Goal: Task Accomplishment & Management: Manage account settings

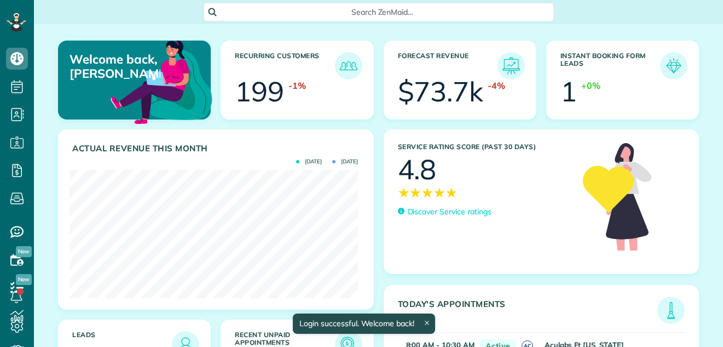
scroll to position [128, 288]
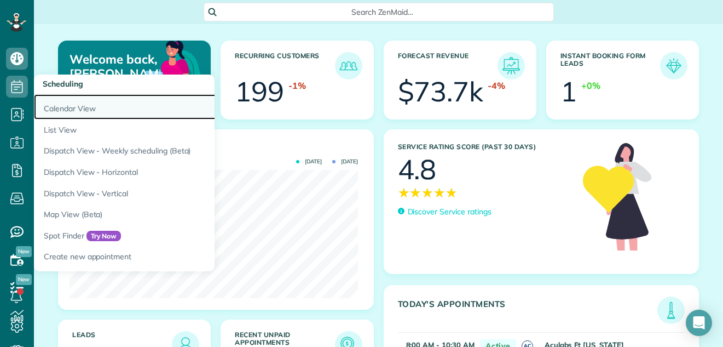
click at [57, 109] on link "Calendar View" at bounding box center [171, 106] width 274 height 25
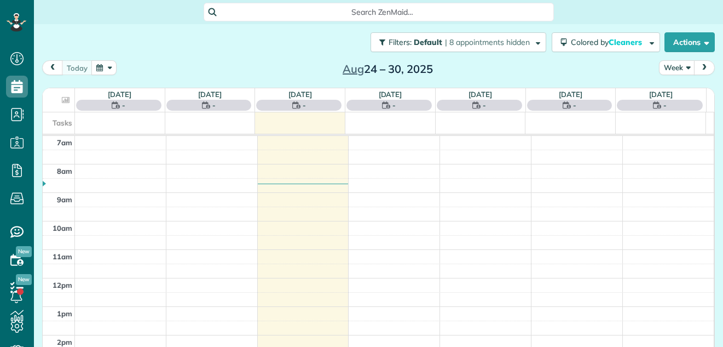
scroll to position [5, 5]
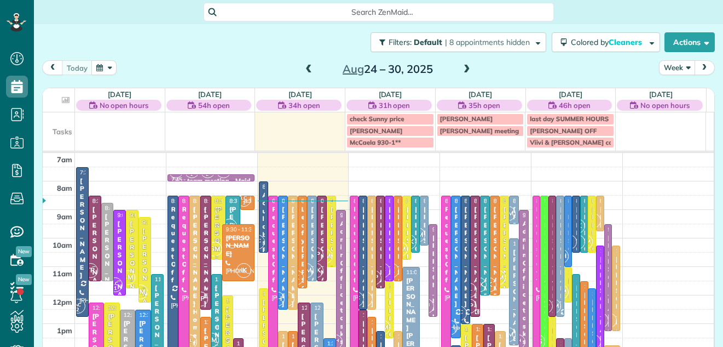
click at [667, 63] on button "Week" at bounding box center [677, 67] width 36 height 15
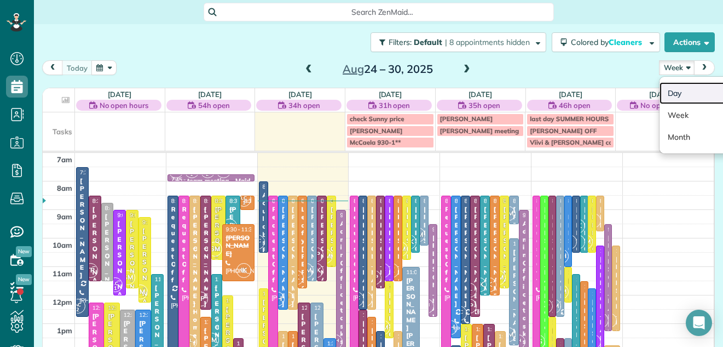
click at [669, 91] on link "Day" at bounding box center [703, 93] width 86 height 22
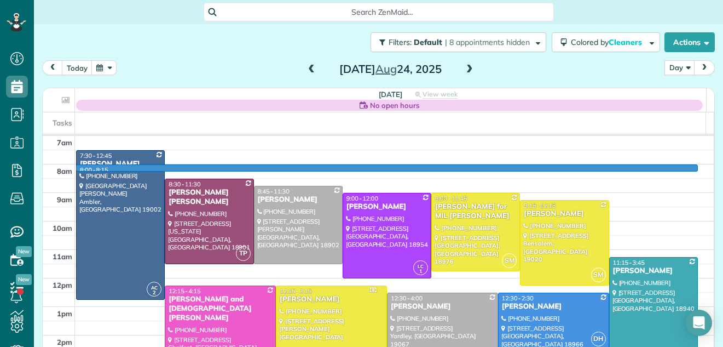
click at [373, 163] on div "7am 8am 9am 10am 11am 12pm 1pm 2pm 3pm 4pm 5pm 6pm 7pm 8pm 8:00 - 8:15 AC 2 7:3…" at bounding box center [378, 335] width 671 height 398
click at [0, 0] on div at bounding box center [0, 0] width 0 height 0
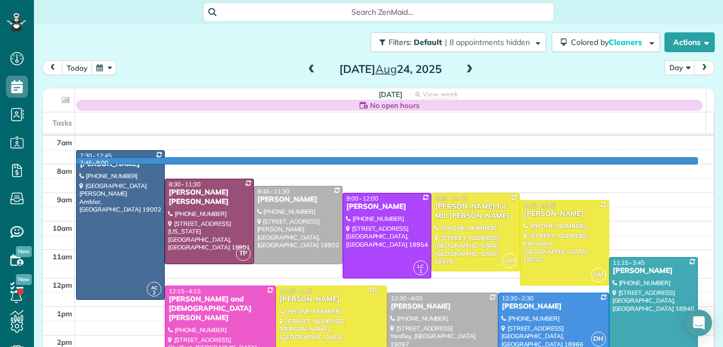
click at [370, 163] on div "7am 8am 9am 10am 11am 12pm 1pm 2pm 3pm 4pm 5pm 6pm 7pm 8pm 7:45 - 8:00 AC 2 7:3…" at bounding box center [378, 335] width 671 height 398
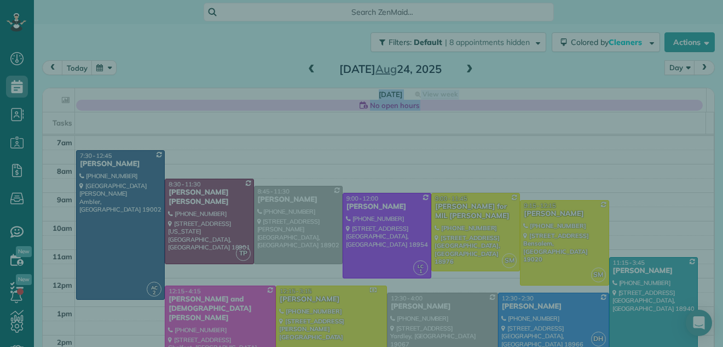
click at [371, 163] on div "Cancel New appointment Select a contact Add new" at bounding box center [361, 173] width 723 height 347
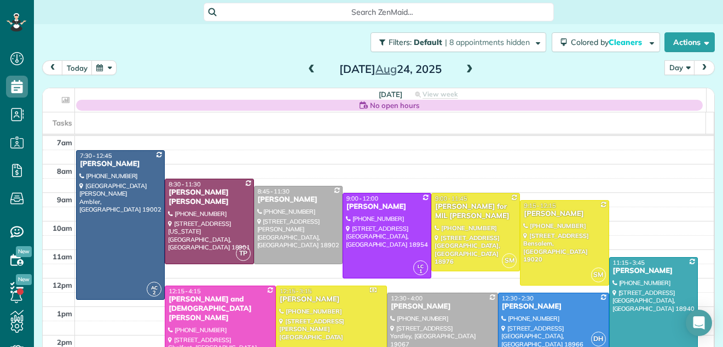
scroll to position [11, 0]
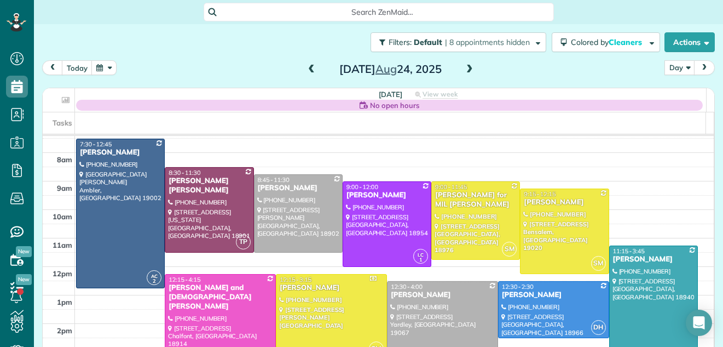
drag, startPoint x: 454, startPoint y: 84, endPoint x: 452, endPoint y: 172, distance: 88.7
click at [452, 172] on div "today Day Day Week Month Sunday Aug 24, 2025 Sunday No open hours View week $2,…" at bounding box center [378, 192] width 673 height 264
click at [467, 66] on span at bounding box center [470, 70] width 12 height 10
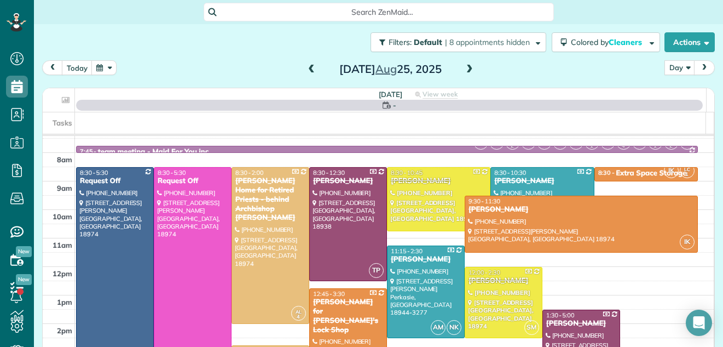
scroll to position [0, 0]
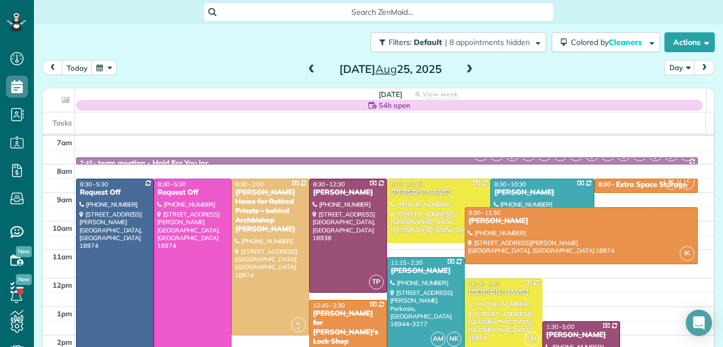
click at [467, 66] on span at bounding box center [470, 70] width 12 height 10
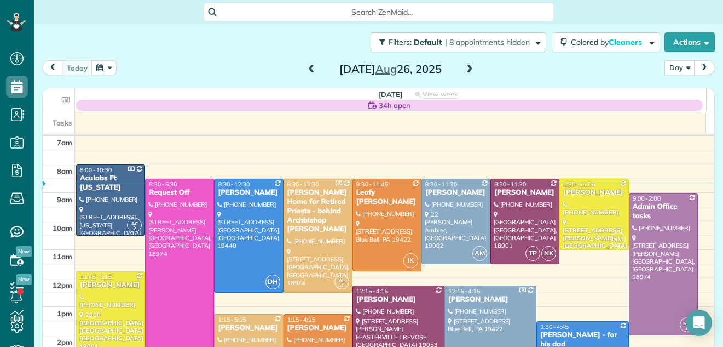
click at [467, 66] on span at bounding box center [470, 70] width 12 height 10
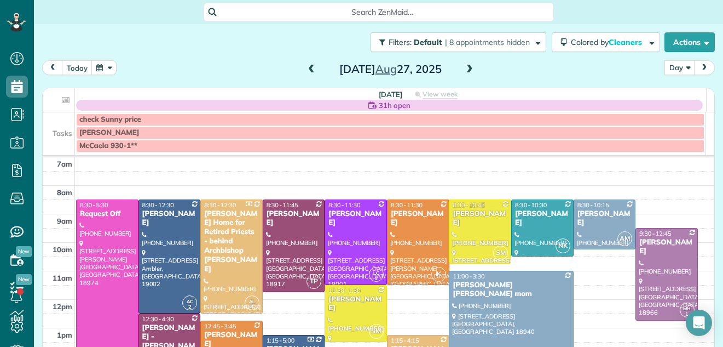
scroll to position [3, 0]
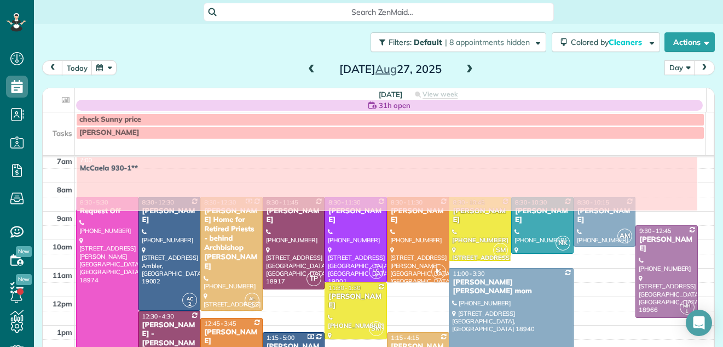
drag, startPoint x: 372, startPoint y: 151, endPoint x: 63, endPoint y: 184, distance: 311.1
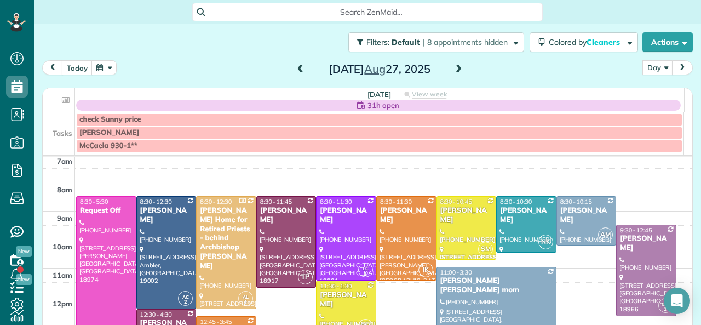
scroll to position [325, 34]
click at [298, 68] on span at bounding box center [301, 70] width 12 height 10
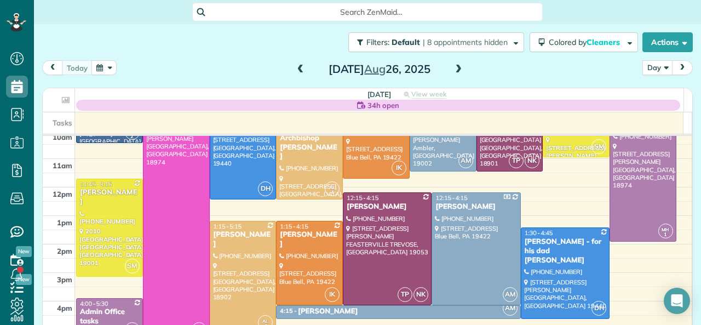
scroll to position [95, 0]
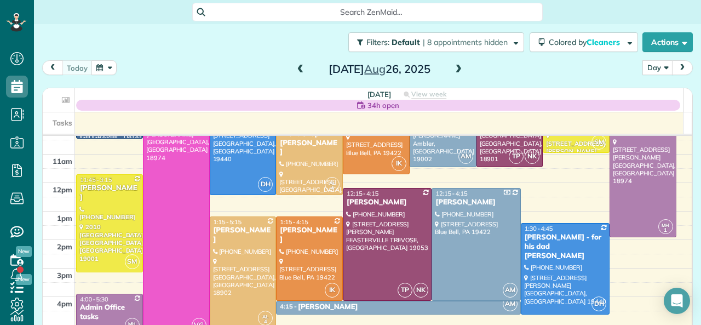
click at [452, 68] on span at bounding box center [458, 70] width 12 height 10
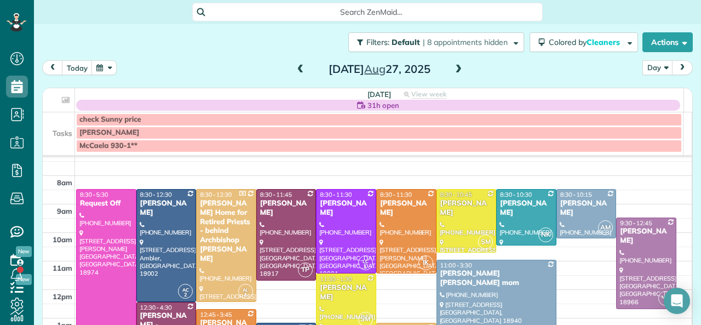
scroll to position [23, 0]
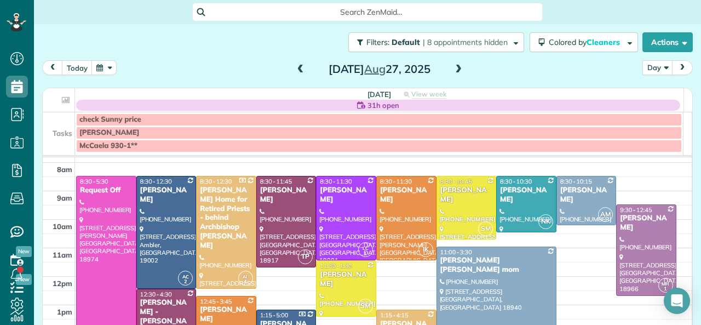
click at [546, 4] on div "Search ZenMaid…" at bounding box center [367, 12] width 667 height 19
click at [295, 70] on span at bounding box center [301, 70] width 12 height 10
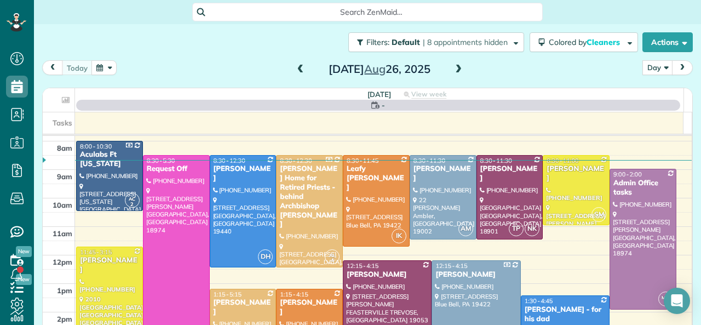
scroll to position [0, 0]
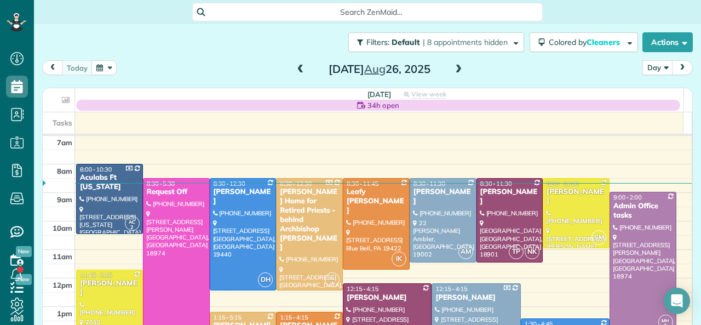
click at [295, 70] on span at bounding box center [301, 70] width 12 height 10
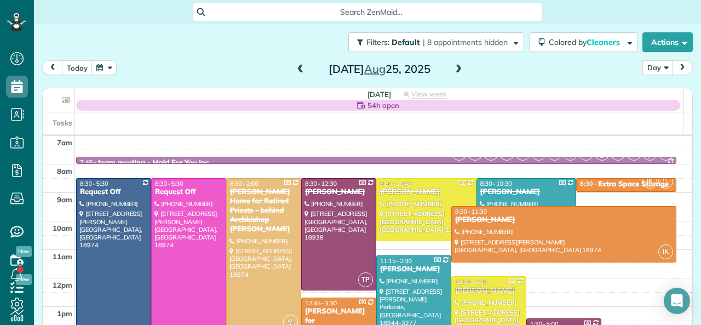
click at [452, 69] on span at bounding box center [458, 70] width 12 height 10
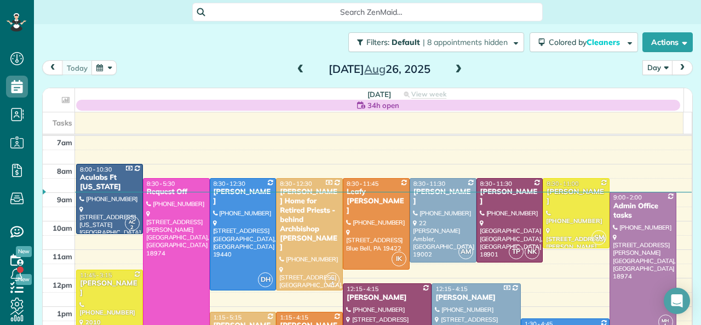
click at [454, 67] on span at bounding box center [458, 70] width 12 height 10
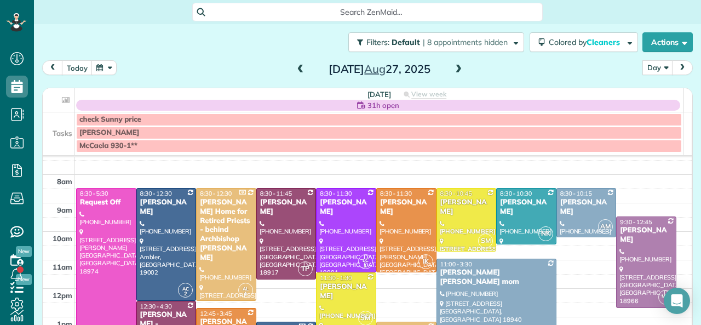
scroll to position [8, 0]
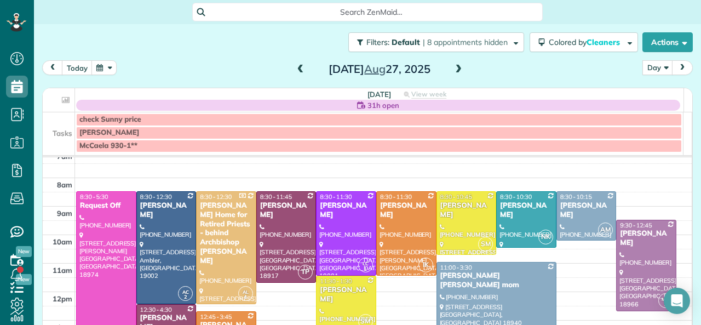
click at [295, 70] on span at bounding box center [301, 70] width 12 height 10
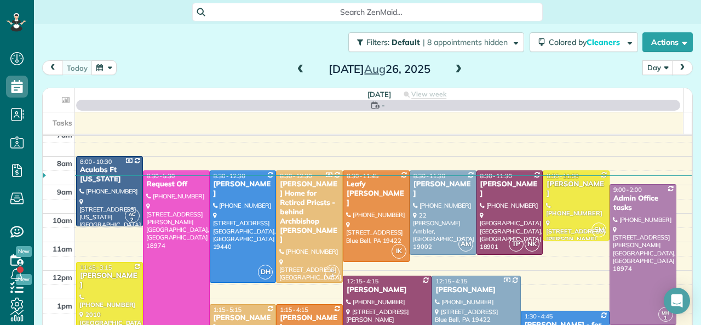
scroll to position [0, 0]
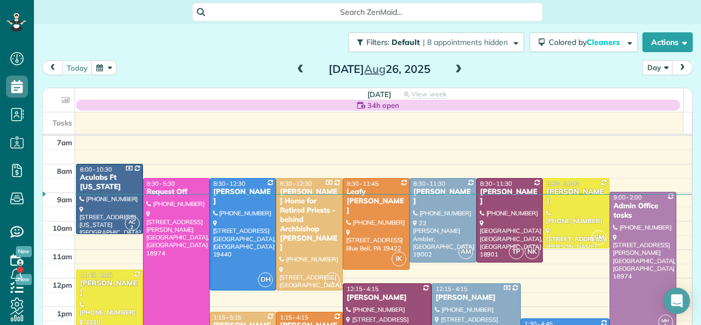
click at [298, 67] on span at bounding box center [301, 70] width 12 height 10
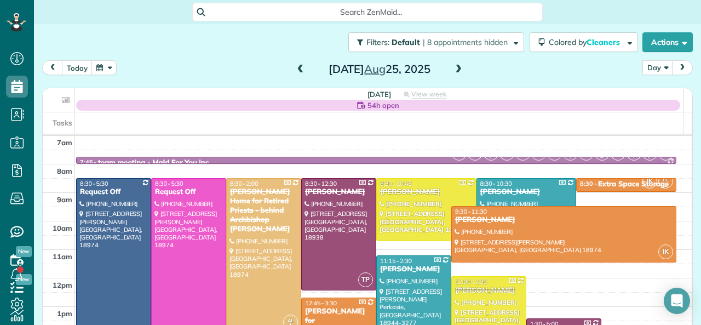
click at [298, 67] on span at bounding box center [301, 70] width 12 height 10
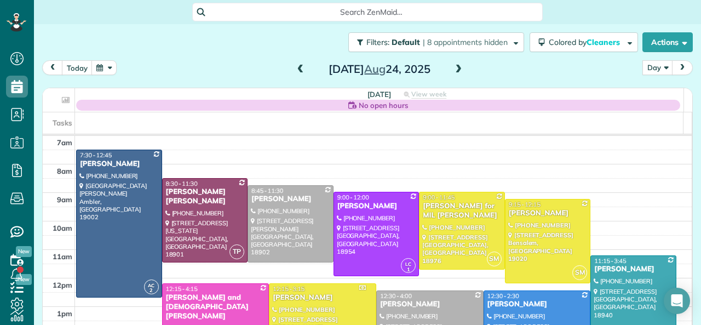
click at [298, 67] on span at bounding box center [301, 70] width 12 height 10
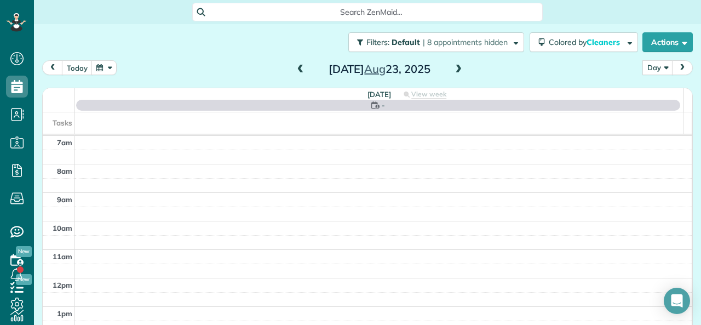
click at [455, 71] on span at bounding box center [458, 70] width 12 height 10
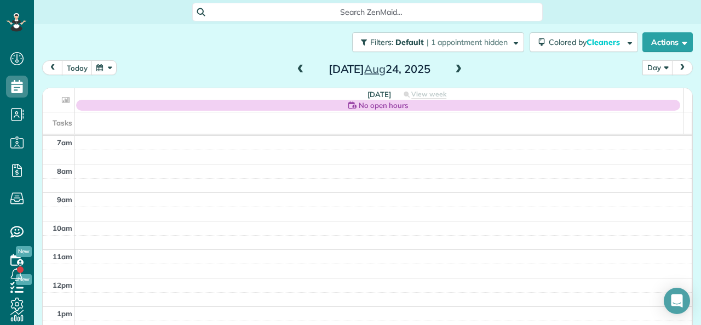
click at [297, 67] on span at bounding box center [301, 70] width 12 height 10
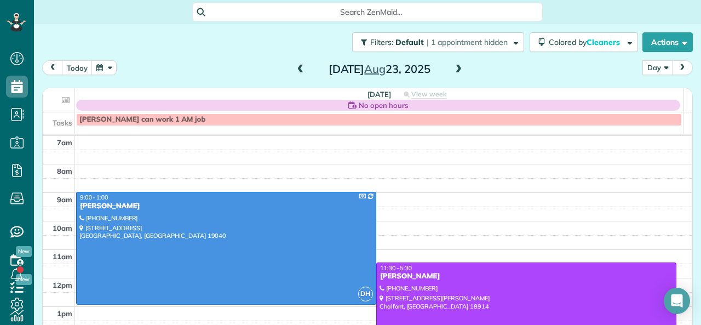
click at [454, 72] on span at bounding box center [458, 70] width 12 height 10
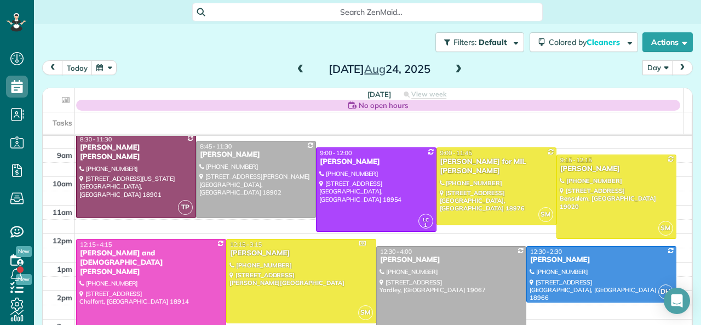
scroll to position [25, 0]
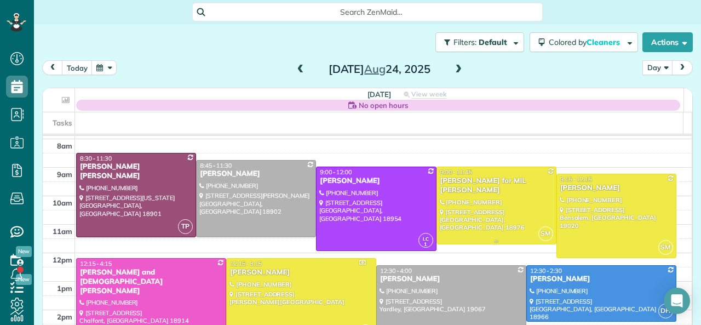
click at [446, 189] on div "[PERSON_NAME] for MIL [PERSON_NAME]" at bounding box center [496, 185] width 113 height 19
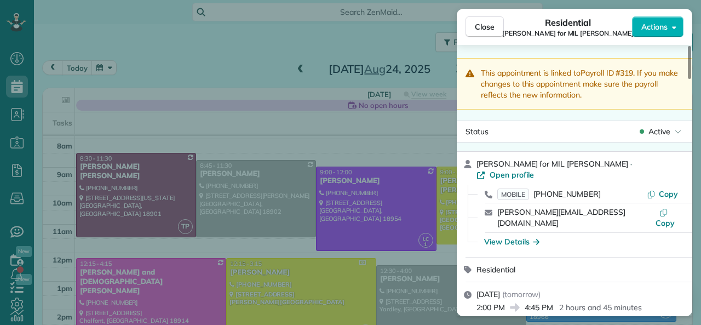
drag, startPoint x: 482, startPoint y: 23, endPoint x: 634, endPoint y: 321, distance: 334.2
click at [482, 23] on span "Close" at bounding box center [485, 26] width 20 height 11
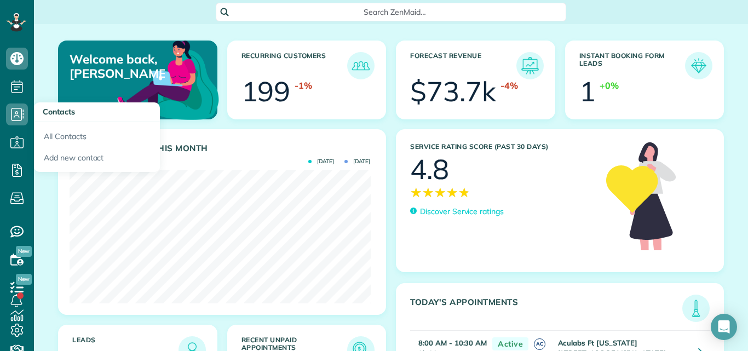
scroll to position [134, 301]
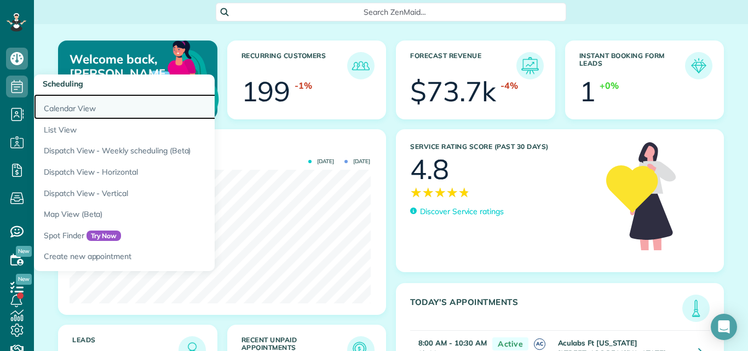
click at [55, 103] on link "Calendar View" at bounding box center [171, 106] width 274 height 25
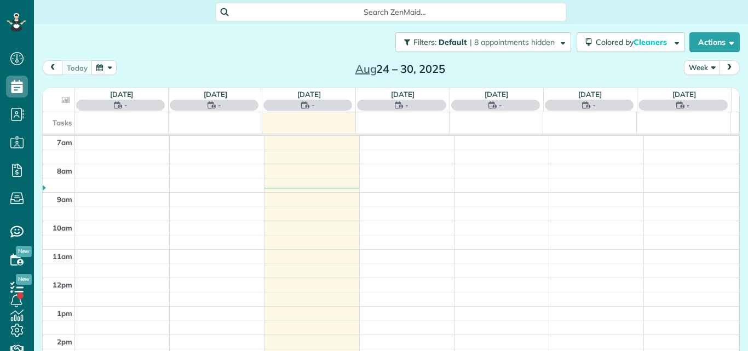
scroll to position [5, 5]
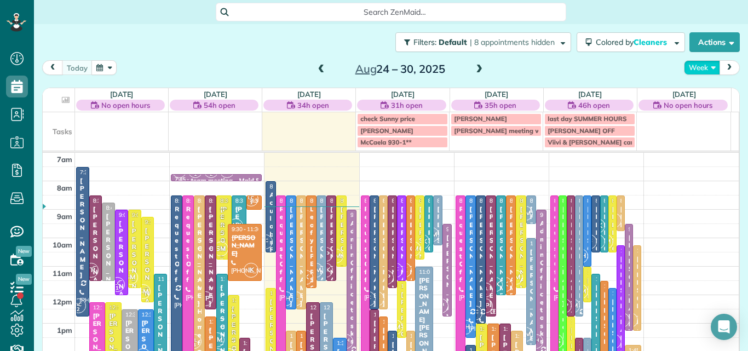
click at [693, 67] on button "Week" at bounding box center [702, 67] width 36 height 15
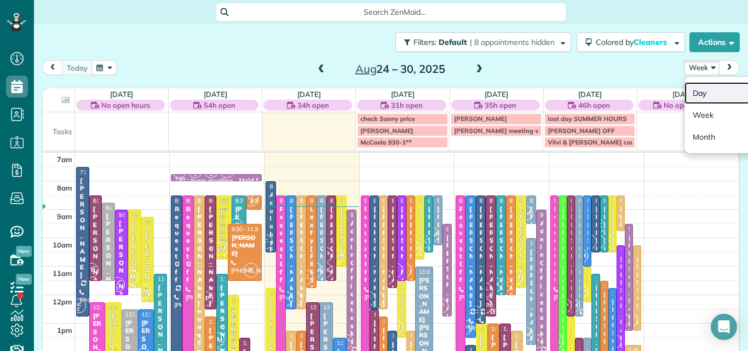
click at [687, 88] on link "Day" at bounding box center [727, 93] width 86 height 22
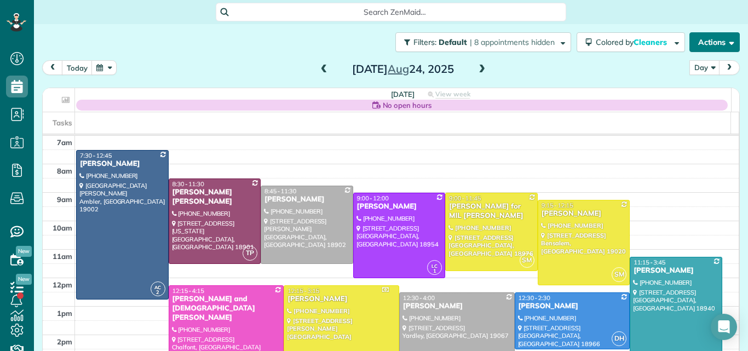
drag, startPoint x: 474, startPoint y: 63, endPoint x: 695, endPoint y: 36, distance: 222.2
click at [695, 36] on div "Filters: Default | 8 appointments hidden Colored by Cleaners Color by Cleaner C…" at bounding box center [391, 176] width 714 height 305
click at [478, 71] on span at bounding box center [482, 70] width 12 height 10
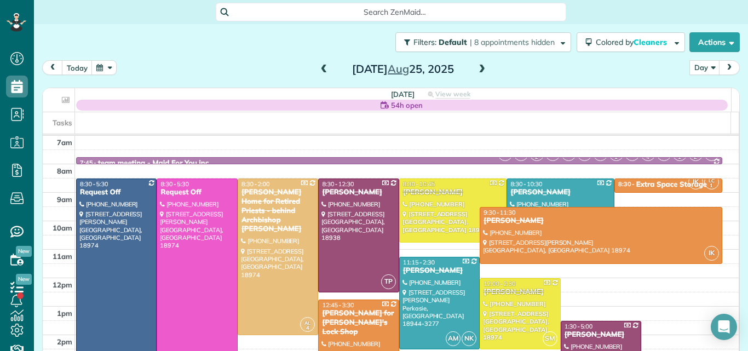
click at [478, 71] on span at bounding box center [482, 70] width 12 height 10
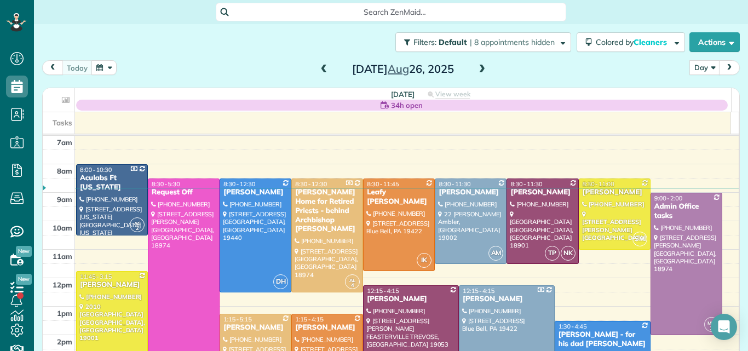
click at [478, 71] on span at bounding box center [482, 70] width 12 height 10
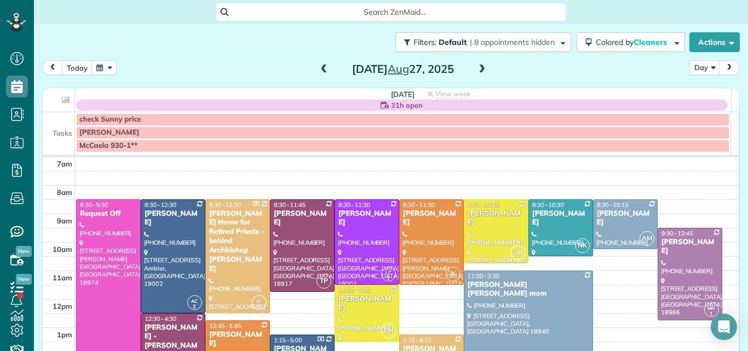
click at [318, 67] on span at bounding box center [324, 70] width 12 height 10
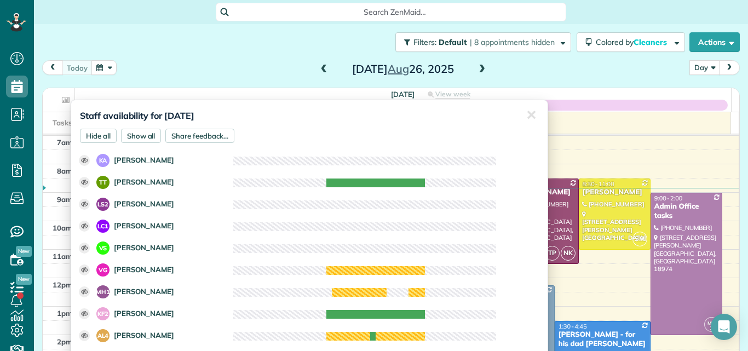
click at [532, 61] on div "today Day Day Week Month Tuesday Aug 26, 2025" at bounding box center [390, 70] width 697 height 20
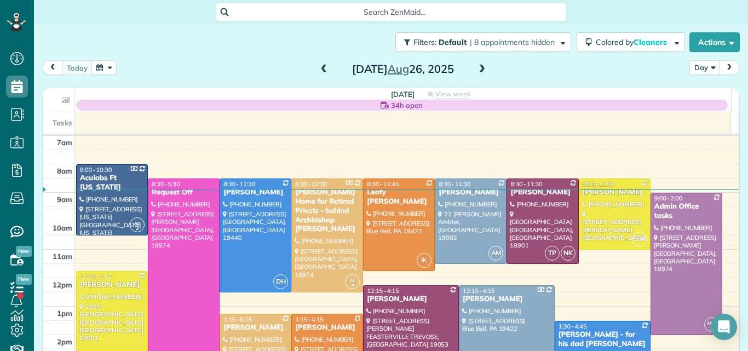
click at [478, 67] on span at bounding box center [482, 70] width 12 height 10
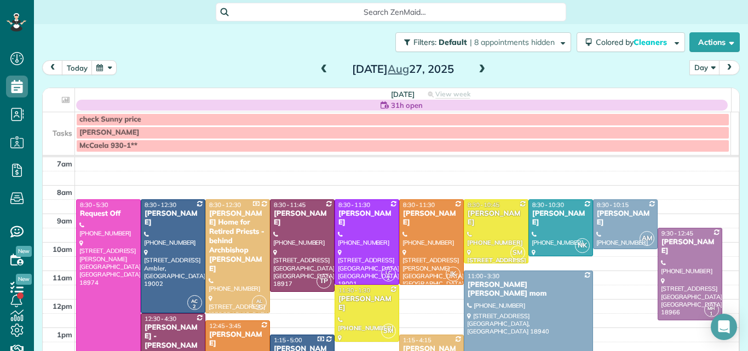
scroll to position [15, 0]
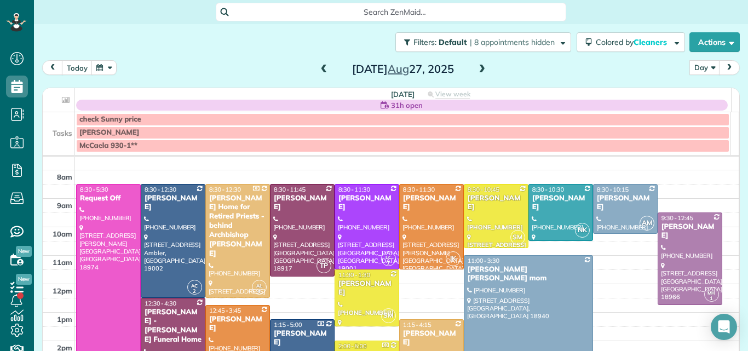
click at [318, 67] on span at bounding box center [324, 70] width 12 height 10
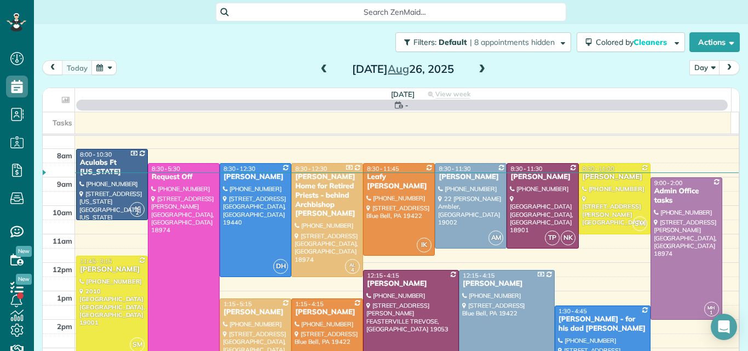
scroll to position [0, 0]
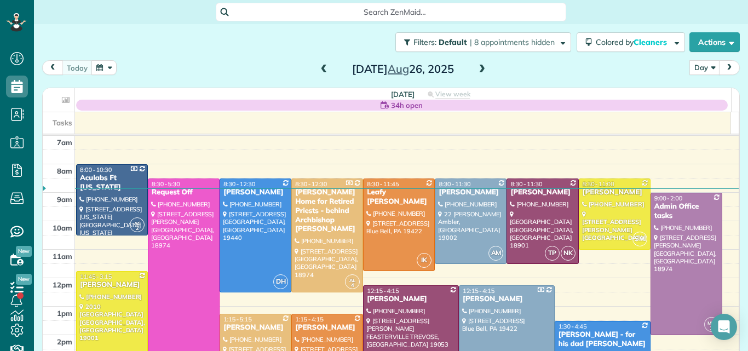
click at [480, 68] on span at bounding box center [482, 70] width 12 height 10
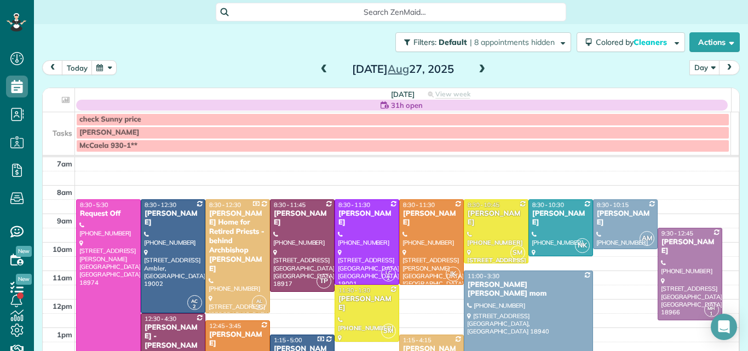
click at [478, 70] on span at bounding box center [482, 70] width 12 height 10
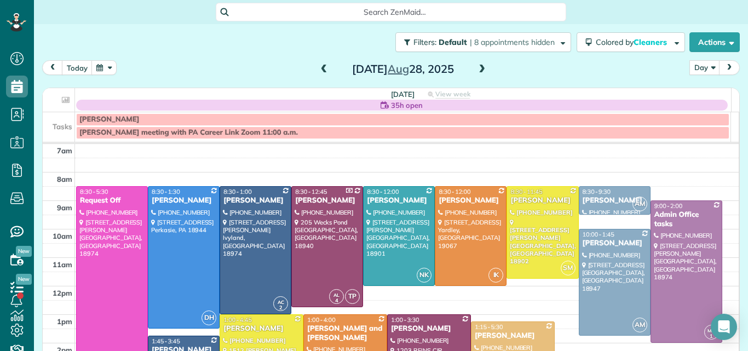
click at [477, 70] on span at bounding box center [482, 70] width 12 height 10
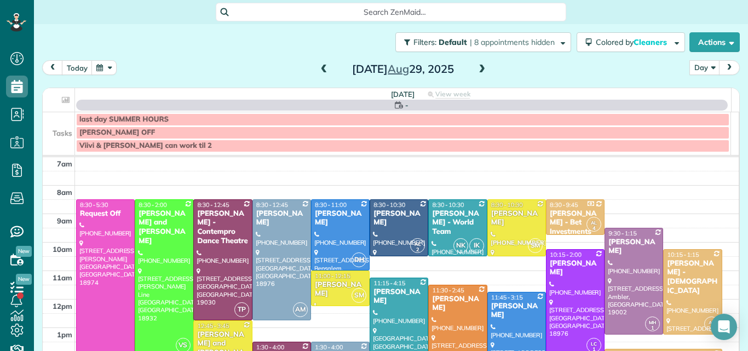
click at [477, 70] on span at bounding box center [482, 70] width 12 height 10
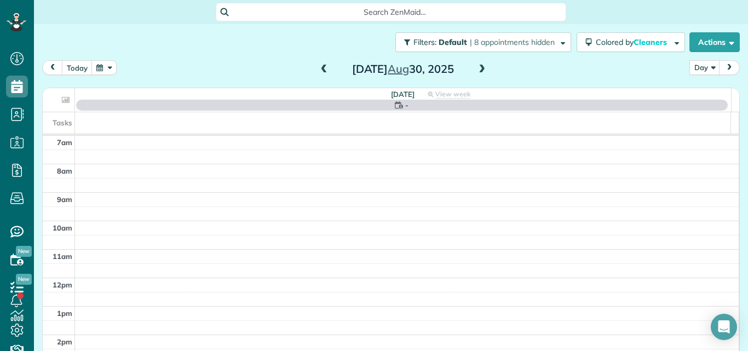
click at [477, 70] on span at bounding box center [482, 70] width 12 height 10
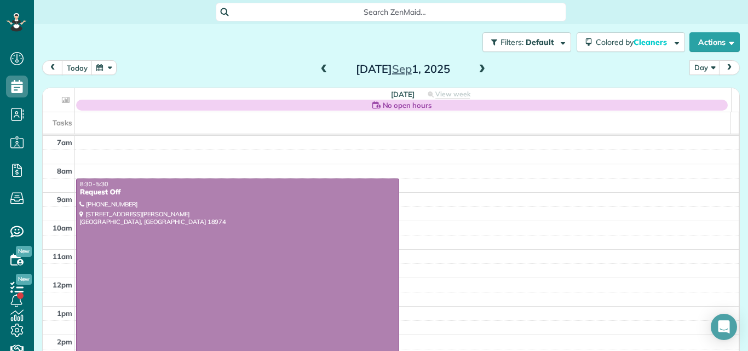
click at [477, 70] on span at bounding box center [482, 70] width 12 height 10
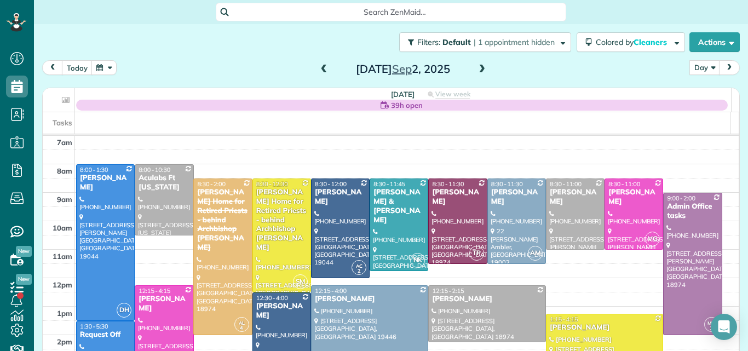
click at [477, 70] on span at bounding box center [482, 70] width 12 height 10
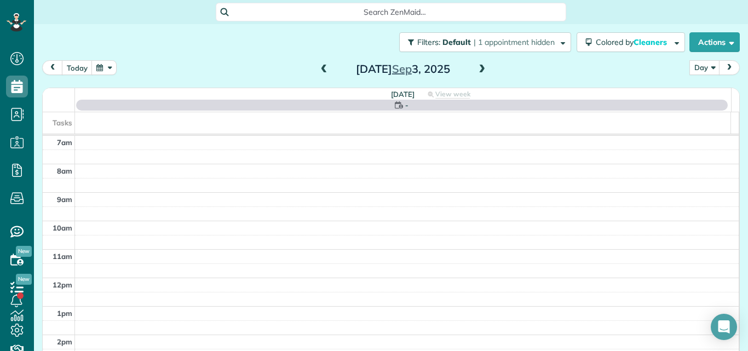
click at [477, 70] on span at bounding box center [482, 70] width 12 height 10
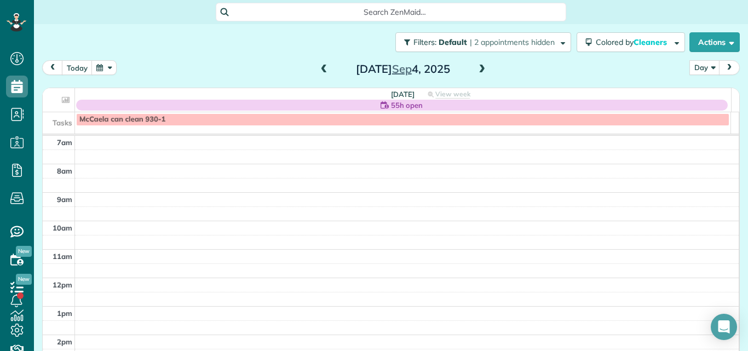
click at [320, 68] on span at bounding box center [324, 70] width 12 height 10
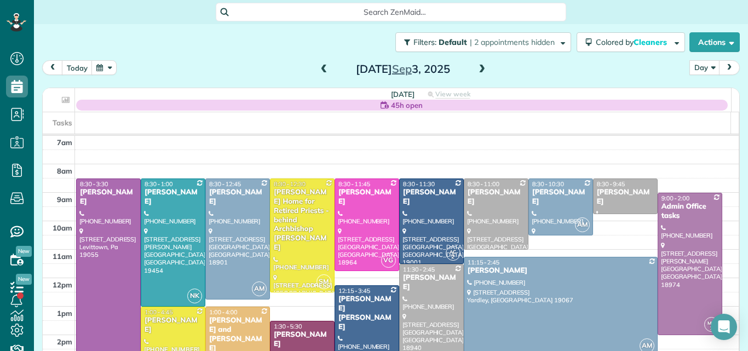
click at [320, 68] on span at bounding box center [324, 70] width 12 height 10
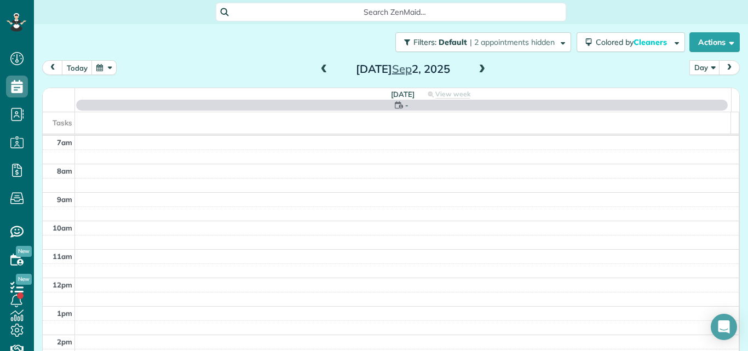
click at [320, 68] on span at bounding box center [324, 70] width 12 height 10
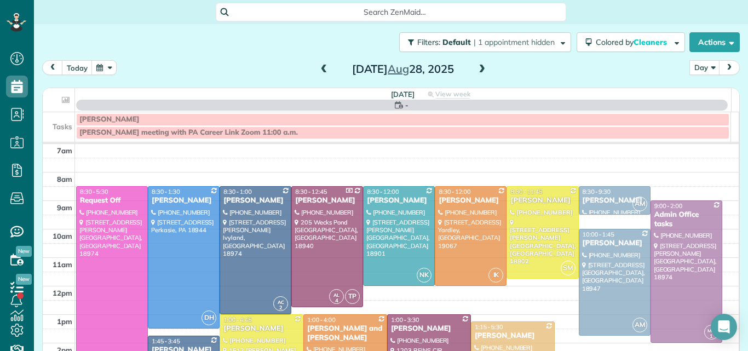
click at [320, 68] on span at bounding box center [324, 70] width 12 height 10
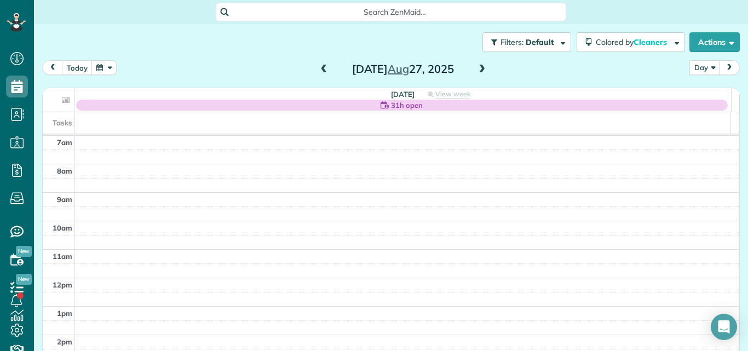
click at [477, 74] on span at bounding box center [482, 70] width 12 height 10
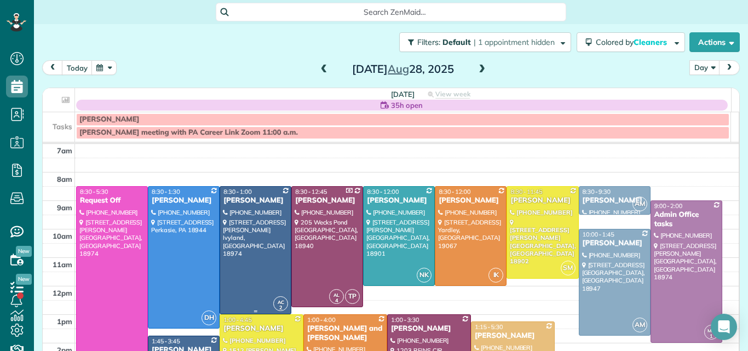
click at [261, 217] on div at bounding box center [255, 250] width 71 height 127
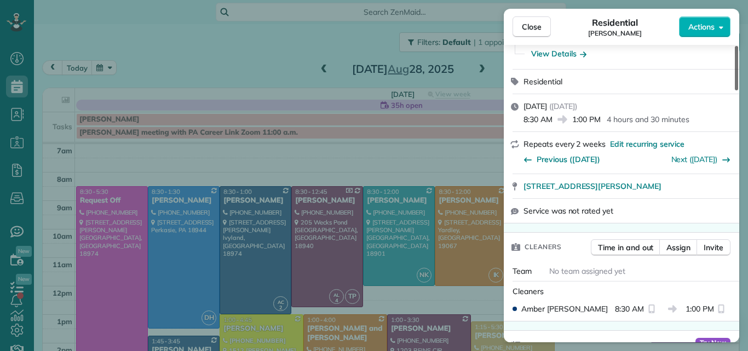
scroll to position [184, 0]
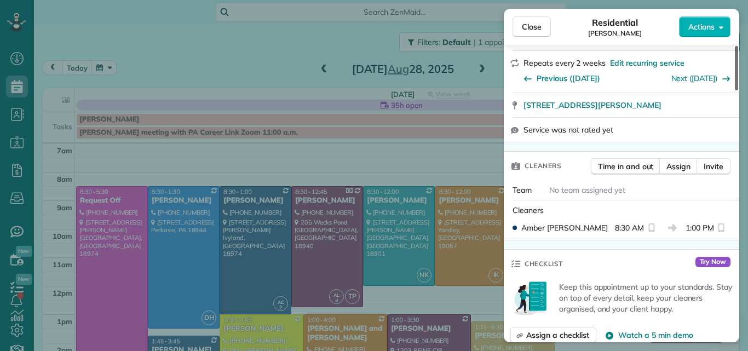
drag, startPoint x: 737, startPoint y: 74, endPoint x: 742, endPoint y: 101, distance: 27.9
click at [738, 90] on div at bounding box center [736, 68] width 3 height 44
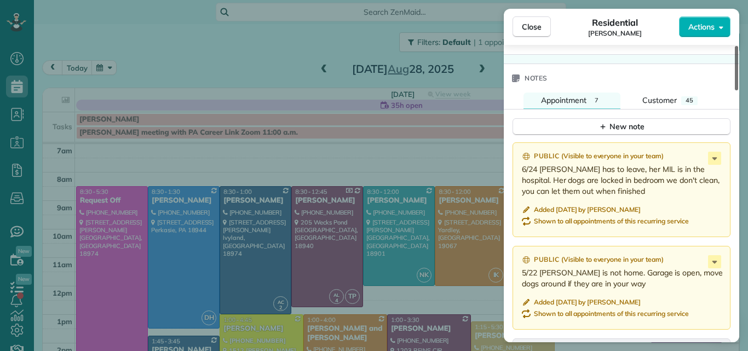
scroll to position [1159, 0]
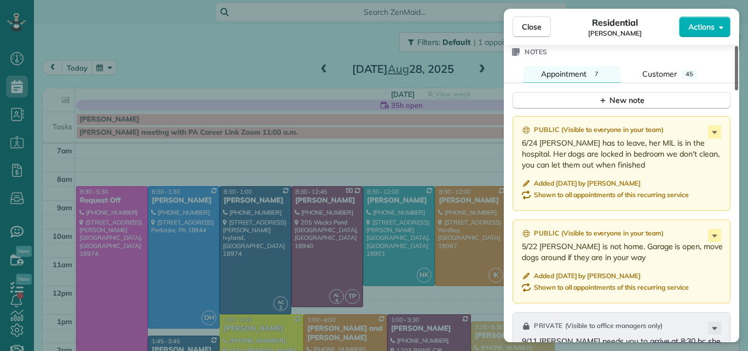
drag, startPoint x: 735, startPoint y: 91, endPoint x: 747, endPoint y: 236, distance: 145.6
click at [738, 90] on div at bounding box center [736, 68] width 3 height 44
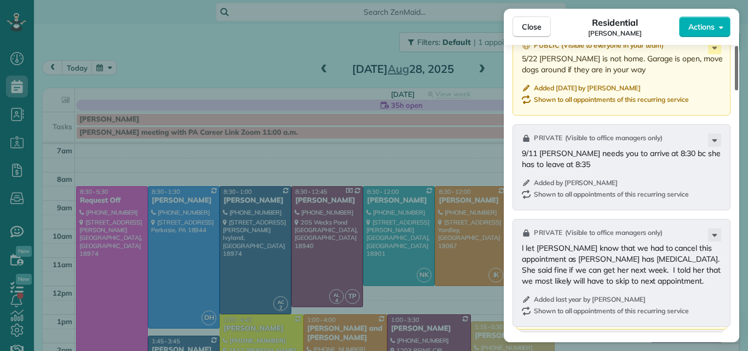
scroll to position [1332, 0]
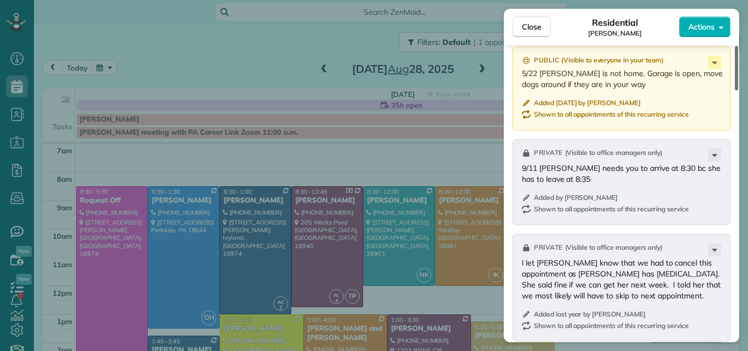
drag, startPoint x: 736, startPoint y: 222, endPoint x: 741, endPoint y: 248, distance: 26.2
click at [738, 90] on div at bounding box center [736, 68] width 3 height 44
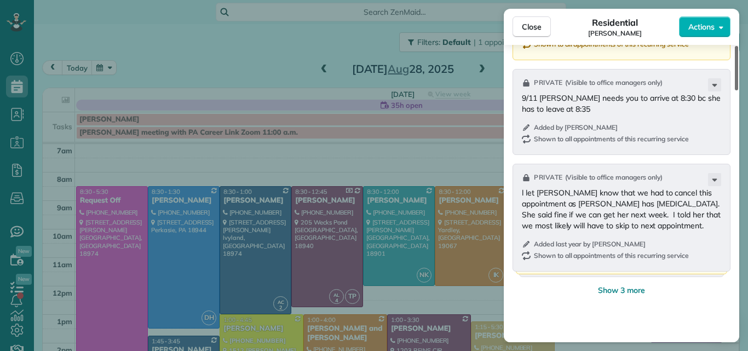
scroll to position [1428, 0]
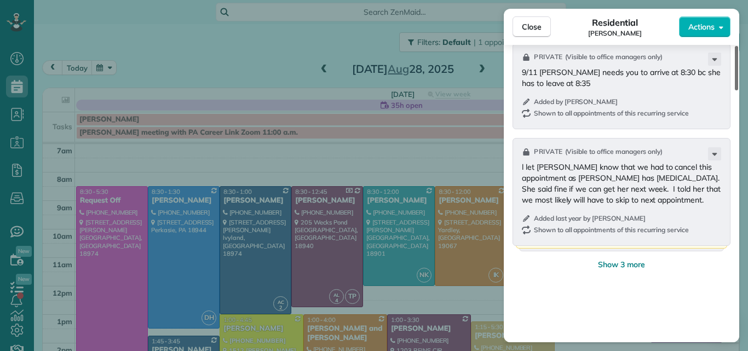
drag, startPoint x: 736, startPoint y: 247, endPoint x: 736, endPoint y: 262, distance: 14.2
click at [736, 90] on div at bounding box center [736, 68] width 3 height 44
click at [631, 261] on span "Show 3 more" at bounding box center [621, 264] width 47 height 11
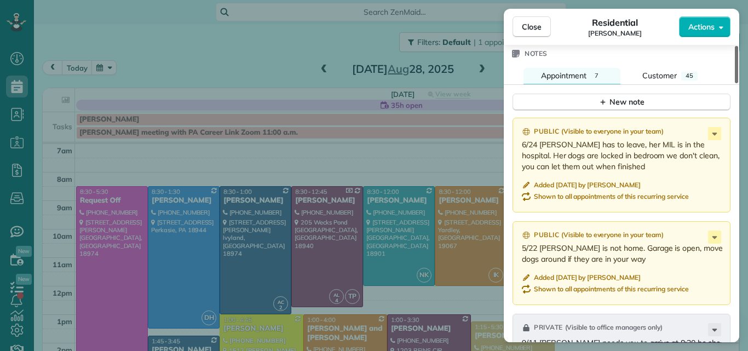
scroll to position [1180, 0]
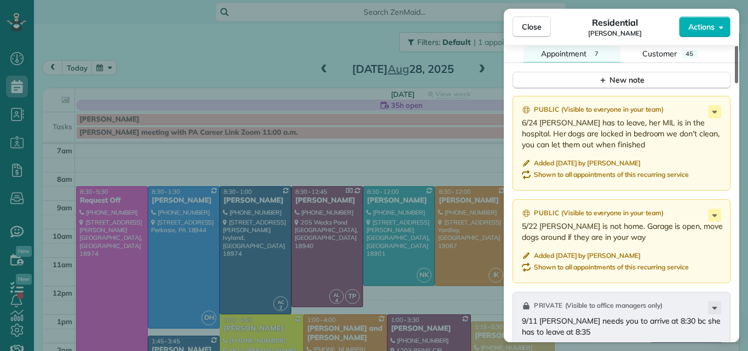
drag, startPoint x: 736, startPoint y: 231, endPoint x: 732, endPoint y: 200, distance: 31.4
click at [735, 83] on div at bounding box center [736, 64] width 3 height 37
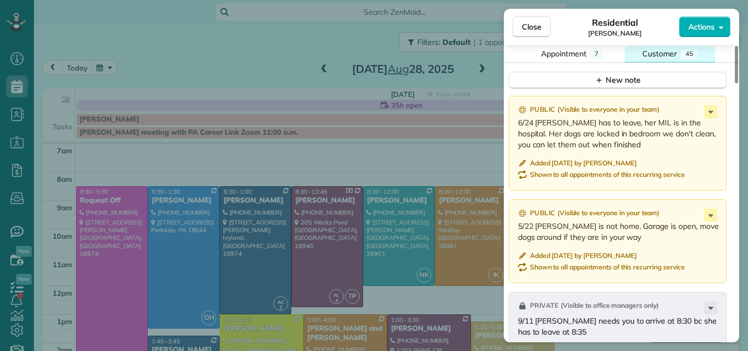
click at [661, 53] on span "Customer" at bounding box center [659, 54] width 34 height 10
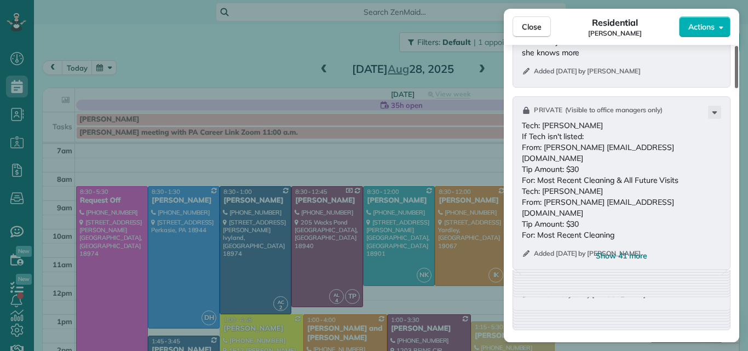
scroll to position [1582, 0]
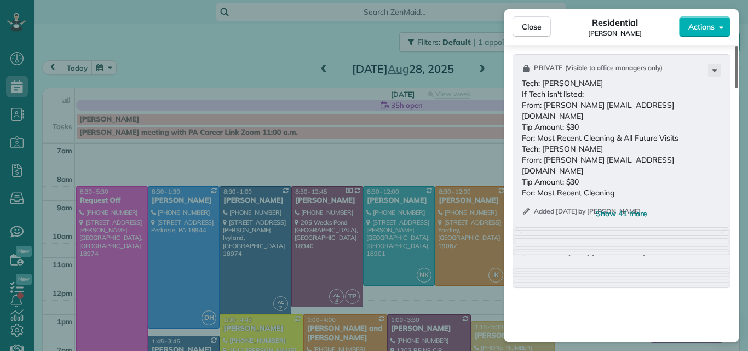
drag, startPoint x: 736, startPoint y: 216, endPoint x: 734, endPoint y: 273, distance: 57.0
click at [735, 88] on div at bounding box center [736, 67] width 3 height 42
click at [633, 210] on span "Show 41 more" at bounding box center [621, 213] width 51 height 11
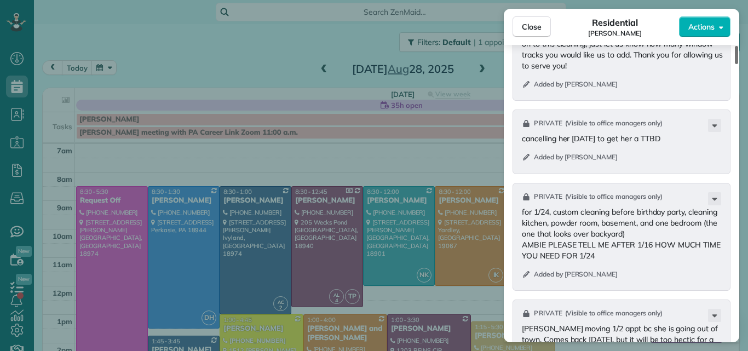
scroll to position [3026, 0]
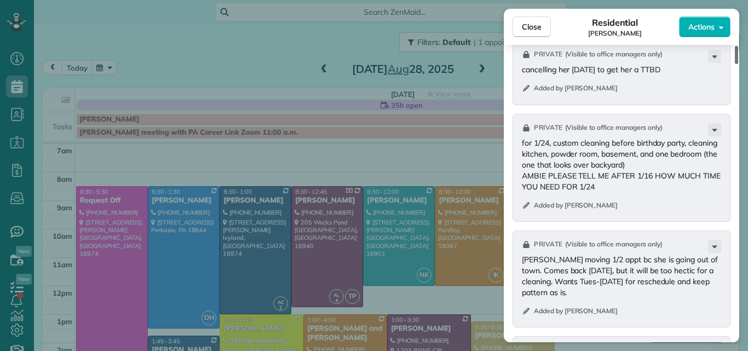
drag, startPoint x: 736, startPoint y: 119, endPoint x: 736, endPoint y: 176, distance: 57.5
click at [736, 64] on div at bounding box center [736, 55] width 3 height 18
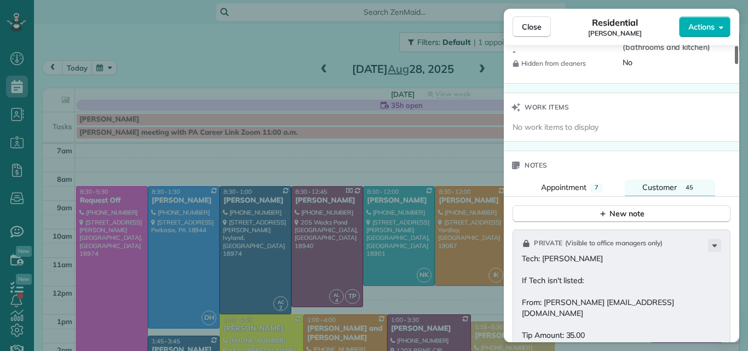
scroll to position [1101, 0]
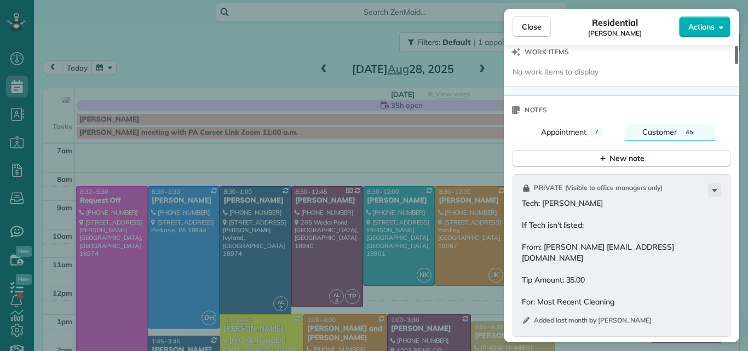
drag, startPoint x: 735, startPoint y: 170, endPoint x: 740, endPoint y: 93, distance: 76.8
click at [738, 64] on div at bounding box center [736, 55] width 3 height 18
click at [666, 129] on span "Customer" at bounding box center [659, 132] width 34 height 10
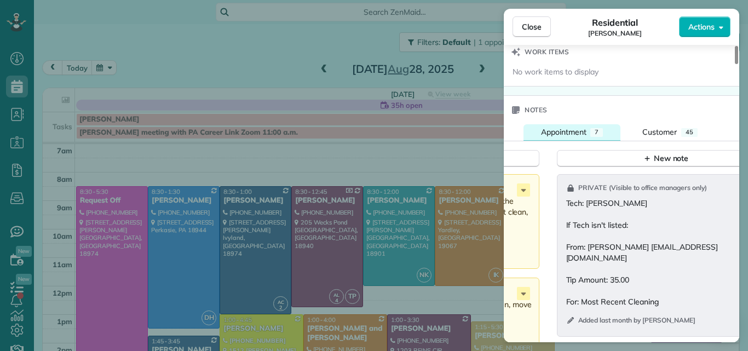
click at [582, 131] on span "Appointment" at bounding box center [563, 132] width 45 height 10
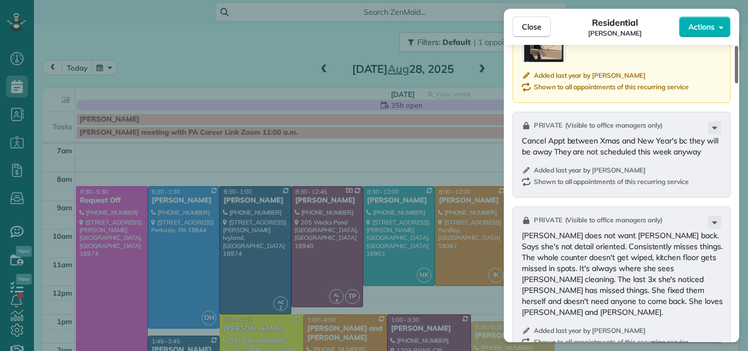
scroll to position [1712, 0]
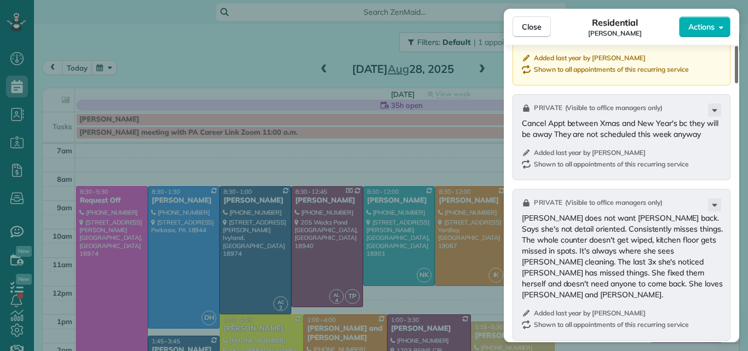
drag, startPoint x: 736, startPoint y: 190, endPoint x: 720, endPoint y: 267, distance: 78.3
click at [735, 83] on div at bounding box center [736, 64] width 3 height 37
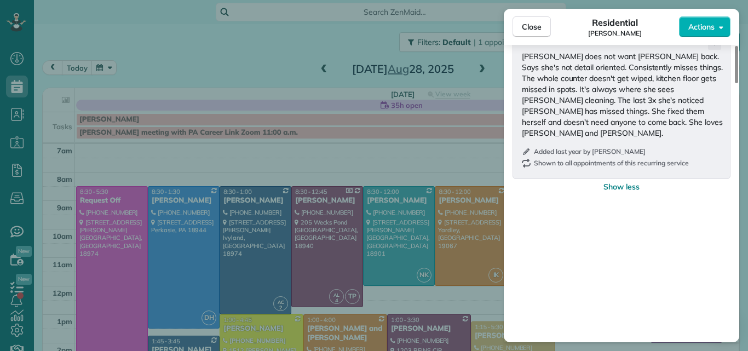
scroll to position [1899, 0]
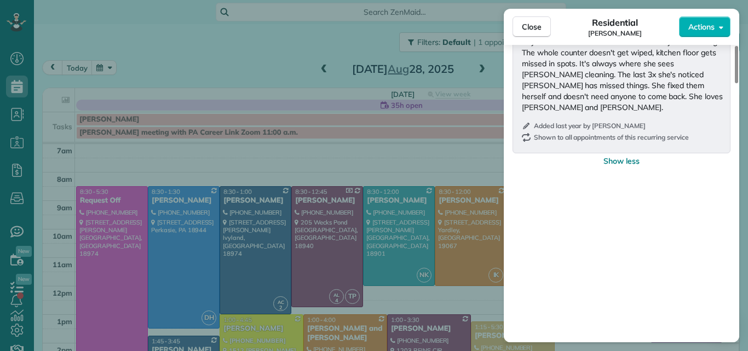
drag, startPoint x: 734, startPoint y: 267, endPoint x: 730, endPoint y: 291, distance: 23.8
click at [735, 83] on div at bounding box center [736, 64] width 3 height 37
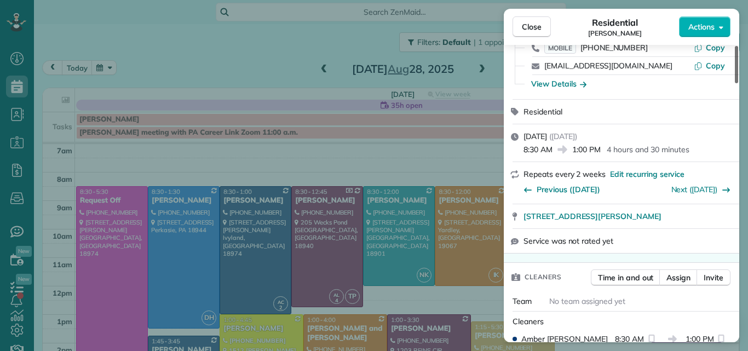
scroll to position [0, 0]
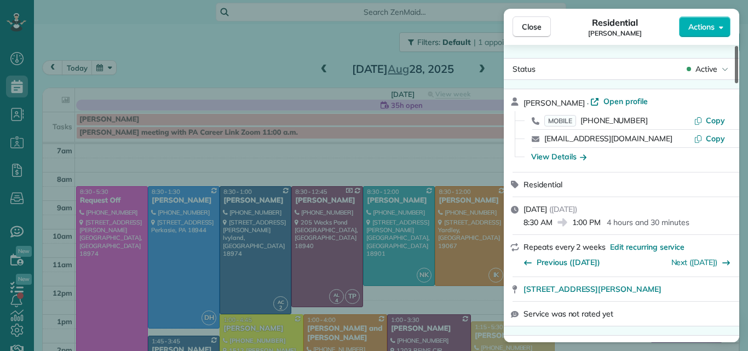
drag, startPoint x: 735, startPoint y: 292, endPoint x: 747, endPoint y: 43, distance: 249.4
click at [738, 46] on div at bounding box center [736, 64] width 3 height 37
click at [523, 24] on span "Close" at bounding box center [532, 26] width 20 height 11
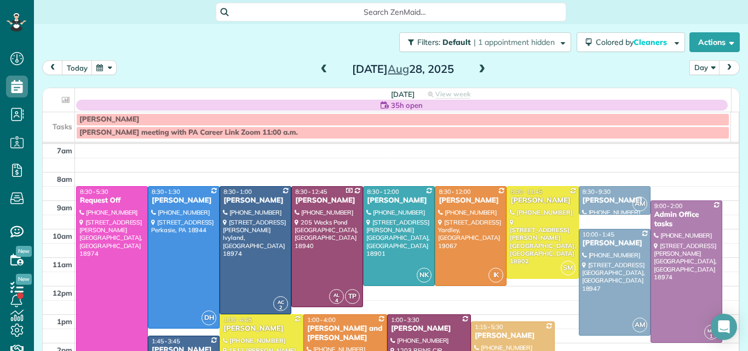
click at [318, 71] on span at bounding box center [324, 70] width 12 height 10
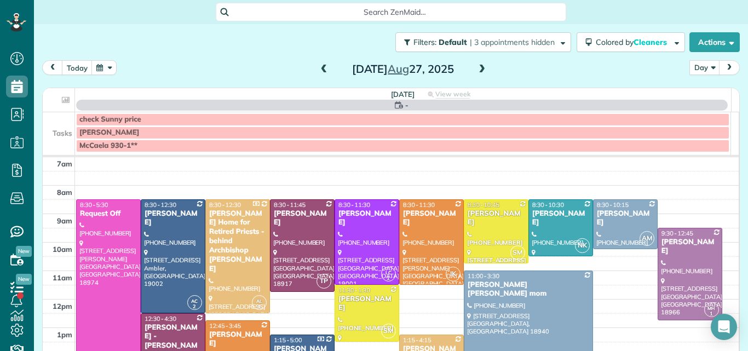
click at [318, 71] on span at bounding box center [324, 70] width 12 height 10
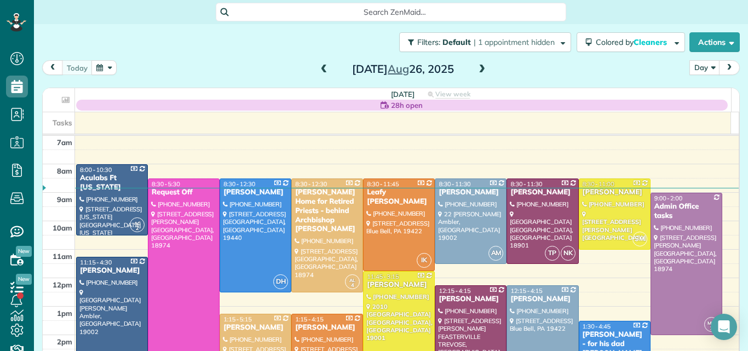
click at [318, 71] on span at bounding box center [324, 70] width 12 height 10
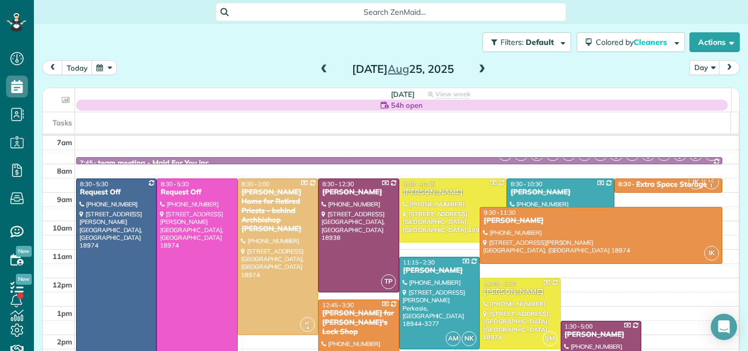
click at [318, 71] on span at bounding box center [324, 70] width 12 height 10
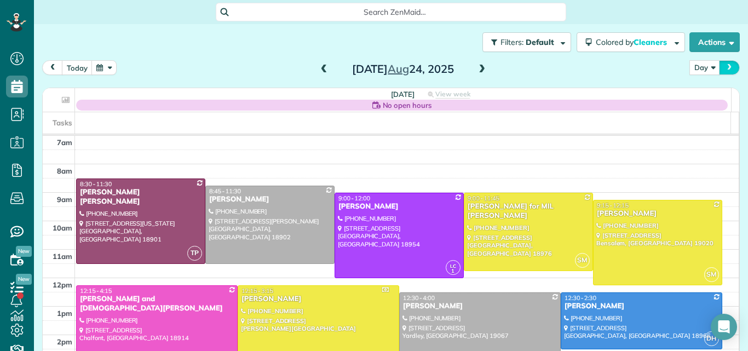
click at [725, 66] on span "next" at bounding box center [729, 67] width 9 height 7
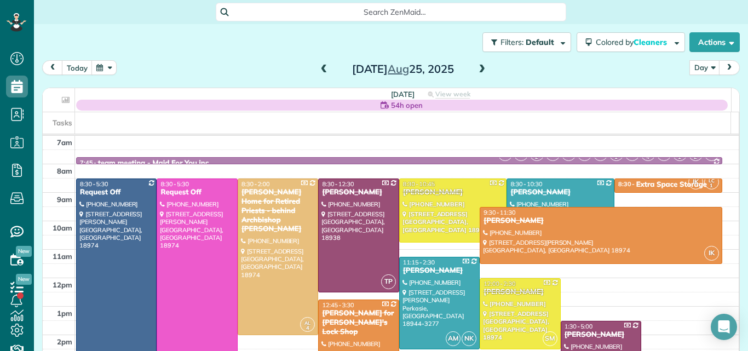
click at [725, 66] on span "next" at bounding box center [729, 67] width 9 height 7
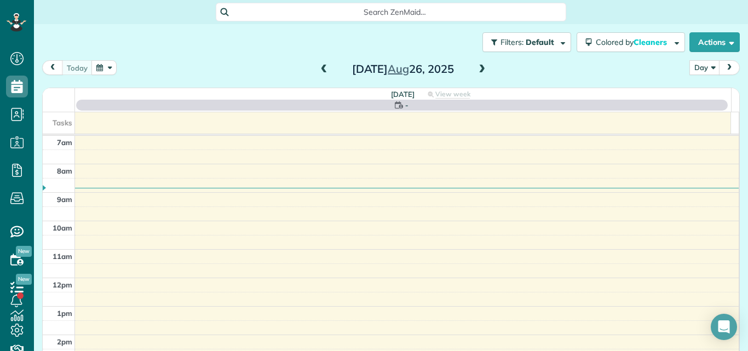
click at [725, 66] on span "next" at bounding box center [729, 67] width 9 height 7
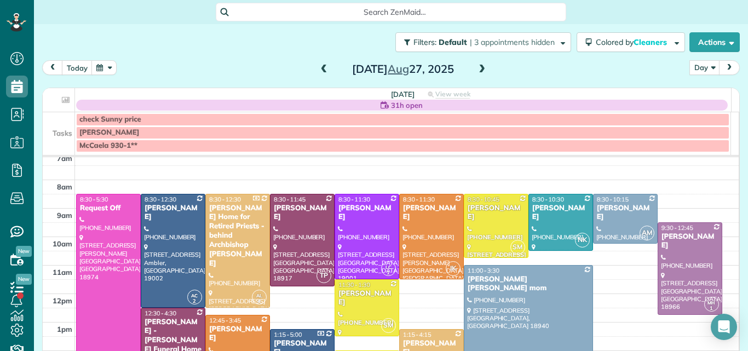
scroll to position [7, 0]
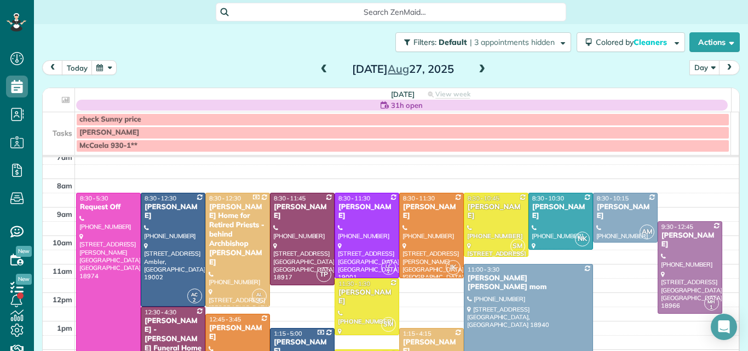
click at [318, 70] on span at bounding box center [324, 70] width 12 height 10
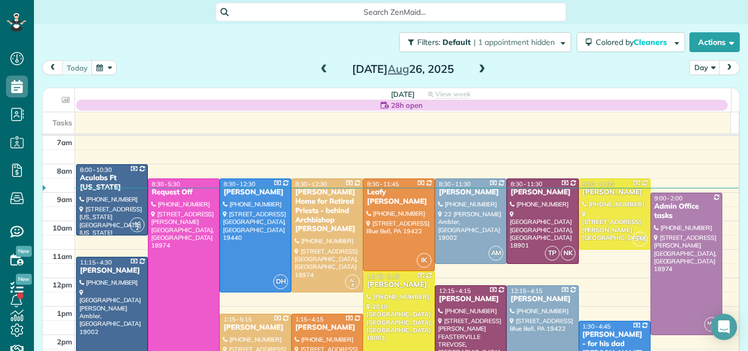
click at [479, 69] on span at bounding box center [482, 70] width 12 height 10
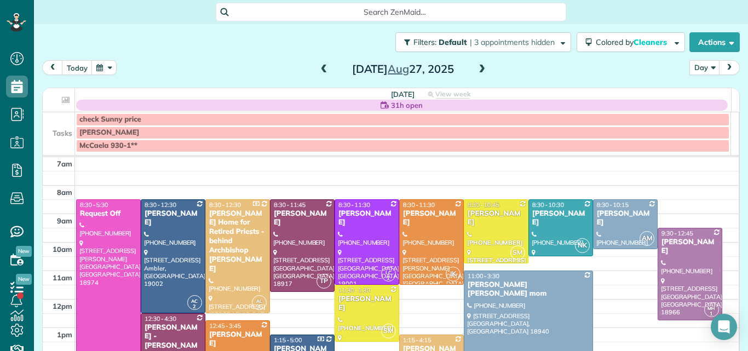
click at [477, 67] on span at bounding box center [482, 70] width 12 height 10
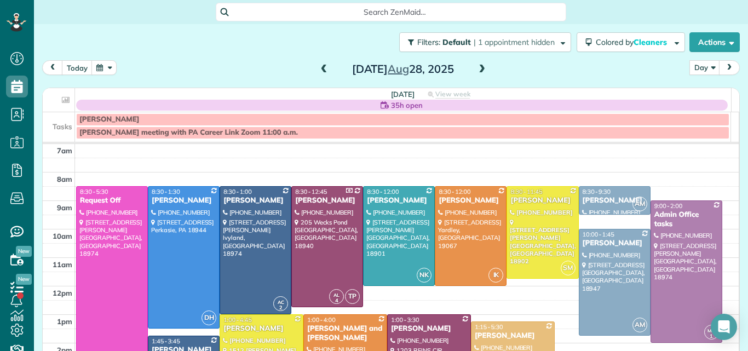
click at [318, 70] on span at bounding box center [324, 70] width 12 height 10
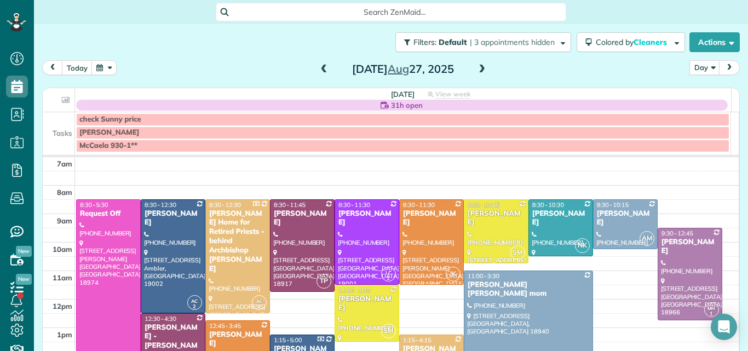
click at [480, 69] on span at bounding box center [482, 70] width 12 height 10
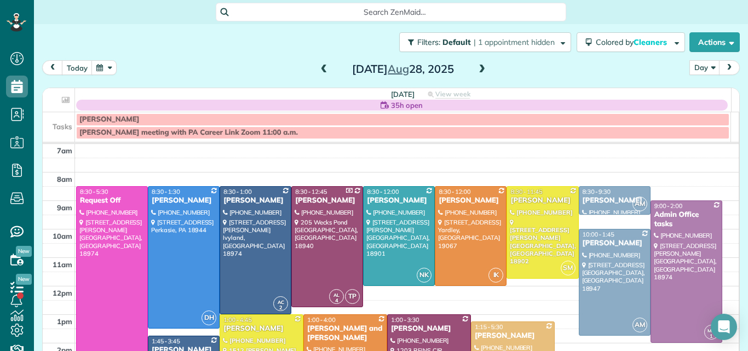
click at [479, 70] on span at bounding box center [482, 70] width 12 height 10
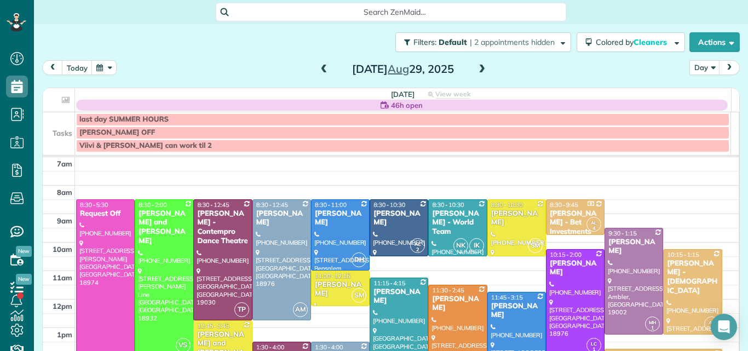
click at [479, 70] on span at bounding box center [482, 70] width 12 height 10
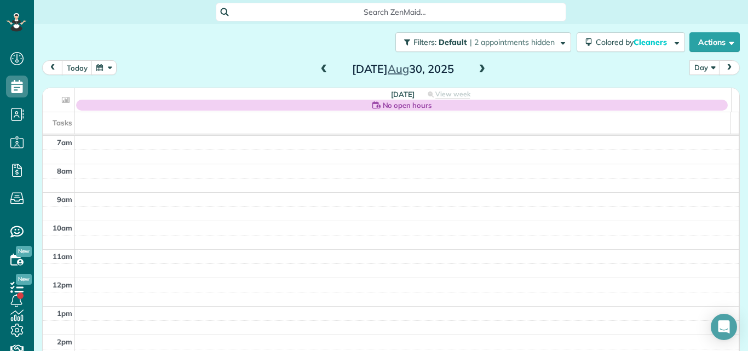
click at [476, 68] on span at bounding box center [482, 70] width 12 height 10
click at [476, 69] on span at bounding box center [482, 70] width 12 height 10
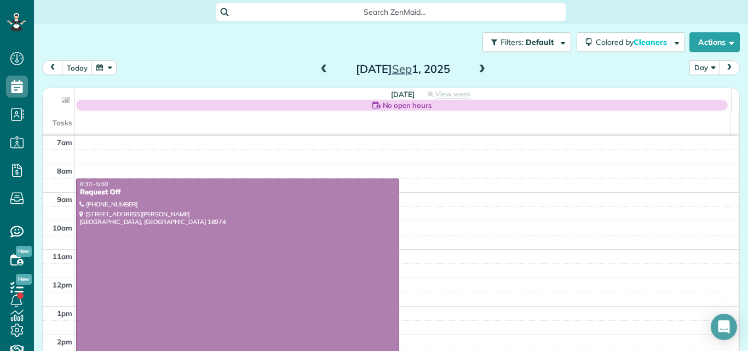
click at [476, 69] on span at bounding box center [482, 70] width 12 height 10
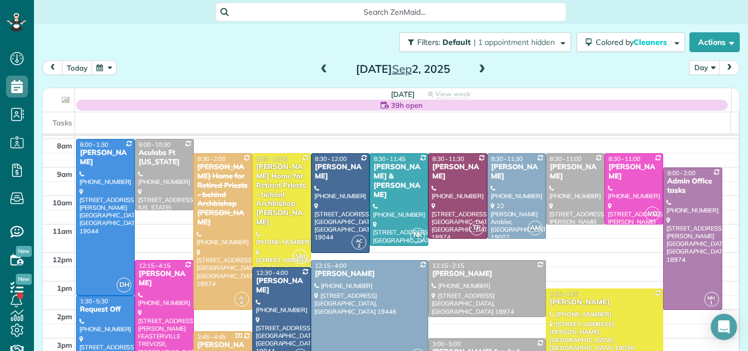
scroll to position [16, 0]
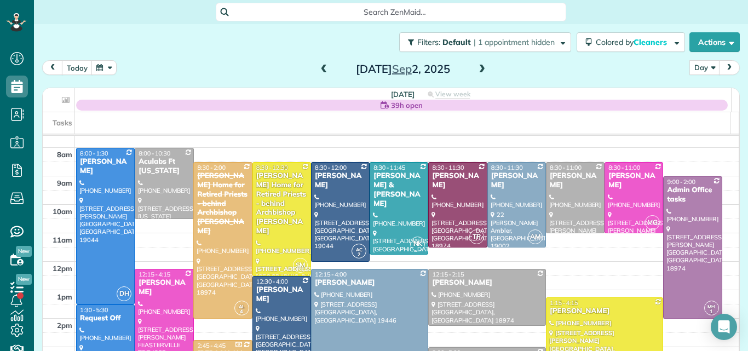
click at [318, 67] on span at bounding box center [324, 70] width 12 height 10
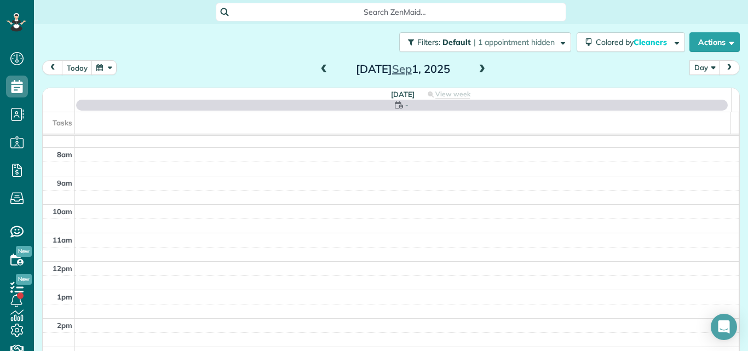
scroll to position [0, 0]
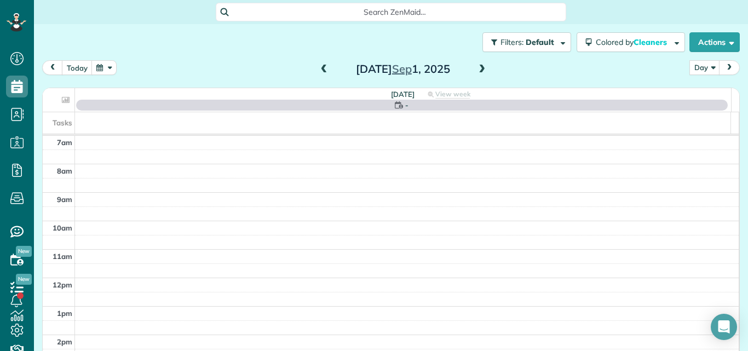
click at [318, 67] on span at bounding box center [324, 70] width 12 height 10
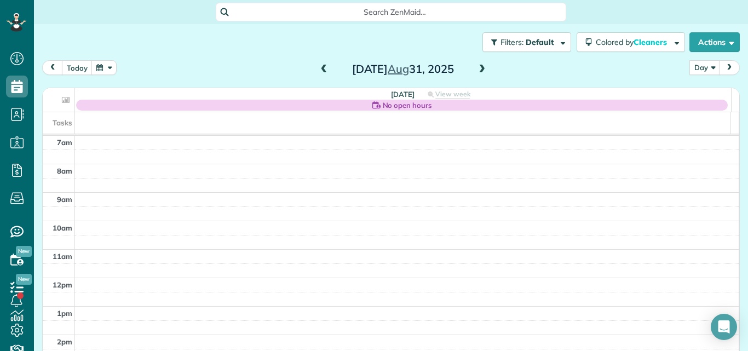
click at [318, 67] on span at bounding box center [324, 70] width 12 height 10
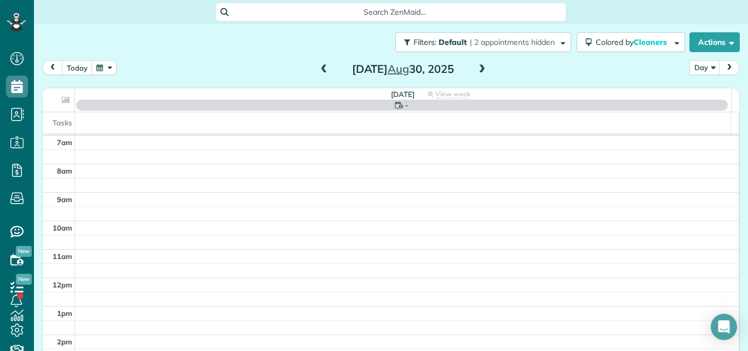
click at [318, 67] on span at bounding box center [324, 70] width 12 height 10
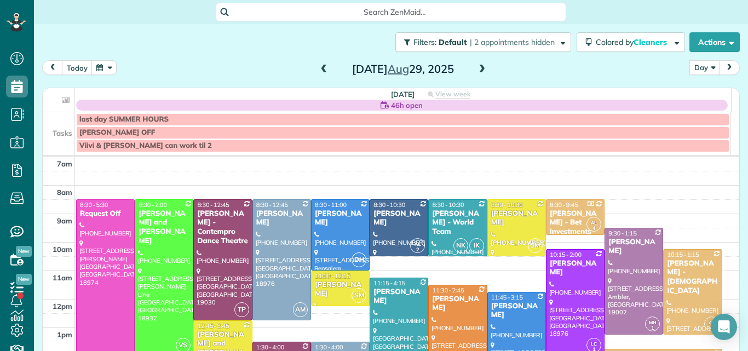
click at [318, 67] on span at bounding box center [324, 70] width 12 height 10
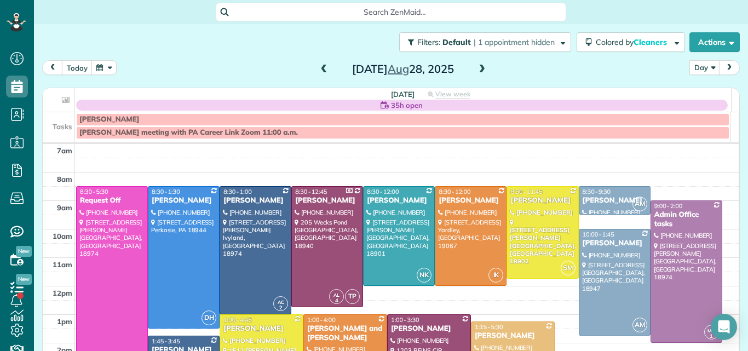
click at [322, 65] on span at bounding box center [324, 70] width 12 height 10
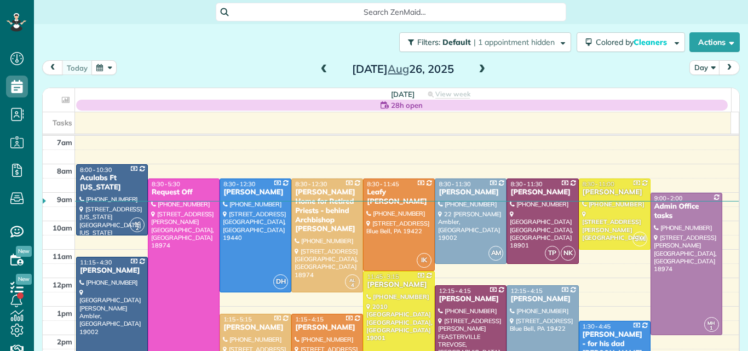
scroll to position [5, 5]
click at [476, 68] on span at bounding box center [482, 70] width 12 height 10
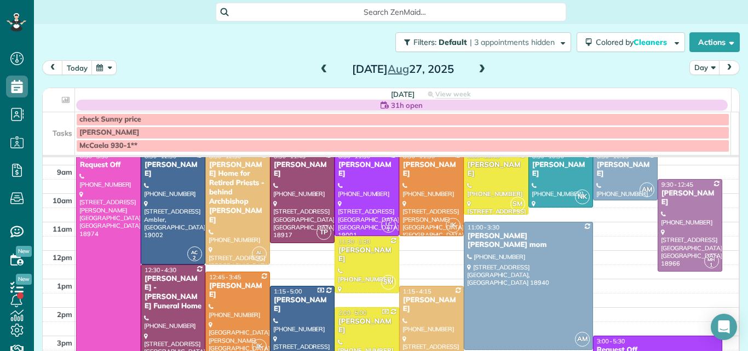
scroll to position [3, 0]
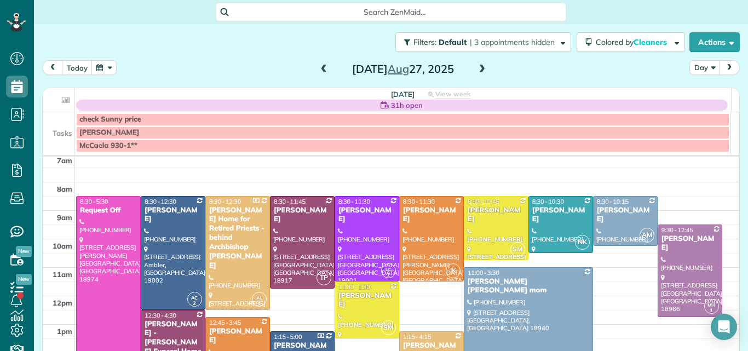
click at [320, 72] on span at bounding box center [324, 70] width 12 height 10
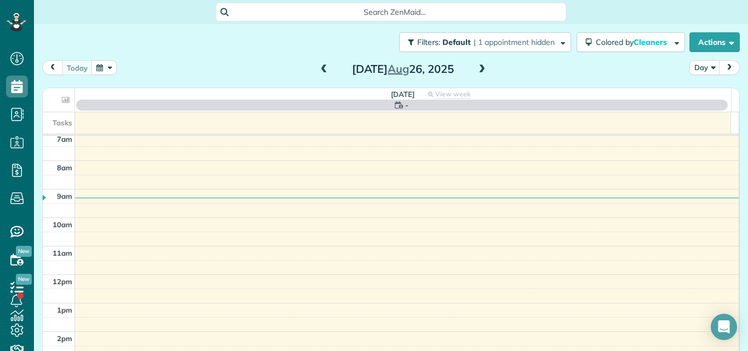
scroll to position [0, 0]
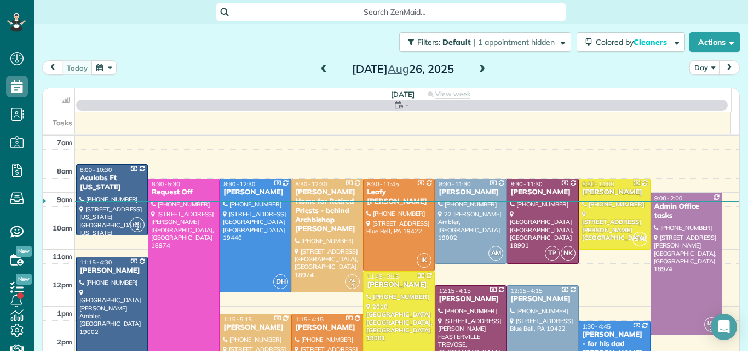
click at [320, 72] on span at bounding box center [324, 70] width 12 height 10
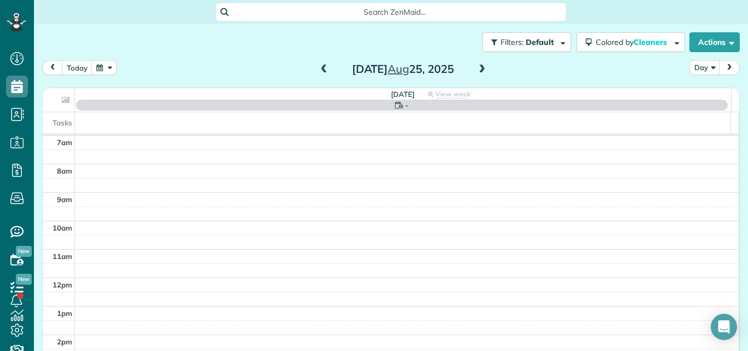
click at [320, 72] on span at bounding box center [324, 70] width 12 height 10
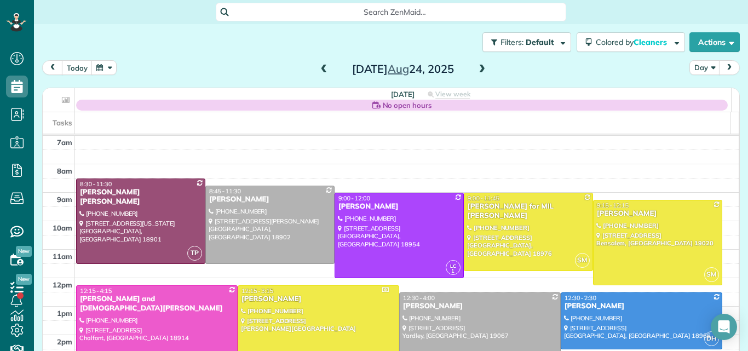
click at [481, 67] on span at bounding box center [482, 70] width 12 height 10
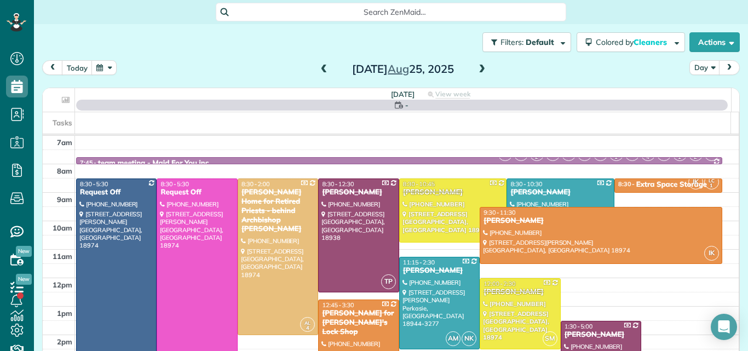
click at [481, 67] on span at bounding box center [482, 70] width 12 height 10
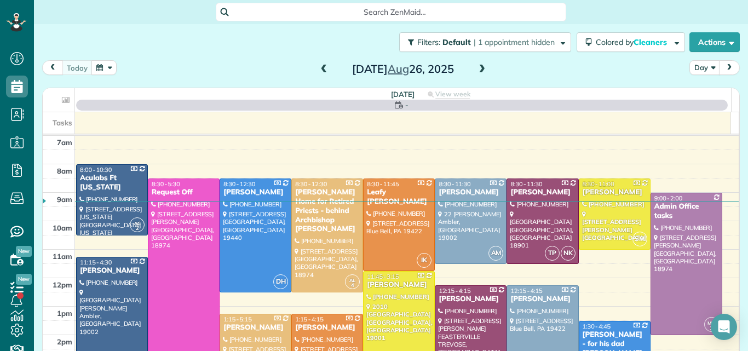
click at [481, 67] on span at bounding box center [482, 70] width 12 height 10
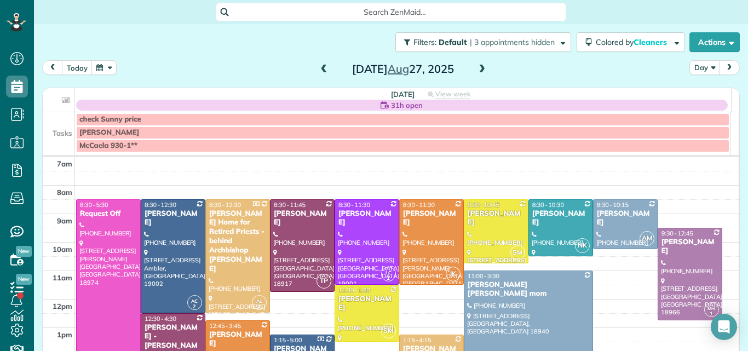
click at [481, 67] on span at bounding box center [482, 70] width 12 height 10
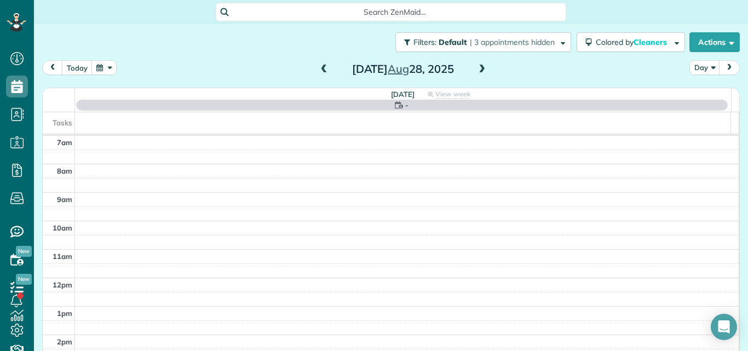
click at [481, 67] on span at bounding box center [482, 70] width 12 height 10
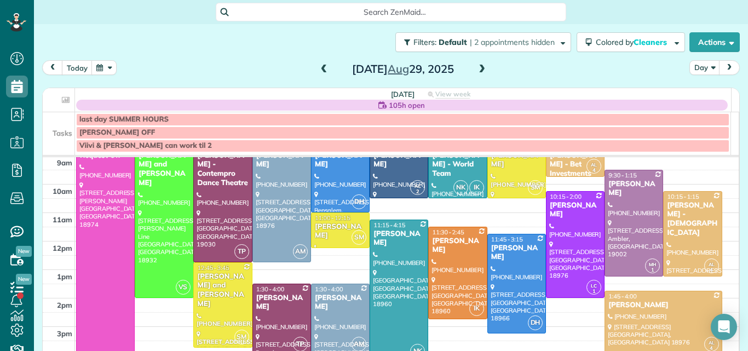
scroll to position [42, 0]
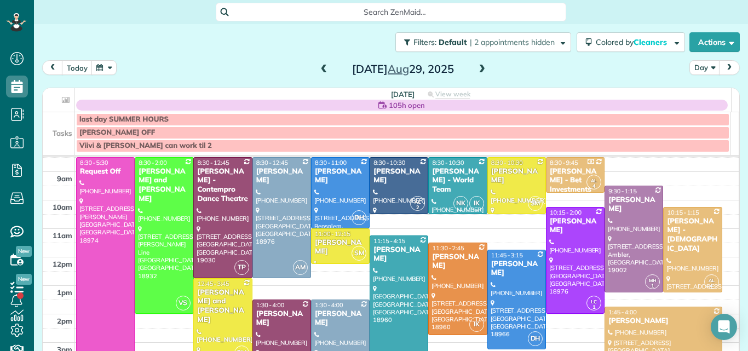
click at [319, 68] on span at bounding box center [324, 70] width 12 height 10
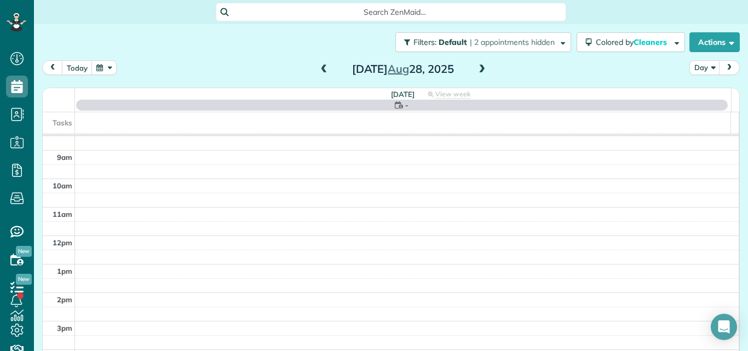
scroll to position [0, 0]
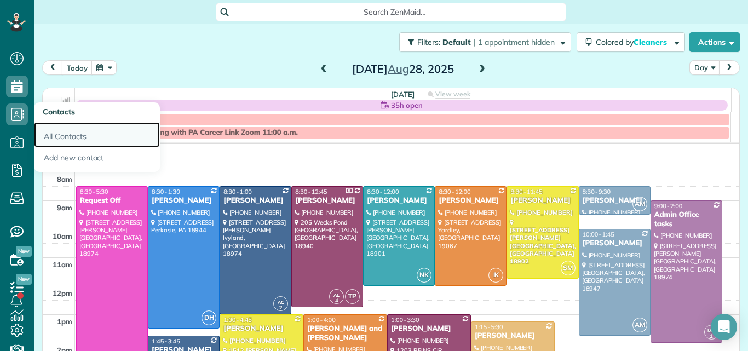
click at [54, 132] on link "All Contacts" at bounding box center [97, 134] width 126 height 25
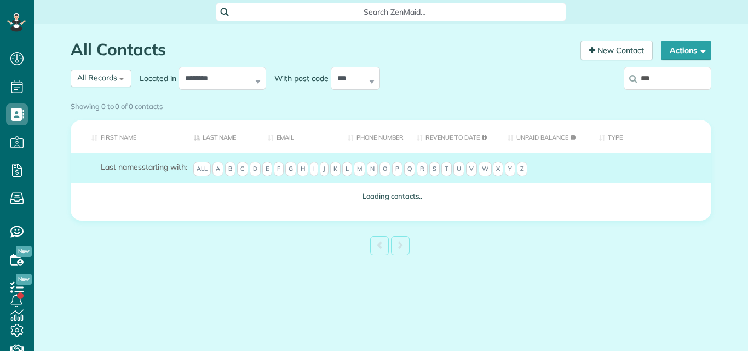
scroll to position [5, 5]
type input "**********"
click at [686, 97] on div "Showing 0 to 0 of 0 contacts" at bounding box center [391, 104] width 640 height 15
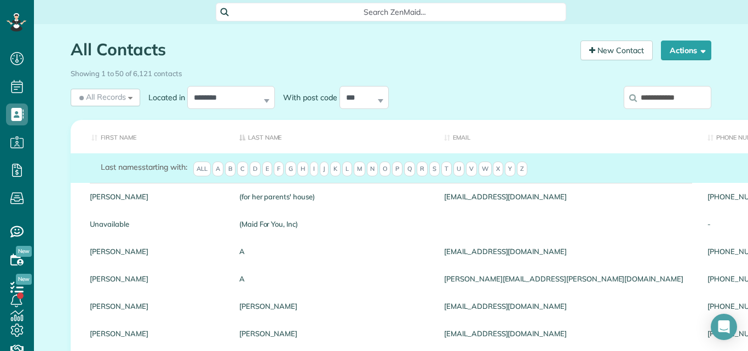
click at [689, 94] on input "**********" at bounding box center [668, 97] width 88 height 23
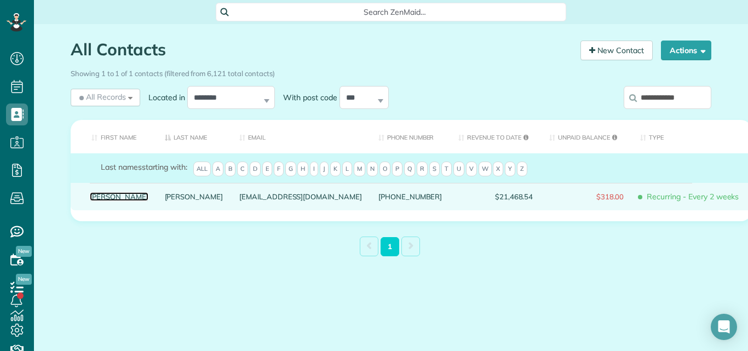
click at [94, 200] on link "[PERSON_NAME]" at bounding box center [119, 197] width 59 height 8
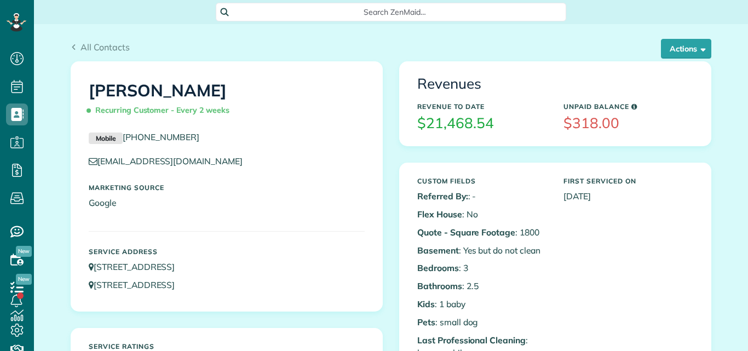
scroll to position [5, 5]
click at [674, 44] on button "Actions" at bounding box center [686, 49] width 50 height 20
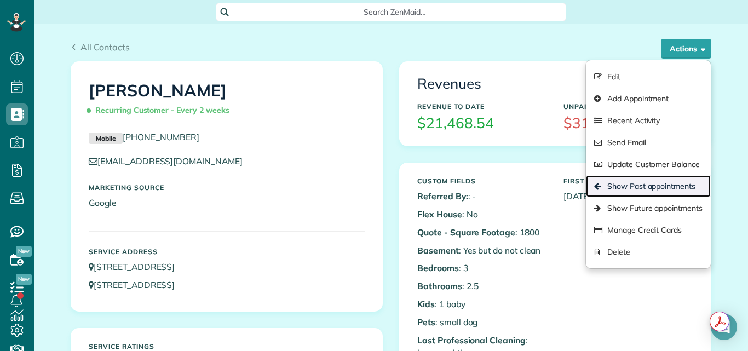
click at [651, 185] on link "Show Past appointments" at bounding box center [648, 186] width 125 height 22
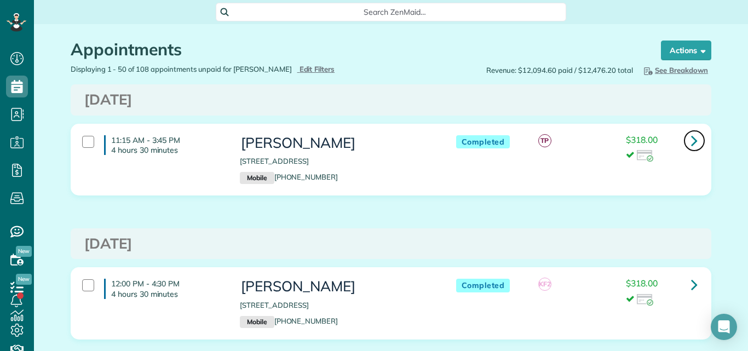
click at [691, 140] on icon at bounding box center [694, 140] width 7 height 19
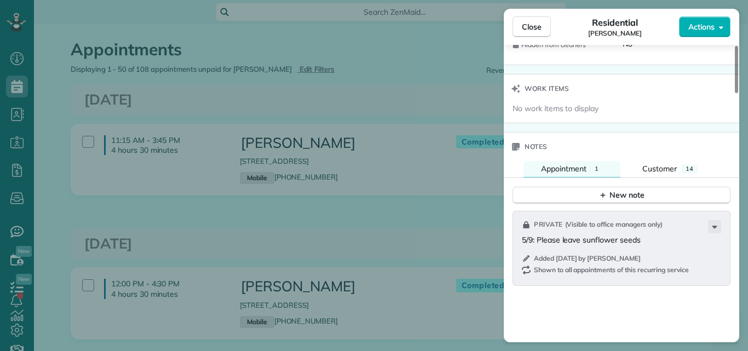
drag, startPoint x: 734, startPoint y: 79, endPoint x: 746, endPoint y: 248, distance: 169.6
click at [738, 93] on div at bounding box center [736, 69] width 3 height 47
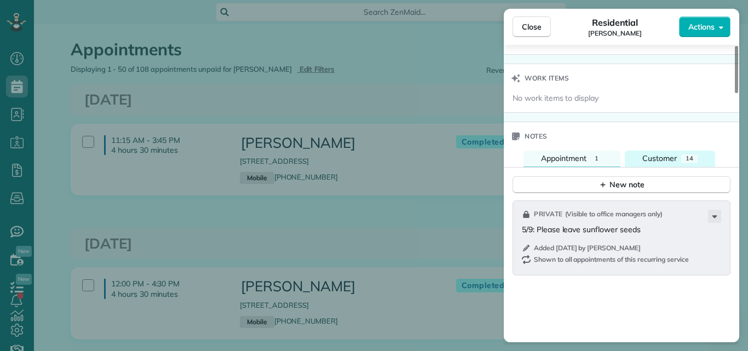
click at [667, 154] on span "Customer" at bounding box center [659, 158] width 34 height 10
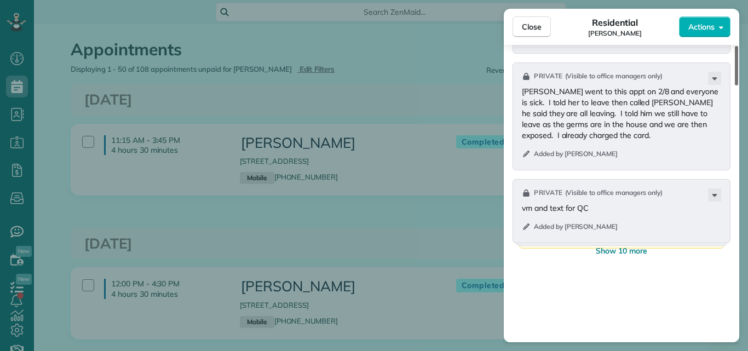
scroll to position [1448, 0]
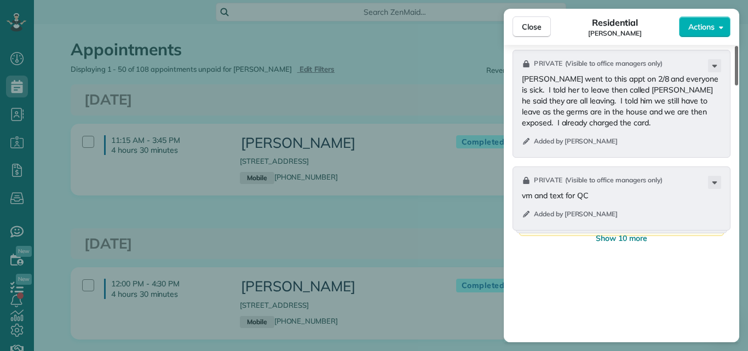
drag, startPoint x: 736, startPoint y: 198, endPoint x: 735, endPoint y: 248, distance: 49.8
click at [735, 85] on div at bounding box center [736, 65] width 3 height 39
click at [628, 240] on span "Show 10 more" at bounding box center [621, 238] width 51 height 11
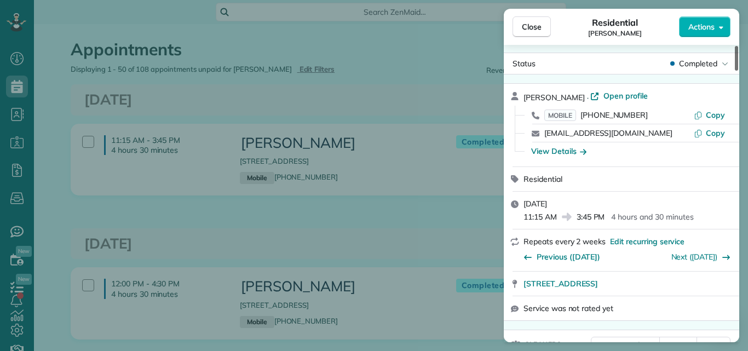
scroll to position [0, 0]
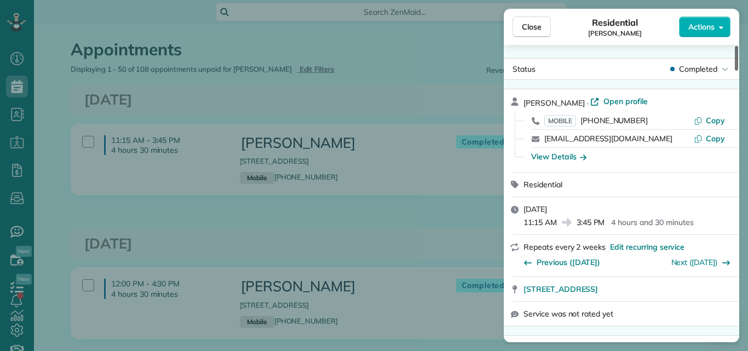
drag, startPoint x: 737, startPoint y: 180, endPoint x: 738, endPoint y: 48, distance: 131.4
click at [738, 48] on div at bounding box center [736, 58] width 3 height 25
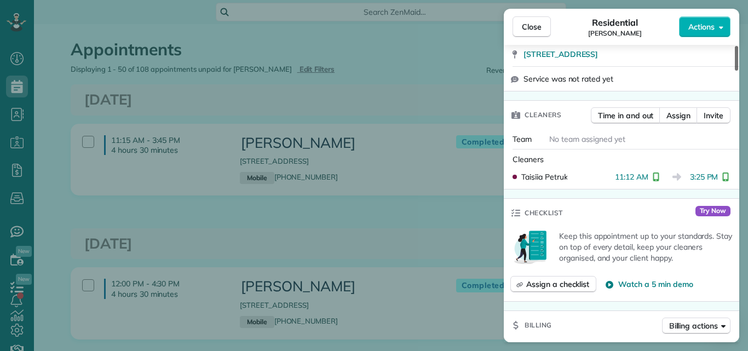
scroll to position [261, 0]
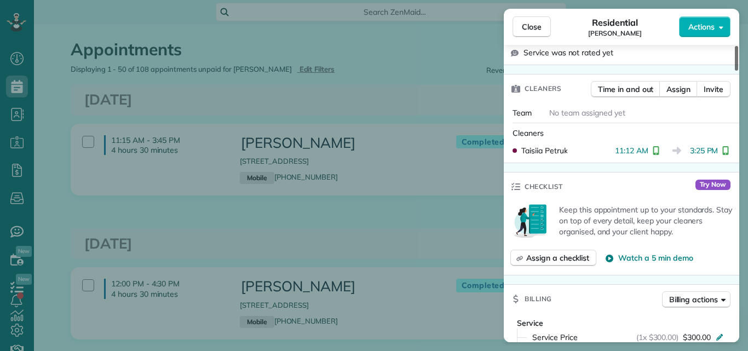
drag, startPoint x: 735, startPoint y: 50, endPoint x: 734, endPoint y: 72, distance: 22.0
click at [735, 71] on div at bounding box center [736, 58] width 3 height 25
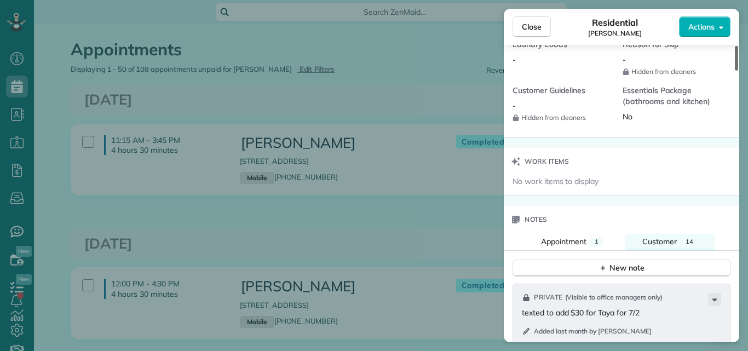
scroll to position [1018, 0]
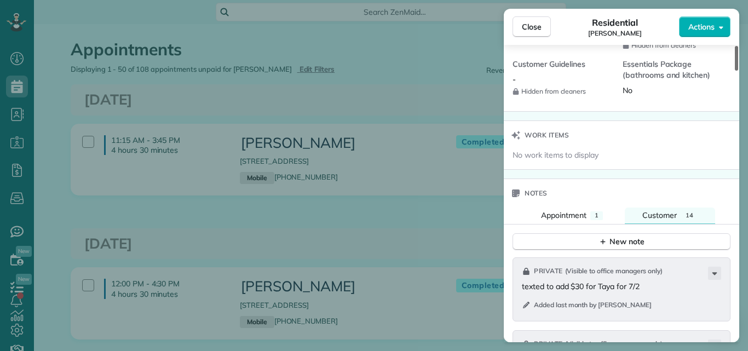
drag, startPoint x: 737, startPoint y: 75, endPoint x: 731, endPoint y: 139, distance: 63.8
click at [735, 71] on div at bounding box center [736, 58] width 3 height 25
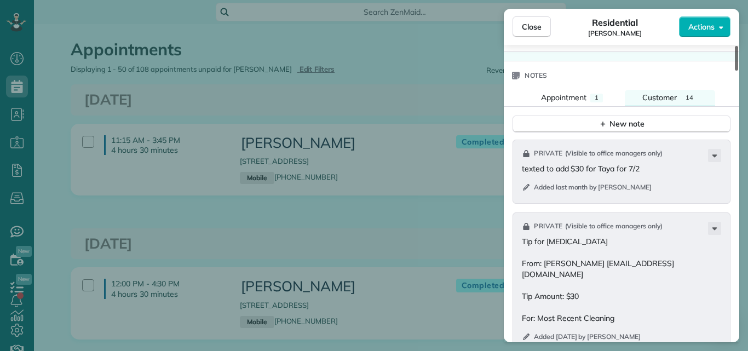
scroll to position [1181, 0]
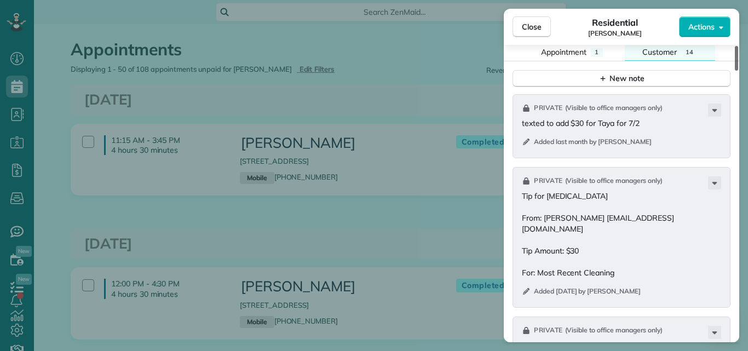
drag, startPoint x: 734, startPoint y: 145, endPoint x: 735, endPoint y: 158, distance: 13.7
click at [735, 71] on div at bounding box center [736, 58] width 3 height 25
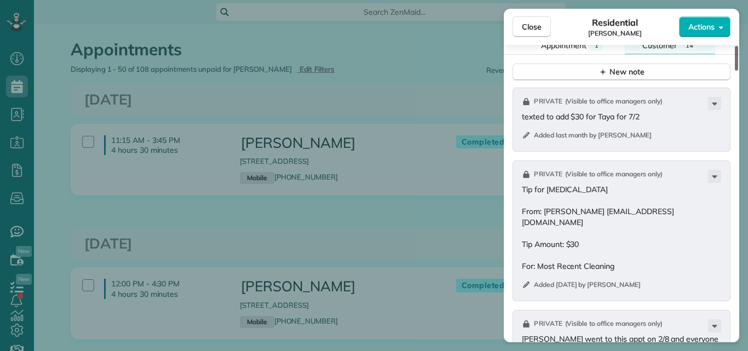
drag, startPoint x: 736, startPoint y: 149, endPoint x: 745, endPoint y: 150, distance: 8.8
click at [738, 71] on div at bounding box center [736, 58] width 3 height 25
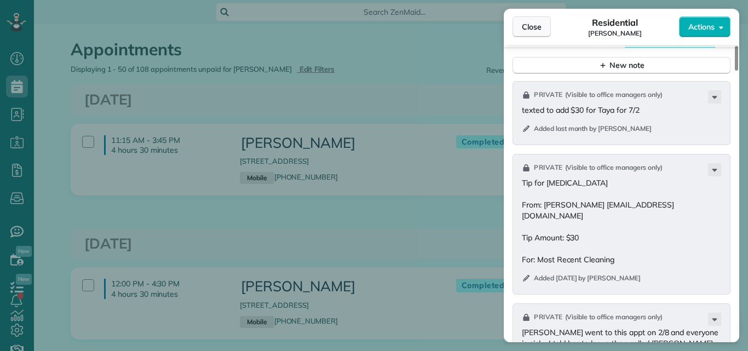
click at [536, 26] on span "Close" at bounding box center [532, 26] width 20 height 11
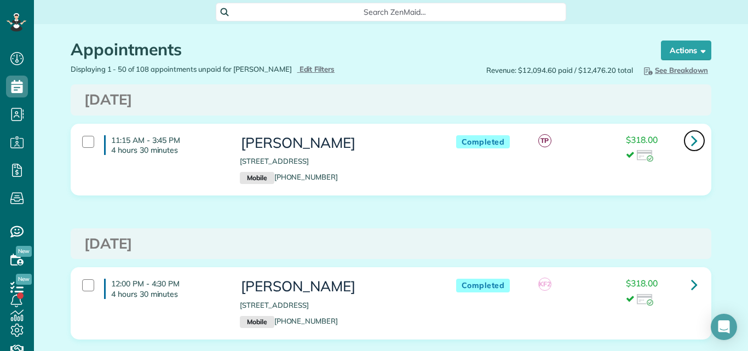
click at [691, 136] on icon at bounding box center [694, 140] width 7 height 19
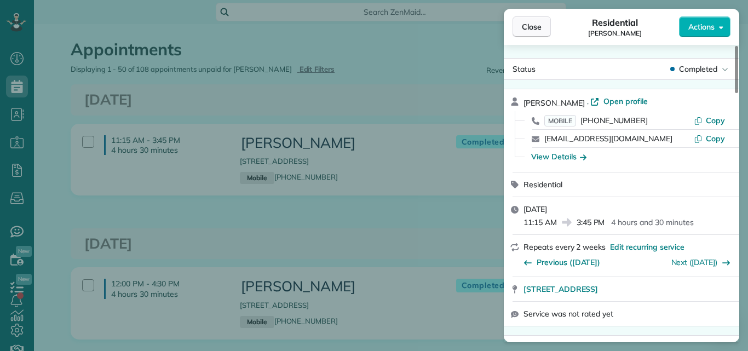
click at [521, 33] on button "Close" at bounding box center [531, 26] width 38 height 21
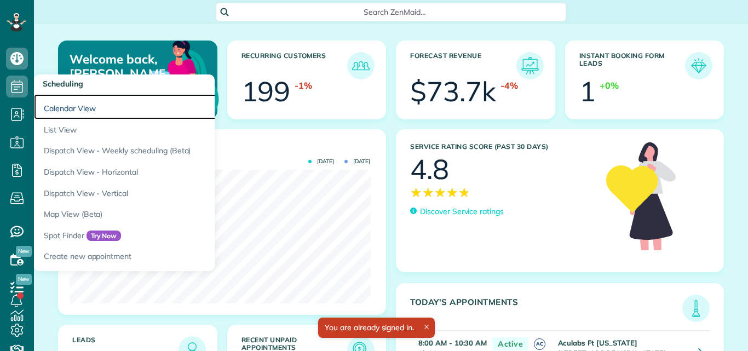
click at [59, 102] on link "Calendar View" at bounding box center [171, 106] width 274 height 25
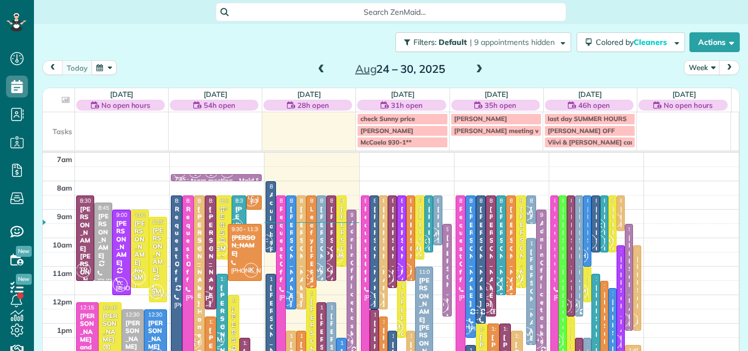
scroll to position [5, 5]
click at [476, 67] on span at bounding box center [479, 70] width 12 height 10
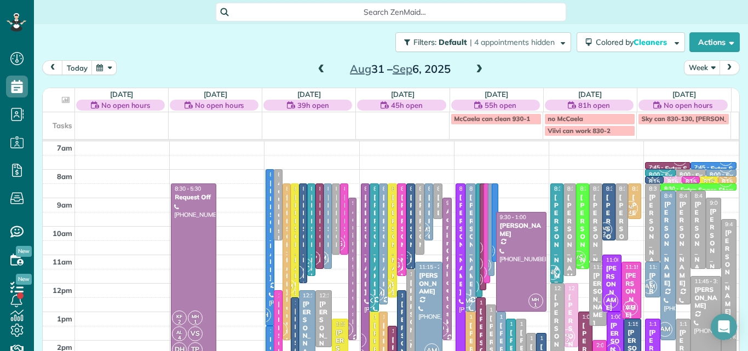
click at [684, 64] on button "Week" at bounding box center [702, 67] width 36 height 15
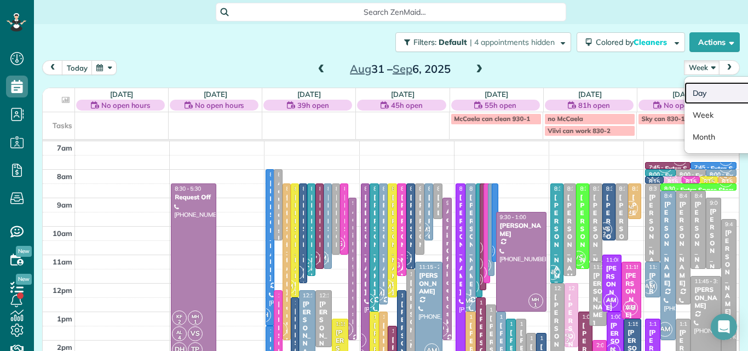
click at [689, 88] on link "Day" at bounding box center [727, 93] width 86 height 22
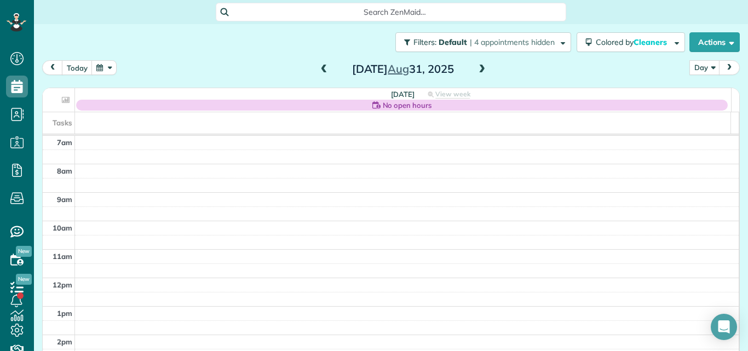
click at [476, 69] on span at bounding box center [482, 70] width 12 height 10
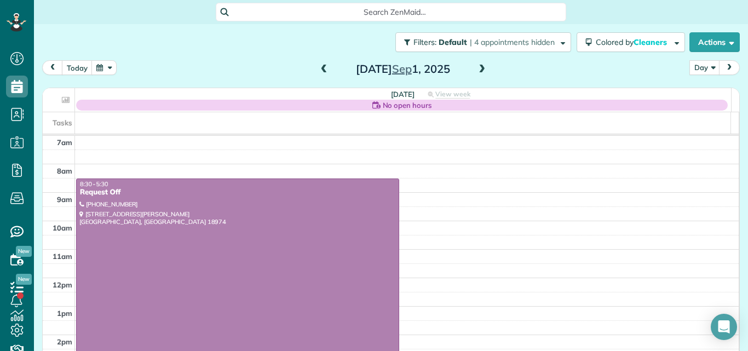
click at [476, 69] on span at bounding box center [482, 70] width 12 height 10
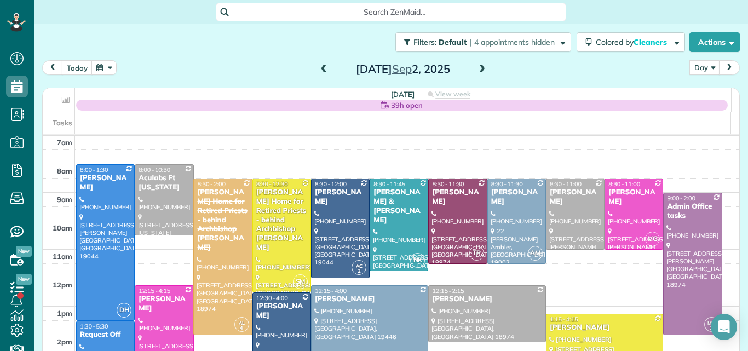
click at [476, 69] on span at bounding box center [482, 70] width 12 height 10
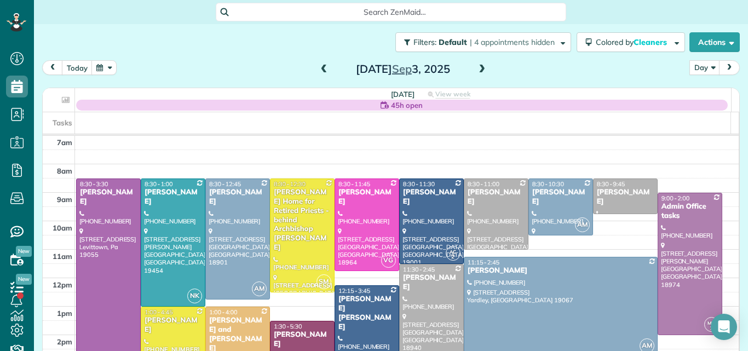
click at [477, 72] on span at bounding box center [482, 70] width 12 height 10
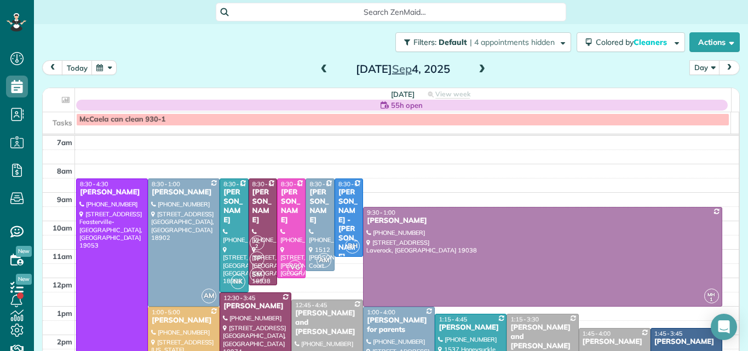
click at [322, 69] on span at bounding box center [324, 70] width 12 height 10
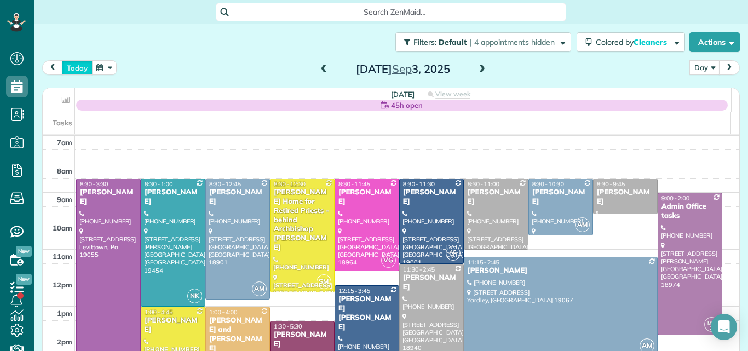
click at [78, 64] on button "today" at bounding box center [77, 67] width 31 height 15
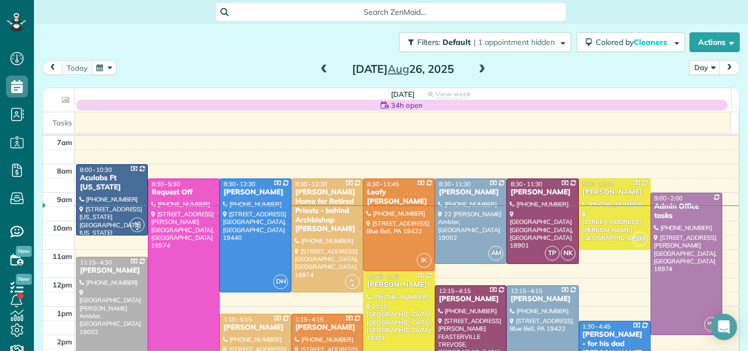
click at [478, 71] on span at bounding box center [482, 70] width 12 height 10
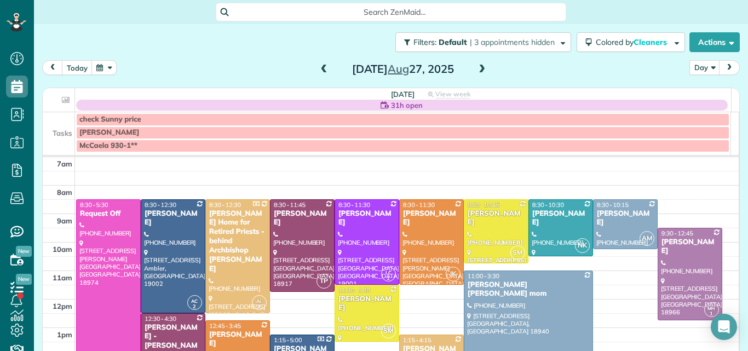
click at [476, 67] on span at bounding box center [482, 70] width 12 height 10
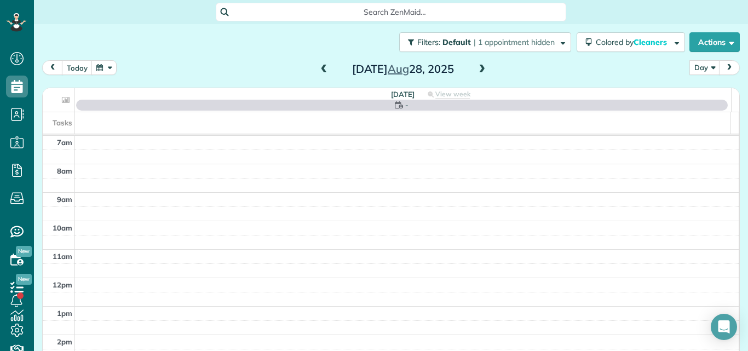
click at [476, 67] on span at bounding box center [482, 70] width 12 height 10
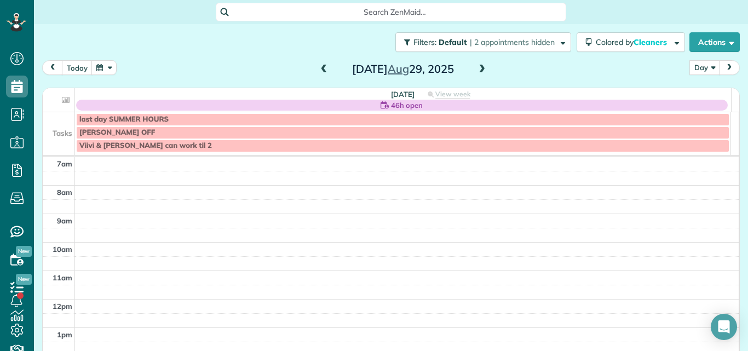
click at [322, 71] on span at bounding box center [324, 70] width 12 height 10
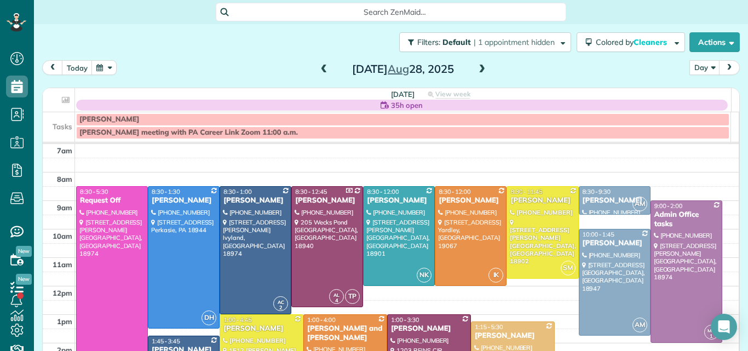
click at [476, 70] on span at bounding box center [482, 70] width 12 height 10
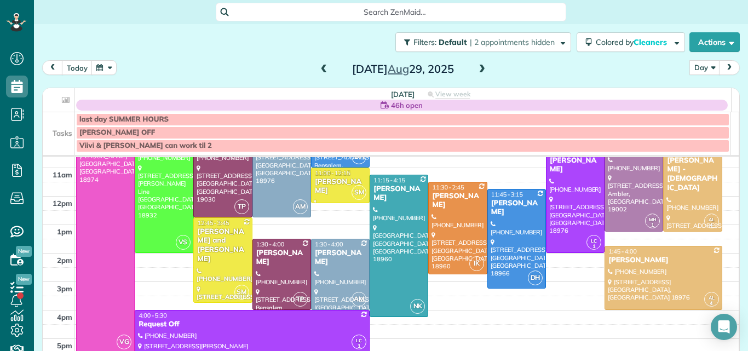
scroll to position [104, 0]
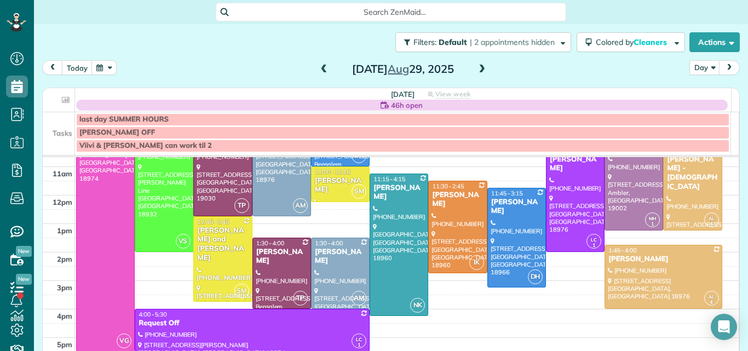
click at [321, 73] on span at bounding box center [324, 70] width 12 height 10
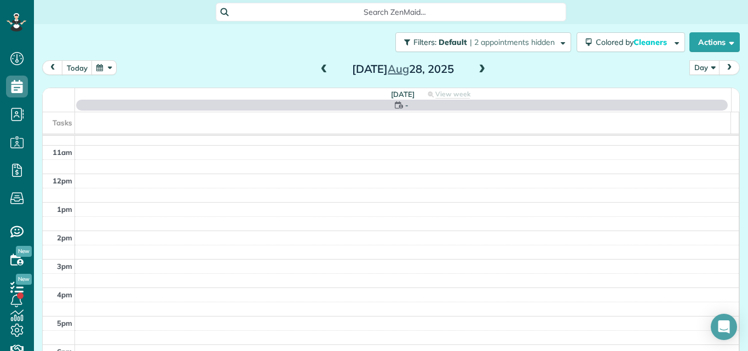
scroll to position [0, 0]
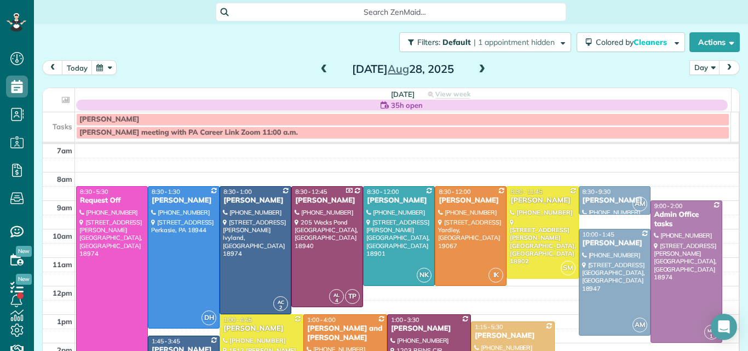
click at [321, 73] on span at bounding box center [324, 70] width 12 height 10
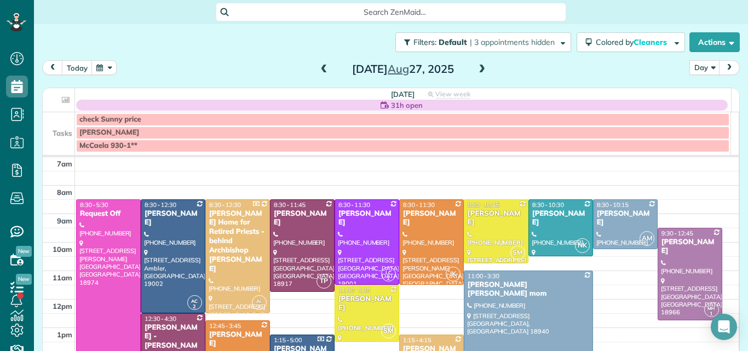
click at [476, 66] on span at bounding box center [482, 70] width 12 height 10
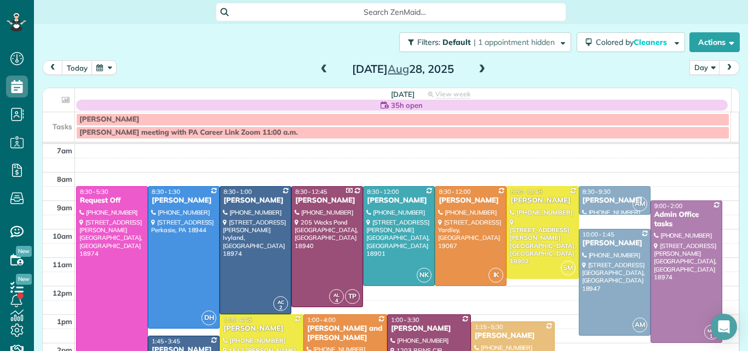
click at [476, 66] on span at bounding box center [482, 70] width 12 height 10
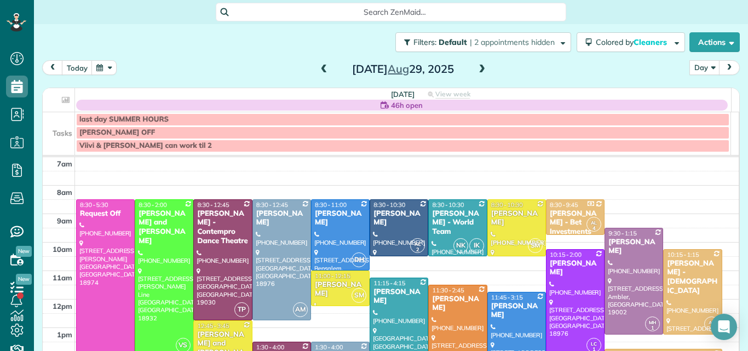
click at [396, 299] on div at bounding box center [398, 348] width 57 height 141
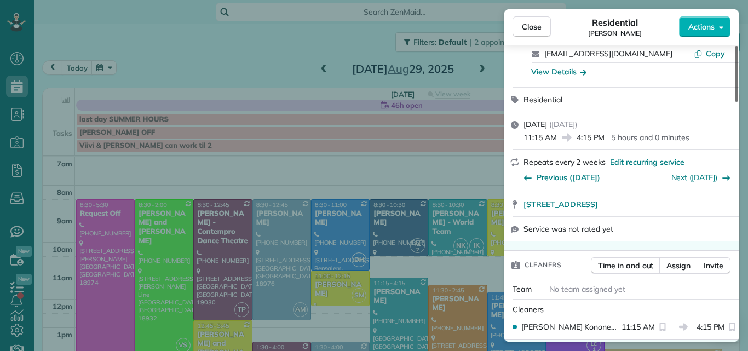
scroll to position [65, 0]
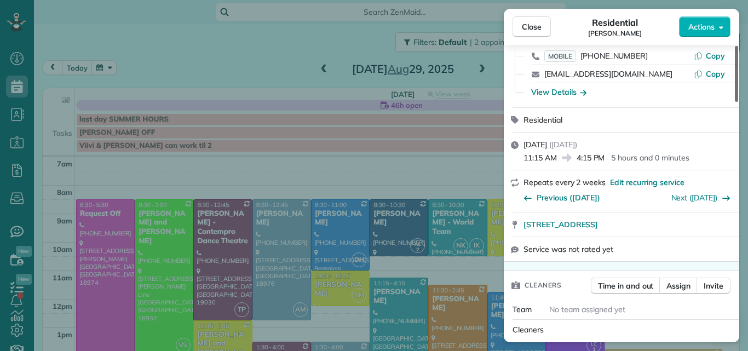
drag, startPoint x: 735, startPoint y: 73, endPoint x: 747, endPoint y: 85, distance: 17.0
click at [738, 85] on div at bounding box center [736, 74] width 3 height 56
click at [539, 25] on span "Close" at bounding box center [532, 26] width 20 height 11
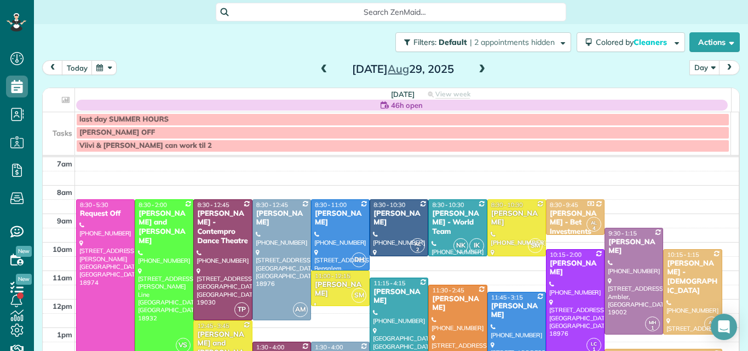
click at [381, 302] on div at bounding box center [398, 348] width 57 height 141
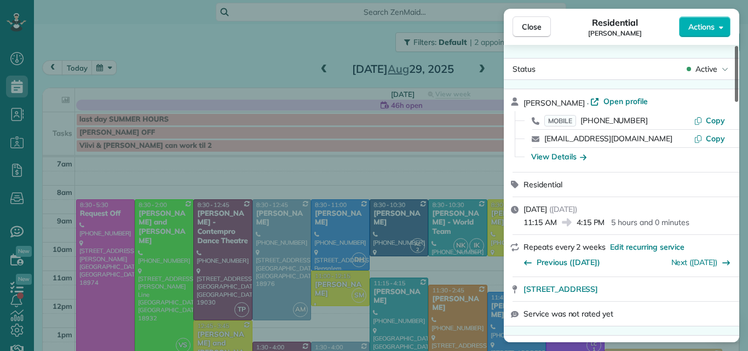
drag, startPoint x: 736, startPoint y: 78, endPoint x: 741, endPoint y: 77, distance: 5.6
click at [738, 77] on div at bounding box center [736, 74] width 3 height 56
click at [603, 101] on span "Open profile" at bounding box center [625, 101] width 44 height 11
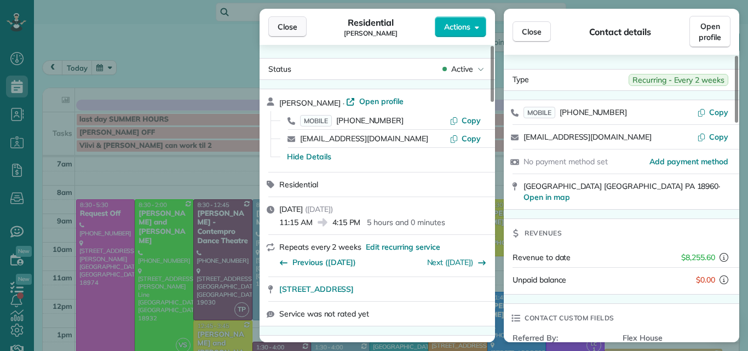
click at [288, 27] on span "Close" at bounding box center [288, 26] width 20 height 11
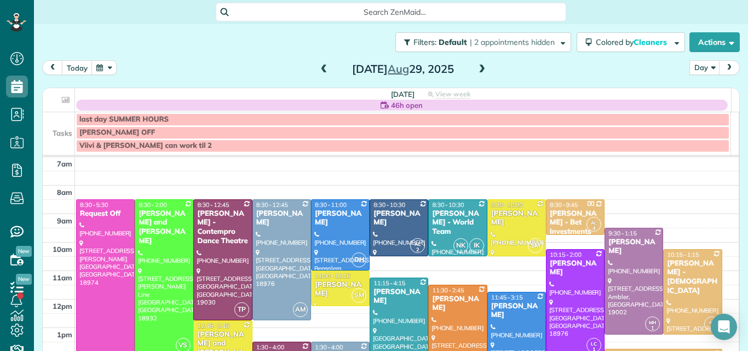
click at [476, 70] on span at bounding box center [482, 70] width 12 height 10
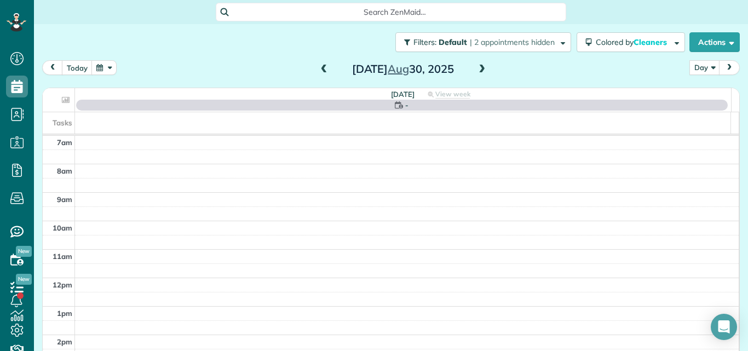
click at [476, 70] on span at bounding box center [482, 70] width 12 height 10
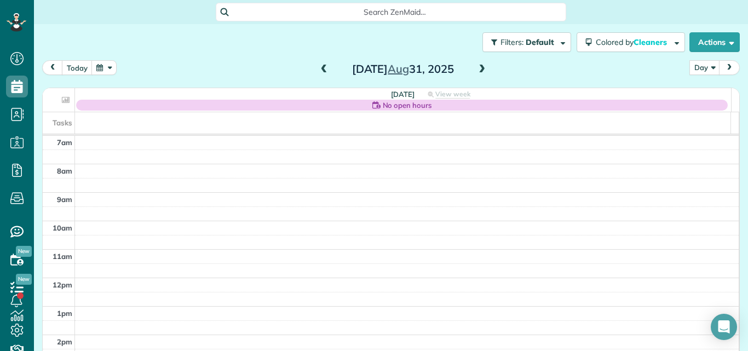
click at [476, 70] on span at bounding box center [482, 70] width 12 height 10
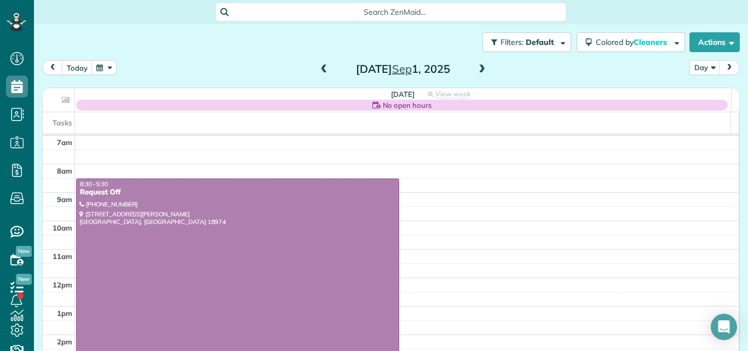
click at [476, 70] on span at bounding box center [482, 70] width 12 height 10
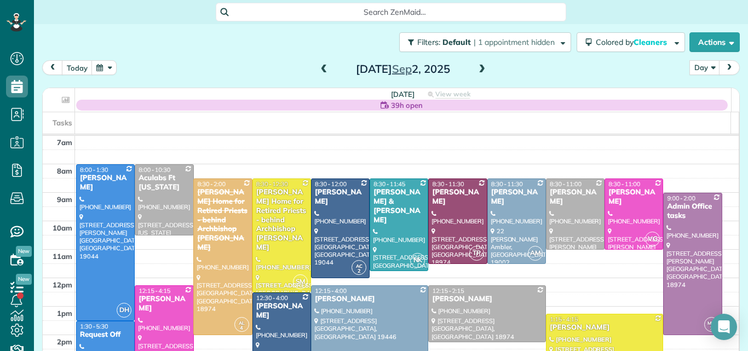
click at [476, 70] on span at bounding box center [482, 70] width 12 height 10
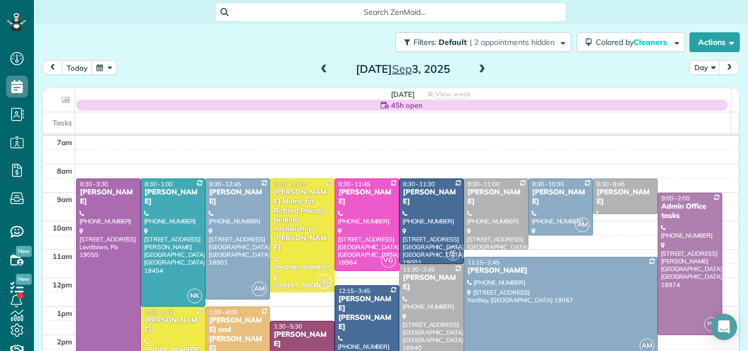
click at [318, 69] on span at bounding box center [324, 70] width 12 height 10
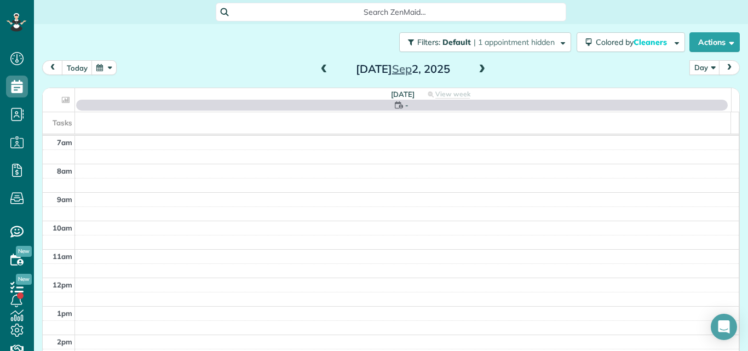
click at [318, 69] on span at bounding box center [324, 70] width 12 height 10
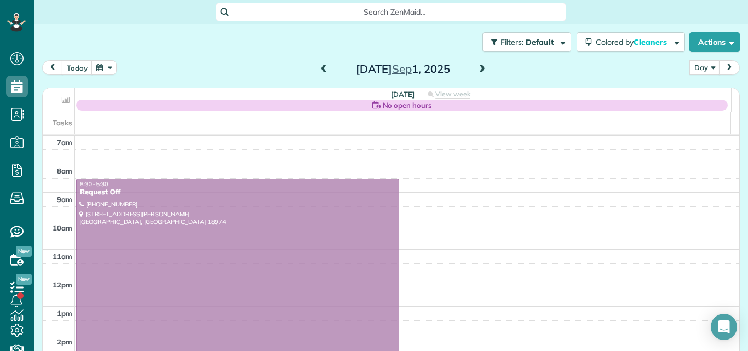
click at [318, 69] on span at bounding box center [324, 70] width 12 height 10
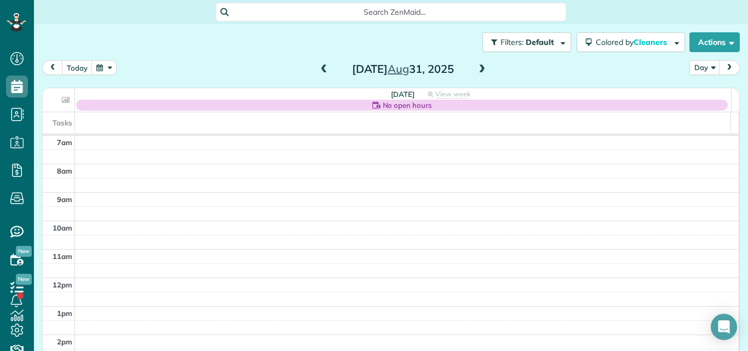
click at [318, 69] on span at bounding box center [324, 70] width 12 height 10
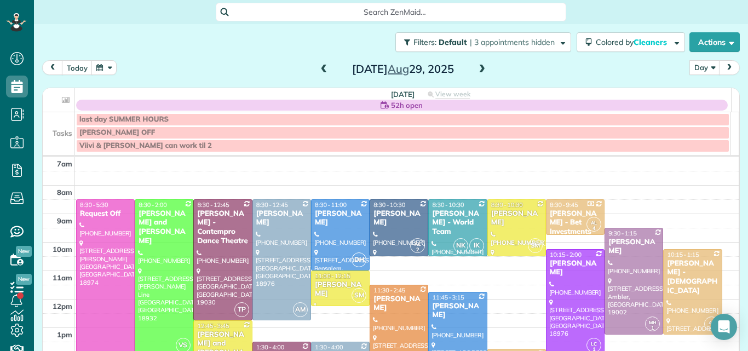
click at [318, 69] on span at bounding box center [324, 70] width 12 height 10
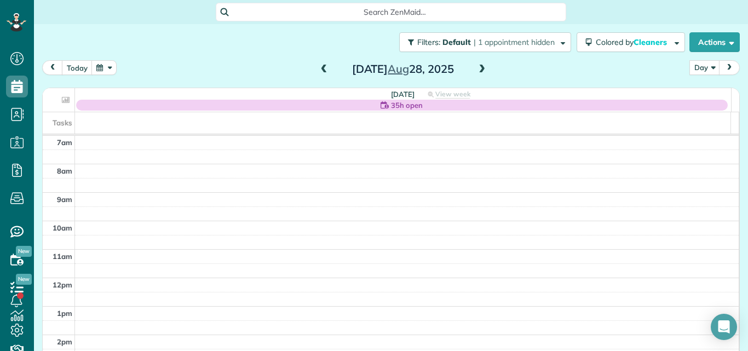
click at [480, 66] on span at bounding box center [482, 70] width 12 height 10
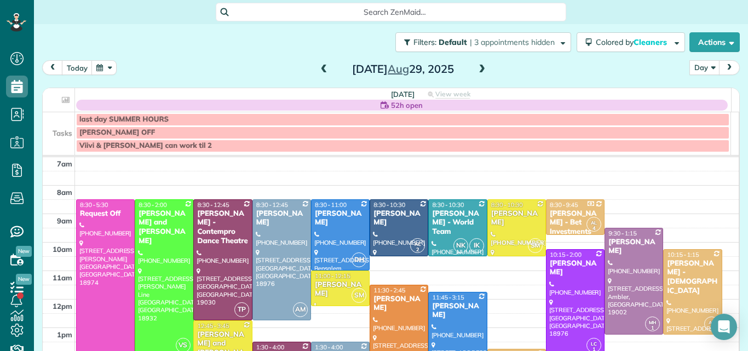
click at [454, 224] on div "[PERSON_NAME] - World Team" at bounding box center [457, 223] width 52 height 28
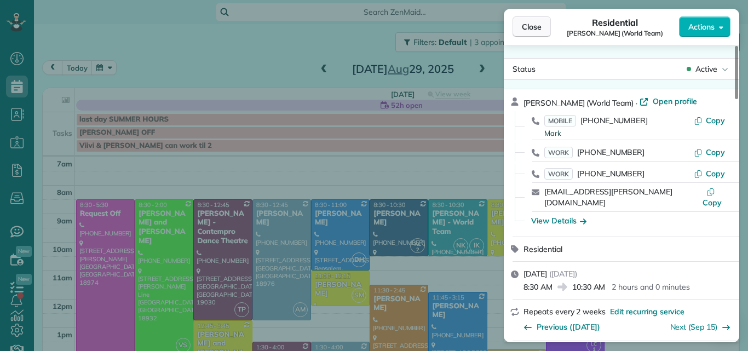
click at [527, 22] on span "Close" at bounding box center [532, 26] width 20 height 11
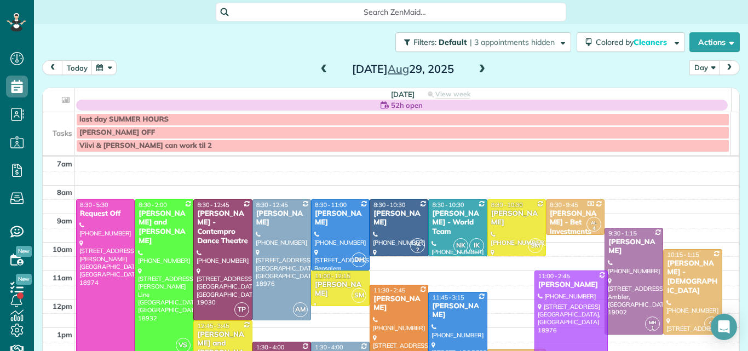
drag, startPoint x: 566, startPoint y: 294, endPoint x: 567, endPoint y: 306, distance: 12.1
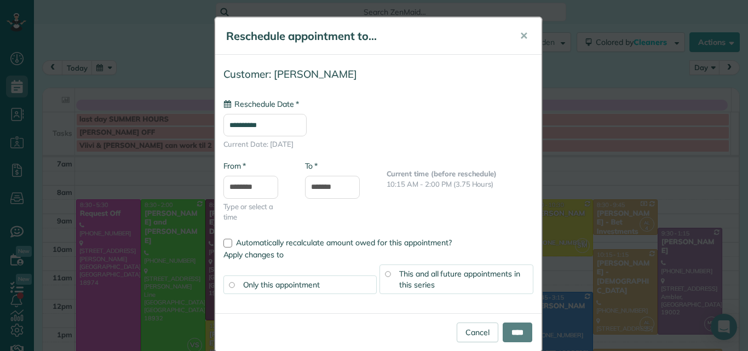
type input "**********"
click at [519, 327] on input "****" at bounding box center [518, 332] width 30 height 20
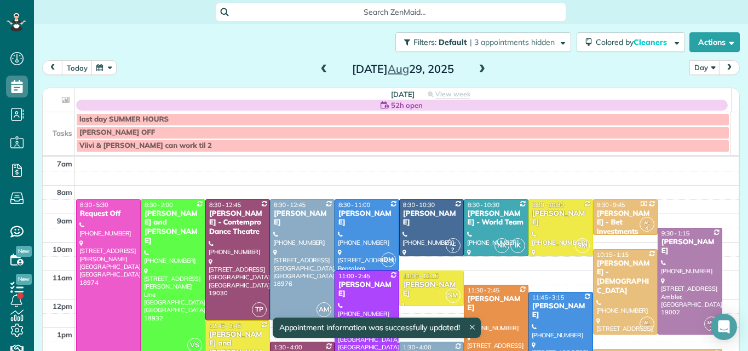
click at [319, 69] on span at bounding box center [324, 70] width 12 height 10
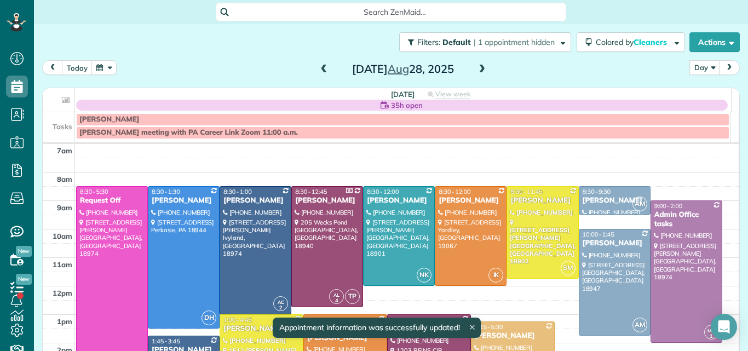
click at [319, 69] on span at bounding box center [324, 70] width 12 height 10
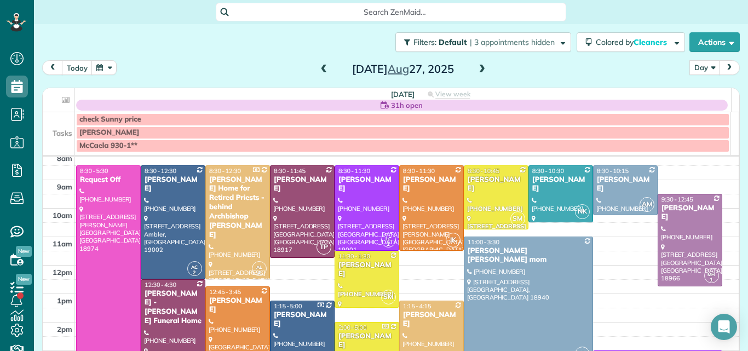
scroll to position [27, 0]
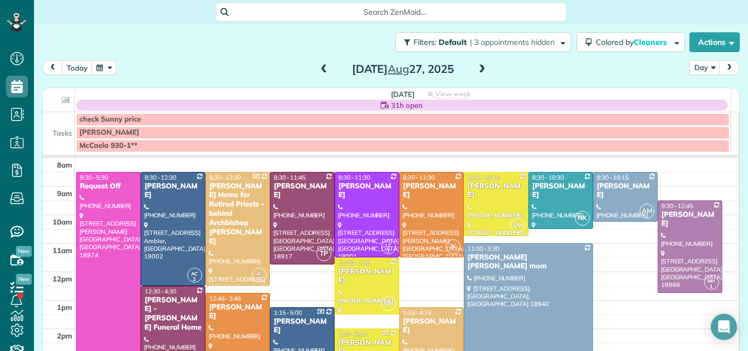
click at [476, 67] on span at bounding box center [482, 70] width 12 height 10
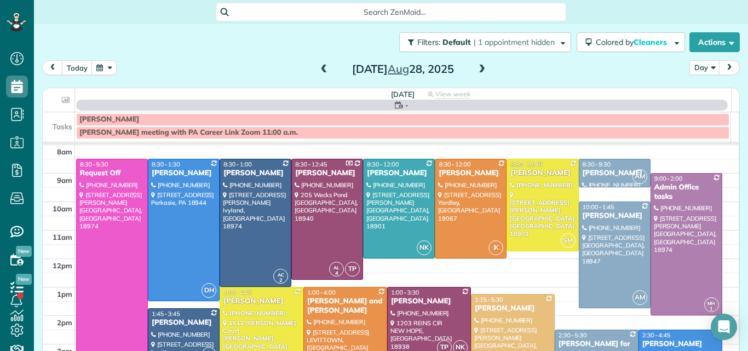
scroll to position [0, 0]
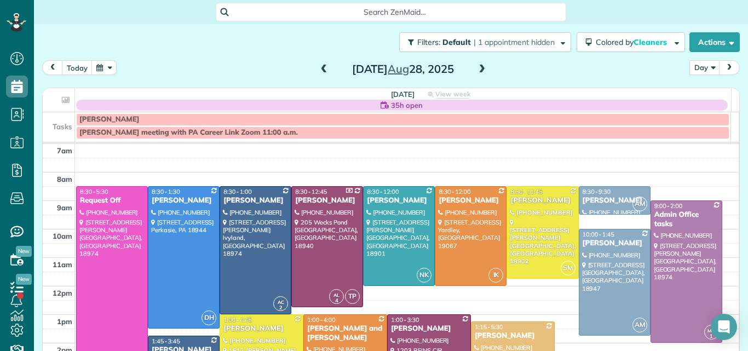
click at [320, 68] on span at bounding box center [324, 70] width 12 height 10
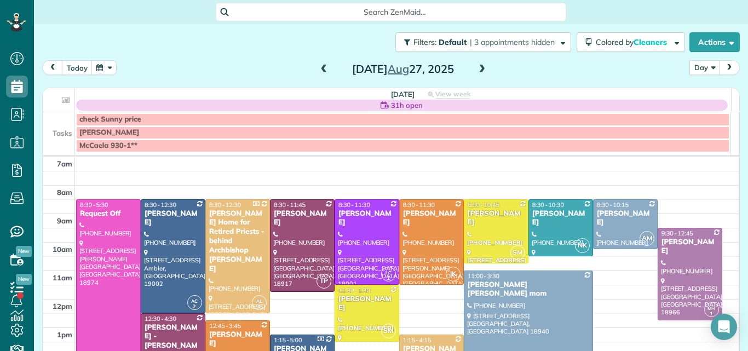
click at [318, 69] on span at bounding box center [324, 70] width 12 height 10
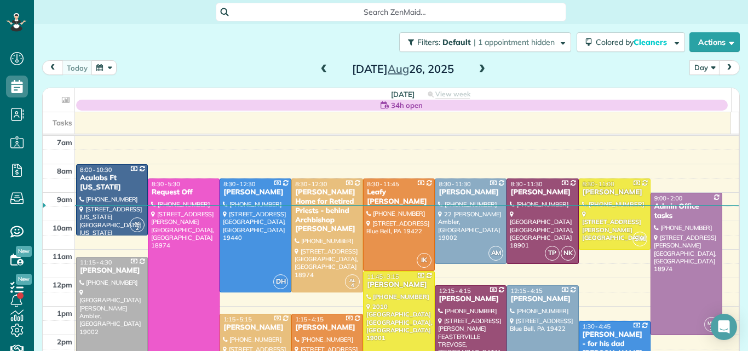
click at [476, 68] on span at bounding box center [482, 70] width 12 height 10
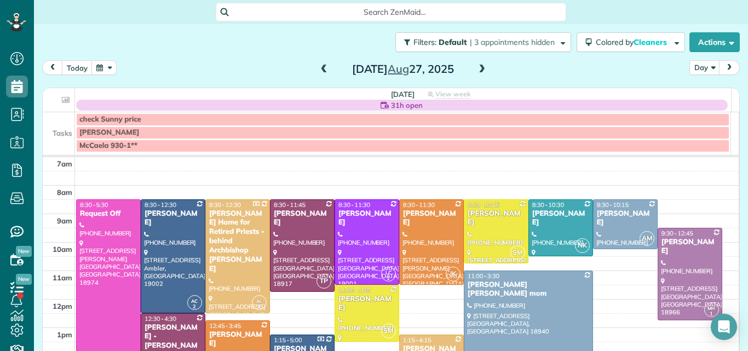
click at [296, 336] on span "1:15 - 5:00" at bounding box center [288, 340] width 28 height 8
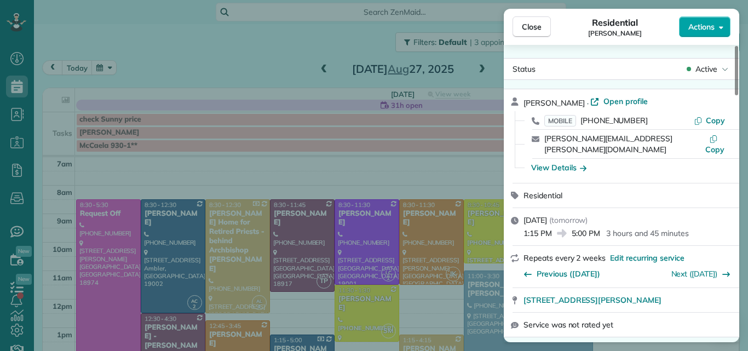
click at [703, 26] on span "Actions" at bounding box center [701, 26] width 26 height 11
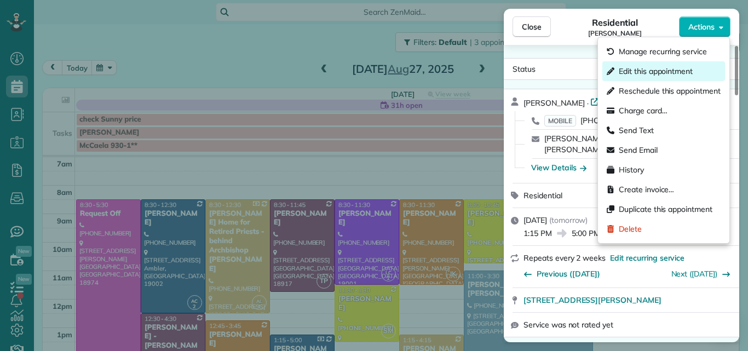
click at [665, 68] on span "Edit this appointment" at bounding box center [656, 71] width 74 height 11
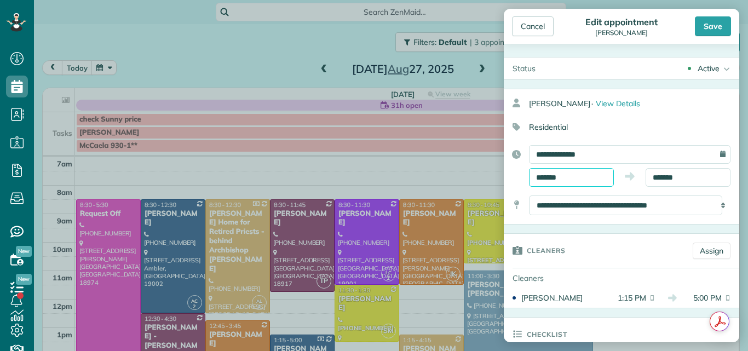
click at [607, 175] on input "*******" at bounding box center [571, 177] width 85 height 19
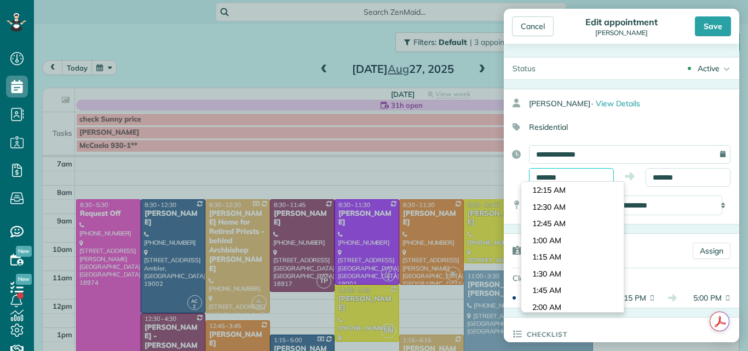
scroll to position [852, 0]
click at [609, 152] on input "**********" at bounding box center [629, 154] width 201 height 19
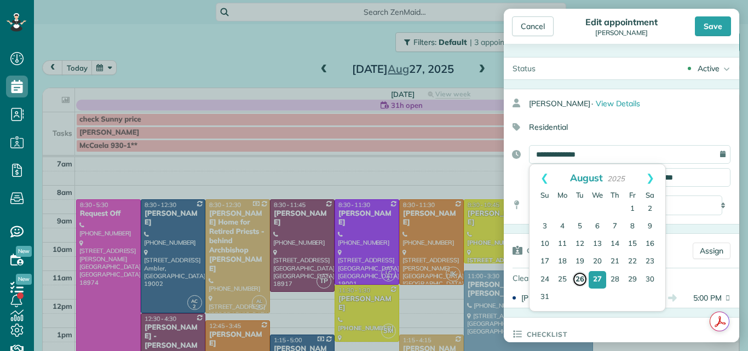
click at [579, 276] on link "26" at bounding box center [579, 279] width 15 height 15
type input "**********"
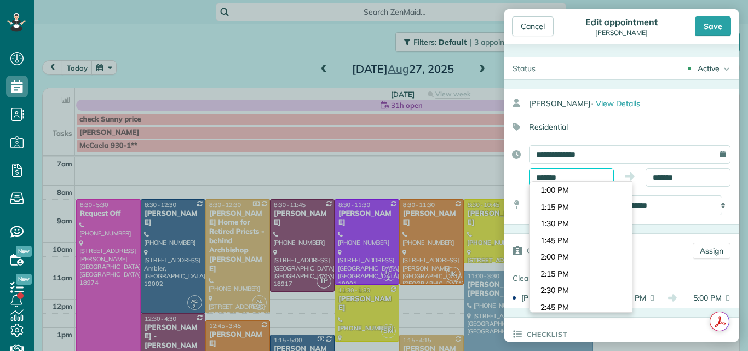
click at [576, 178] on input "*******" at bounding box center [571, 177] width 85 height 19
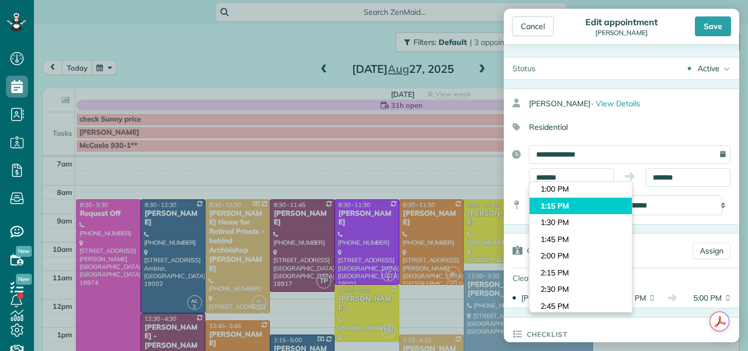
click at [592, 206] on li "1:15 PM" at bounding box center [580, 206] width 102 height 17
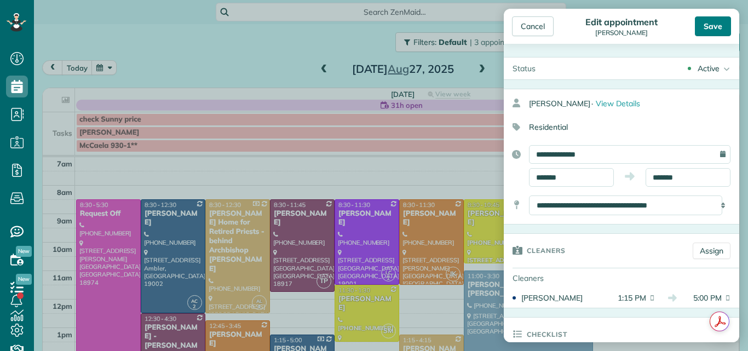
click at [716, 29] on div "Save" at bounding box center [713, 26] width 36 height 20
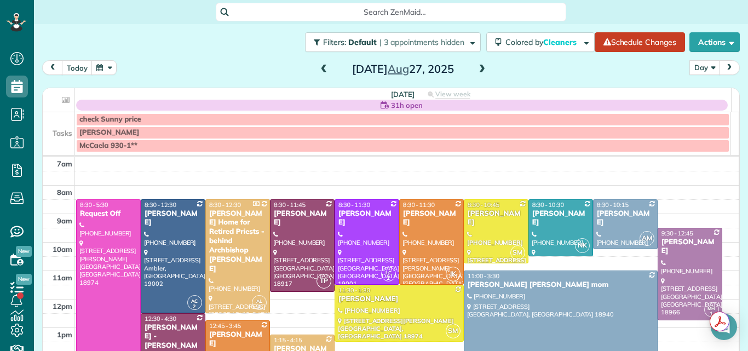
click at [319, 69] on span at bounding box center [324, 70] width 12 height 10
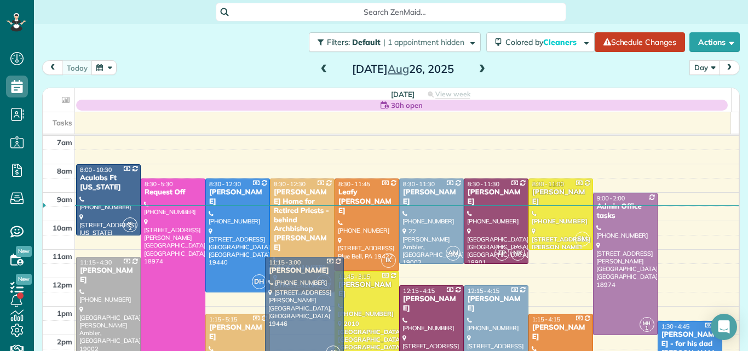
drag, startPoint x: 310, startPoint y: 321, endPoint x: 311, endPoint y: 263, distance: 58.0
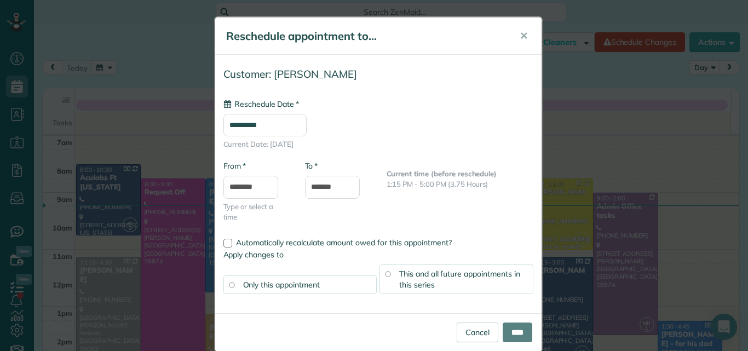
type input "**********"
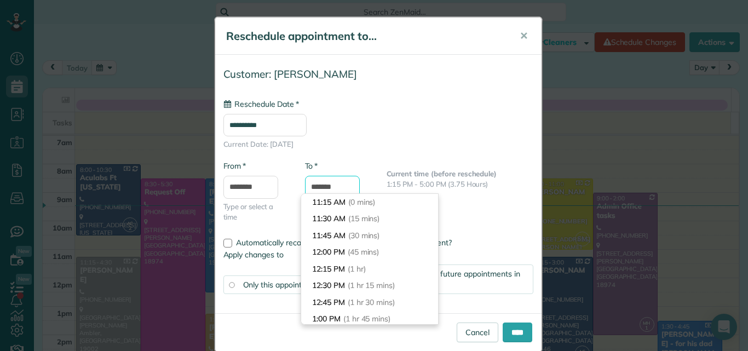
click at [345, 183] on input "*******" at bounding box center [332, 187] width 55 height 23
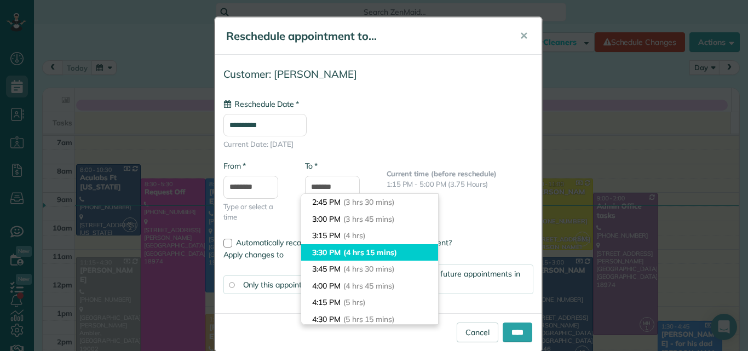
type input "*******"
click at [342, 249] on li "3:30 PM (4 hrs 15 mins)" at bounding box center [369, 252] width 137 height 17
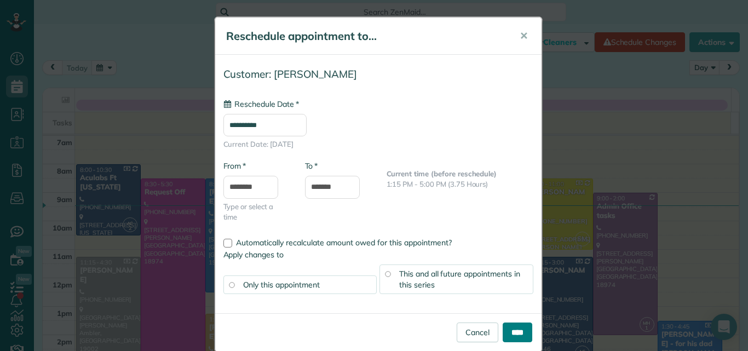
click at [517, 327] on input "****" at bounding box center [518, 332] width 30 height 20
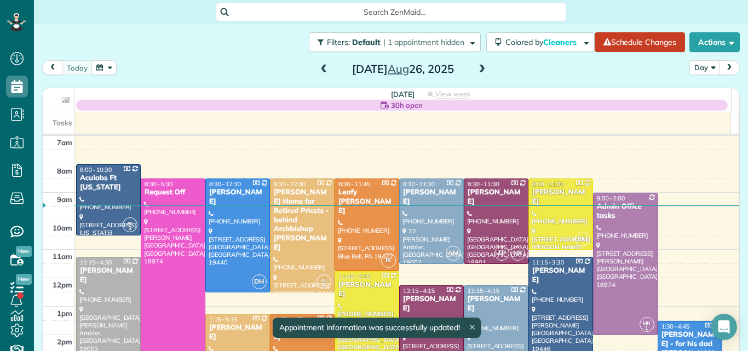
click at [539, 290] on div at bounding box center [561, 317] width 64 height 120
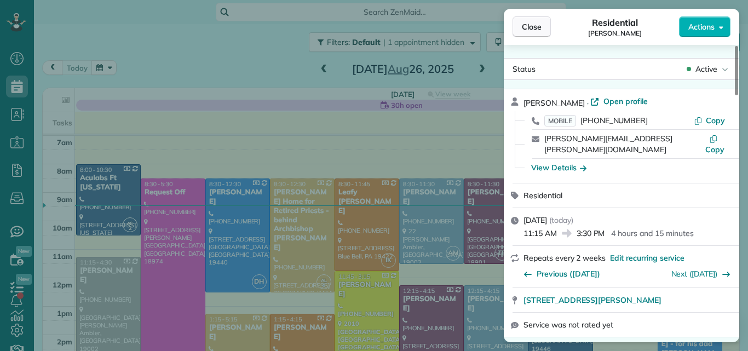
click at [516, 26] on button "Close" at bounding box center [531, 26] width 38 height 21
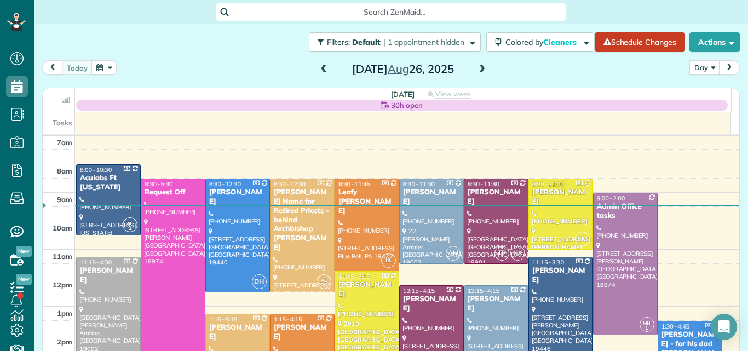
click at [478, 68] on span at bounding box center [482, 70] width 12 height 10
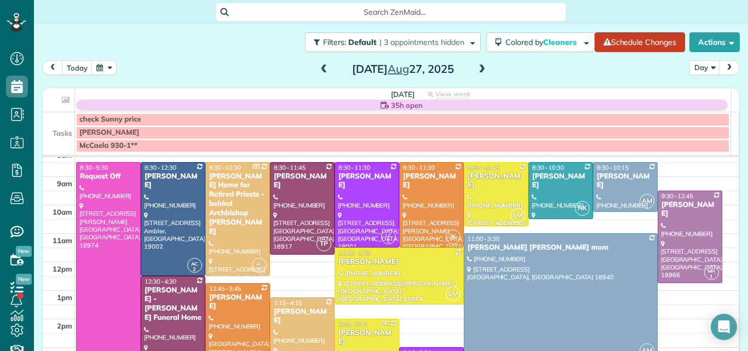
scroll to position [33, 0]
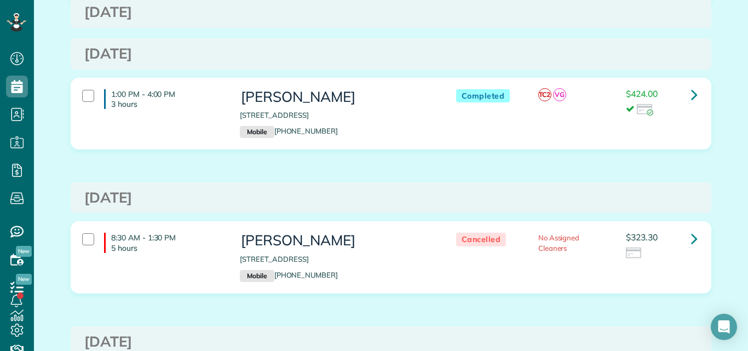
scroll to position [2257, 0]
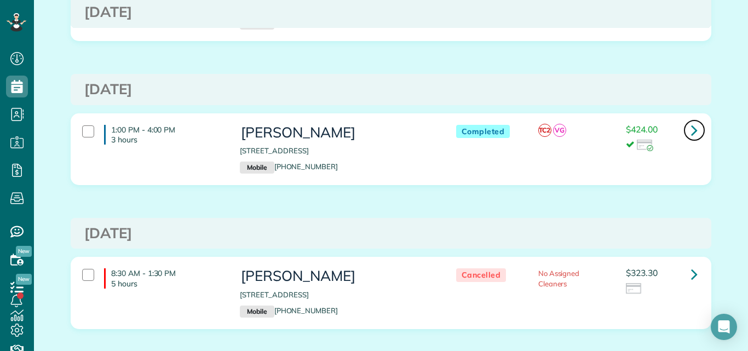
click at [691, 129] on icon at bounding box center [694, 129] width 7 height 19
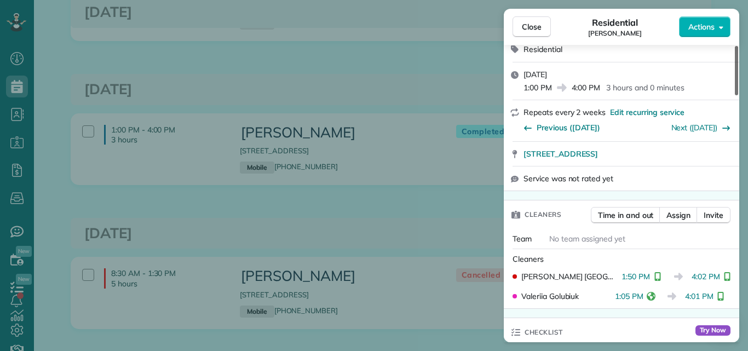
scroll to position [188, 0]
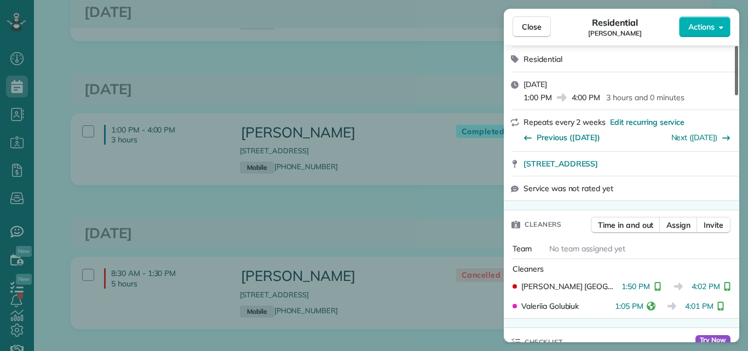
drag, startPoint x: 736, startPoint y: 73, endPoint x: 747, endPoint y: 104, distance: 33.3
click at [738, 95] on div at bounding box center [736, 70] width 3 height 49
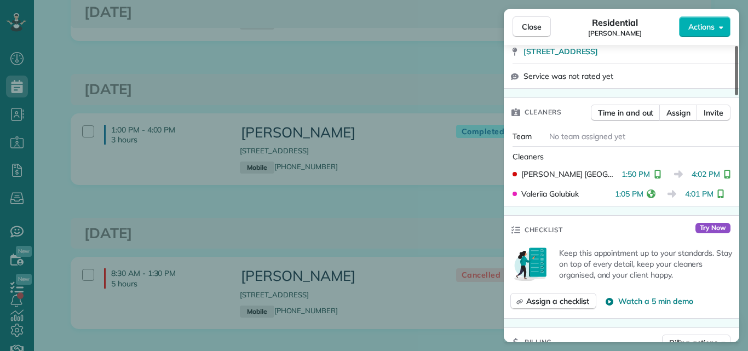
scroll to position [290, 0]
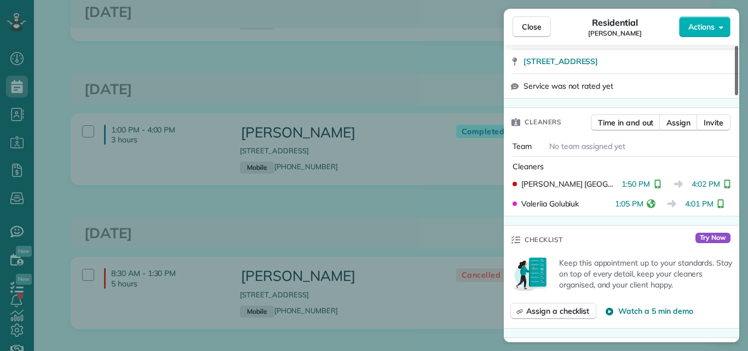
drag, startPoint x: 736, startPoint y: 104, endPoint x: 734, endPoint y: 121, distance: 17.0
click at [735, 95] on div at bounding box center [736, 70] width 3 height 49
click at [532, 25] on span "Close" at bounding box center [532, 26] width 20 height 11
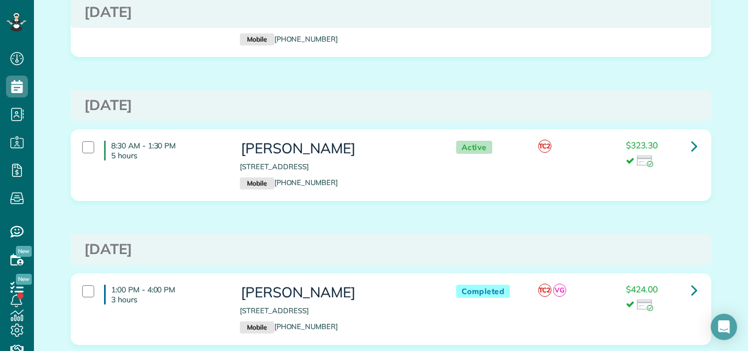
scroll to position [2145, 0]
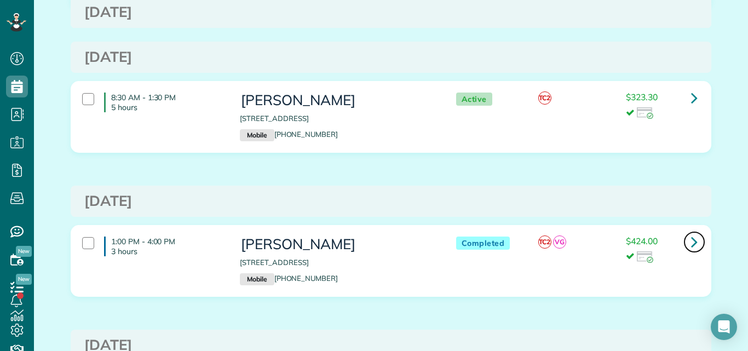
click at [685, 240] on link at bounding box center [694, 242] width 22 height 22
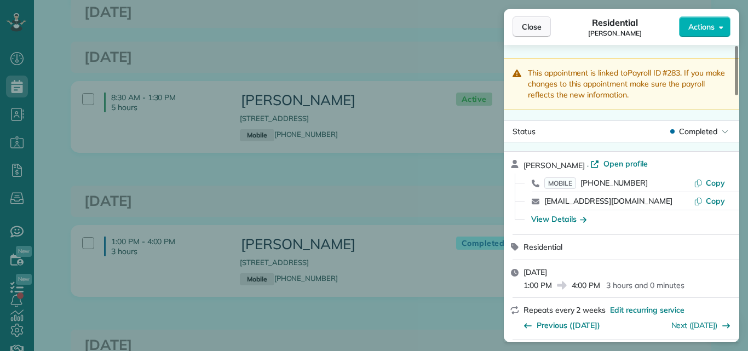
click at [522, 28] on span "Close" at bounding box center [532, 26] width 20 height 11
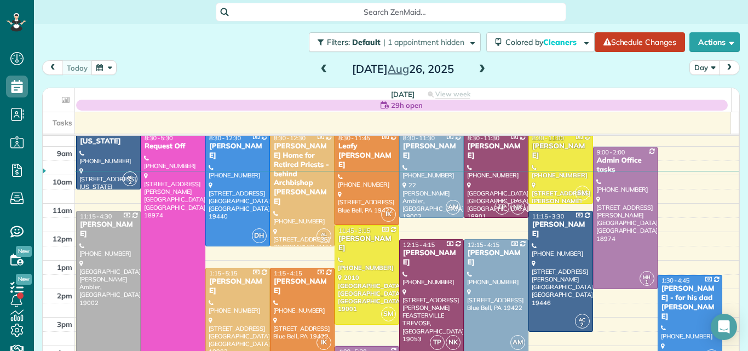
scroll to position [18, 0]
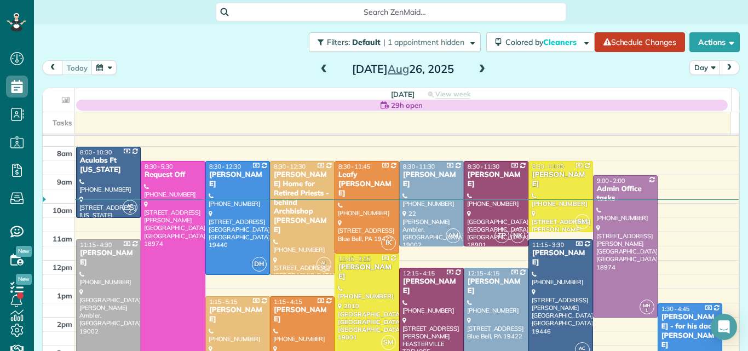
click at [476, 72] on span at bounding box center [482, 70] width 12 height 10
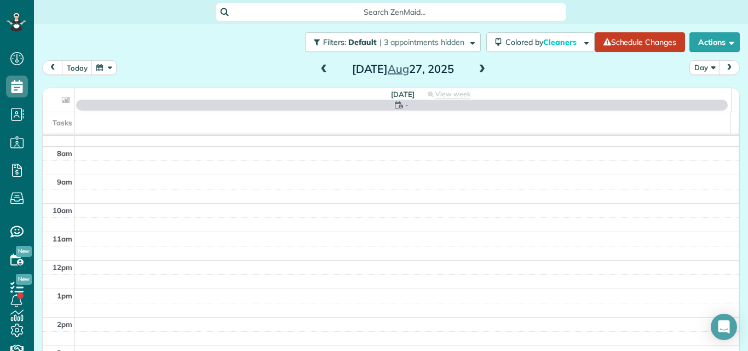
scroll to position [0, 0]
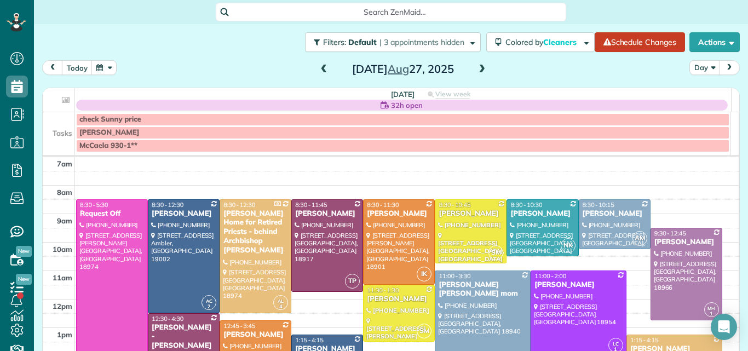
click at [479, 66] on span at bounding box center [482, 70] width 12 height 10
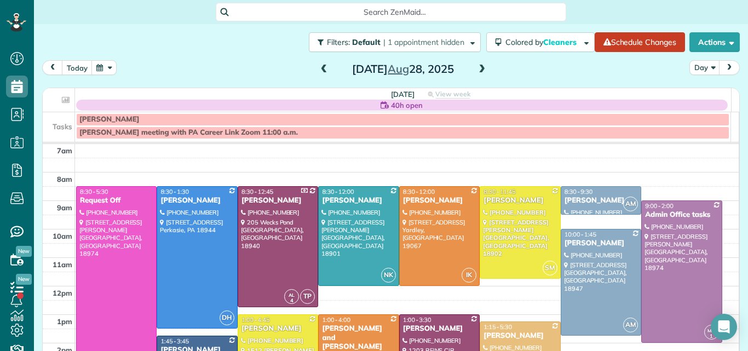
click at [477, 67] on span at bounding box center [482, 70] width 12 height 10
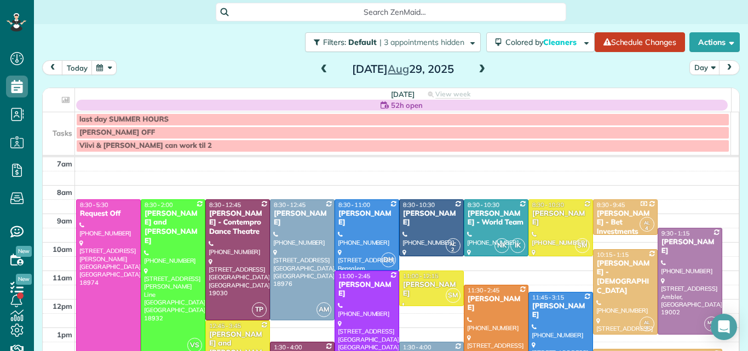
click at [319, 67] on span at bounding box center [324, 70] width 12 height 10
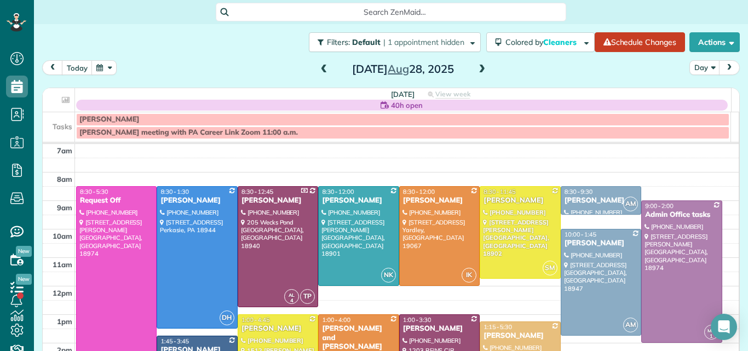
click at [319, 67] on span at bounding box center [324, 70] width 12 height 10
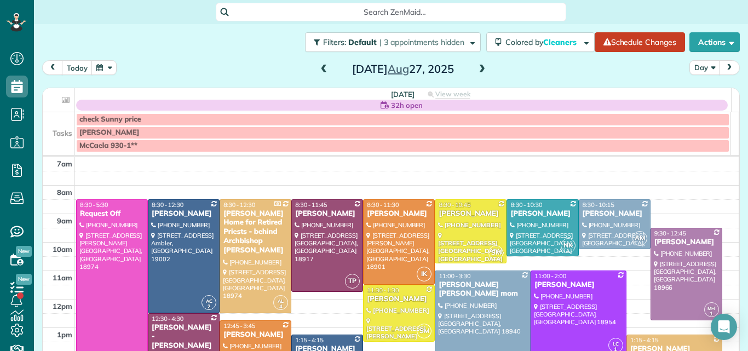
click at [320, 65] on span at bounding box center [324, 70] width 12 height 10
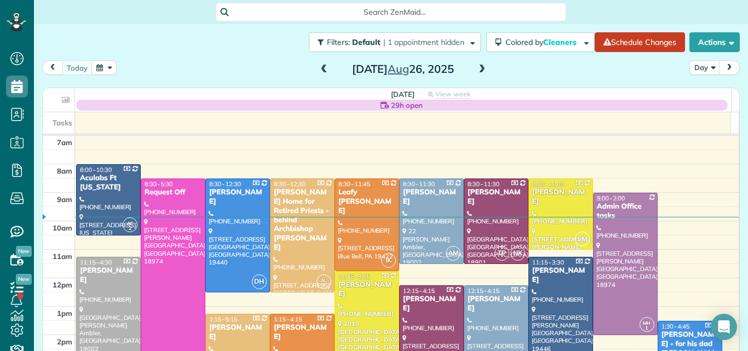
click at [320, 65] on span at bounding box center [324, 70] width 12 height 10
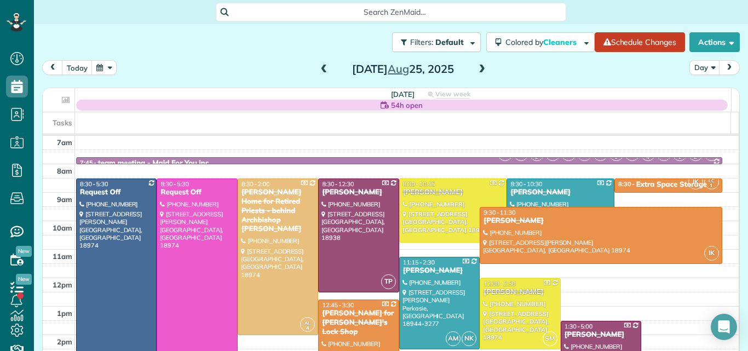
click at [320, 65] on span at bounding box center [324, 70] width 12 height 10
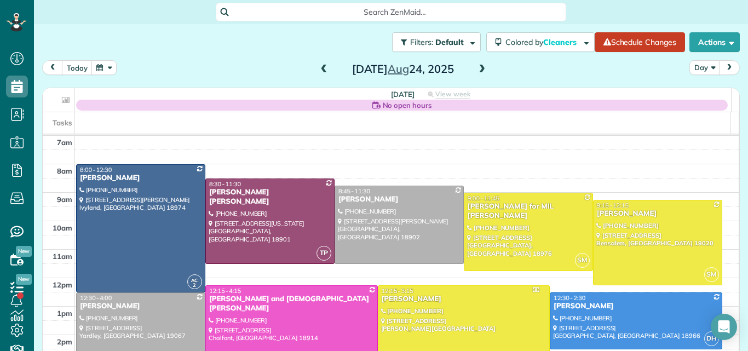
click at [320, 65] on span at bounding box center [324, 70] width 12 height 10
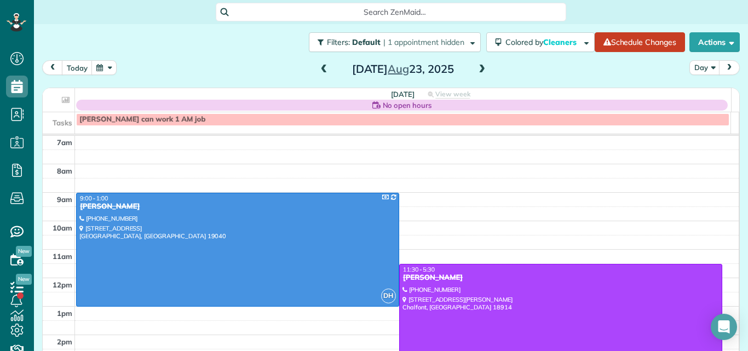
click at [479, 68] on span at bounding box center [482, 70] width 12 height 10
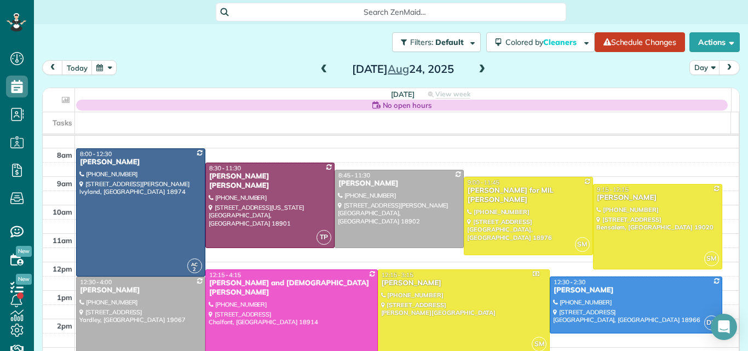
scroll to position [11, 0]
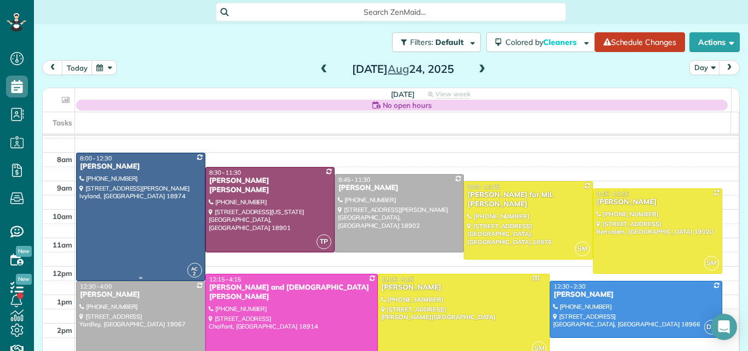
click at [162, 171] on div at bounding box center [141, 216] width 128 height 127
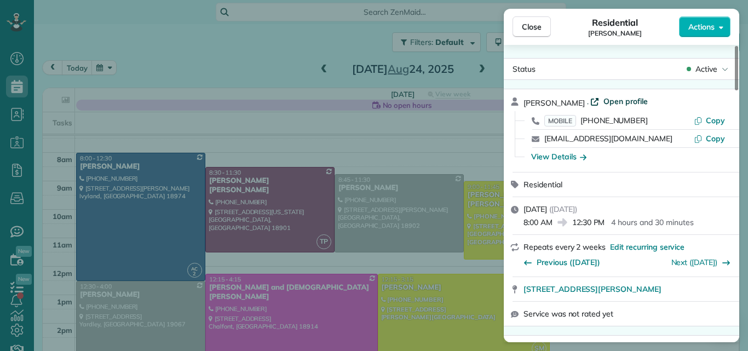
click at [619, 100] on span "Open profile" at bounding box center [625, 101] width 44 height 11
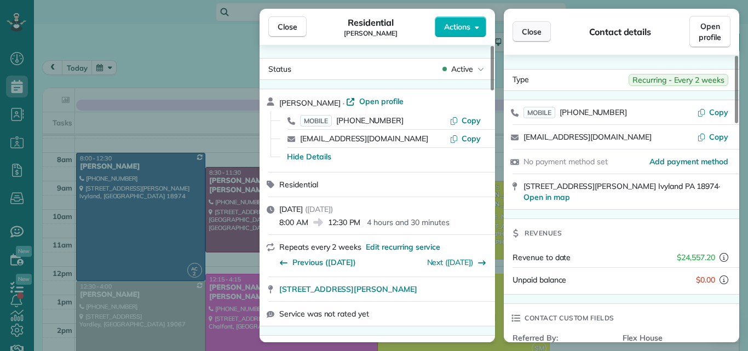
click at [293, 21] on button "Close" at bounding box center [287, 26] width 38 height 21
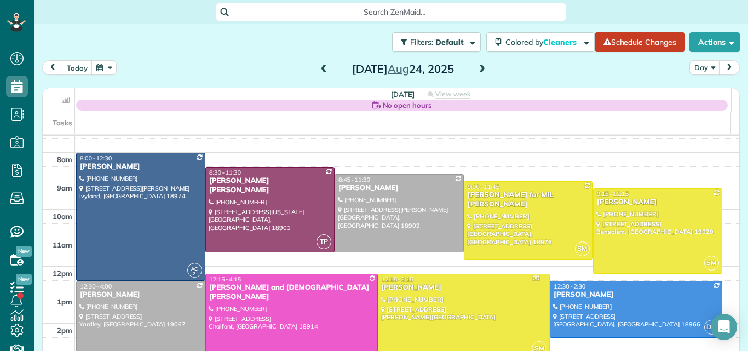
click at [477, 65] on span at bounding box center [482, 70] width 12 height 10
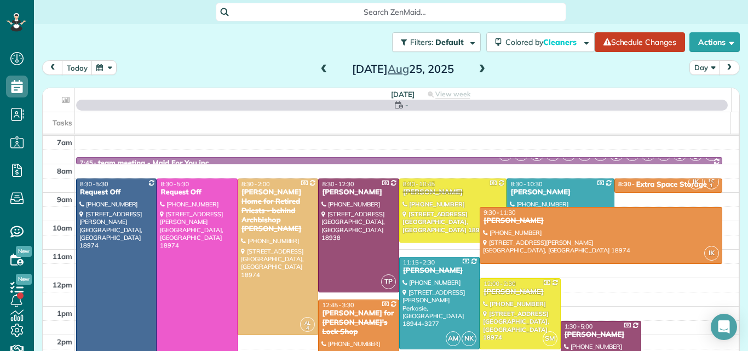
click at [477, 65] on span at bounding box center [482, 70] width 12 height 10
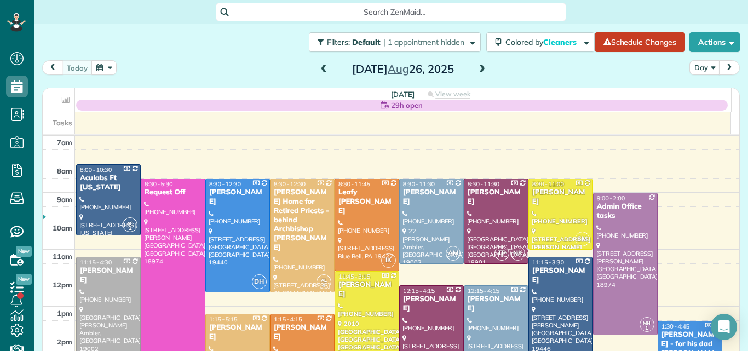
click at [477, 65] on span at bounding box center [482, 70] width 12 height 10
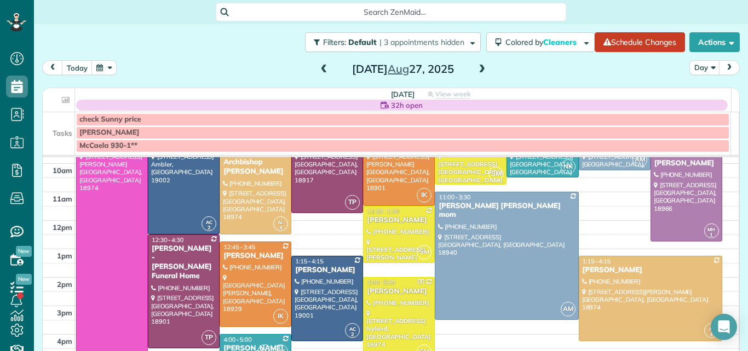
scroll to position [82, 0]
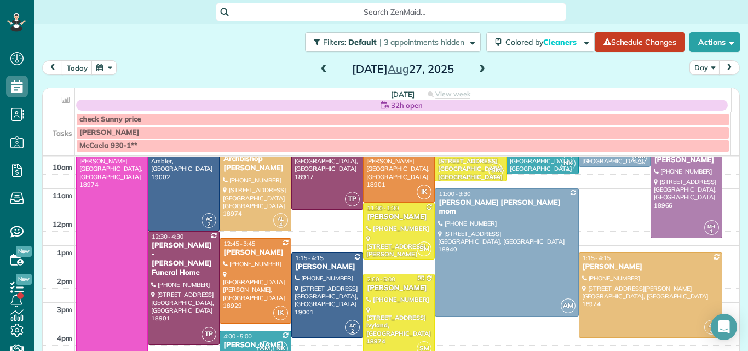
click at [478, 68] on span at bounding box center [482, 70] width 12 height 10
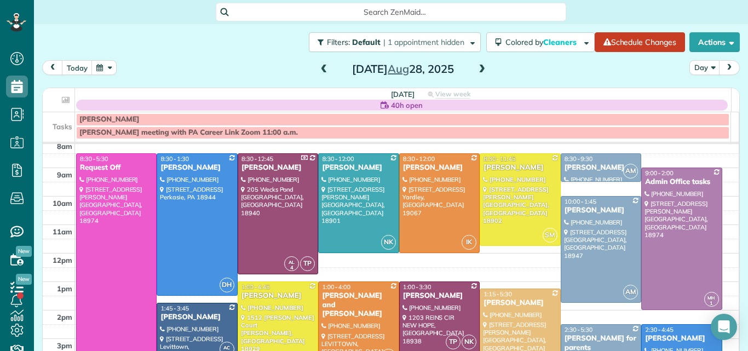
scroll to position [0, 0]
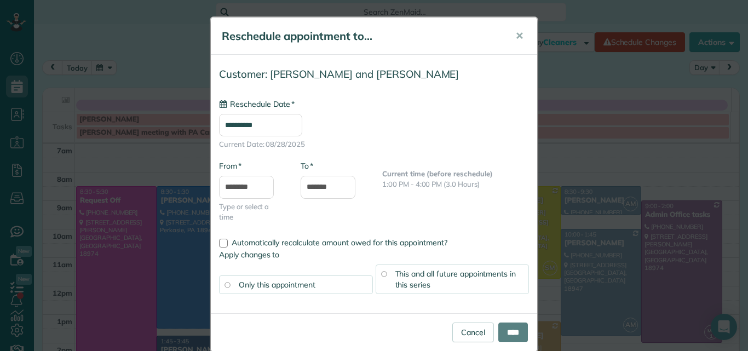
type input "**********"
click at [504, 328] on input "****" at bounding box center [513, 332] width 30 height 20
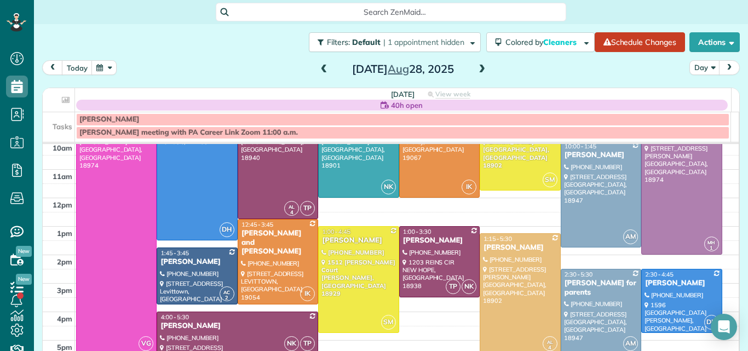
scroll to position [93, 0]
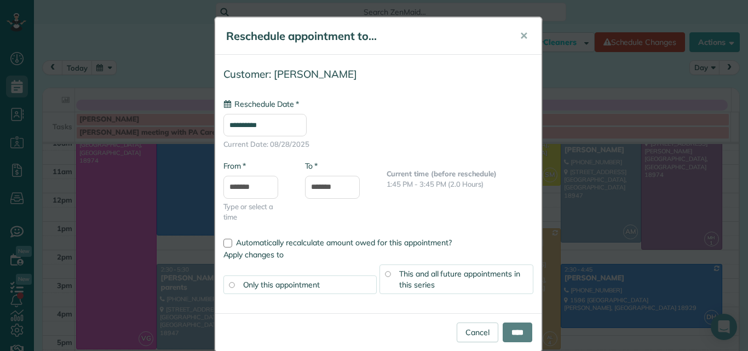
type input "**********"
click at [515, 328] on input "****" at bounding box center [518, 332] width 30 height 20
click at [471, 330] on body "Dashboard Scheduling Calendar View List View Dispatch View - Weekly scheduling …" at bounding box center [374, 175] width 748 height 351
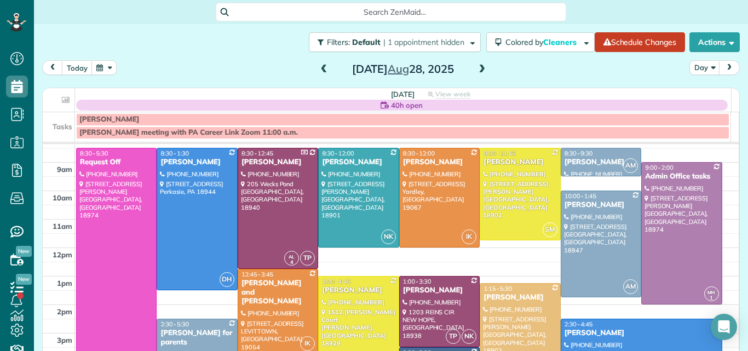
scroll to position [43, 0]
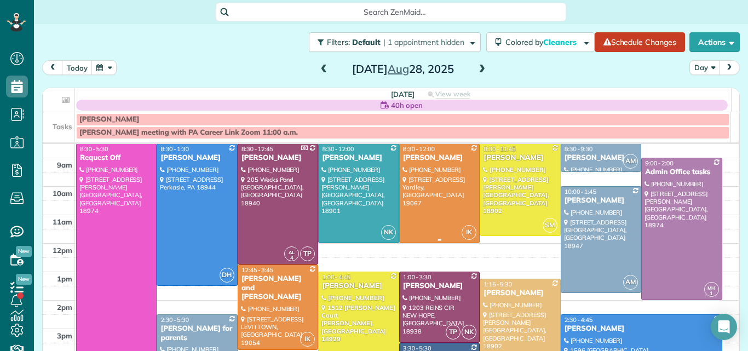
click at [434, 219] on div at bounding box center [439, 193] width 79 height 99
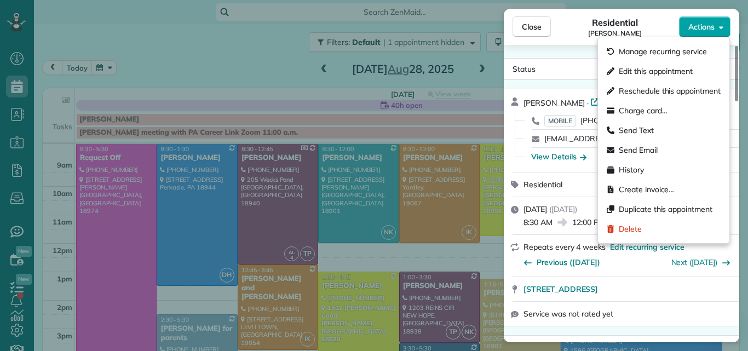
click at [697, 26] on span "Actions" at bounding box center [701, 26] width 26 height 11
click at [670, 69] on span "Edit this appointment" at bounding box center [656, 71] width 74 height 11
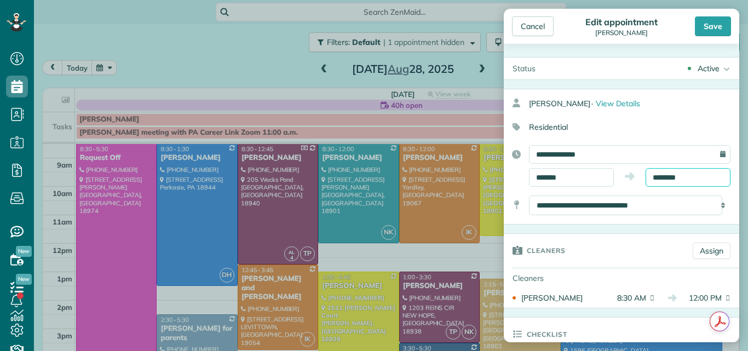
click at [660, 177] on input "********" at bounding box center [687, 177] width 85 height 19
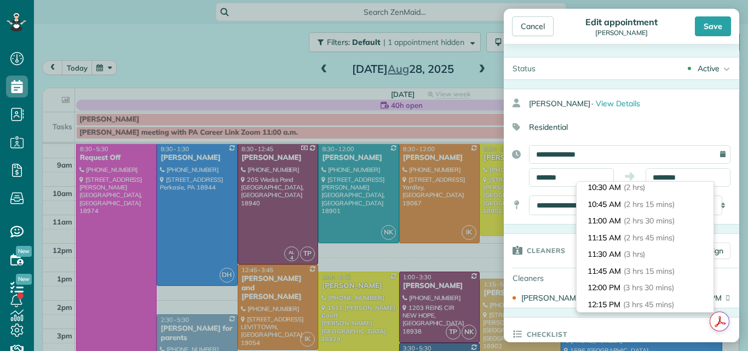
scroll to position [130, 0]
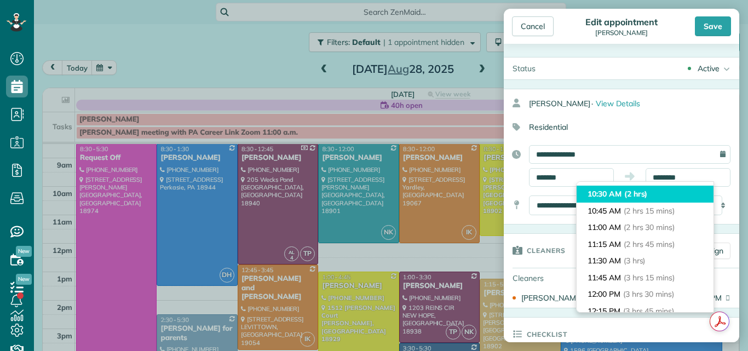
type input "********"
click at [667, 193] on li "10:30 AM (2 hrs)" at bounding box center [644, 194] width 137 height 17
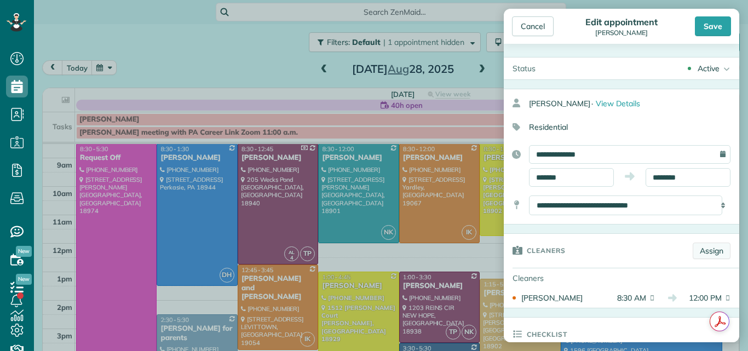
click at [705, 249] on link "Assign" at bounding box center [712, 251] width 38 height 16
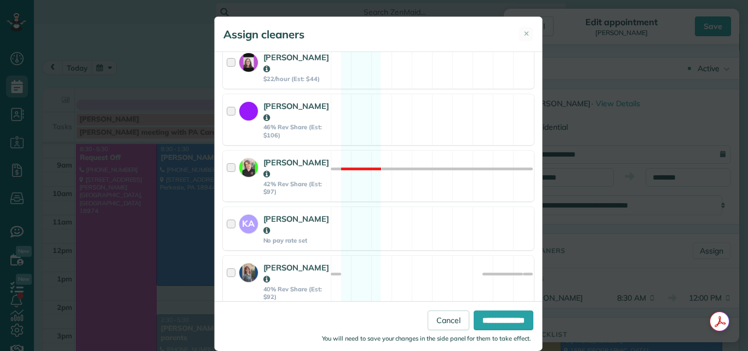
scroll to position [262, 0]
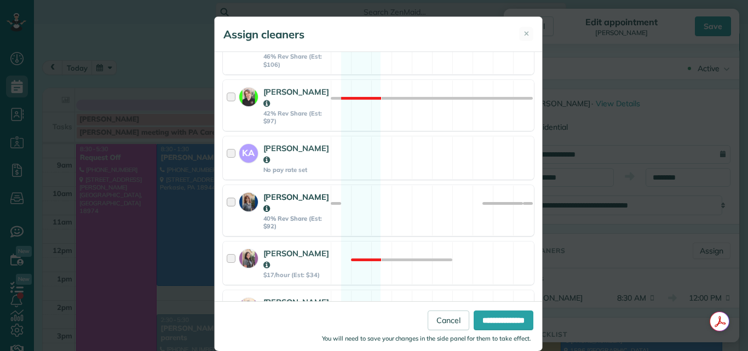
click at [227, 191] on div at bounding box center [233, 210] width 13 height 39
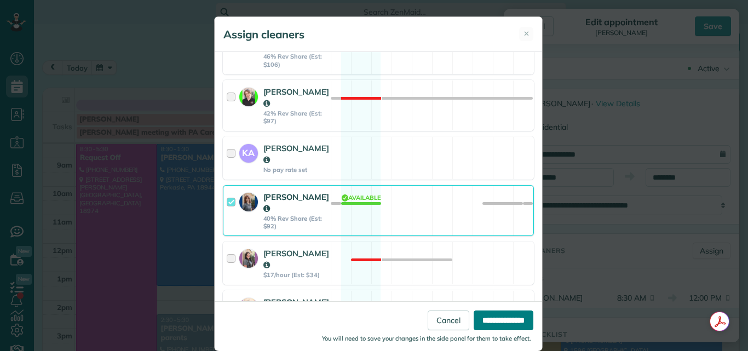
click at [497, 317] on input "**********" at bounding box center [504, 320] width 60 height 20
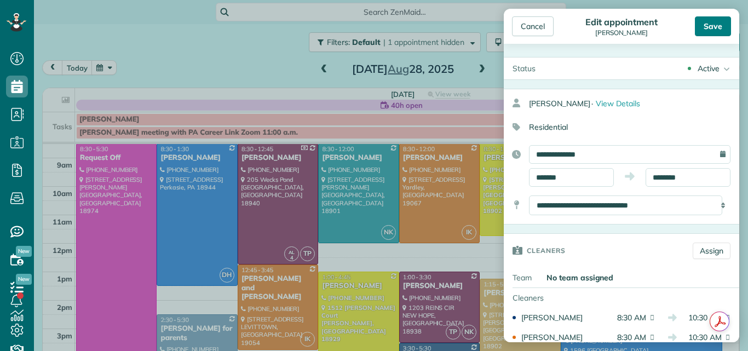
click at [713, 28] on div "Save" at bounding box center [713, 26] width 36 height 20
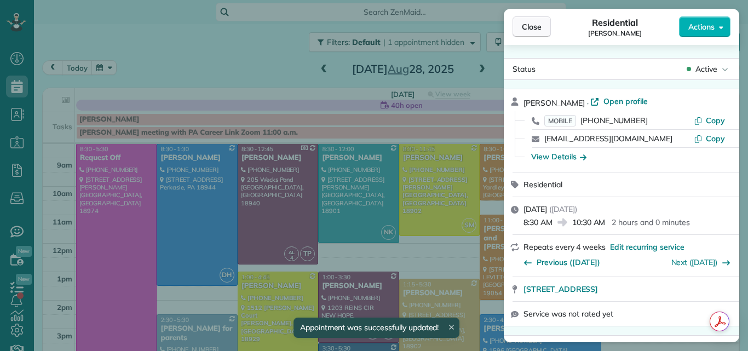
click at [534, 21] on button "Close" at bounding box center [531, 26] width 38 height 21
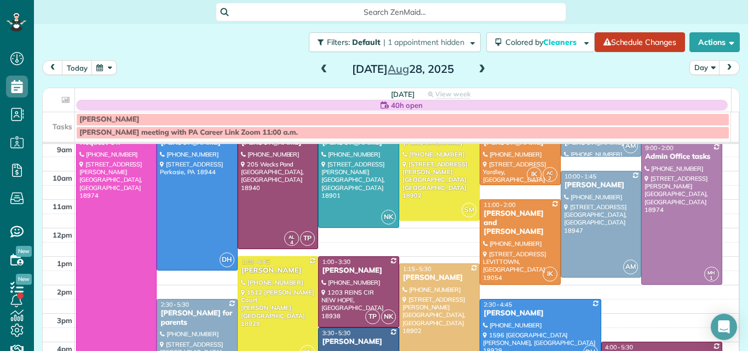
scroll to position [80, 0]
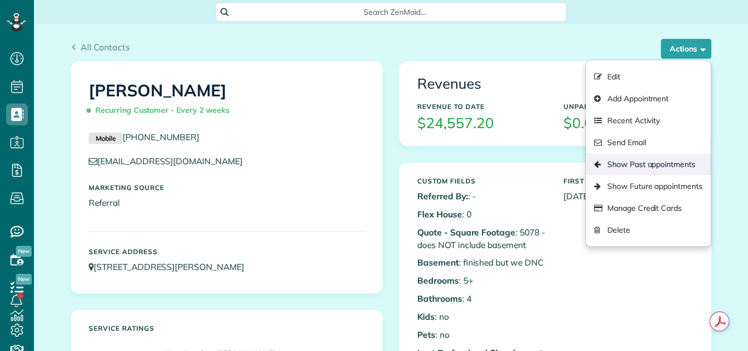
scroll to position [5, 5]
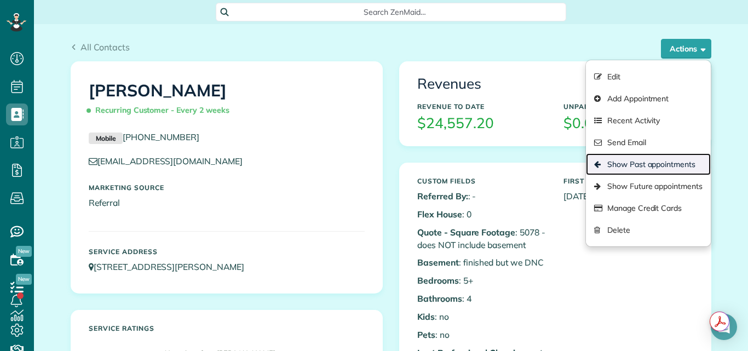
click at [621, 161] on link "Show Past appointments" at bounding box center [648, 164] width 125 height 22
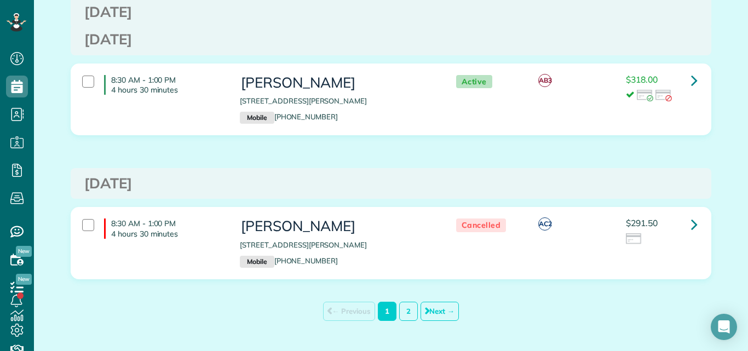
scroll to position [6947, 0]
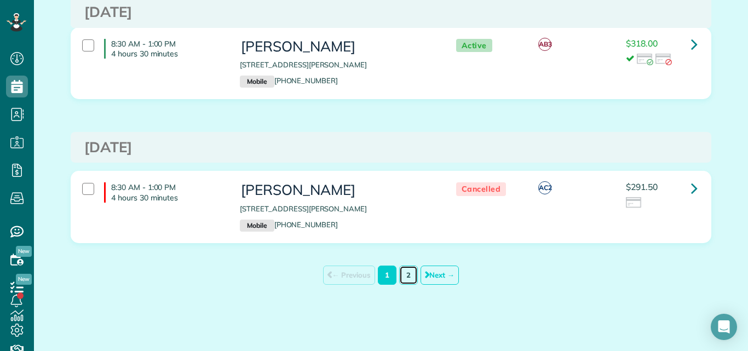
click at [401, 273] on link "2" at bounding box center [408, 275] width 19 height 19
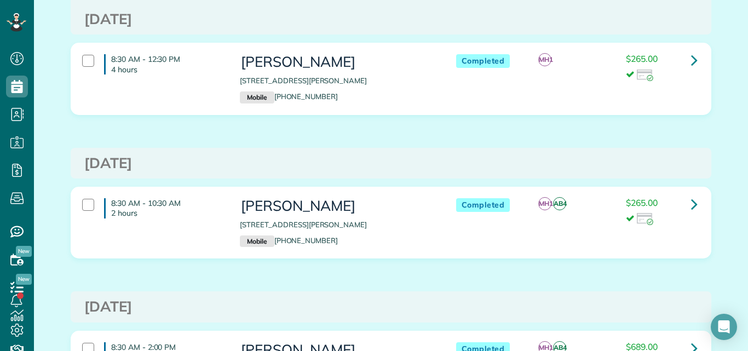
scroll to position [4454, 0]
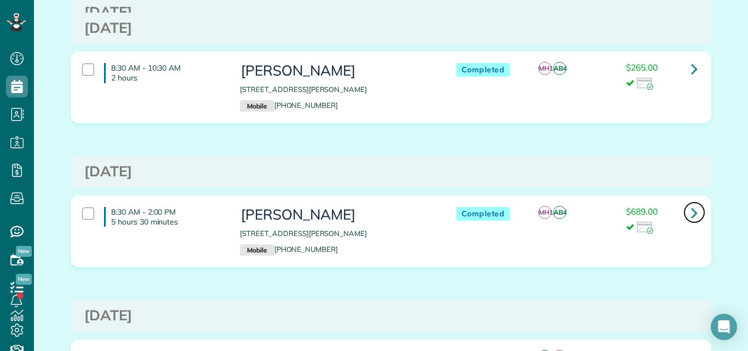
click at [691, 210] on icon at bounding box center [694, 212] width 7 height 19
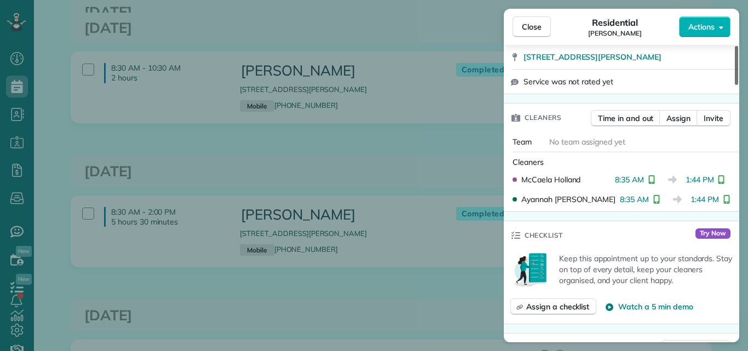
drag, startPoint x: 736, startPoint y: 55, endPoint x: 736, endPoint y: 94, distance: 38.3
click at [736, 85] on div at bounding box center [736, 65] width 3 height 39
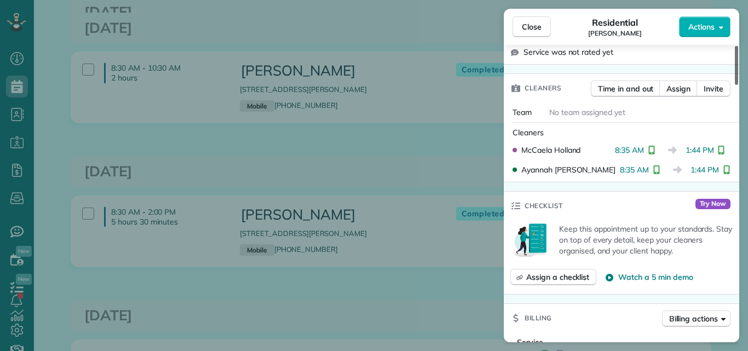
click at [736, 85] on div at bounding box center [736, 65] width 3 height 39
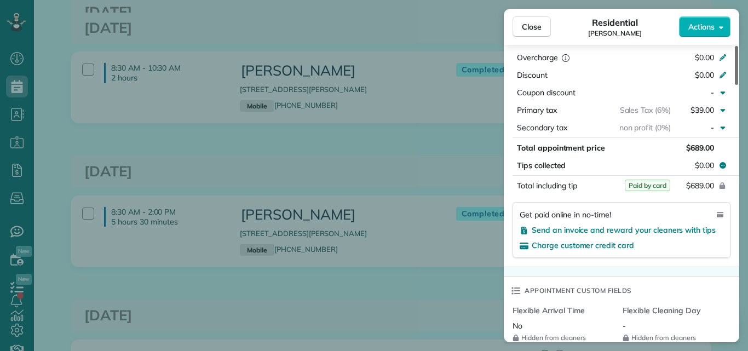
drag, startPoint x: 736, startPoint y: 97, endPoint x: 736, endPoint y: 145, distance: 47.6
click at [735, 85] on div at bounding box center [736, 65] width 3 height 39
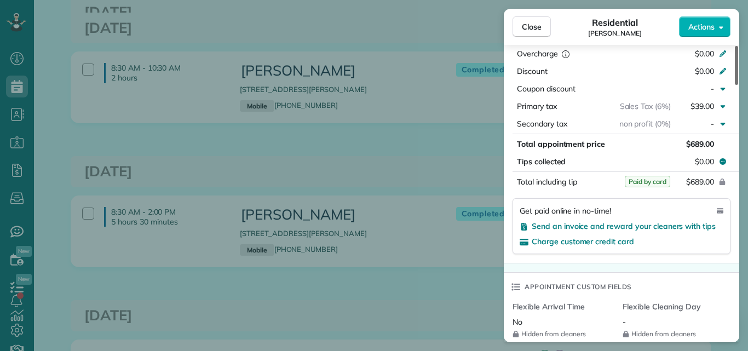
click at [736, 85] on div at bounding box center [736, 65] width 3 height 39
drag, startPoint x: 736, startPoint y: 139, endPoint x: 737, endPoint y: 129, distance: 10.5
click at [736, 85] on div at bounding box center [736, 65] width 3 height 39
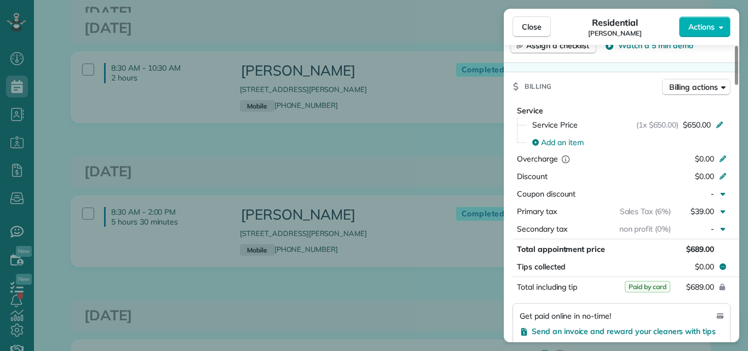
drag, startPoint x: 737, startPoint y: 129, endPoint x: 746, endPoint y: 97, distance: 32.8
click at [746, 97] on div "Close Residential [PERSON_NAME] Actions This appointment is linked to Payroll I…" at bounding box center [374, 175] width 748 height 351
click at [531, 27] on span "Close" at bounding box center [532, 26] width 20 height 11
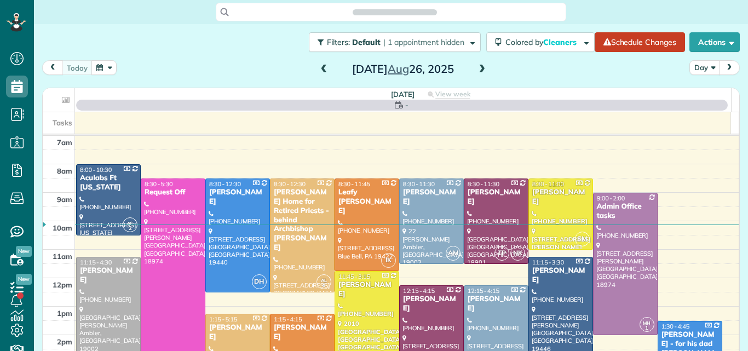
scroll to position [5, 5]
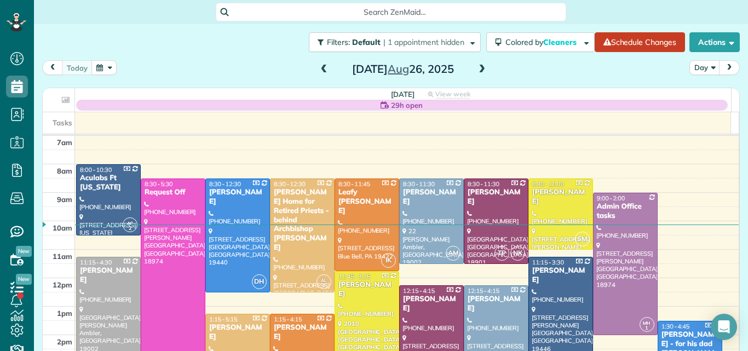
click at [477, 68] on span at bounding box center [482, 70] width 12 height 10
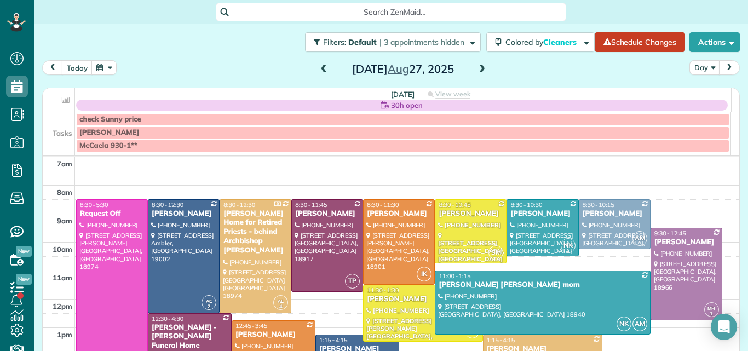
click at [477, 68] on span at bounding box center [482, 70] width 12 height 10
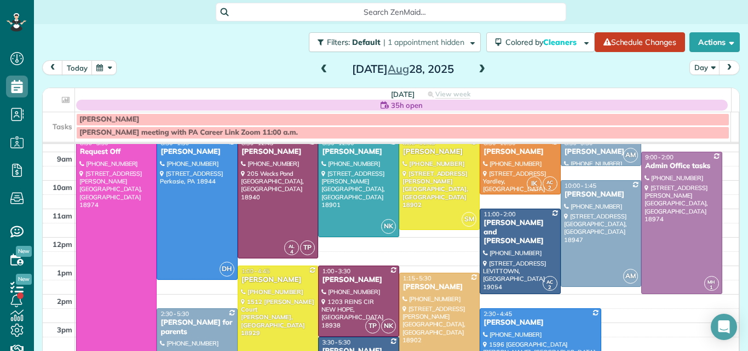
scroll to position [61, 0]
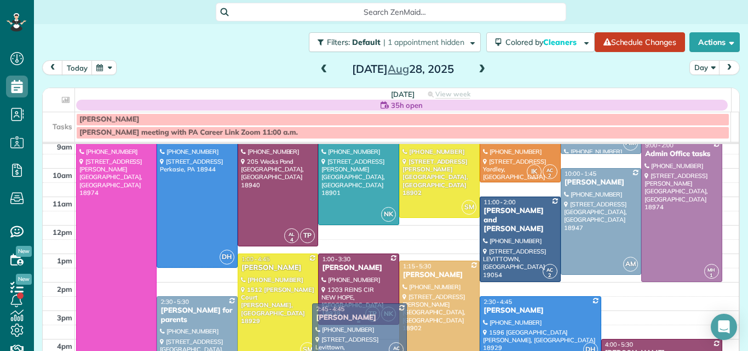
drag, startPoint x: 366, startPoint y: 326, endPoint x: 359, endPoint y: 307, distance: 20.1
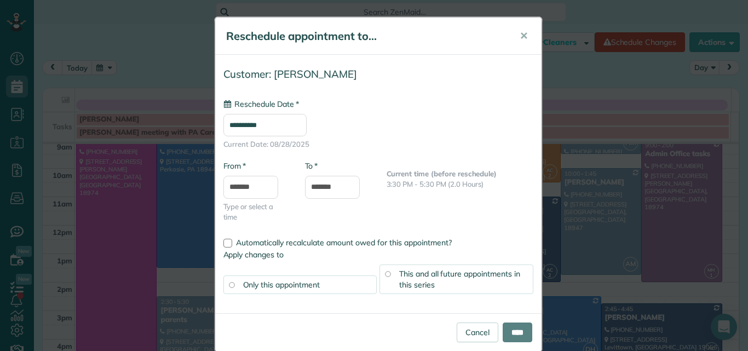
type input "**********"
click at [503, 334] on input "****" at bounding box center [518, 332] width 30 height 20
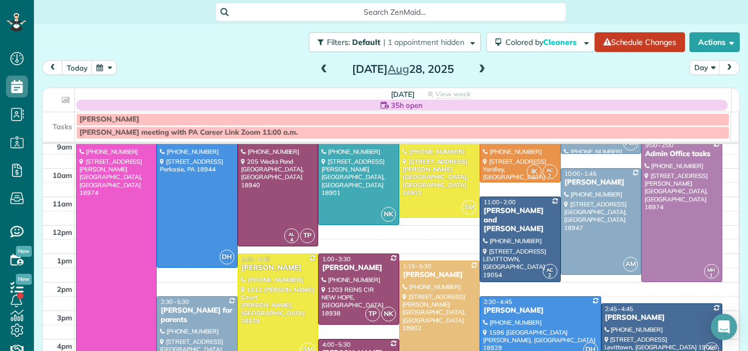
click at [477, 67] on span at bounding box center [482, 70] width 12 height 10
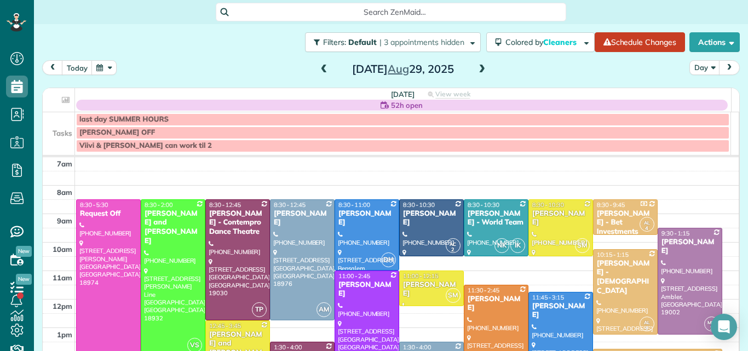
click at [318, 68] on span at bounding box center [324, 70] width 12 height 10
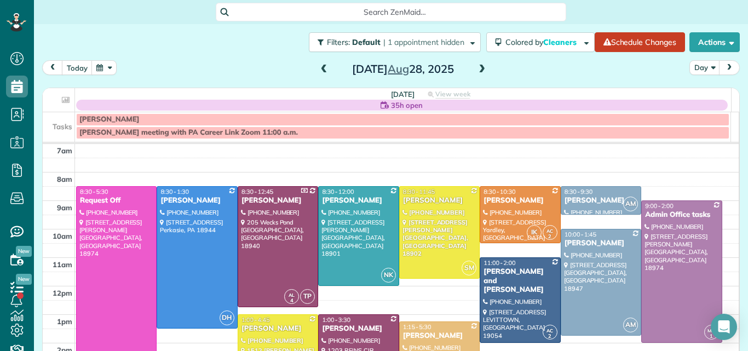
click at [318, 68] on span at bounding box center [324, 70] width 12 height 10
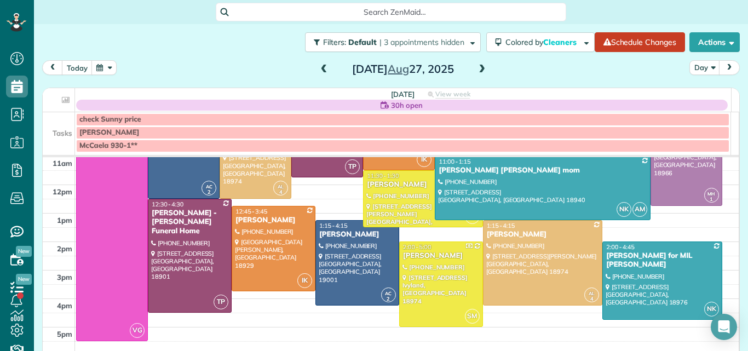
scroll to position [116, 0]
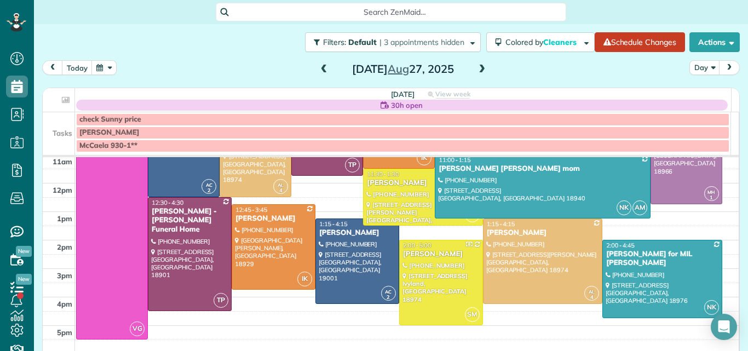
click at [477, 68] on span at bounding box center [482, 70] width 12 height 10
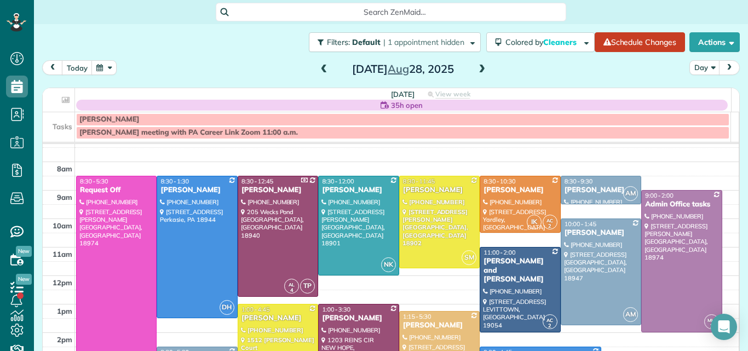
scroll to position [0, 0]
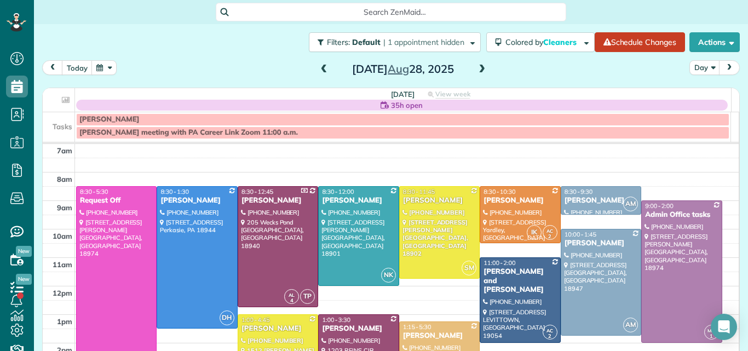
click at [318, 70] on span at bounding box center [324, 70] width 12 height 10
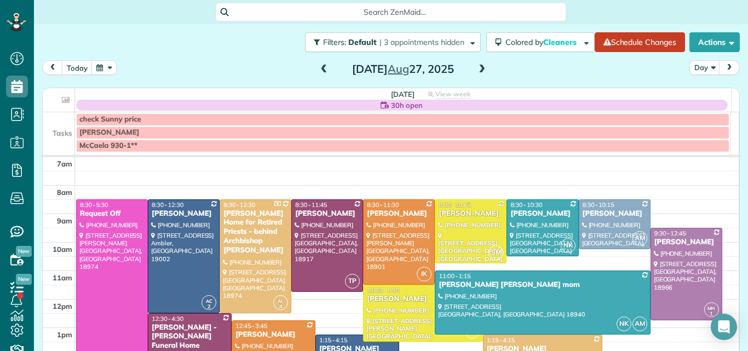
click at [318, 70] on span at bounding box center [324, 70] width 12 height 10
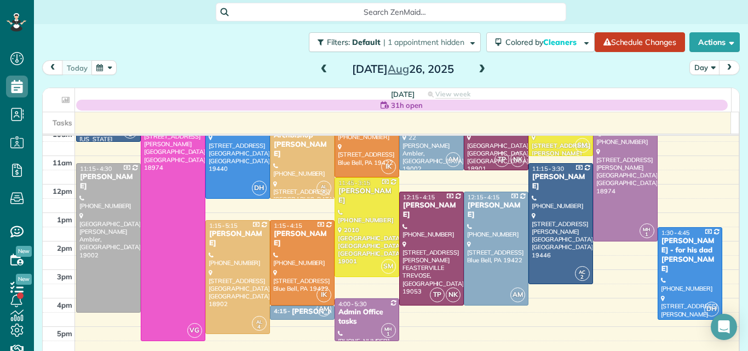
scroll to position [96, 0]
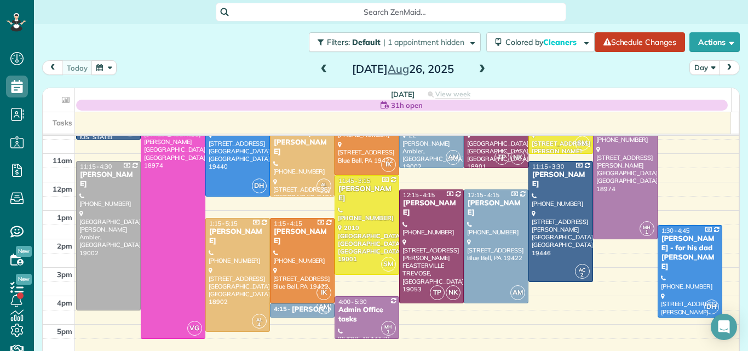
click at [476, 73] on span at bounding box center [482, 70] width 12 height 10
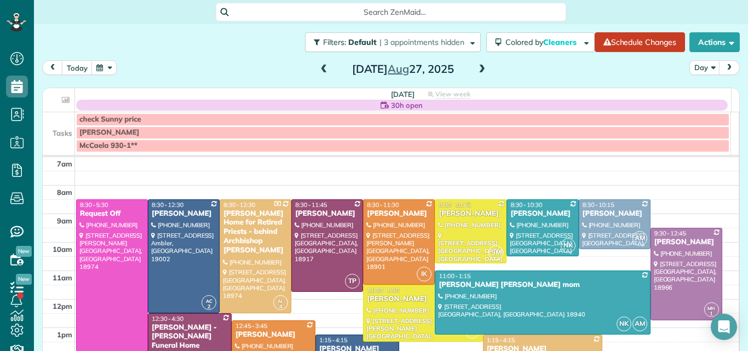
click at [477, 73] on span at bounding box center [482, 70] width 12 height 10
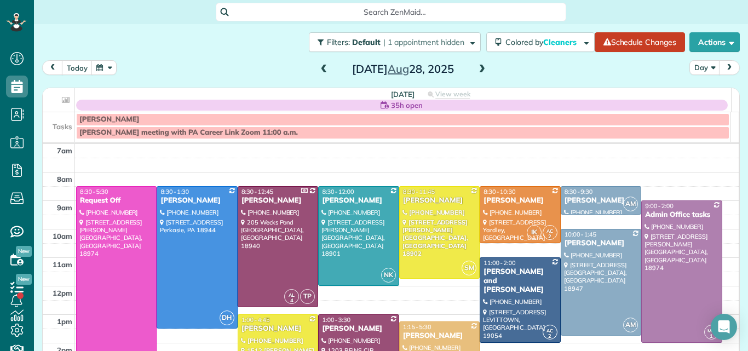
click at [476, 66] on span at bounding box center [482, 70] width 12 height 10
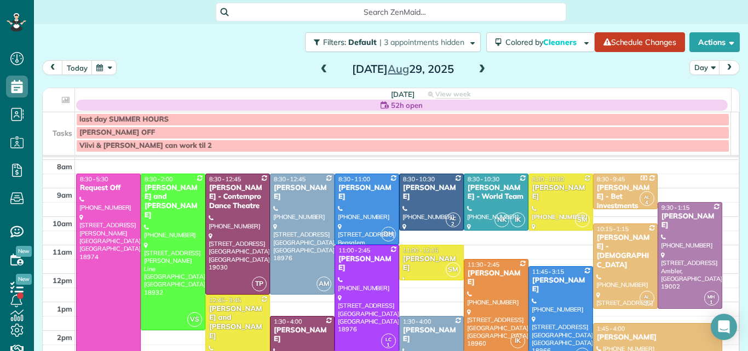
scroll to position [4, 0]
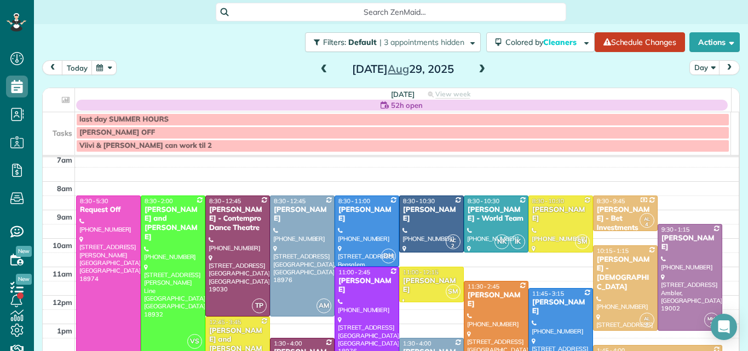
click at [320, 69] on span at bounding box center [324, 70] width 12 height 10
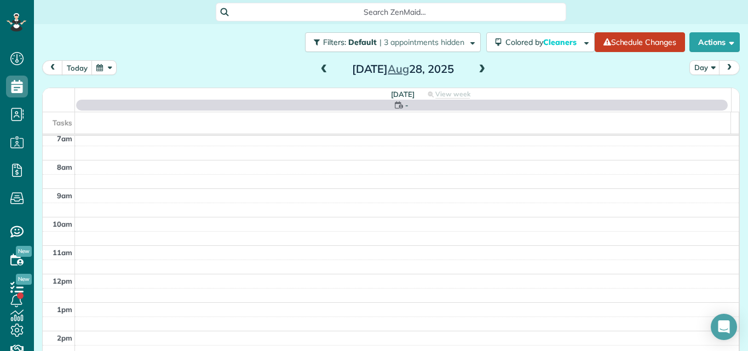
scroll to position [0, 0]
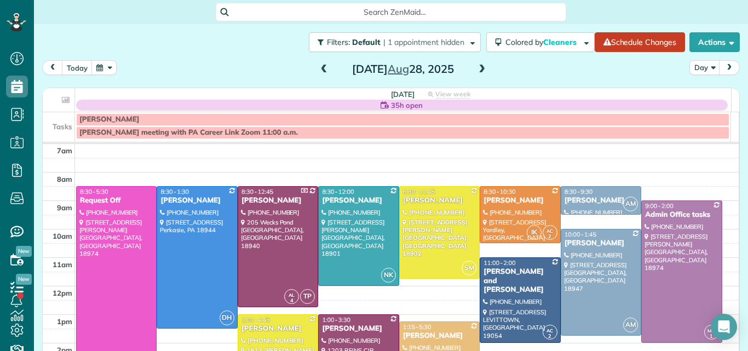
click at [318, 67] on span at bounding box center [324, 70] width 12 height 10
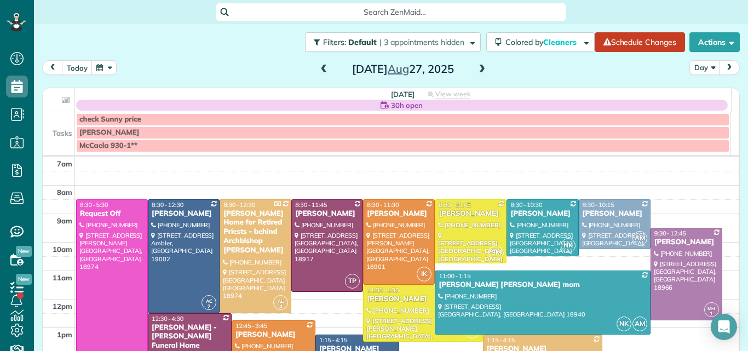
click at [482, 67] on span at bounding box center [482, 70] width 12 height 10
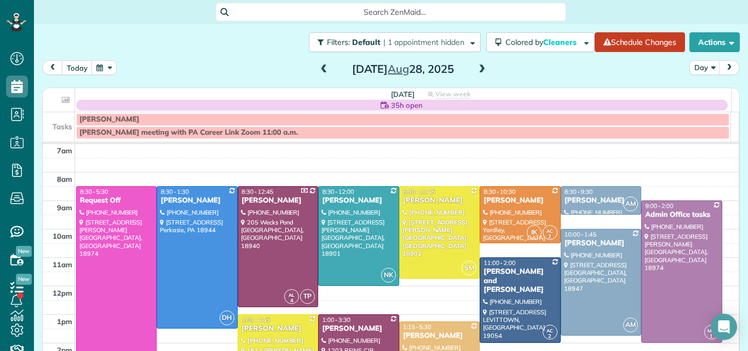
click at [482, 67] on span at bounding box center [482, 70] width 12 height 10
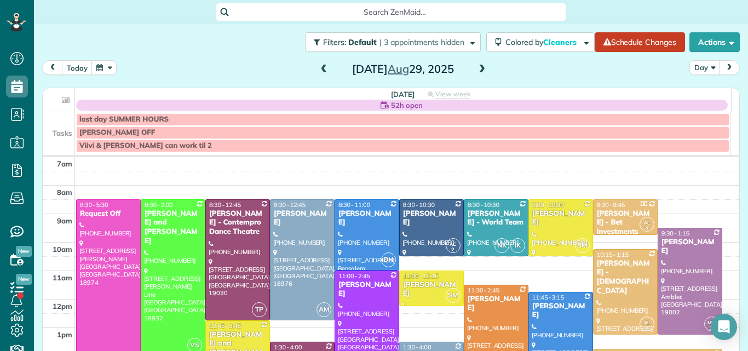
click at [482, 67] on span at bounding box center [482, 70] width 12 height 10
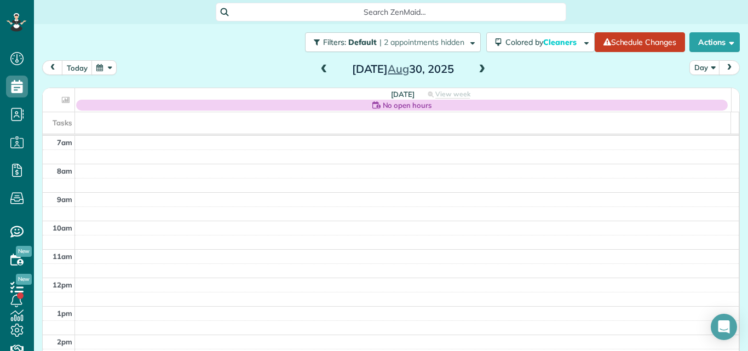
click at [321, 70] on span at bounding box center [324, 70] width 12 height 10
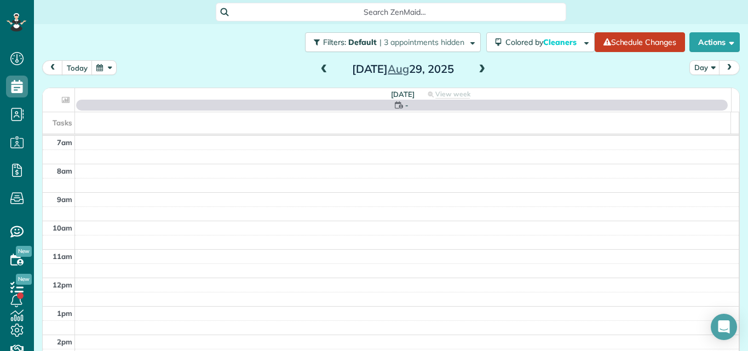
click at [321, 70] on span at bounding box center [324, 70] width 12 height 10
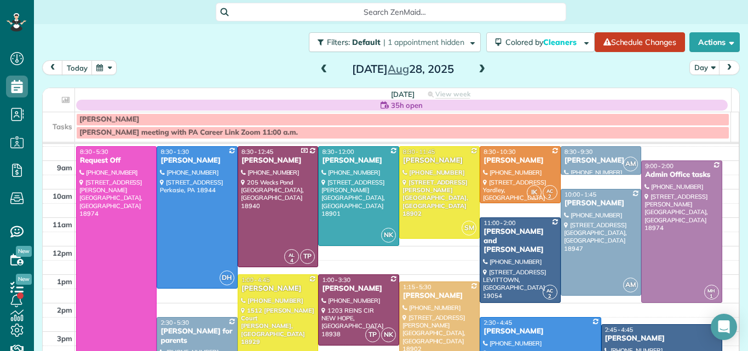
scroll to position [33, 0]
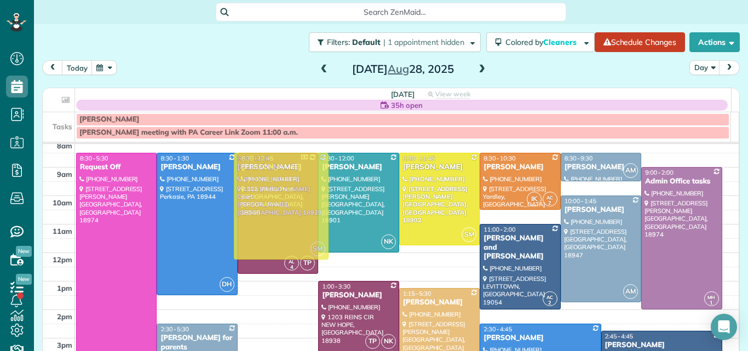
drag, startPoint x: 242, startPoint y: 301, endPoint x: 259, endPoint y: 172, distance: 129.2
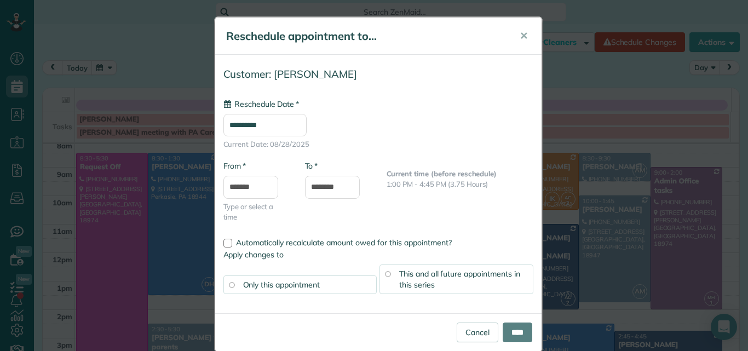
type input "**********"
click at [510, 329] on input "****" at bounding box center [518, 332] width 30 height 20
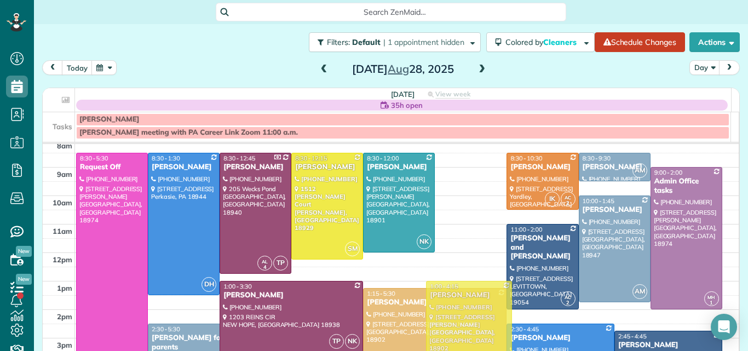
drag, startPoint x: 457, startPoint y: 190, endPoint x: 423, endPoint y: 320, distance: 134.8
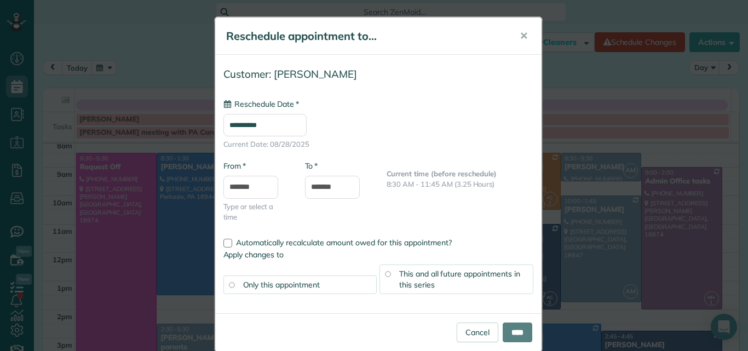
type input "**********"
click at [317, 205] on div "* To *******" at bounding box center [338, 184] width 82 height 49
click at [506, 332] on input "****" at bounding box center [518, 332] width 30 height 20
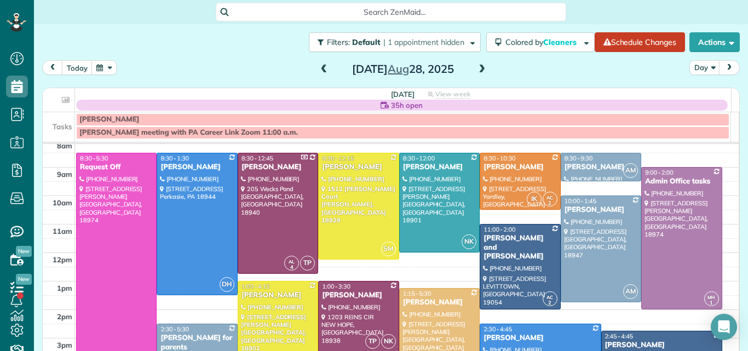
click at [480, 69] on span at bounding box center [482, 70] width 12 height 10
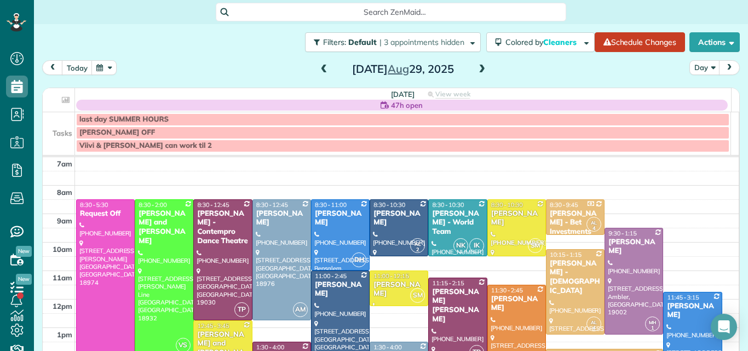
scroll to position [24, 0]
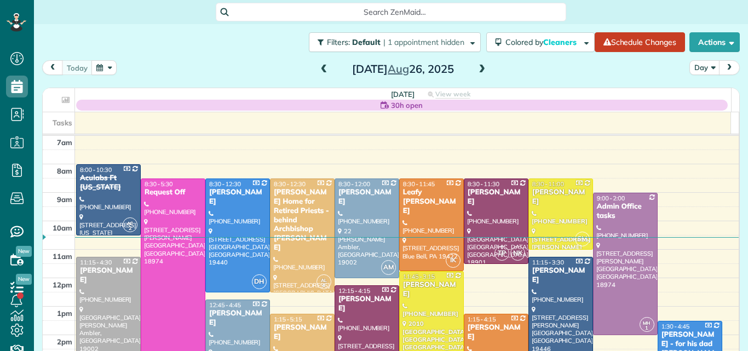
scroll to position [5, 5]
click at [476, 66] on span at bounding box center [482, 70] width 12 height 10
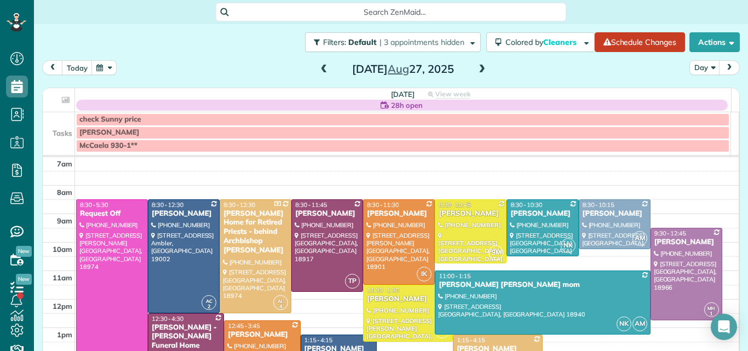
click at [476, 66] on span at bounding box center [482, 70] width 12 height 10
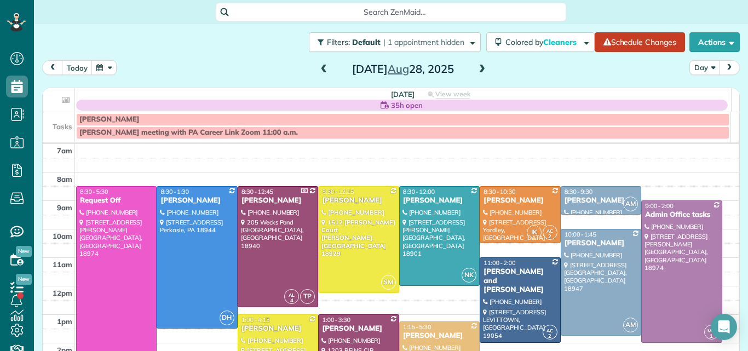
click at [476, 66] on span at bounding box center [482, 70] width 12 height 10
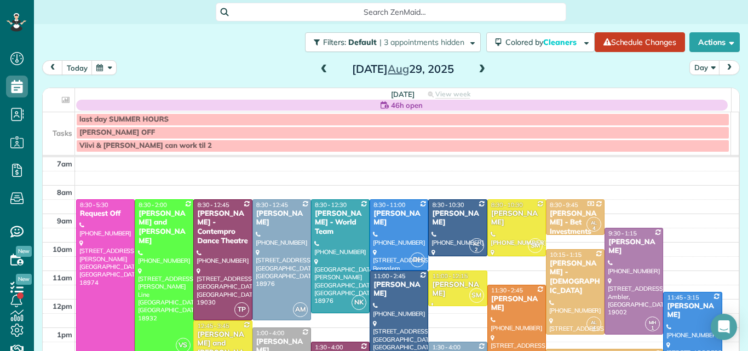
click at [476, 67] on span at bounding box center [482, 70] width 12 height 10
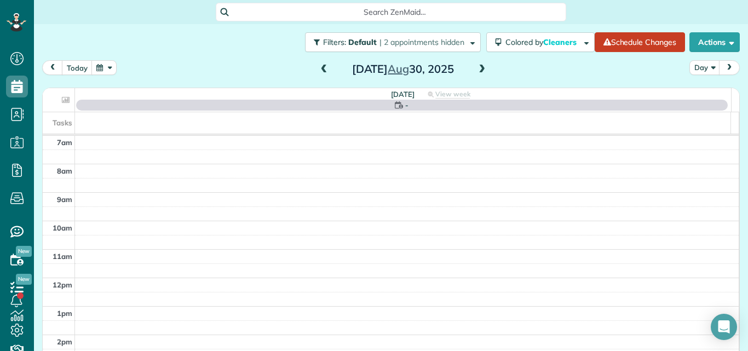
click at [461, 67] on h2 "Saturday Aug 30, 2025" at bounding box center [402, 69] width 137 height 12
click at [478, 68] on span at bounding box center [482, 70] width 12 height 10
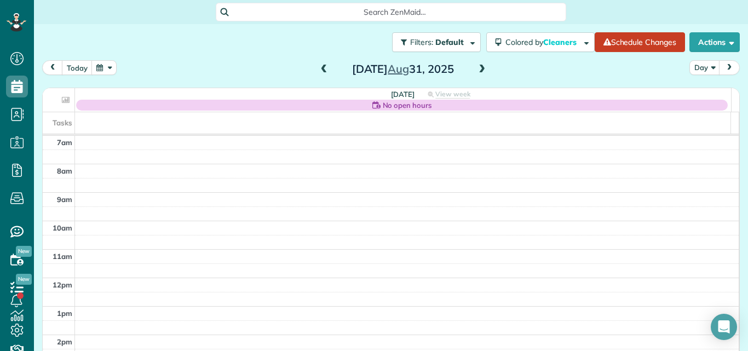
click at [476, 69] on span at bounding box center [482, 70] width 12 height 10
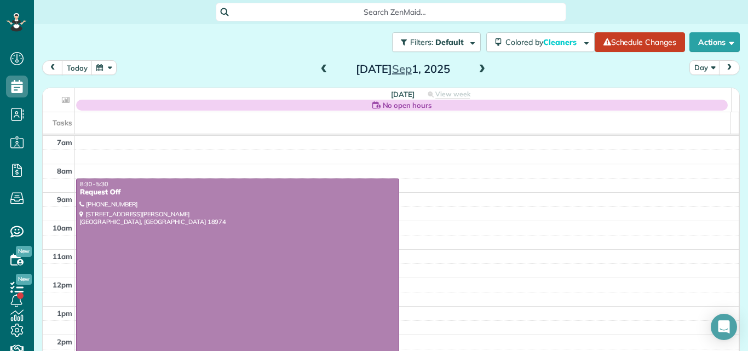
click at [476, 69] on span at bounding box center [482, 70] width 12 height 10
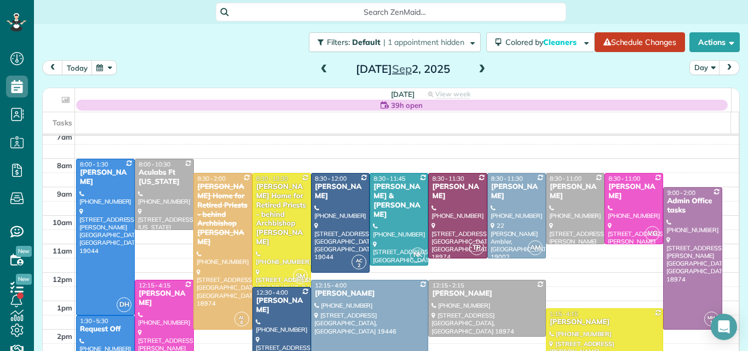
scroll to position [0, 0]
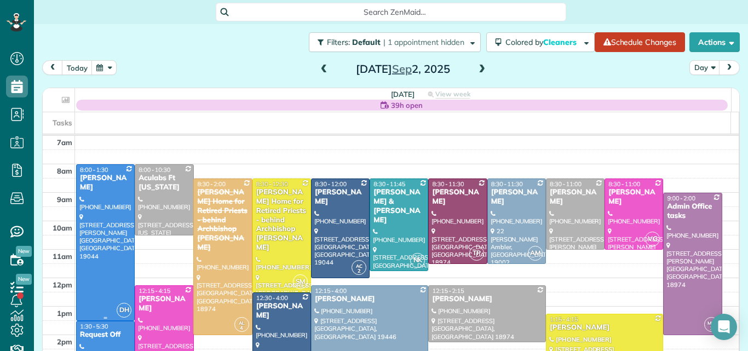
click at [106, 253] on div at bounding box center [105, 242] width 57 height 155
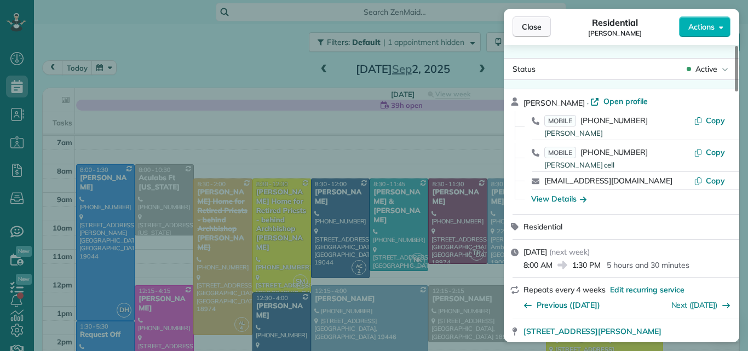
click at [530, 21] on span "Close" at bounding box center [532, 26] width 20 height 11
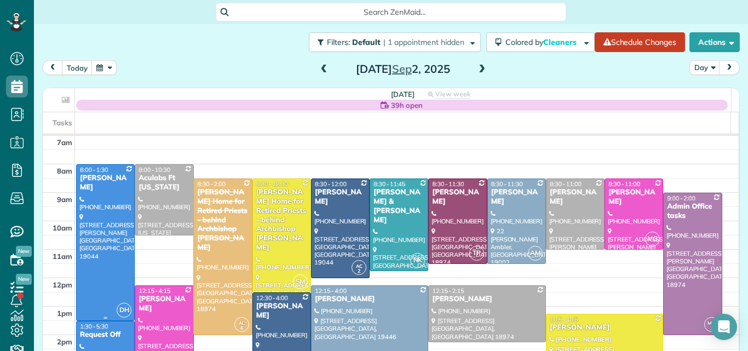
click at [117, 184] on div "[PERSON_NAME]" at bounding box center [105, 183] width 52 height 19
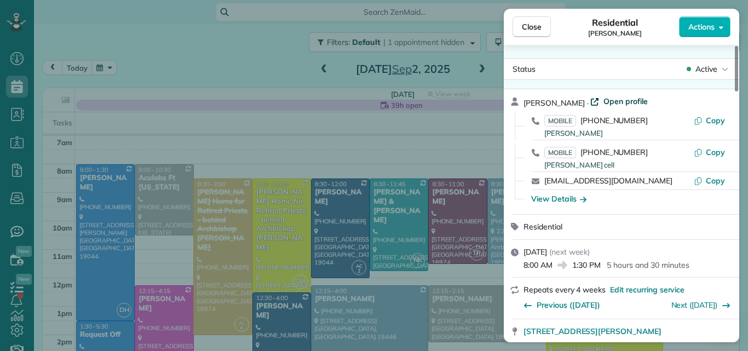
click at [634, 100] on span "Open profile" at bounding box center [625, 101] width 44 height 11
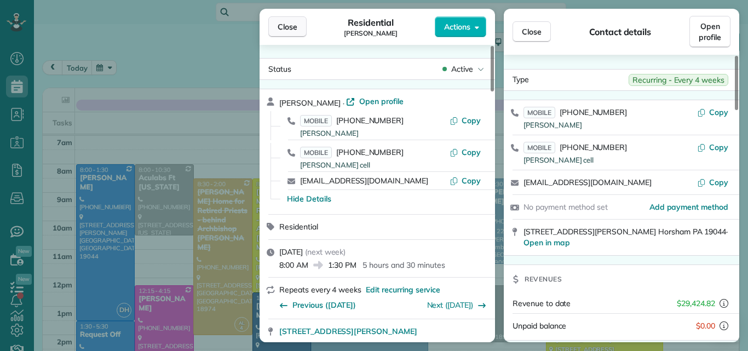
click at [286, 26] on span "Close" at bounding box center [288, 26] width 20 height 11
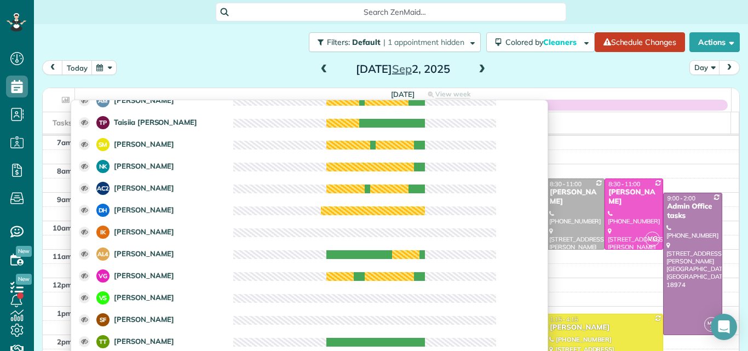
scroll to position [128, 0]
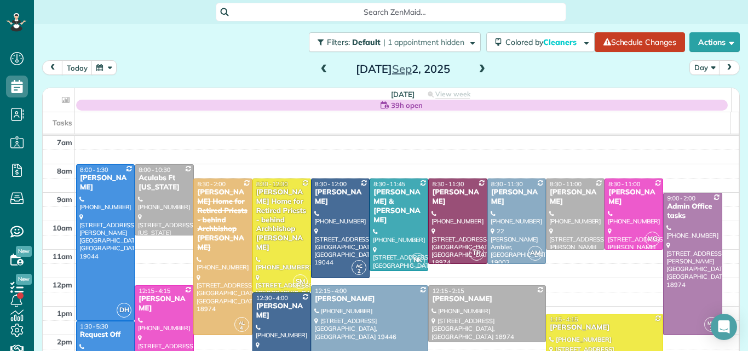
click at [322, 66] on span at bounding box center [324, 70] width 12 height 10
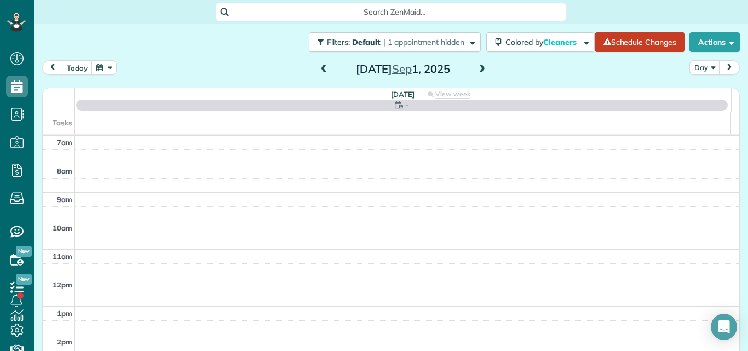
click at [322, 66] on span at bounding box center [324, 70] width 12 height 10
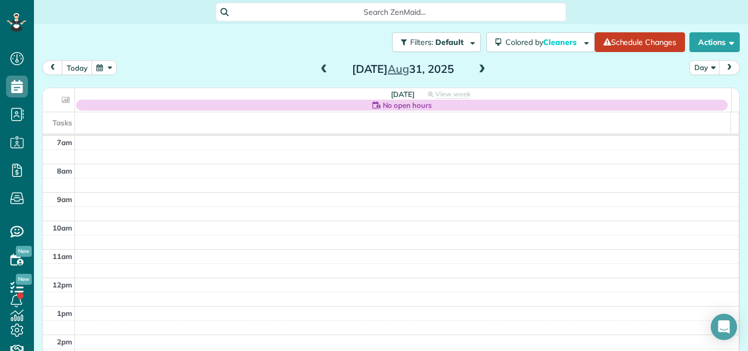
click at [322, 66] on span at bounding box center [324, 70] width 12 height 10
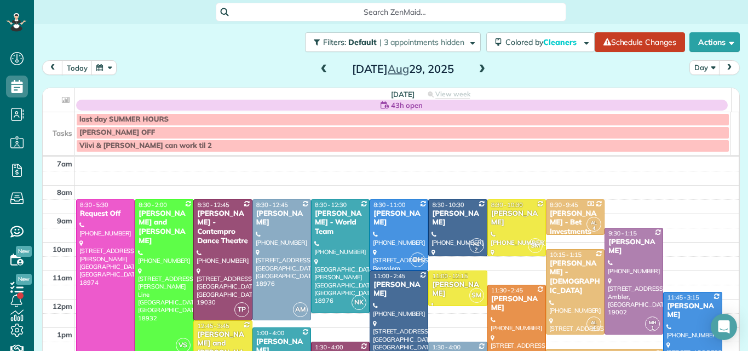
click at [322, 66] on span at bounding box center [324, 70] width 12 height 10
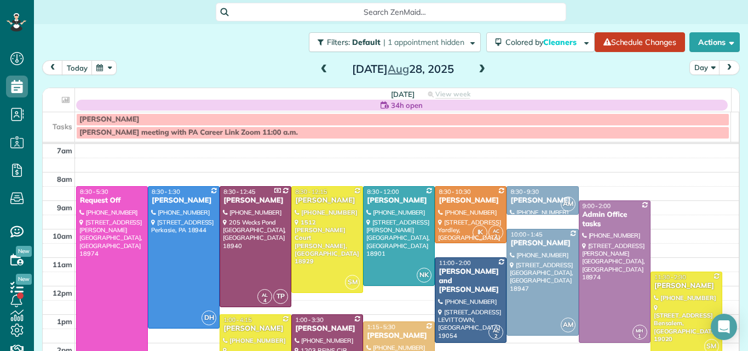
click at [670, 308] on div at bounding box center [686, 314] width 71 height 84
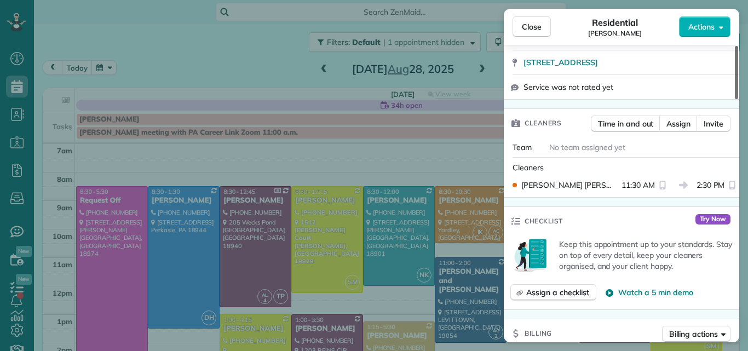
scroll to position [311, 0]
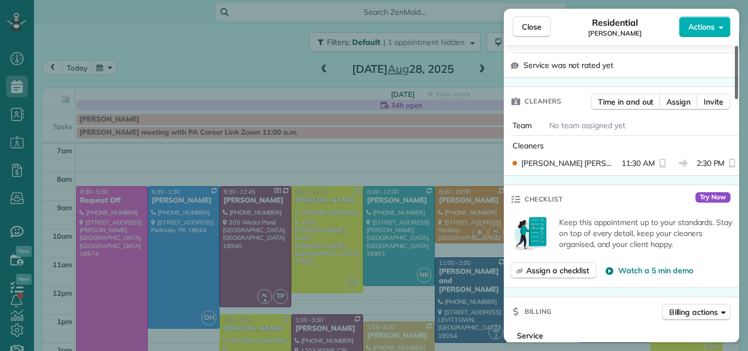
drag, startPoint x: 737, startPoint y: 74, endPoint x: 731, endPoint y: 129, distance: 55.6
click at [735, 99] on div at bounding box center [736, 72] width 3 height 53
click at [679, 101] on span "Assign" at bounding box center [678, 101] width 24 height 11
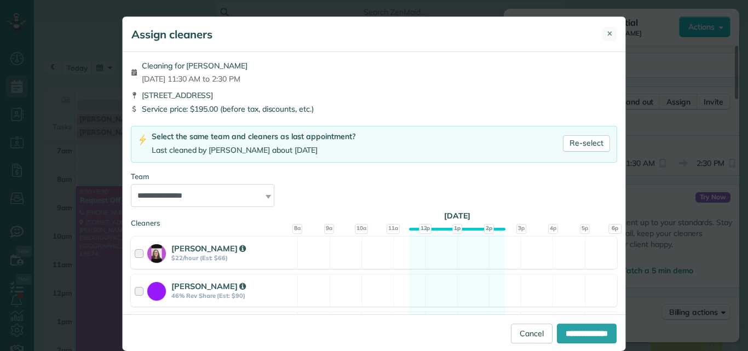
click at [607, 32] on span "✕" at bounding box center [610, 33] width 6 height 10
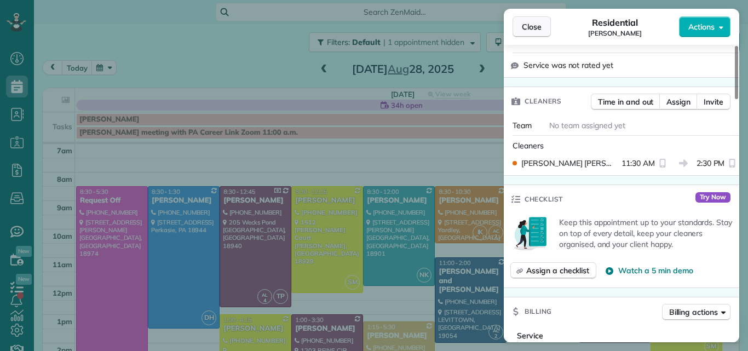
click at [532, 26] on span "Close" at bounding box center [532, 26] width 20 height 11
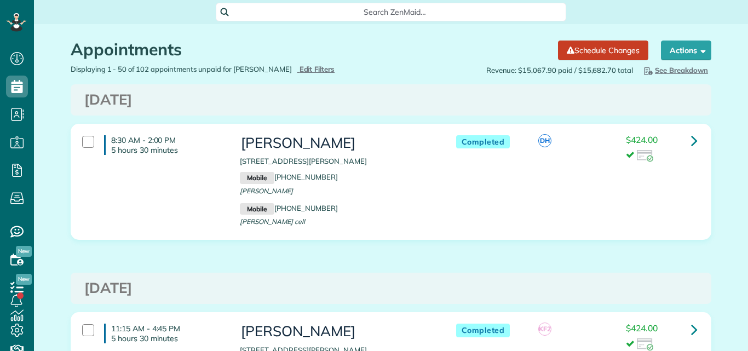
scroll to position [5, 5]
click at [691, 136] on icon at bounding box center [694, 140] width 7 height 19
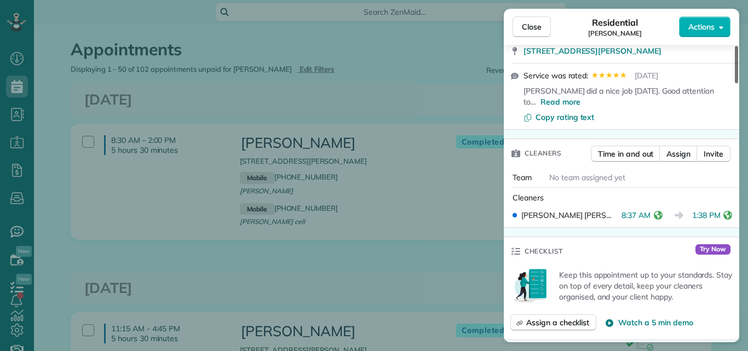
scroll to position [425, 0]
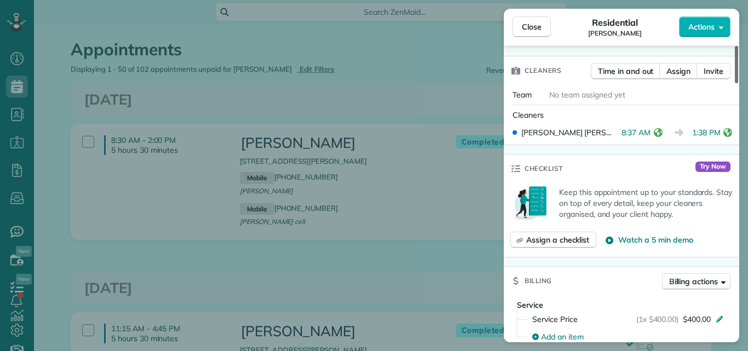
drag, startPoint x: 736, startPoint y: 51, endPoint x: 729, endPoint y: 105, distance: 54.2
click at [735, 83] on div at bounding box center [736, 64] width 3 height 37
click at [536, 24] on span "Close" at bounding box center [532, 26] width 20 height 11
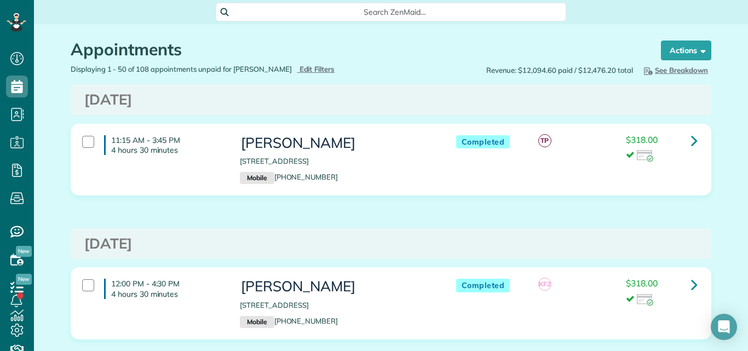
scroll to position [5, 5]
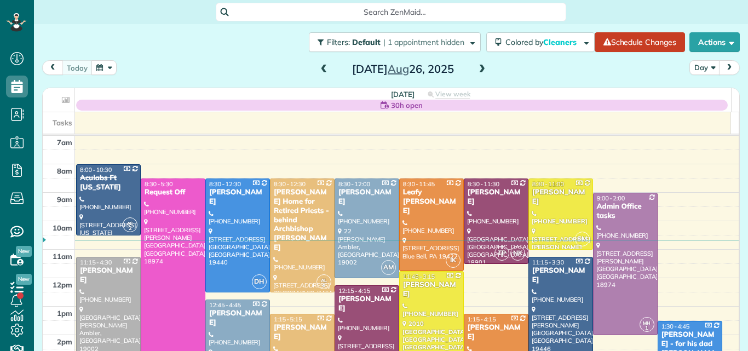
scroll to position [5, 5]
click at [476, 69] on span at bounding box center [482, 70] width 12 height 10
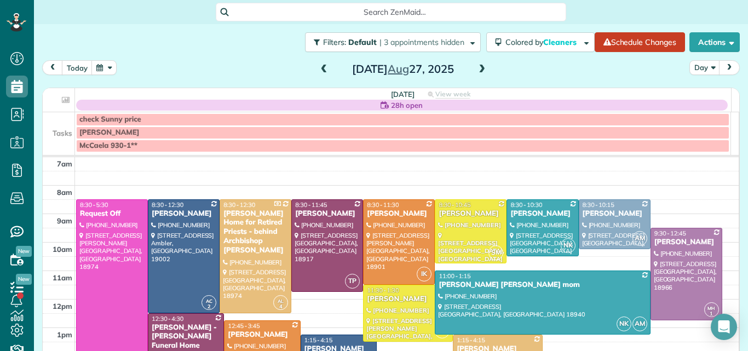
click at [476, 69] on span at bounding box center [482, 70] width 12 height 10
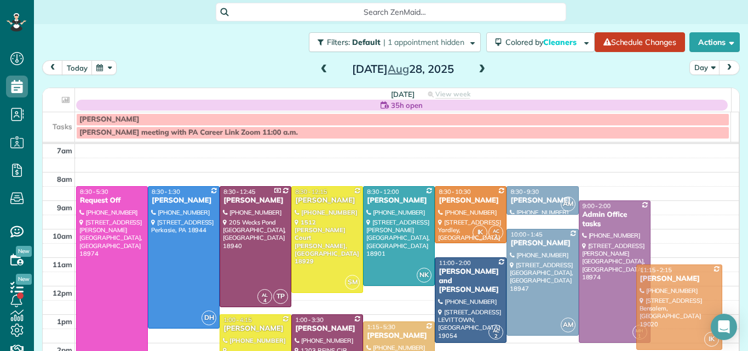
drag, startPoint x: 665, startPoint y: 301, endPoint x: 662, endPoint y: 296, distance: 5.6
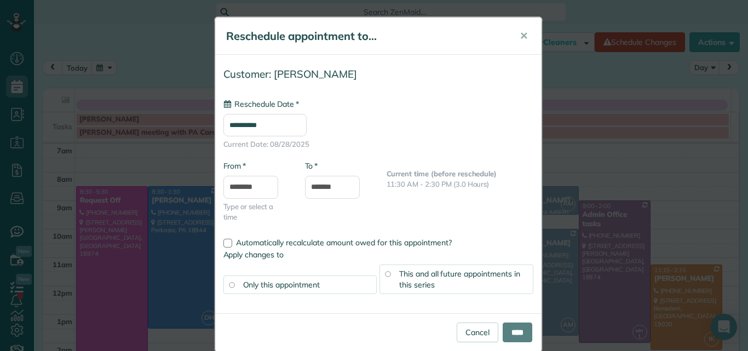
type input "**********"
click at [512, 331] on input "****" at bounding box center [518, 332] width 30 height 20
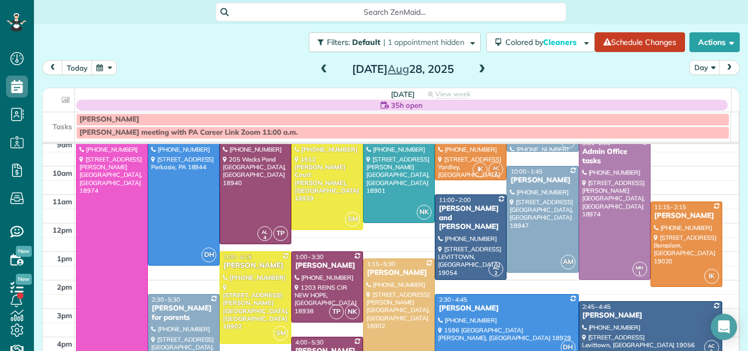
scroll to position [51, 0]
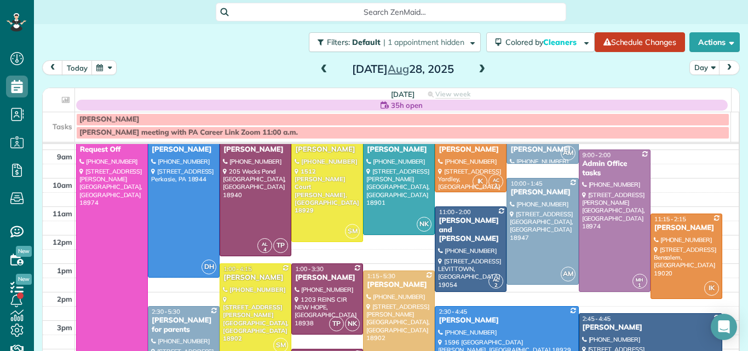
click at [319, 68] on span at bounding box center [324, 70] width 12 height 10
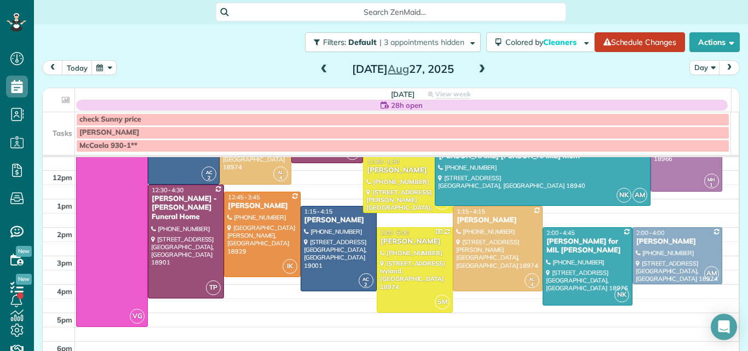
scroll to position [131, 0]
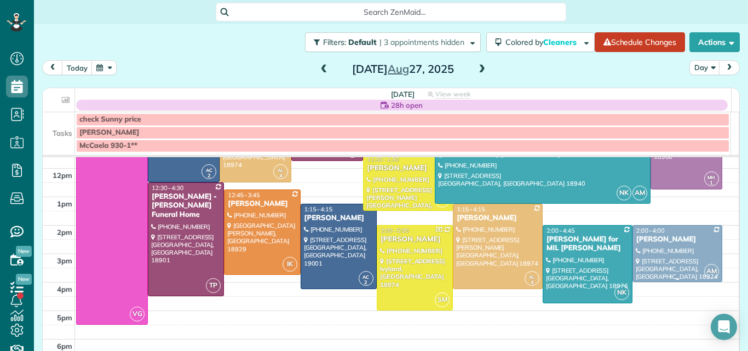
click at [668, 247] on div at bounding box center [677, 254] width 89 height 56
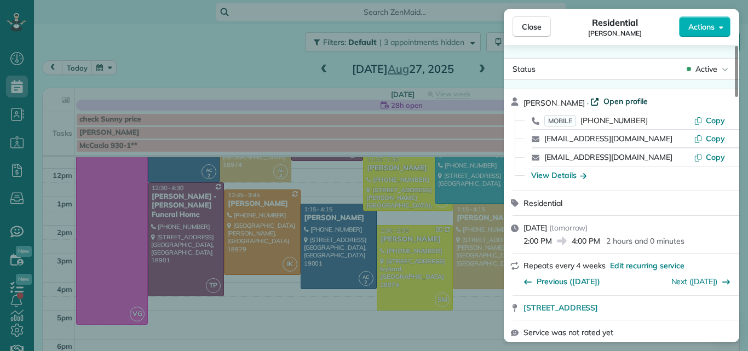
click at [603, 96] on span "Open profile" at bounding box center [625, 101] width 44 height 11
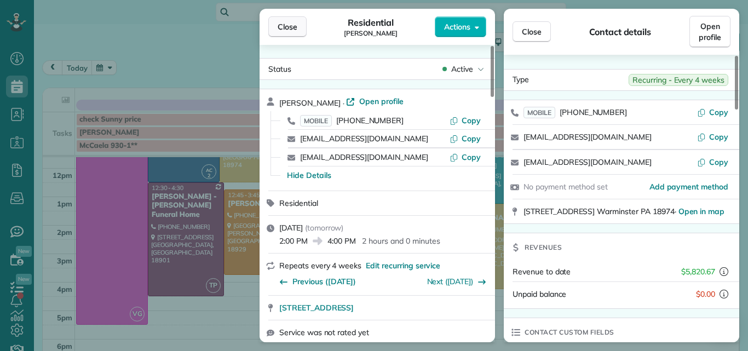
click at [287, 23] on span "Close" at bounding box center [288, 26] width 20 height 11
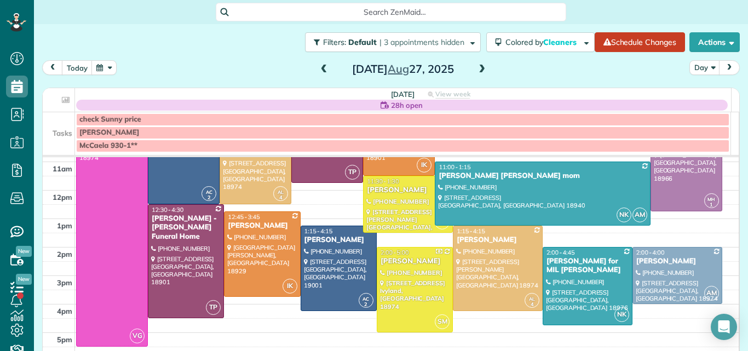
scroll to position [87, 0]
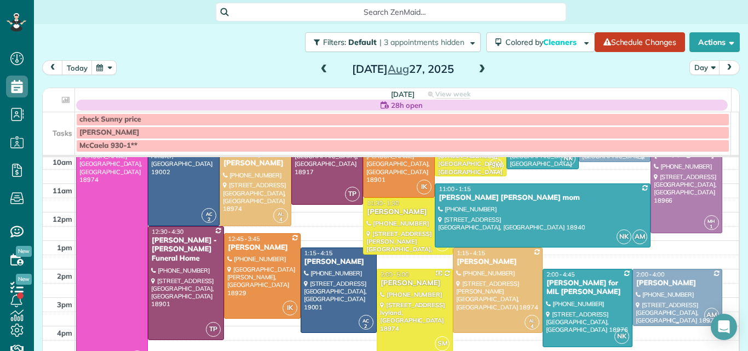
click at [674, 293] on div at bounding box center [677, 297] width 89 height 56
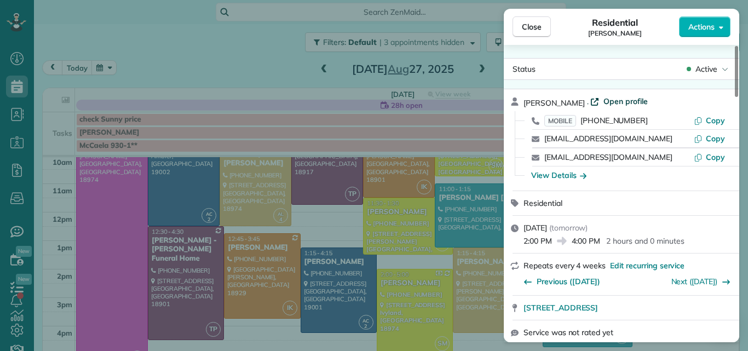
click at [615, 99] on span "Open profile" at bounding box center [625, 101] width 44 height 11
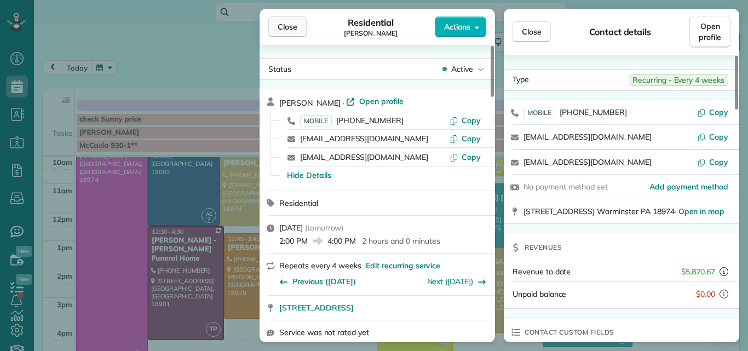
click at [288, 24] on span "Close" at bounding box center [288, 26] width 20 height 11
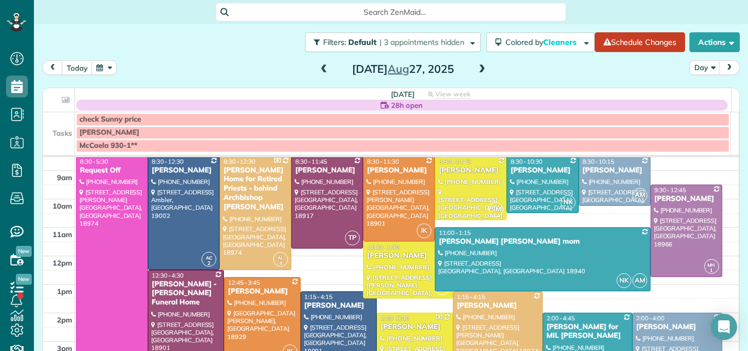
scroll to position [14, 0]
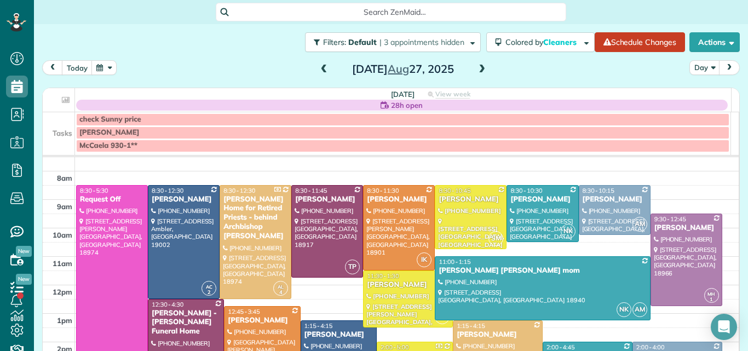
click at [478, 68] on span at bounding box center [482, 70] width 12 height 10
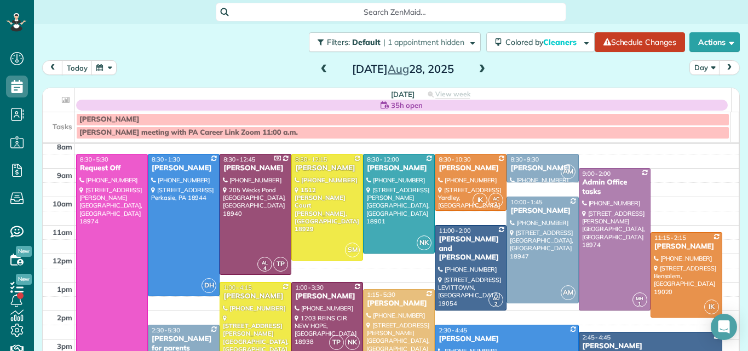
scroll to position [0, 0]
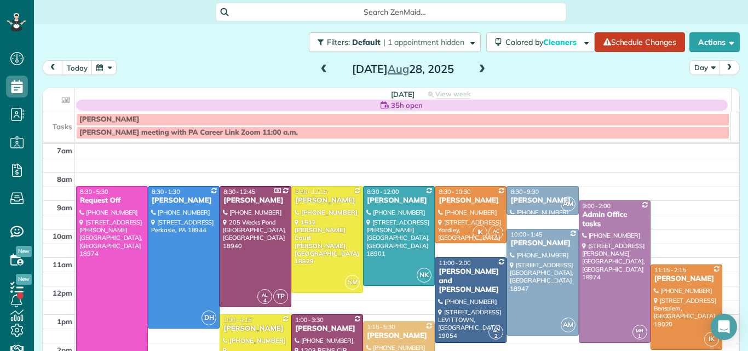
click at [476, 66] on span at bounding box center [482, 70] width 12 height 10
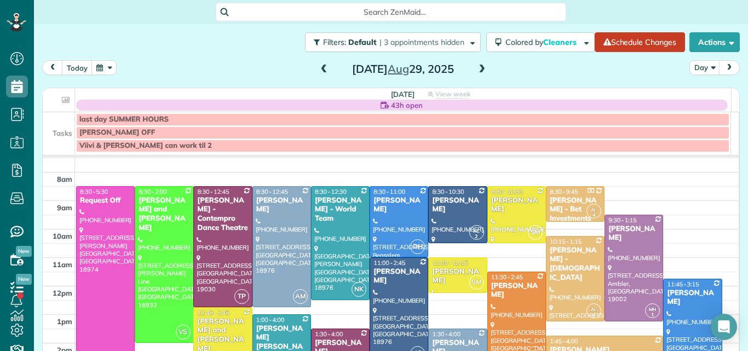
scroll to position [6, 0]
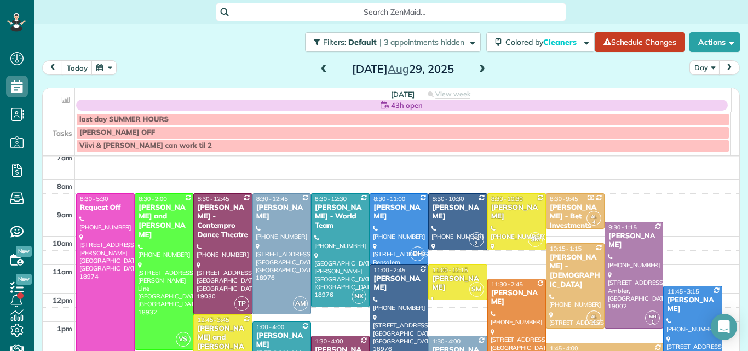
click at [612, 256] on div at bounding box center [633, 275] width 57 height 106
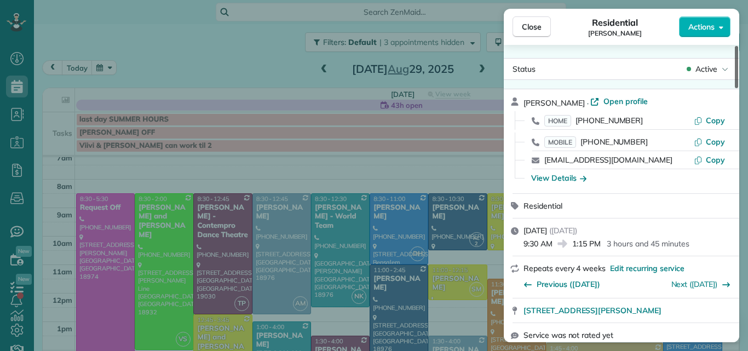
click at [735, 59] on div at bounding box center [736, 67] width 3 height 42
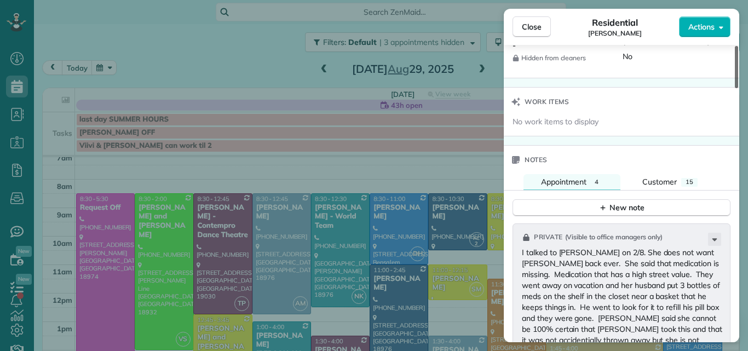
scroll to position [1015, 0]
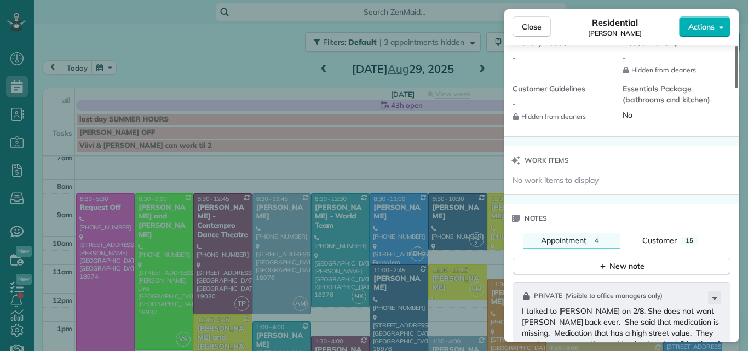
drag, startPoint x: 735, startPoint y: 59, endPoint x: 742, endPoint y: 202, distance: 143.1
click at [738, 88] on div at bounding box center [736, 67] width 3 height 42
click at [667, 239] on span "Customer" at bounding box center [659, 240] width 34 height 10
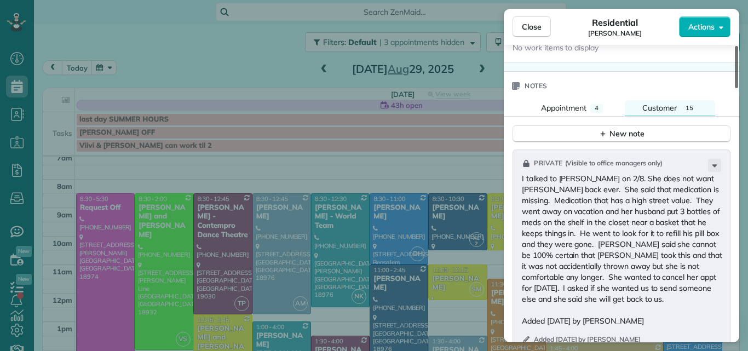
scroll to position [1163, 0]
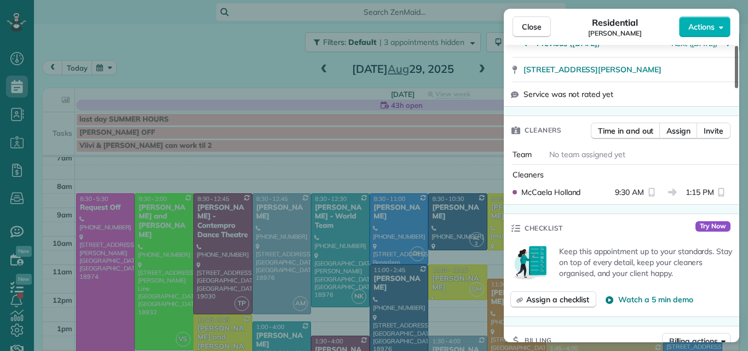
drag, startPoint x: 737, startPoint y: 192, endPoint x: 737, endPoint y: 109, distance: 83.2
click at [737, 88] on div at bounding box center [736, 67] width 3 height 42
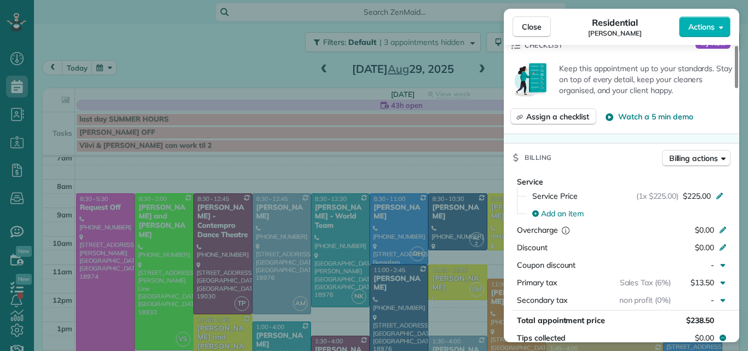
drag, startPoint x: 737, startPoint y: 109, endPoint x: 739, endPoint y: 135, distance: 25.8
click at [737, 88] on div at bounding box center [736, 67] width 3 height 42
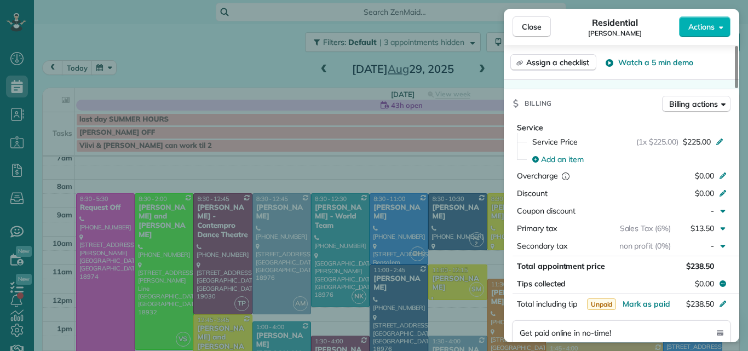
drag, startPoint x: 739, startPoint y: 135, endPoint x: 569, endPoint y: 28, distance: 200.9
click at [741, 207] on div "Close Residential [PERSON_NAME] Actions Status Active [PERSON_NAME] · Open prof…" at bounding box center [374, 175] width 748 height 351
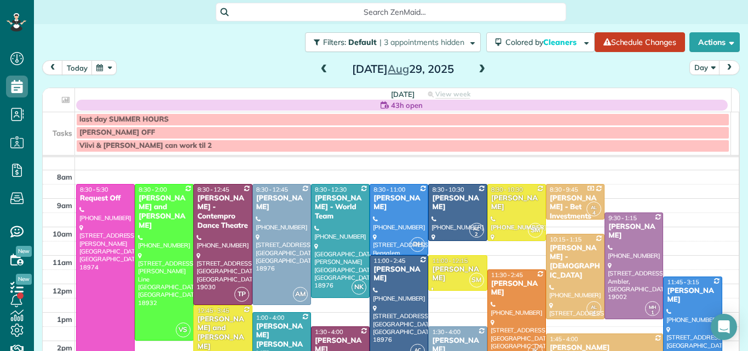
scroll to position [10, 0]
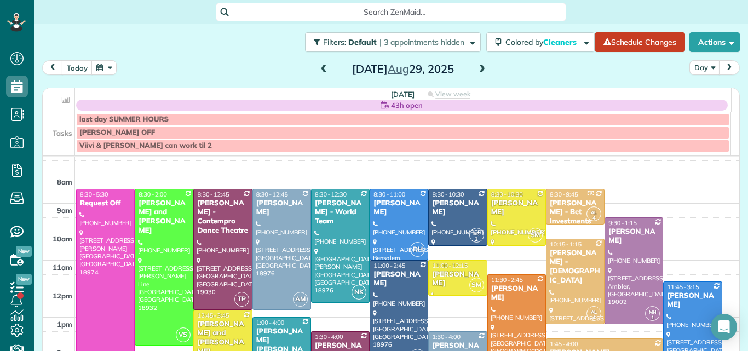
click at [476, 69] on span at bounding box center [482, 70] width 12 height 10
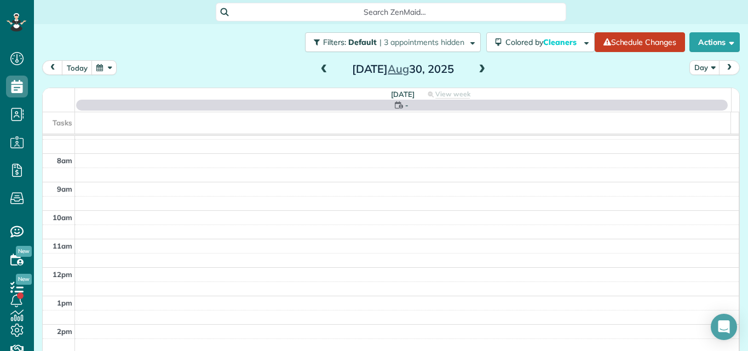
scroll to position [0, 0]
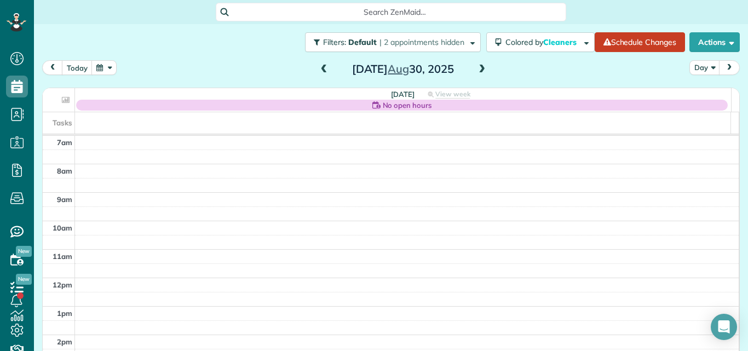
click at [476, 70] on span at bounding box center [482, 70] width 12 height 10
click at [478, 71] on span at bounding box center [482, 70] width 12 height 10
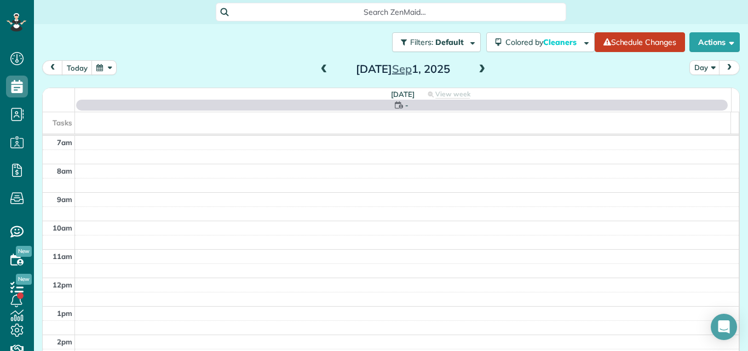
click at [478, 71] on span at bounding box center [482, 70] width 12 height 10
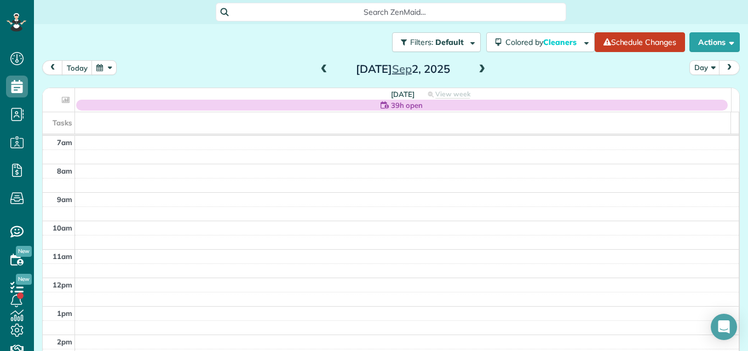
click at [320, 67] on span at bounding box center [324, 70] width 12 height 10
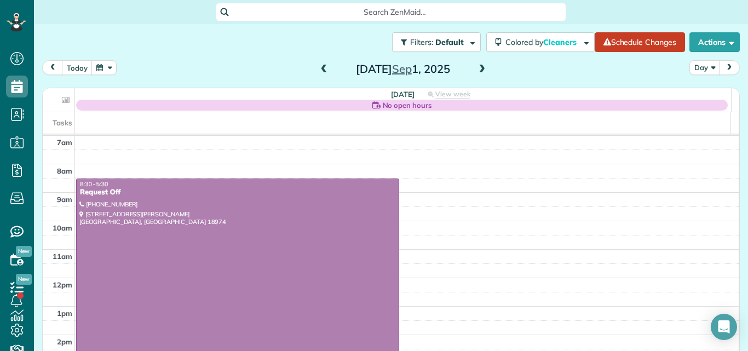
click at [320, 67] on span at bounding box center [324, 70] width 12 height 10
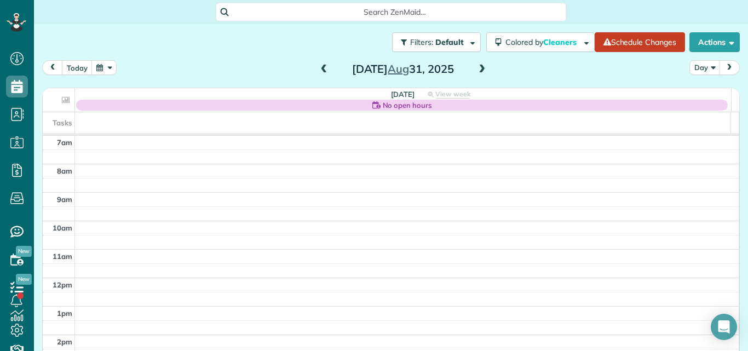
click at [320, 67] on span at bounding box center [324, 70] width 12 height 10
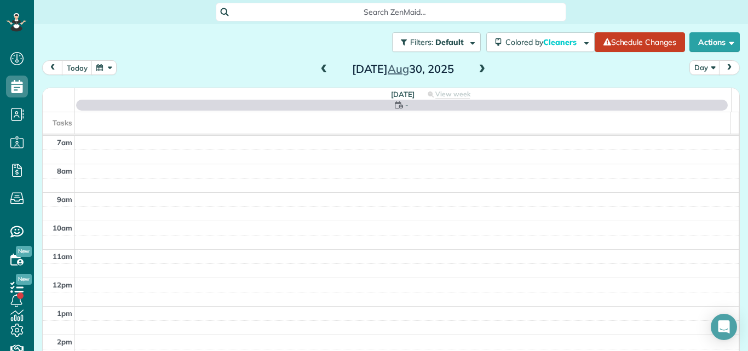
click at [320, 67] on span at bounding box center [324, 70] width 12 height 10
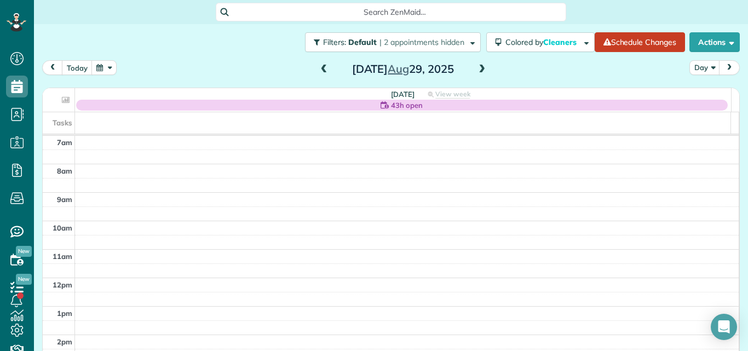
click at [476, 71] on span at bounding box center [482, 70] width 12 height 10
click at [318, 68] on span at bounding box center [324, 70] width 12 height 10
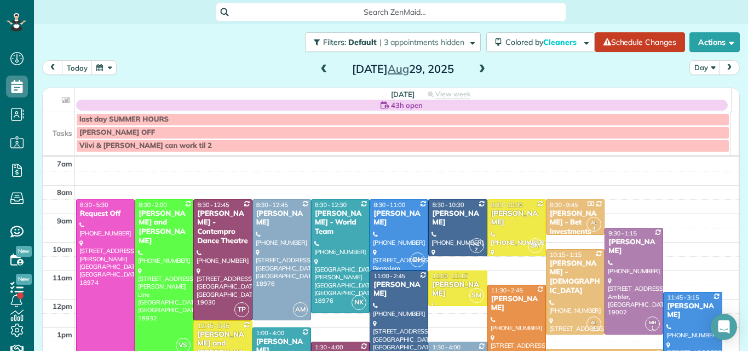
click at [318, 69] on span at bounding box center [324, 70] width 12 height 10
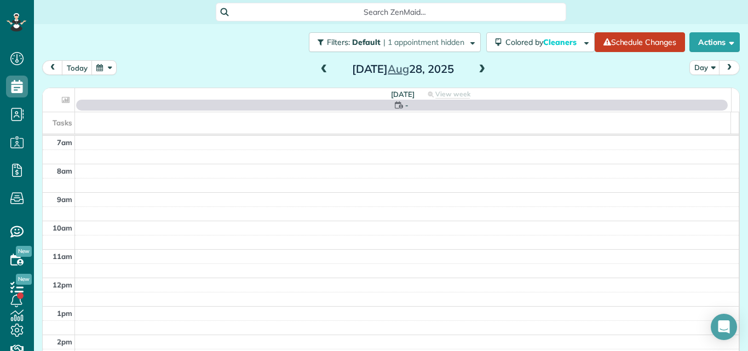
click at [318, 69] on span at bounding box center [324, 70] width 12 height 10
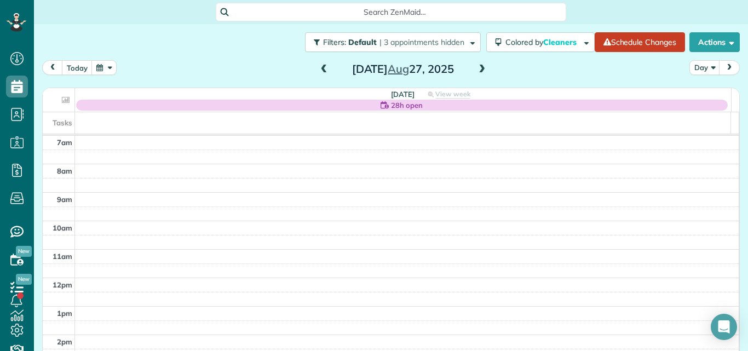
click at [318, 69] on span at bounding box center [324, 70] width 12 height 10
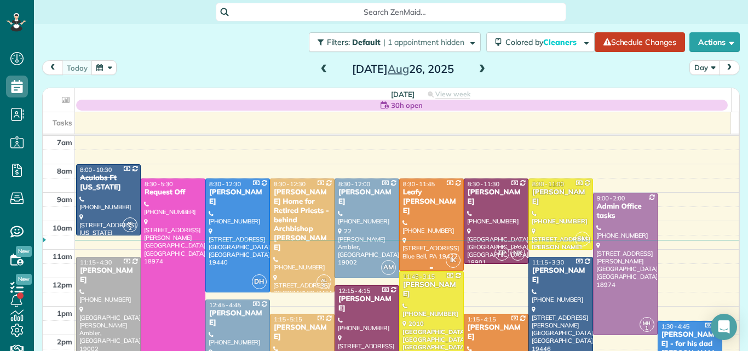
click at [440, 196] on div "Leafy [PERSON_NAME]" at bounding box center [431, 202] width 58 height 28
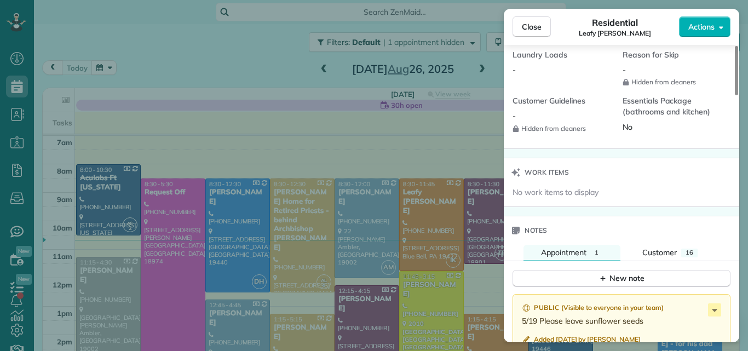
scroll to position [1023, 0]
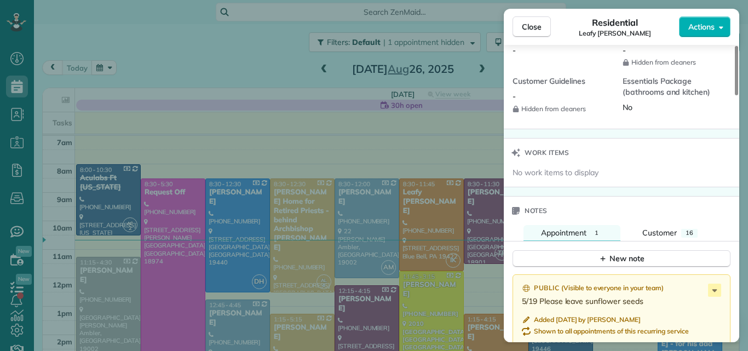
drag, startPoint x: 735, startPoint y: 63, endPoint x: 718, endPoint y: 233, distance: 171.1
click at [735, 95] on div at bounding box center [736, 70] width 3 height 49
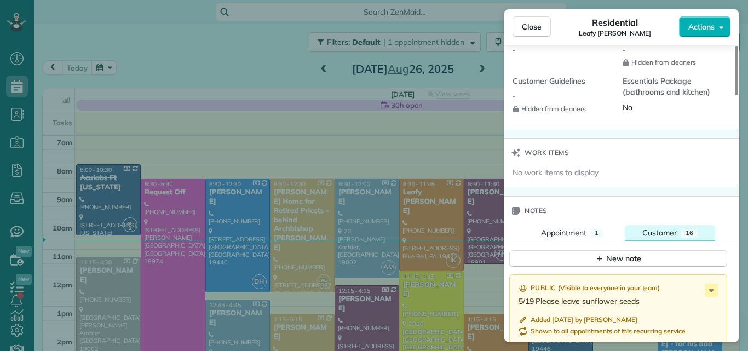
click at [665, 230] on span "Customer" at bounding box center [659, 233] width 34 height 10
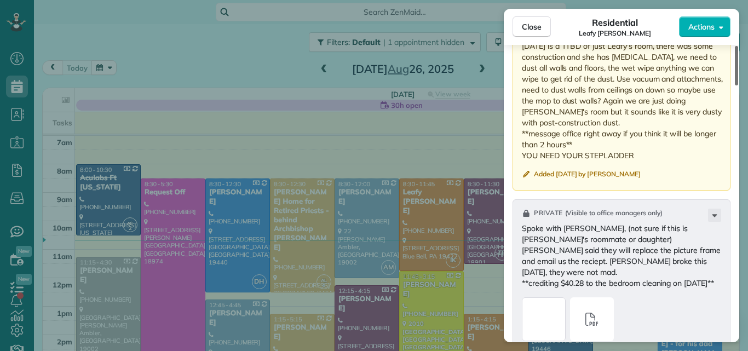
scroll to position [1353, 0]
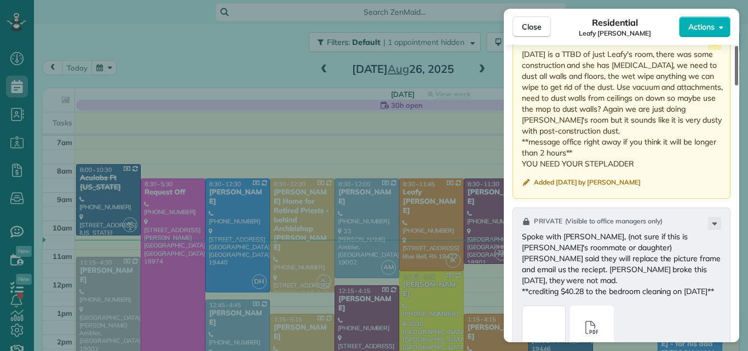
drag, startPoint x: 735, startPoint y: 189, endPoint x: 727, endPoint y: 233, distance: 44.5
click at [735, 85] on div at bounding box center [736, 65] width 3 height 39
click at [536, 28] on span "Close" at bounding box center [532, 26] width 20 height 11
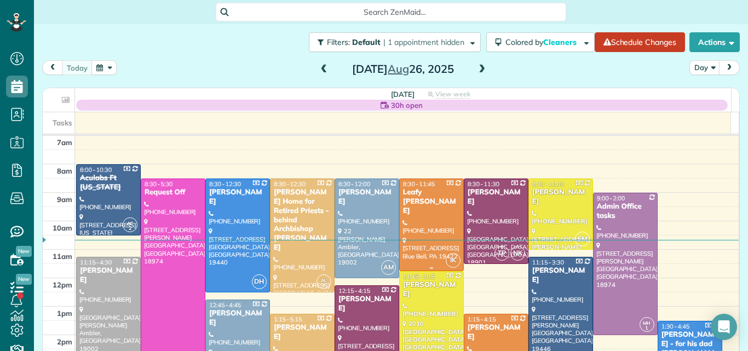
click at [434, 193] on div "Leafy [PERSON_NAME]" at bounding box center [431, 202] width 58 height 28
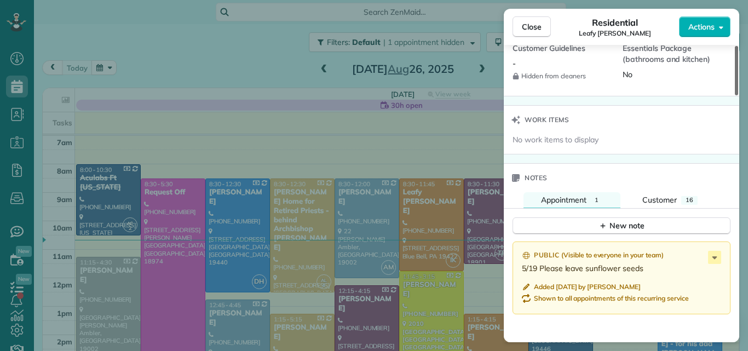
scroll to position [1052, 0]
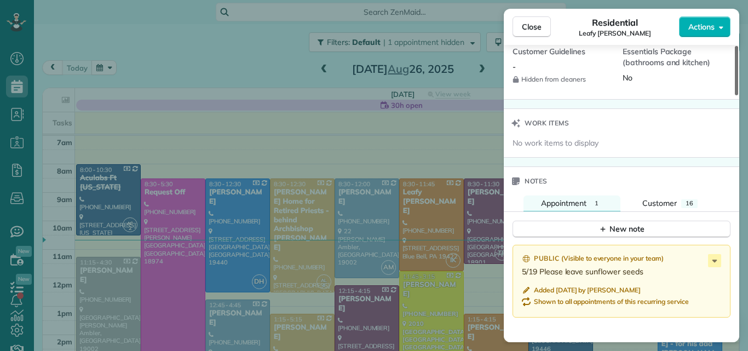
drag, startPoint x: 736, startPoint y: 87, endPoint x: 719, endPoint y: 262, distance: 175.9
click at [735, 95] on div at bounding box center [736, 70] width 3 height 49
click at [630, 228] on div "New note" at bounding box center [621, 228] width 46 height 11
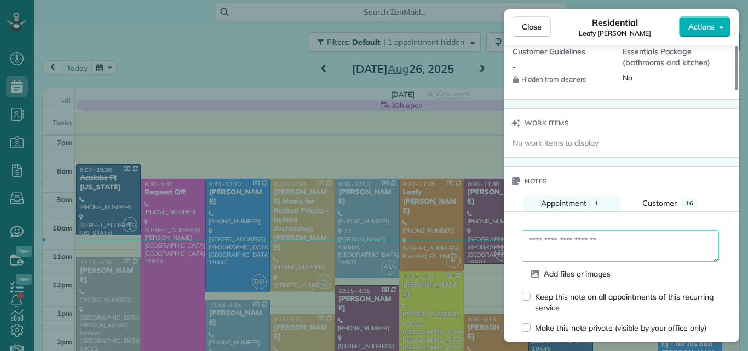
click at [569, 241] on textarea at bounding box center [620, 246] width 197 height 32
type textarea "*"
type textarea "**********"
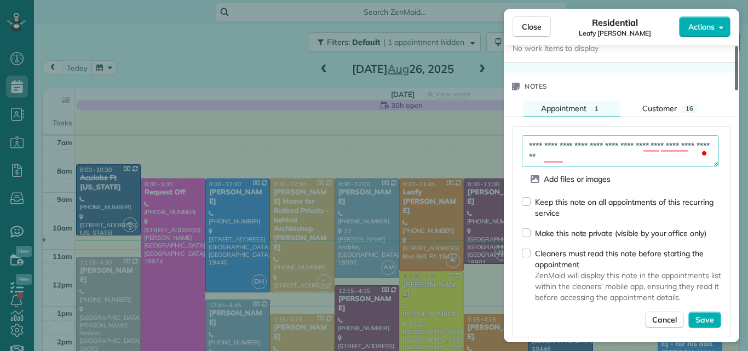
scroll to position [1151, 0]
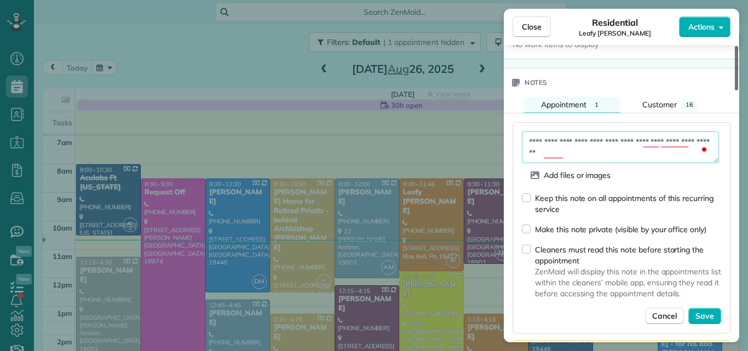
drag, startPoint x: 737, startPoint y: 227, endPoint x: 732, endPoint y: 241, distance: 15.4
click at [735, 90] on div at bounding box center [736, 68] width 3 height 44
click at [703, 311] on span "Save" at bounding box center [704, 315] width 19 height 11
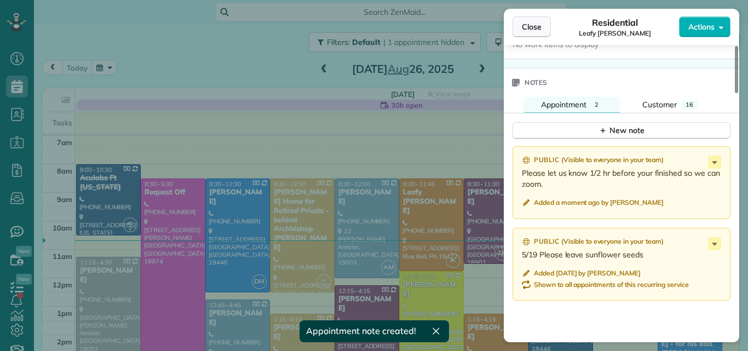
click at [536, 20] on button "Close" at bounding box center [531, 26] width 38 height 21
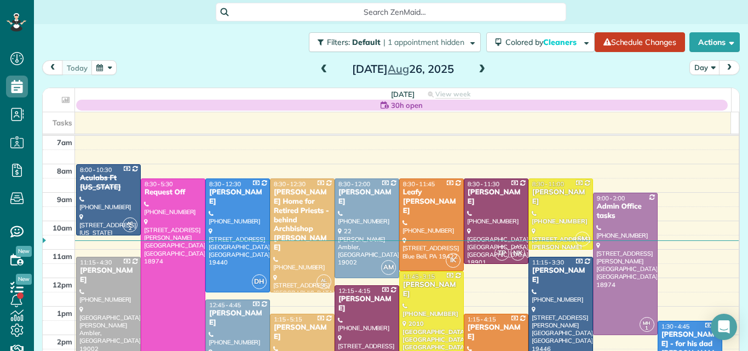
click at [473, 325] on div "Veronica Johnson" at bounding box center [496, 332] width 58 height 19
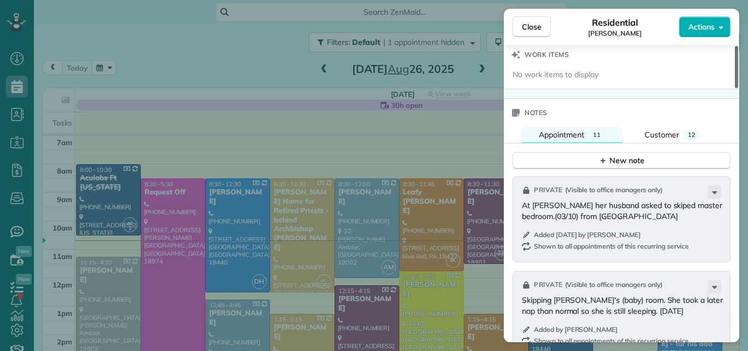
scroll to position [1141, 0]
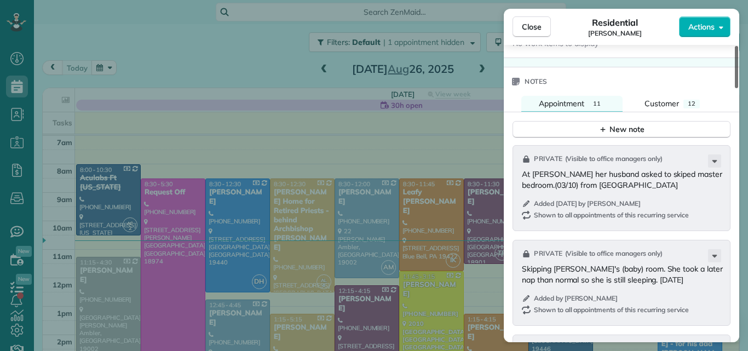
drag, startPoint x: 735, startPoint y: 54, endPoint x: 723, endPoint y: 215, distance: 161.4
click at [735, 88] on div at bounding box center [736, 67] width 3 height 42
click at [567, 105] on span "Appointment" at bounding box center [561, 104] width 45 height 10
click at [618, 125] on div "New note" at bounding box center [621, 129] width 46 height 11
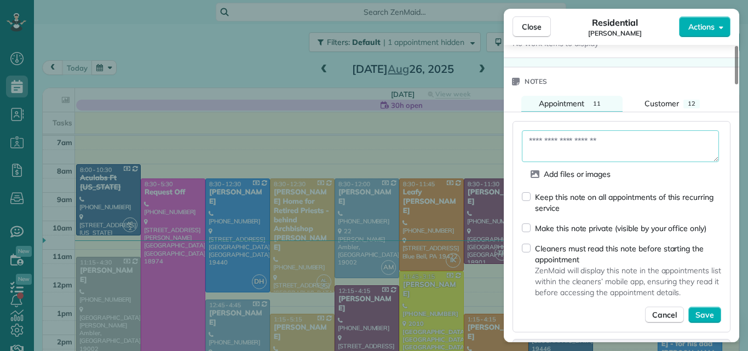
click at [555, 141] on textarea at bounding box center [620, 146] width 197 height 32
type textarea "**********"
click at [701, 310] on span "Save" at bounding box center [704, 314] width 19 height 11
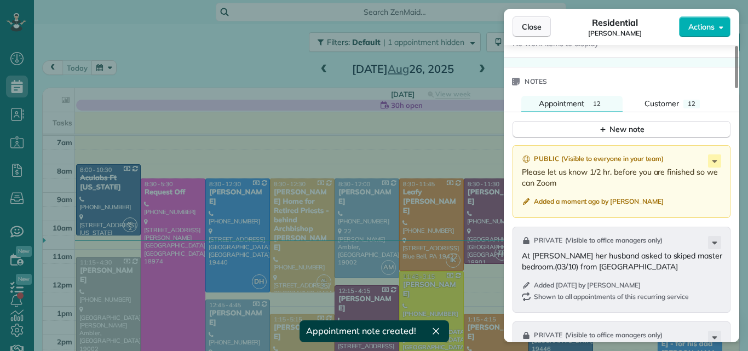
click at [523, 29] on span "Close" at bounding box center [532, 26] width 20 height 11
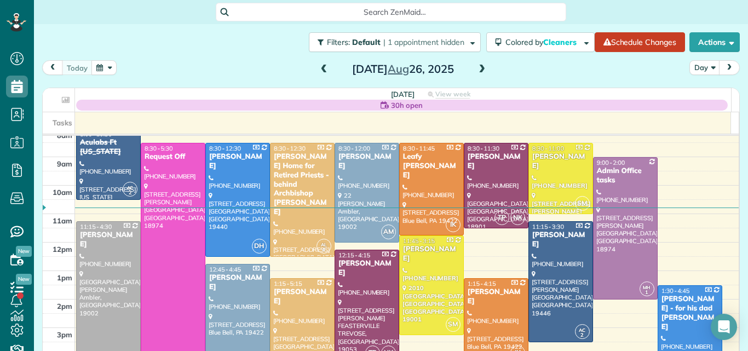
scroll to position [28, 0]
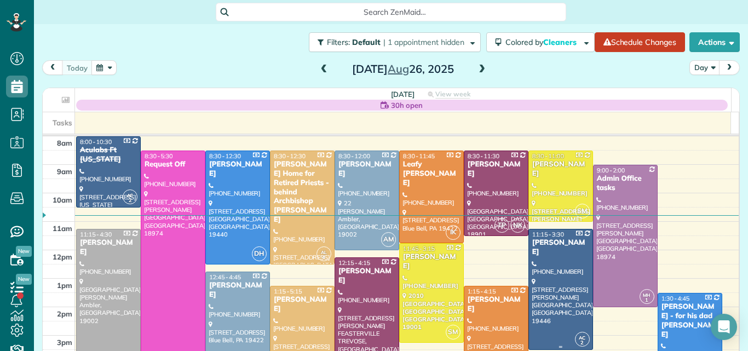
click at [529, 262] on div at bounding box center [561, 289] width 64 height 120
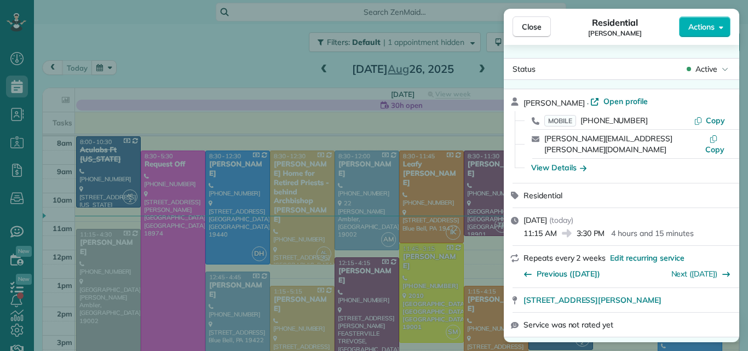
click at [527, 25] on span "Close" at bounding box center [532, 26] width 20 height 11
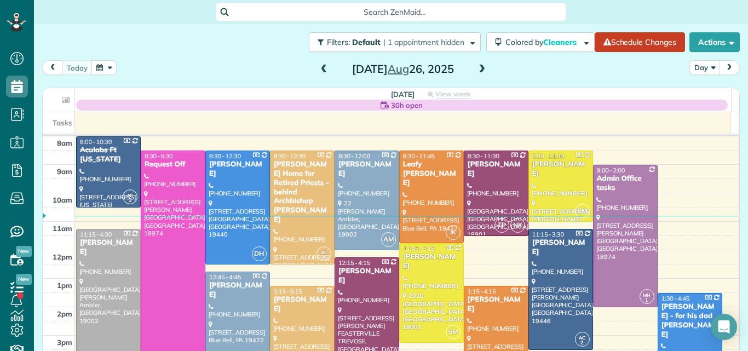
click at [478, 70] on span at bounding box center [482, 70] width 12 height 10
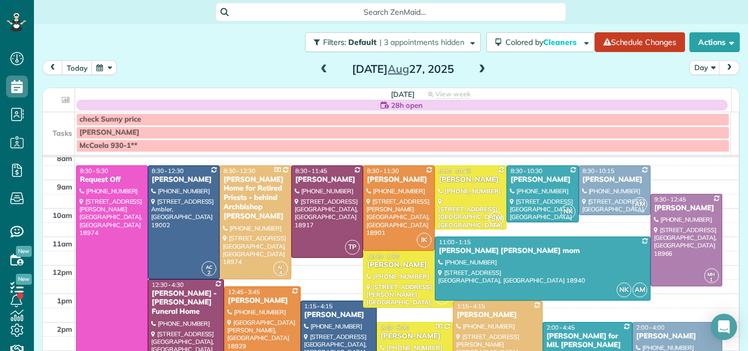
scroll to position [37, 0]
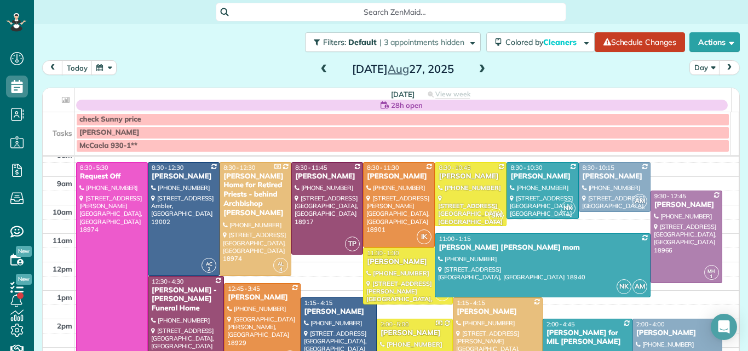
click at [476, 68] on span at bounding box center [482, 70] width 12 height 10
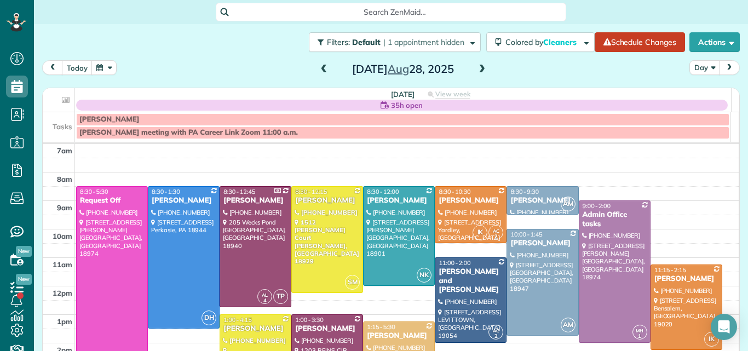
click at [478, 64] on span at bounding box center [482, 69] width 12 height 16
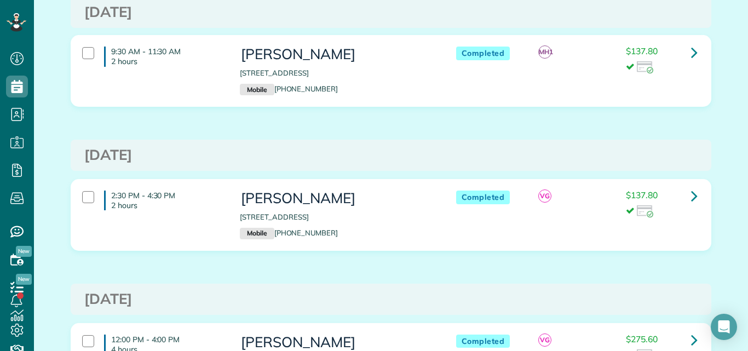
scroll to position [288, 0]
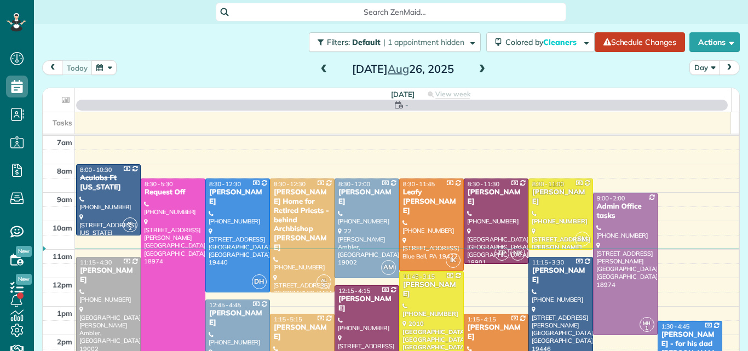
scroll to position [5, 5]
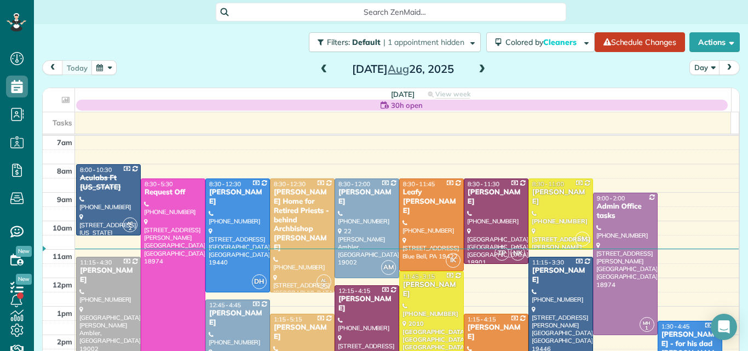
click at [479, 67] on span at bounding box center [482, 70] width 12 height 10
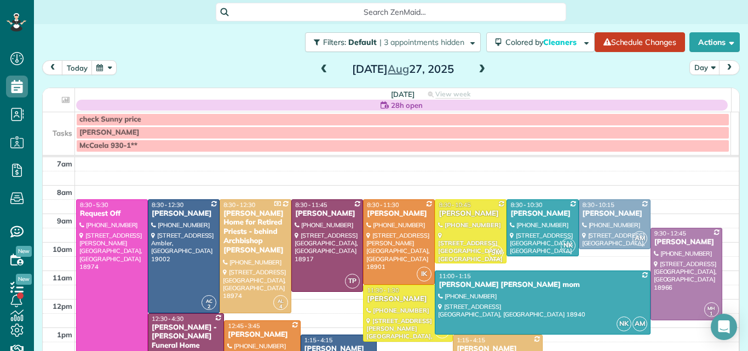
click at [479, 67] on span at bounding box center [482, 70] width 12 height 10
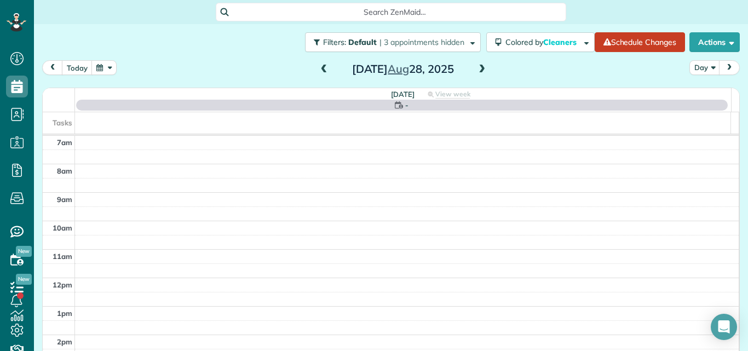
click at [479, 67] on span at bounding box center [482, 70] width 12 height 10
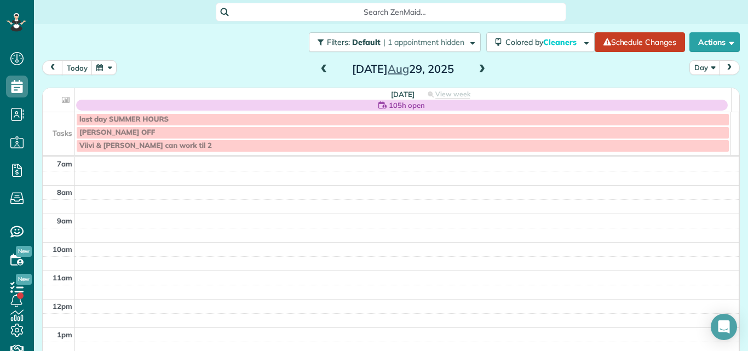
click at [479, 67] on span at bounding box center [482, 70] width 12 height 10
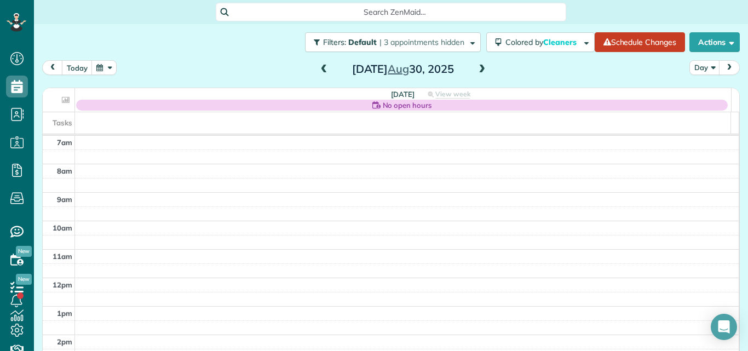
click at [479, 67] on span at bounding box center [482, 70] width 12 height 10
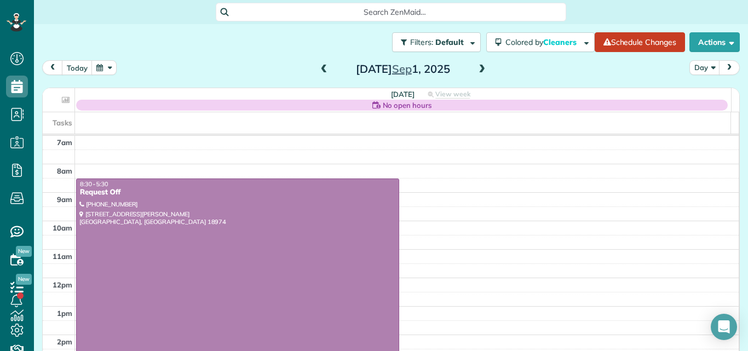
click at [479, 67] on span at bounding box center [482, 70] width 12 height 10
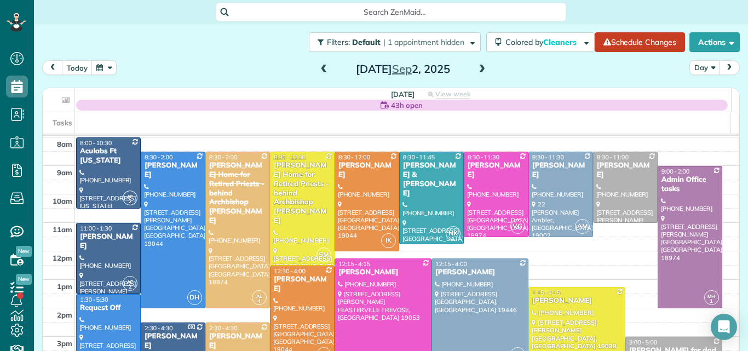
scroll to position [47, 0]
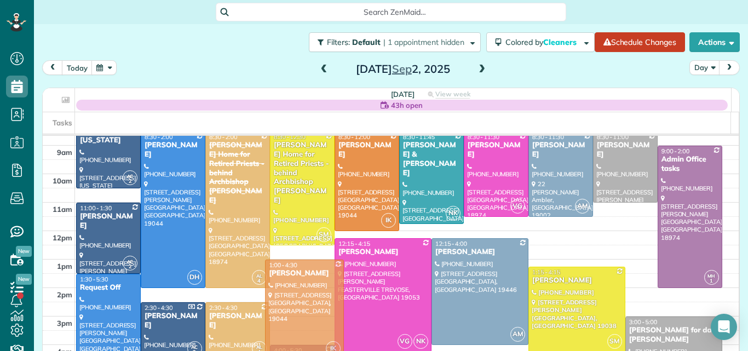
drag, startPoint x: 282, startPoint y: 257, endPoint x: 282, endPoint y: 268, distance: 10.9
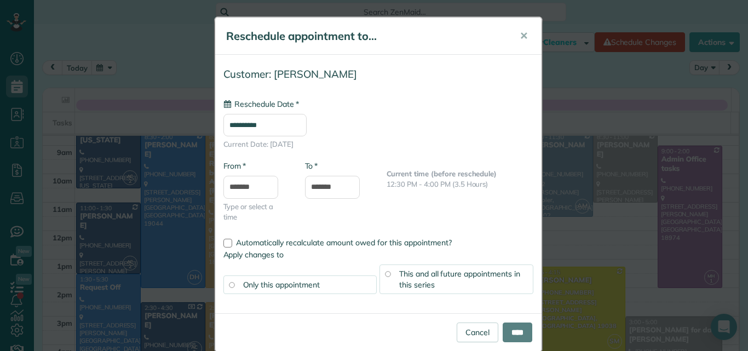
type input "**********"
click at [521, 34] on span "✕" at bounding box center [524, 36] width 8 height 13
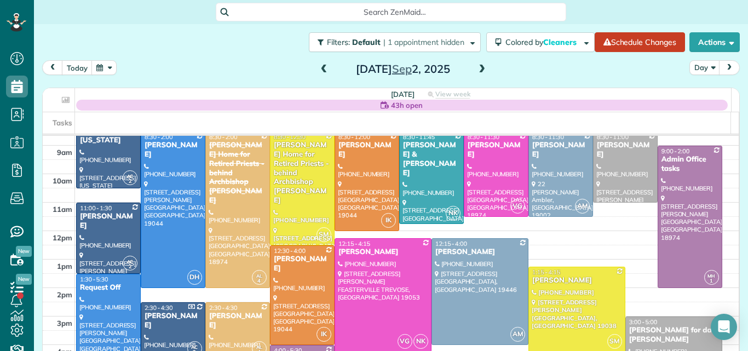
scroll to position [25, 0]
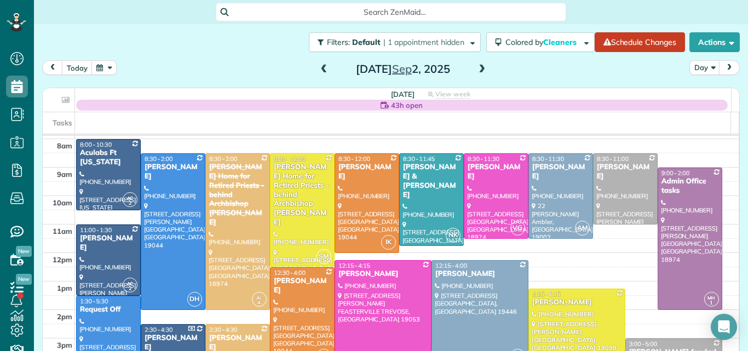
click at [476, 71] on span at bounding box center [482, 70] width 12 height 10
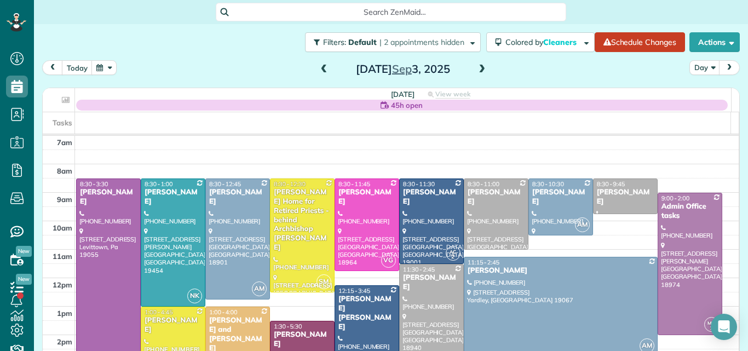
click at [319, 70] on span at bounding box center [324, 70] width 12 height 10
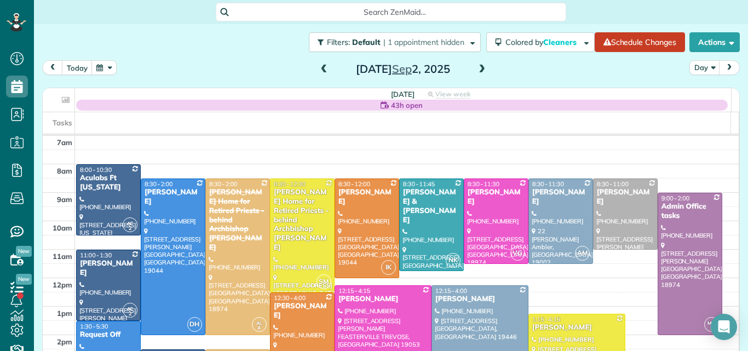
click at [476, 69] on span at bounding box center [482, 70] width 12 height 10
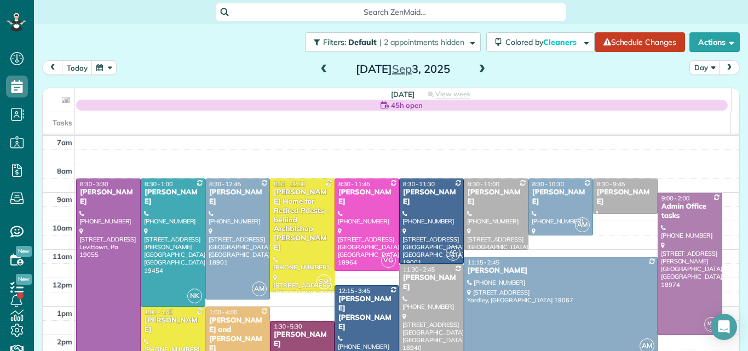
click at [111, 217] on div at bounding box center [109, 278] width 64 height 198
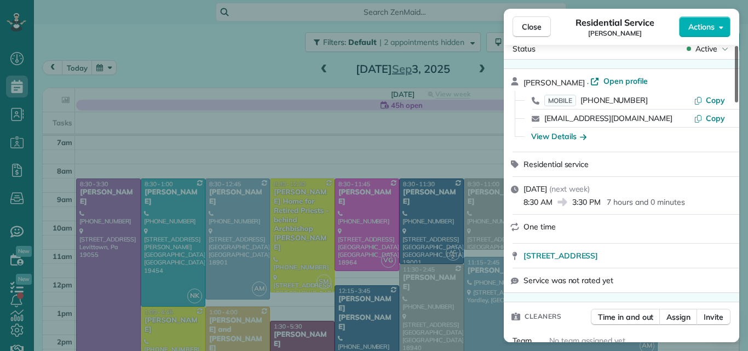
click at [736, 68] on div at bounding box center [736, 74] width 3 height 56
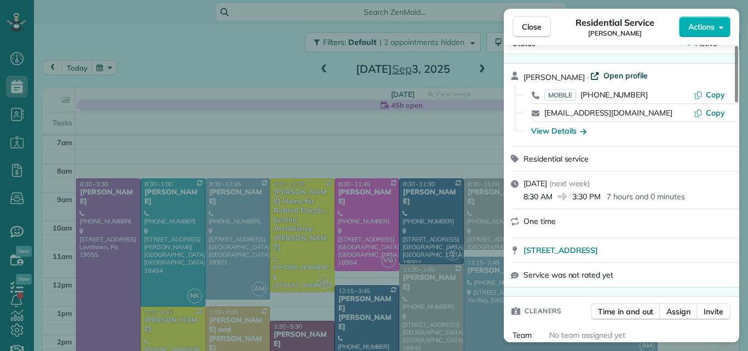
click at [618, 74] on span "Open profile" at bounding box center [625, 75] width 44 height 11
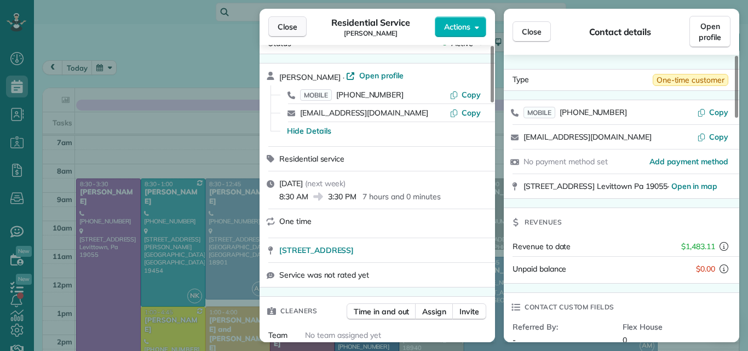
click at [291, 20] on button "Close" at bounding box center [287, 26] width 38 height 21
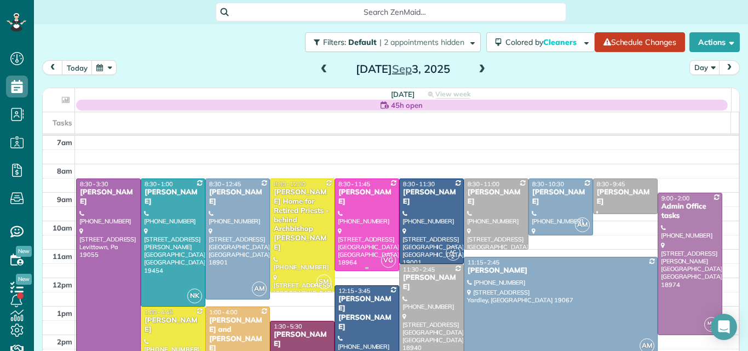
click at [366, 222] on div at bounding box center [367, 224] width 64 height 91
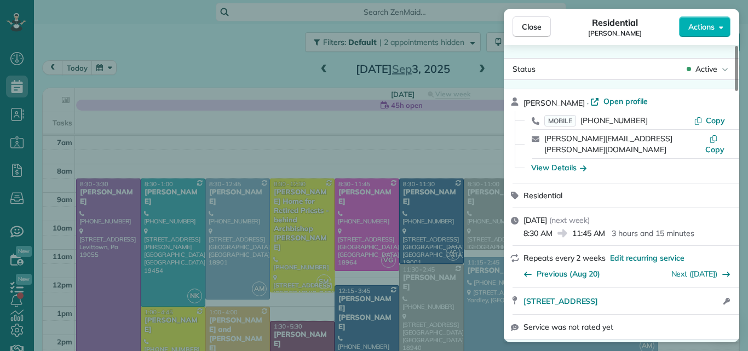
click at [618, 96] on span "Open profile" at bounding box center [625, 101] width 44 height 11
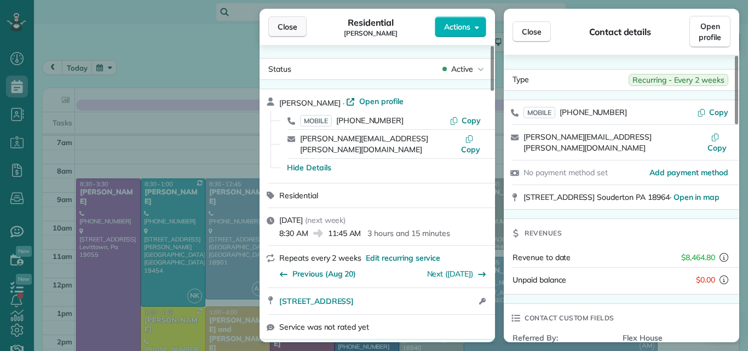
click at [299, 20] on button "Close" at bounding box center [287, 26] width 38 height 21
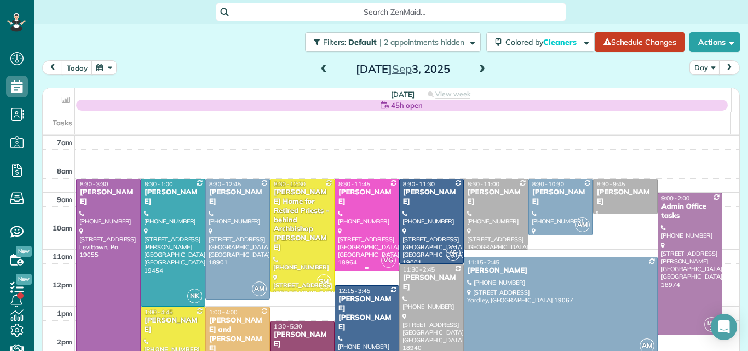
click at [376, 244] on div at bounding box center [367, 224] width 64 height 91
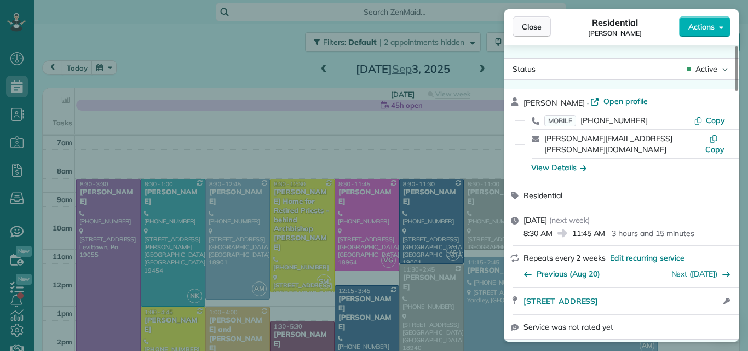
click at [521, 21] on button "Close" at bounding box center [531, 26] width 38 height 21
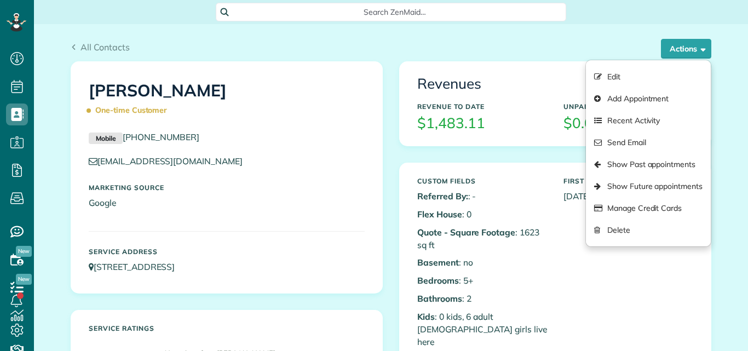
click at [632, 165] on link "Show Past appointments" at bounding box center [648, 164] width 125 height 22
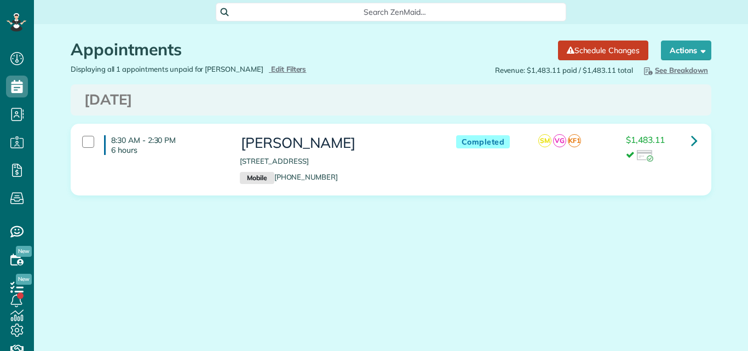
scroll to position [5, 5]
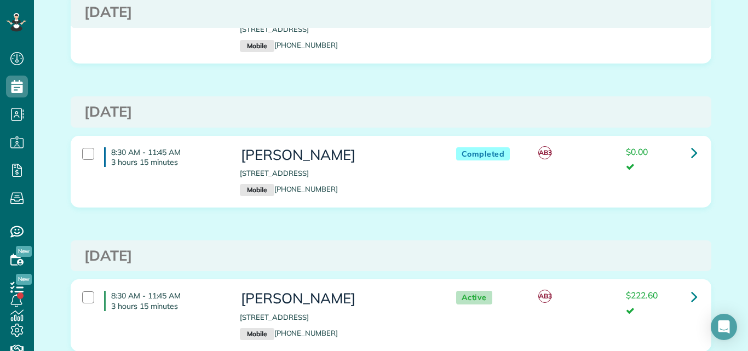
scroll to position [2426, 0]
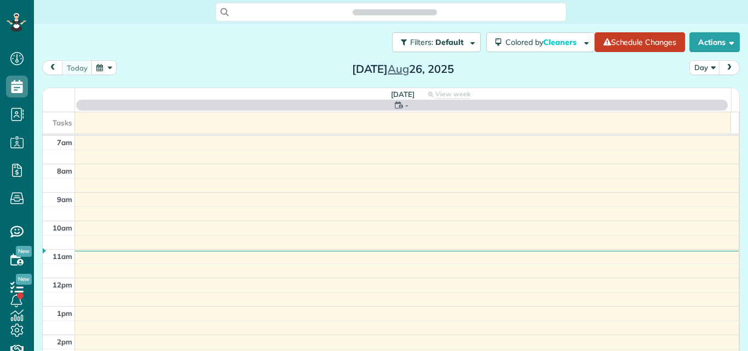
scroll to position [5, 5]
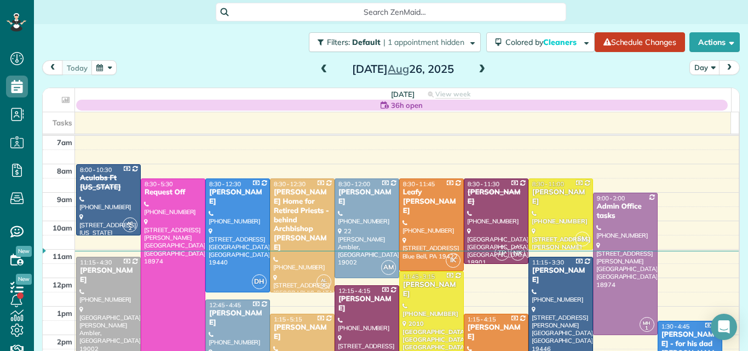
click at [477, 67] on span at bounding box center [482, 70] width 12 height 10
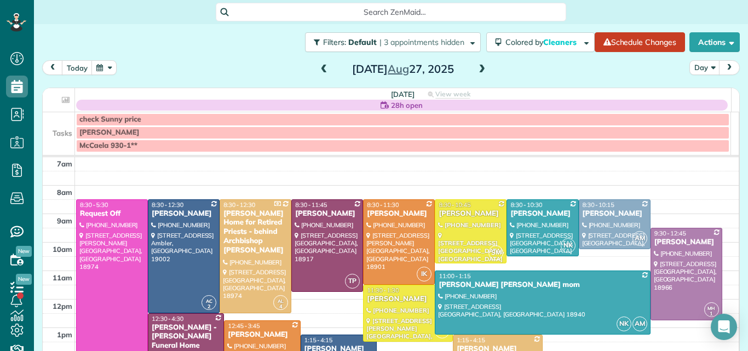
click at [477, 67] on span at bounding box center [482, 70] width 12 height 10
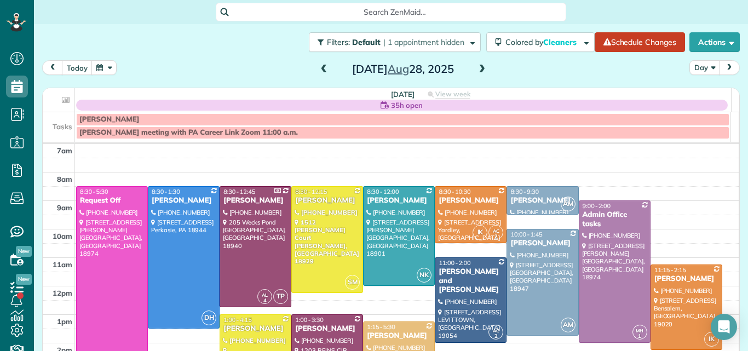
click at [477, 67] on span at bounding box center [482, 70] width 12 height 10
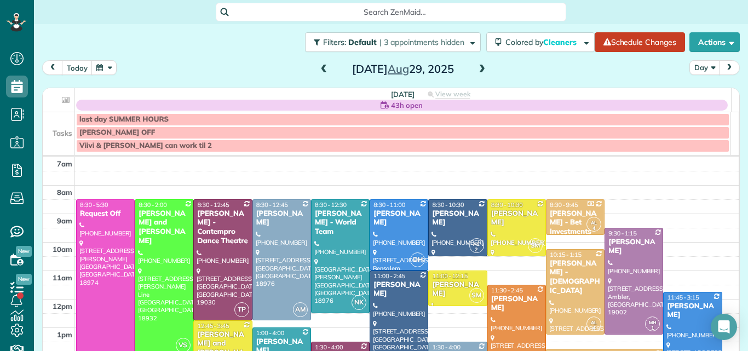
click at [477, 67] on span at bounding box center [482, 70] width 12 height 10
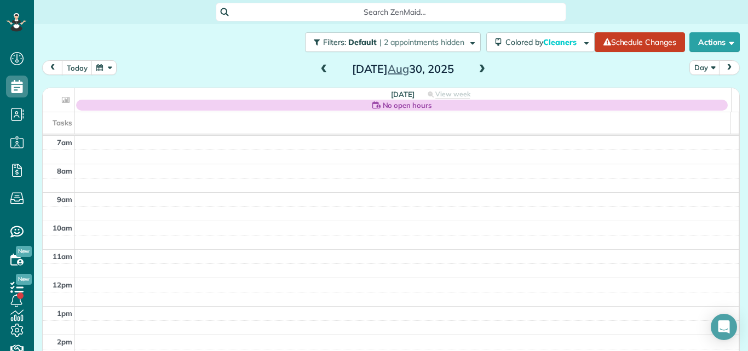
click at [477, 67] on span at bounding box center [482, 70] width 12 height 10
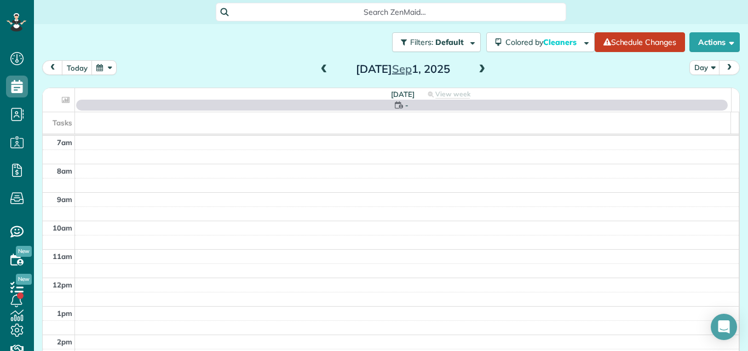
click at [477, 67] on span at bounding box center [482, 70] width 12 height 10
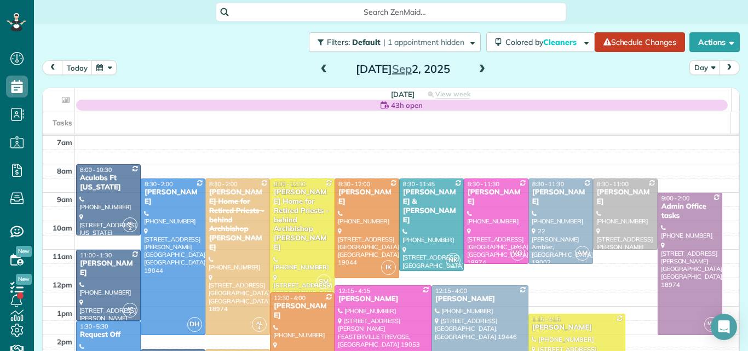
click at [477, 67] on span at bounding box center [482, 70] width 12 height 10
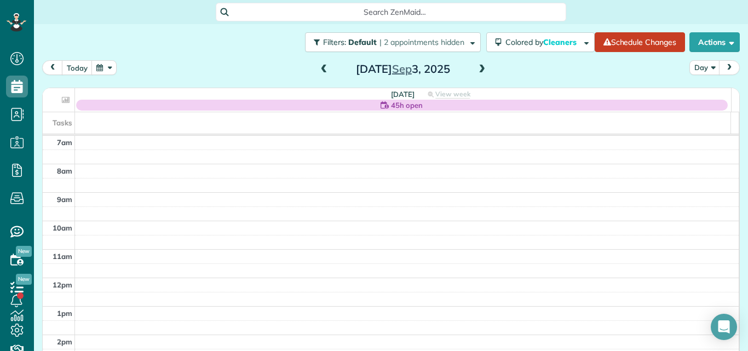
click at [322, 68] on span at bounding box center [324, 70] width 12 height 10
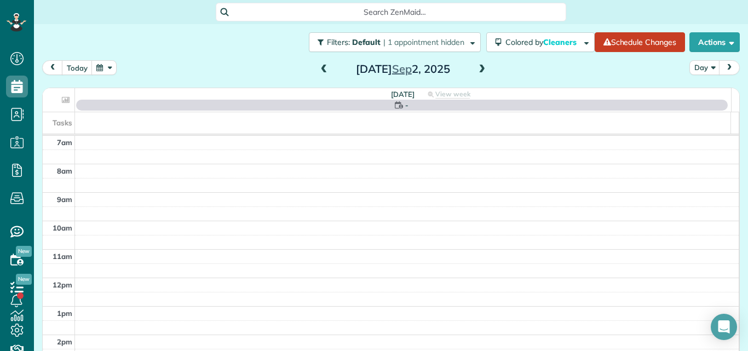
click at [476, 71] on span at bounding box center [482, 70] width 12 height 10
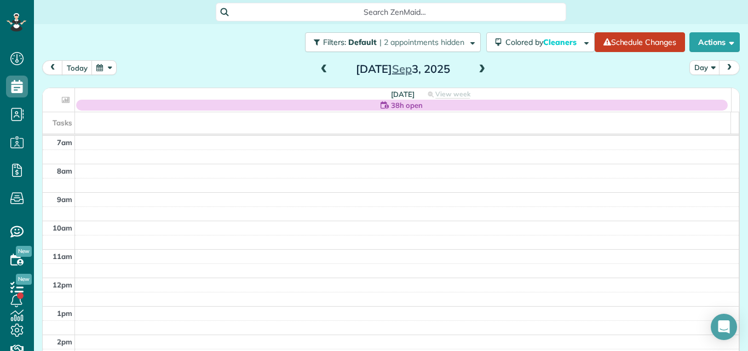
click at [318, 68] on span at bounding box center [324, 70] width 12 height 10
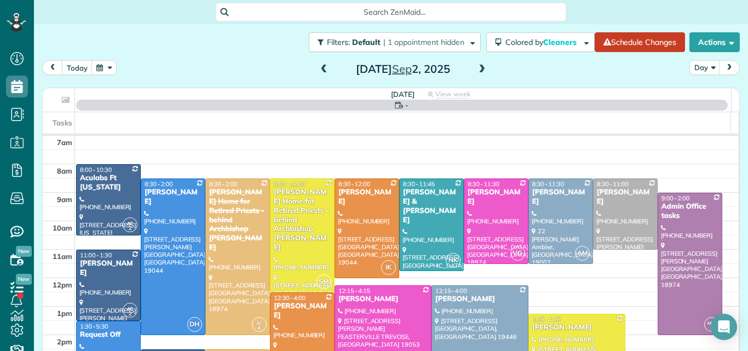
click at [476, 70] on span at bounding box center [482, 70] width 12 height 10
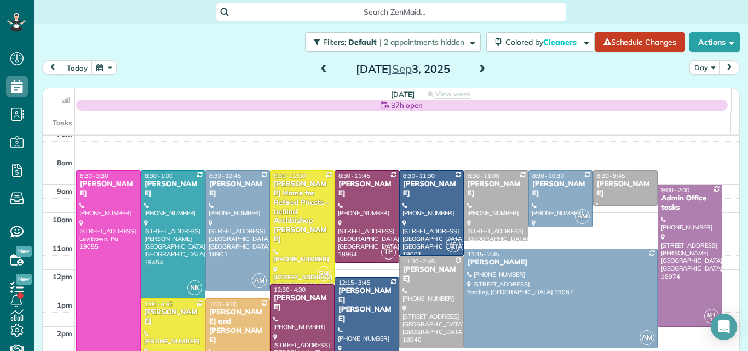
scroll to position [2, 0]
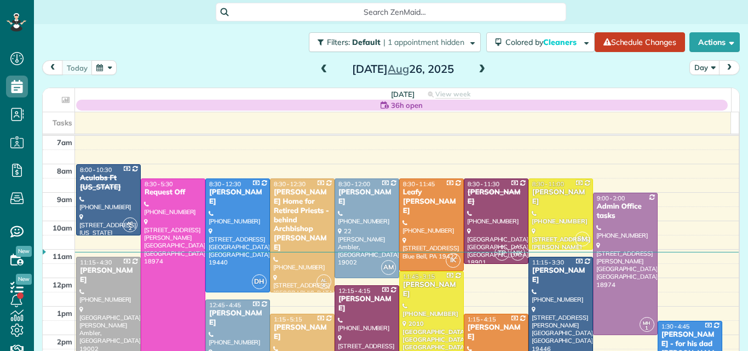
scroll to position [5, 5]
click at [476, 67] on span at bounding box center [482, 70] width 12 height 10
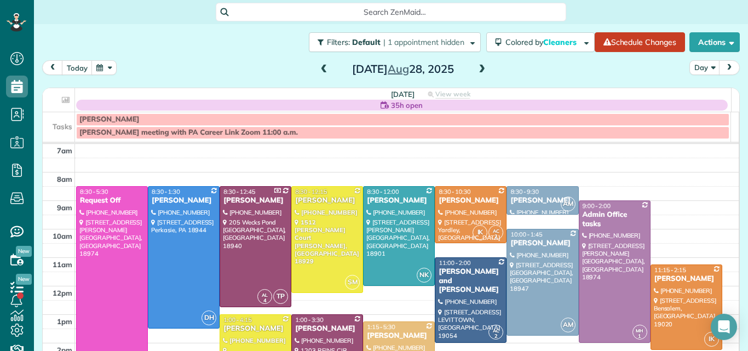
click at [476, 67] on span at bounding box center [482, 70] width 12 height 10
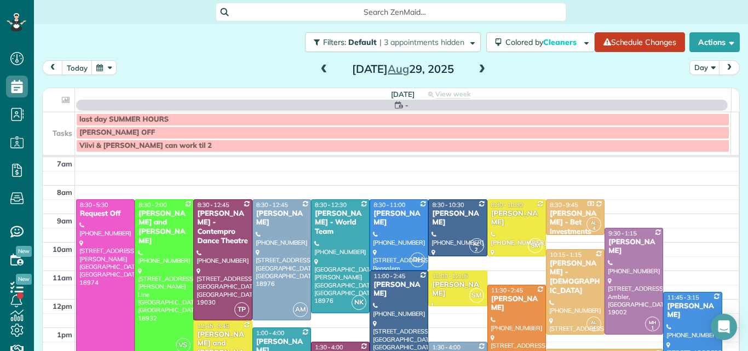
click at [476, 67] on span at bounding box center [482, 70] width 12 height 10
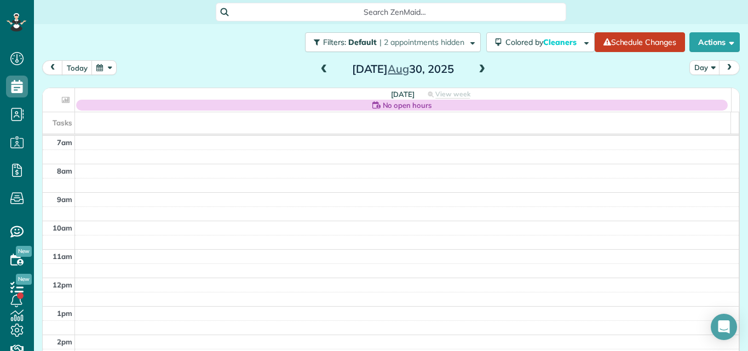
click at [476, 67] on span at bounding box center [482, 70] width 12 height 10
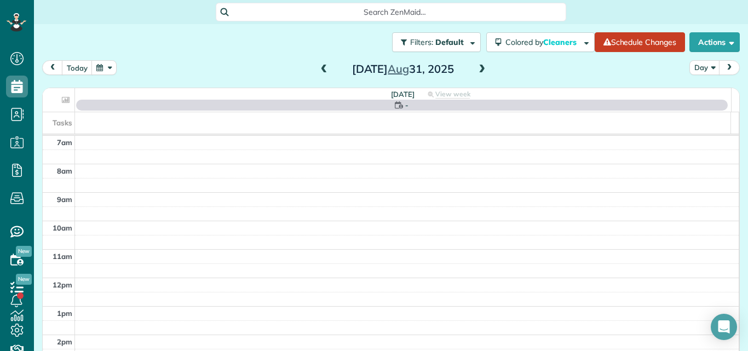
click at [476, 67] on span at bounding box center [482, 70] width 12 height 10
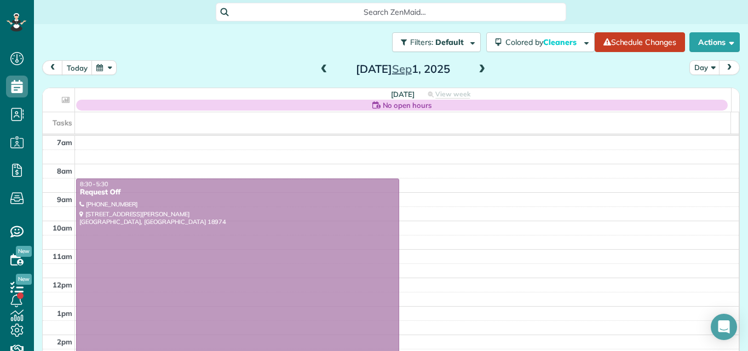
click at [476, 67] on span at bounding box center [482, 70] width 12 height 10
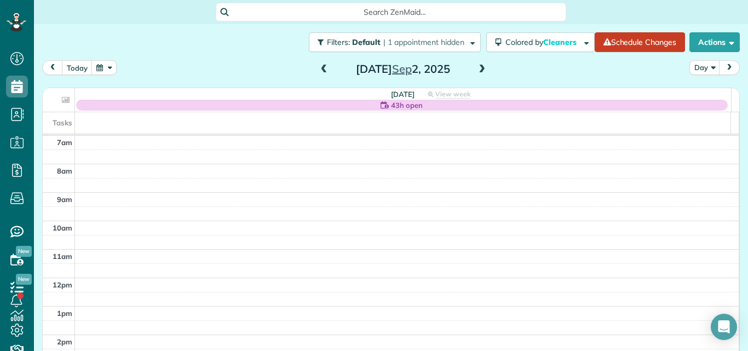
click at [477, 70] on span at bounding box center [482, 70] width 12 height 10
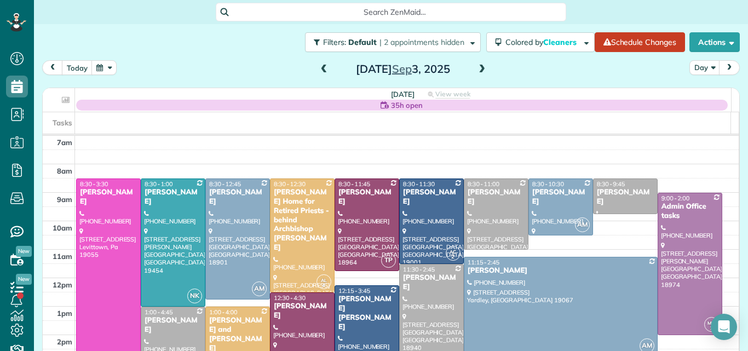
click at [318, 71] on span at bounding box center [324, 70] width 12 height 10
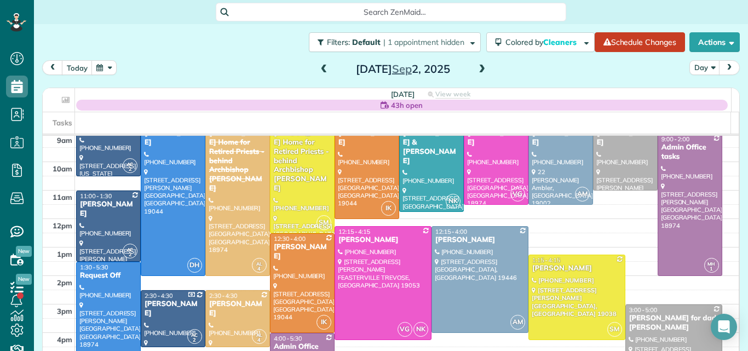
scroll to position [56, 0]
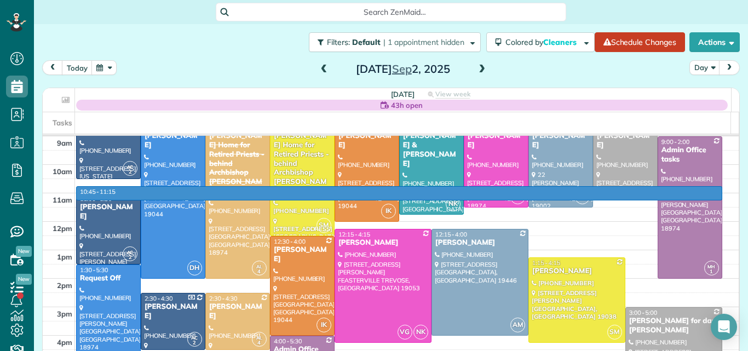
drag, startPoint x: 711, startPoint y: 187, endPoint x: 709, endPoint y: 198, distance: 11.6
click at [709, 198] on tbody "7am 8am 9am 10am 11am 12pm 1pm 2pm 3pm 4pm 5pm 6pm 7pm 8pm" at bounding box center [391, 278] width 696 height 398
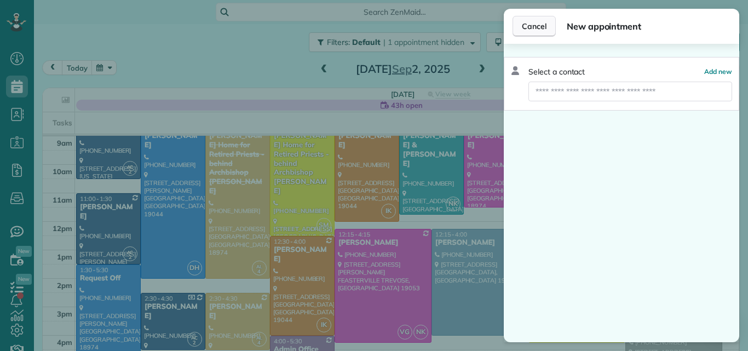
click at [532, 23] on span "Cancel" at bounding box center [534, 26] width 25 height 11
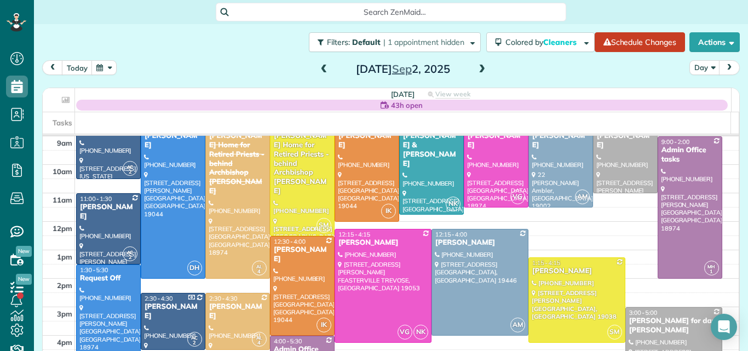
click at [479, 66] on span at bounding box center [482, 70] width 12 height 10
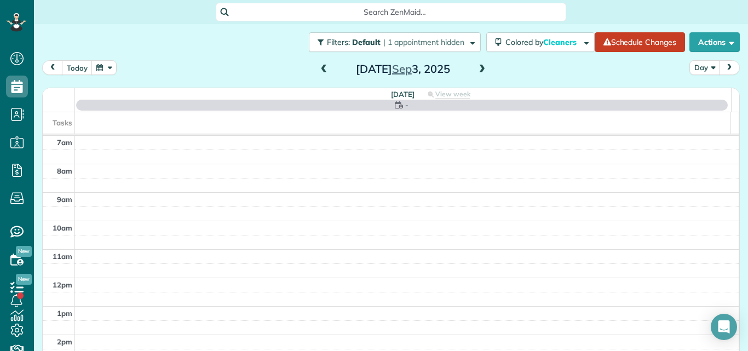
click at [479, 66] on span at bounding box center [482, 70] width 12 height 10
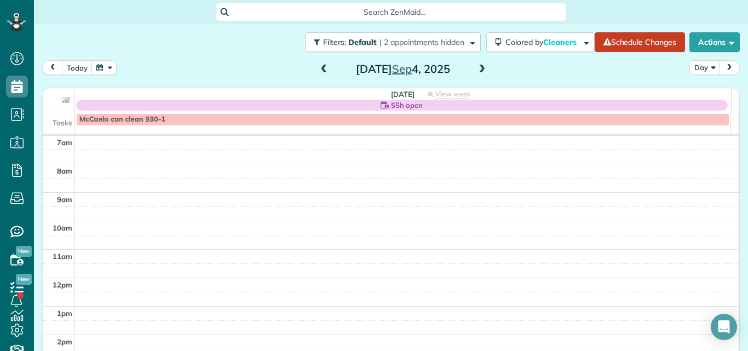
click at [318, 70] on span at bounding box center [324, 70] width 12 height 10
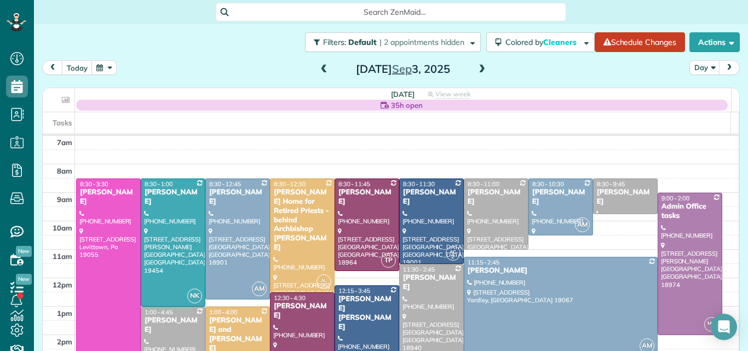
click at [477, 71] on span at bounding box center [482, 70] width 12 height 10
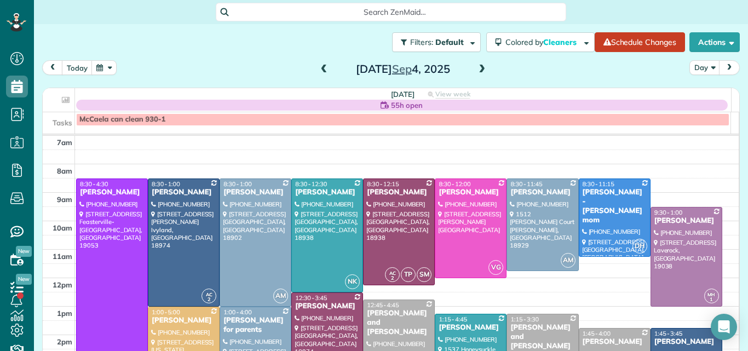
click at [320, 66] on span at bounding box center [324, 70] width 12 height 10
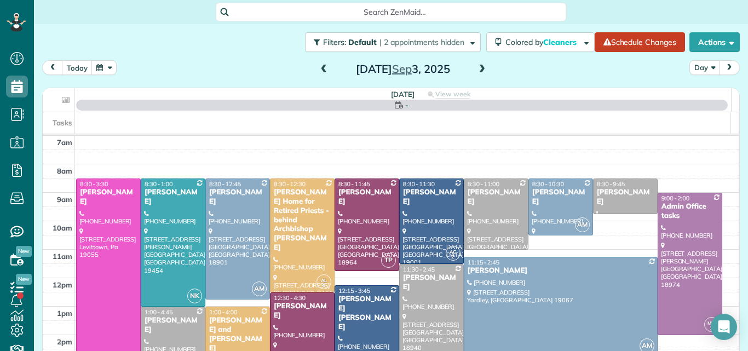
click at [169, 331] on div "[PERSON_NAME]" at bounding box center [173, 325] width 58 height 19
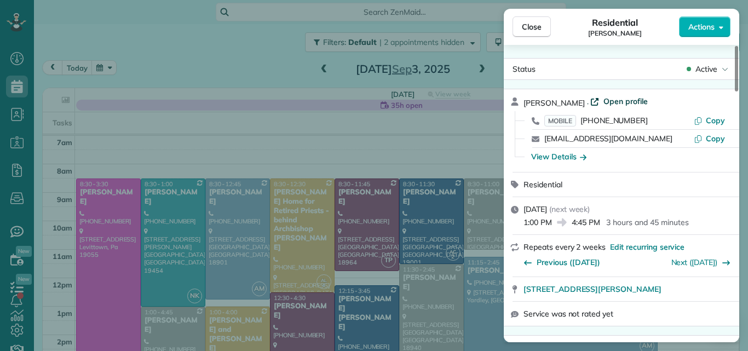
click at [624, 101] on span "Open profile" at bounding box center [625, 101] width 44 height 11
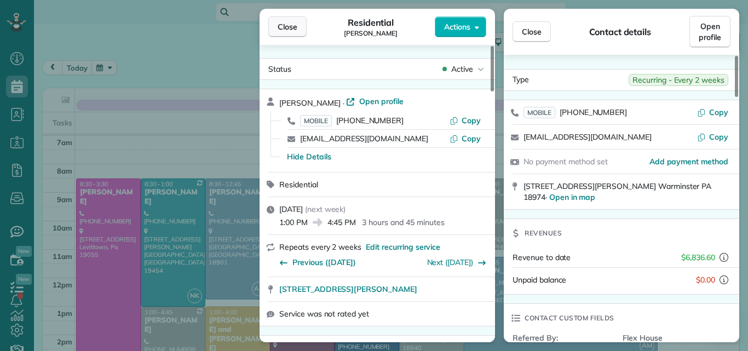
click at [291, 22] on span "Close" at bounding box center [288, 26] width 20 height 11
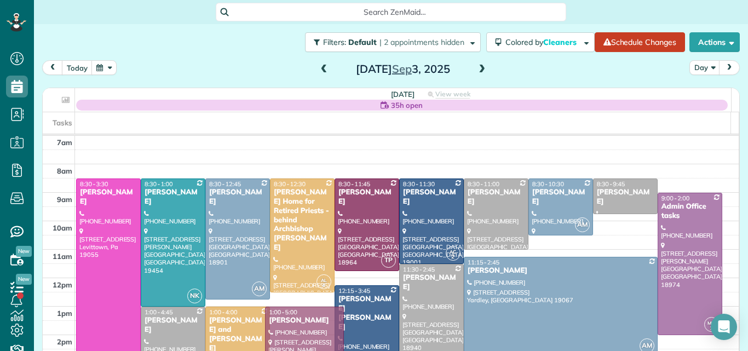
drag, startPoint x: 286, startPoint y: 305, endPoint x: 285, endPoint y: 320, distance: 14.2
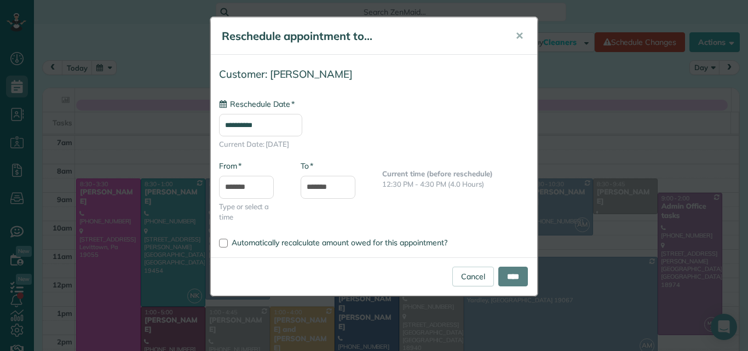
type input "**********"
click at [510, 272] on input "****" at bounding box center [513, 277] width 30 height 20
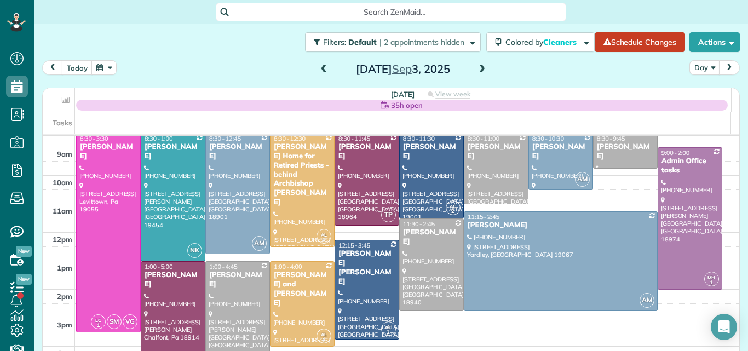
scroll to position [44, 0]
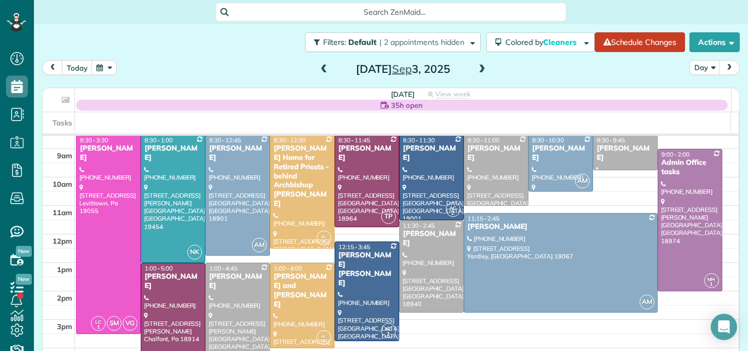
click at [477, 67] on span at bounding box center [482, 70] width 12 height 10
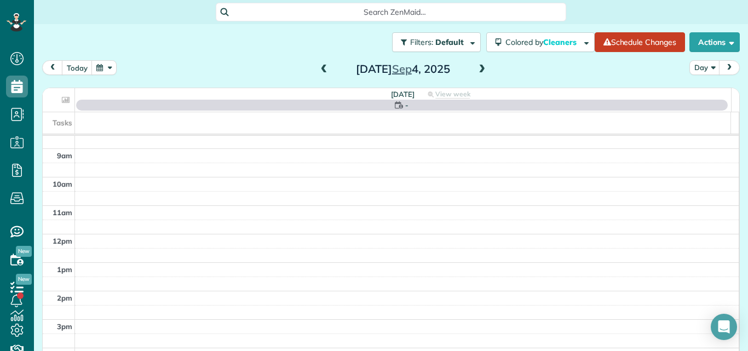
scroll to position [0, 0]
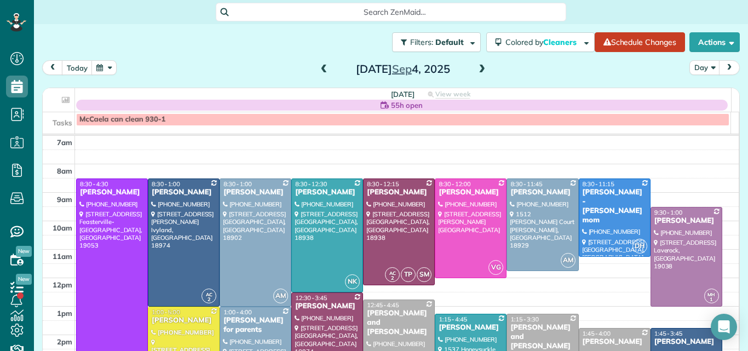
click at [321, 70] on span at bounding box center [324, 70] width 12 height 10
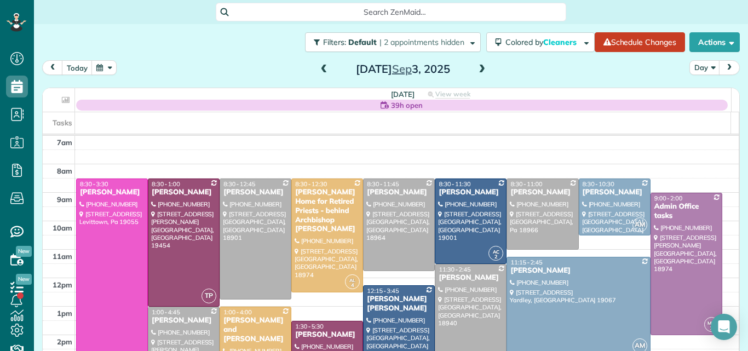
click at [321, 70] on span at bounding box center [324, 70] width 12 height 10
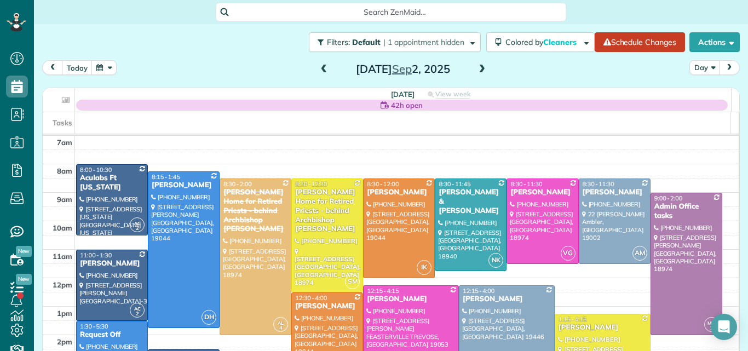
click at [476, 66] on span at bounding box center [482, 70] width 12 height 10
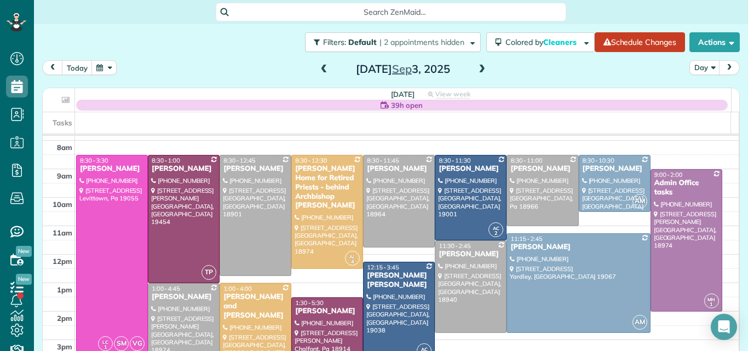
scroll to position [13, 0]
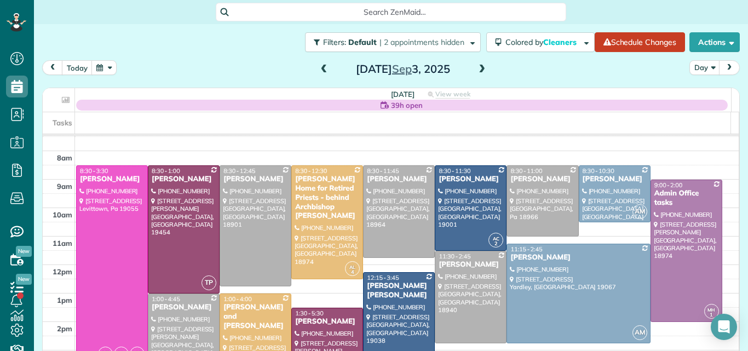
click at [477, 66] on span at bounding box center [482, 70] width 12 height 10
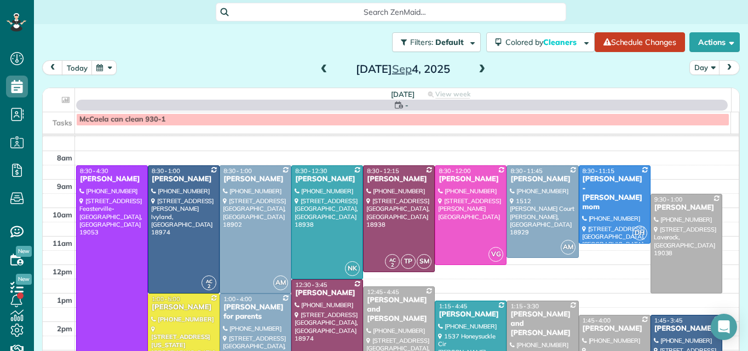
scroll to position [0, 0]
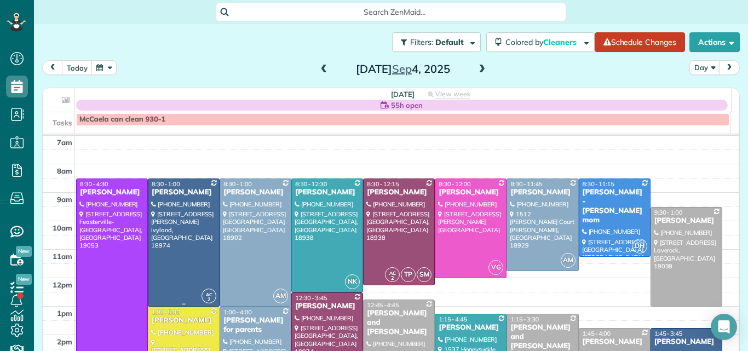
click at [171, 246] on div at bounding box center [183, 242] width 71 height 127
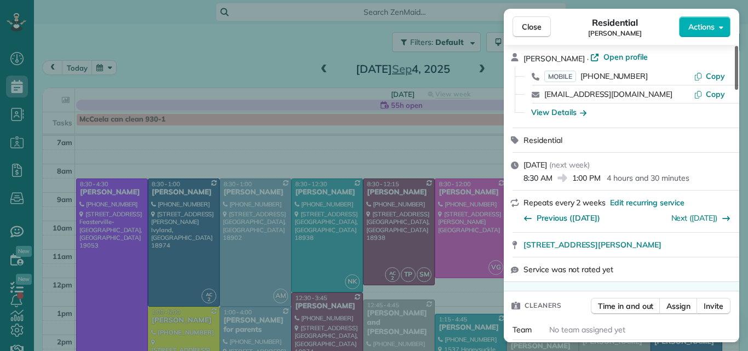
scroll to position [126, 0]
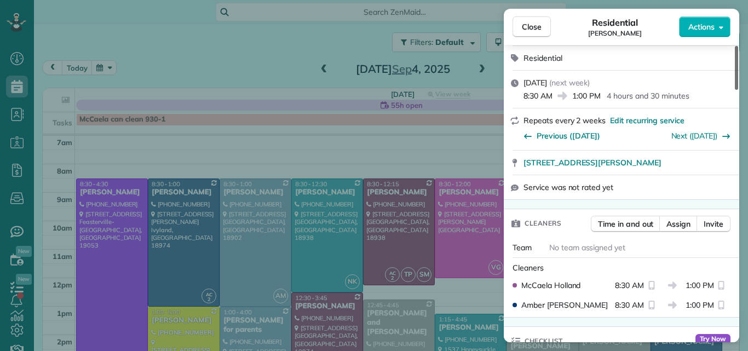
drag, startPoint x: 736, startPoint y: 62, endPoint x: 730, endPoint y: 80, distance: 19.4
click at [735, 80] on div at bounding box center [736, 68] width 3 height 44
click at [528, 27] on span "Close" at bounding box center [532, 26] width 20 height 11
drag, startPoint x: 528, startPoint y: 27, endPoint x: 165, endPoint y: 214, distance: 408.1
click at [196, 153] on div "Close Residential Melissa Foulke Actions Status Active Melissa Foulke · Open pr…" at bounding box center [374, 175] width 748 height 351
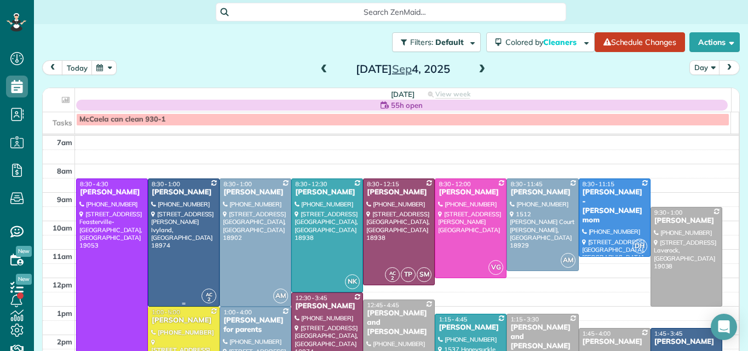
click at [165, 214] on div at bounding box center [183, 242] width 71 height 127
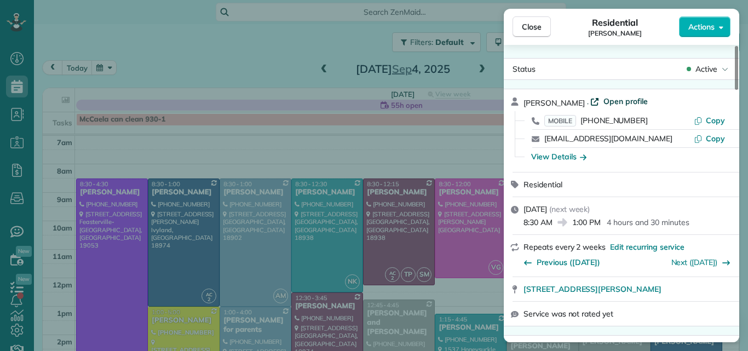
click at [610, 99] on span "Open profile" at bounding box center [625, 101] width 44 height 11
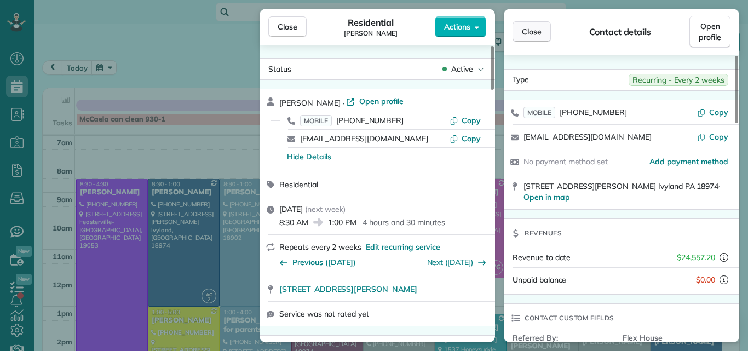
click at [536, 32] on span "Close" at bounding box center [532, 31] width 20 height 11
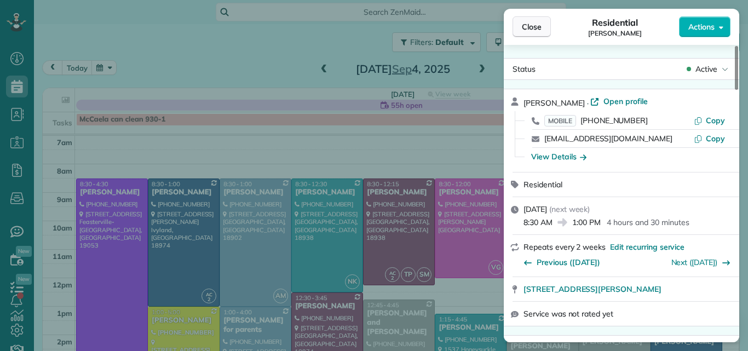
click at [527, 25] on span "Close" at bounding box center [532, 26] width 20 height 11
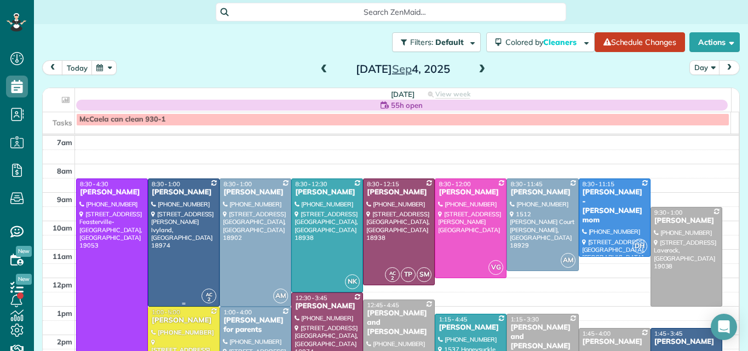
click at [188, 243] on div at bounding box center [183, 242] width 71 height 127
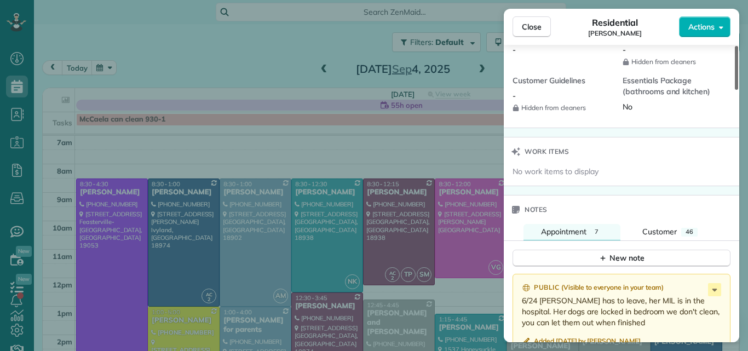
scroll to position [1048, 0]
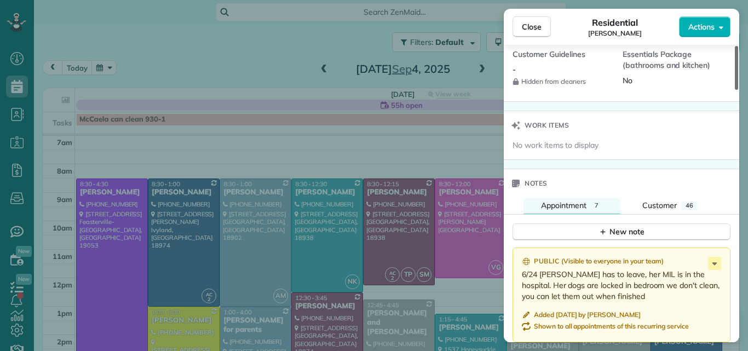
drag, startPoint x: 735, startPoint y: 82, endPoint x: 721, endPoint y: 236, distance: 155.0
click at [735, 90] on div at bounding box center [736, 68] width 3 height 44
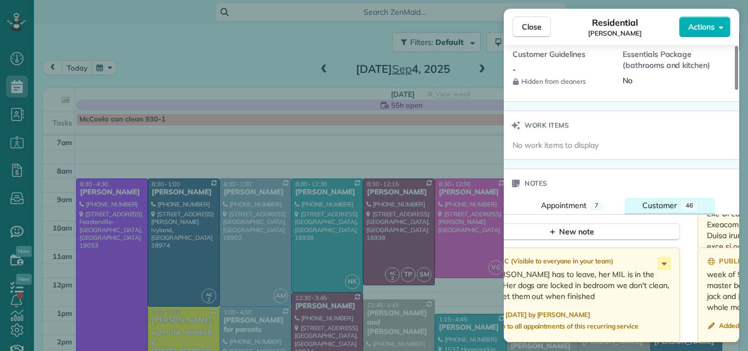
click at [659, 203] on span "Customer" at bounding box center [659, 205] width 34 height 10
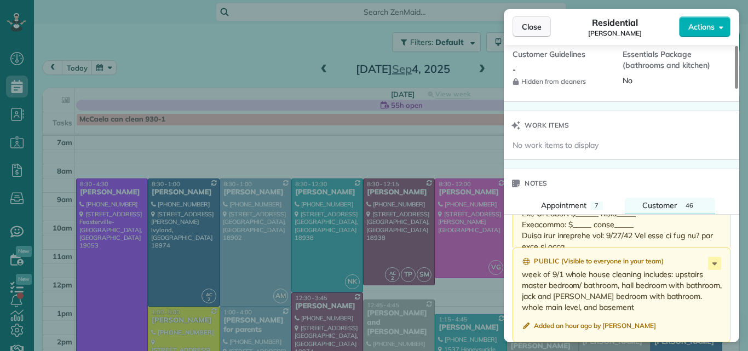
click at [533, 23] on span "Close" at bounding box center [532, 26] width 20 height 11
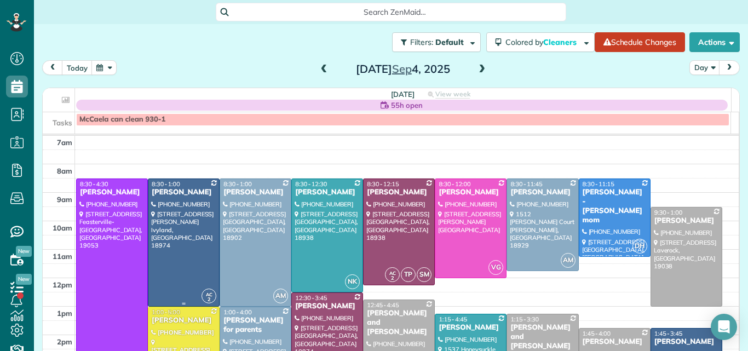
click at [170, 213] on div at bounding box center [183, 242] width 71 height 127
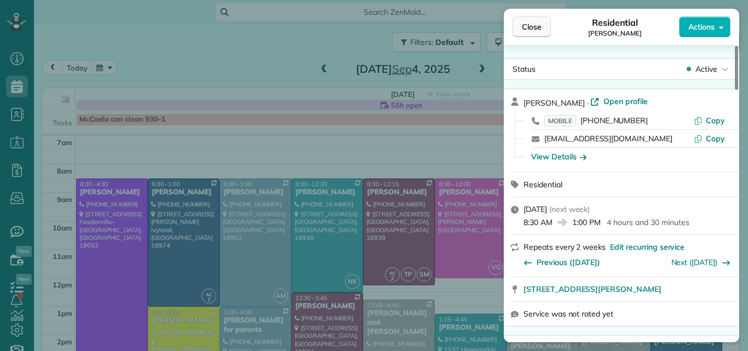
click at [543, 24] on button "Close" at bounding box center [531, 26] width 38 height 21
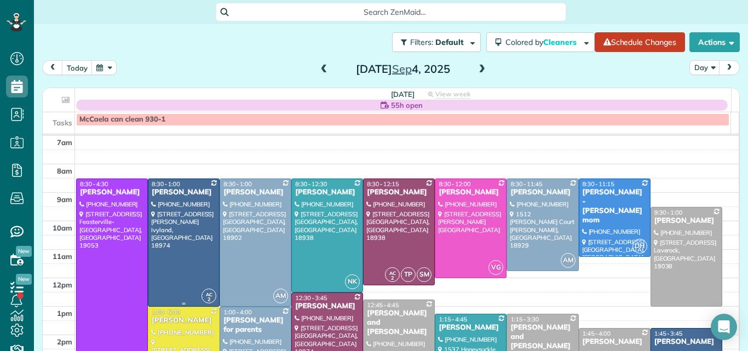
click at [201, 235] on div at bounding box center [183, 242] width 71 height 127
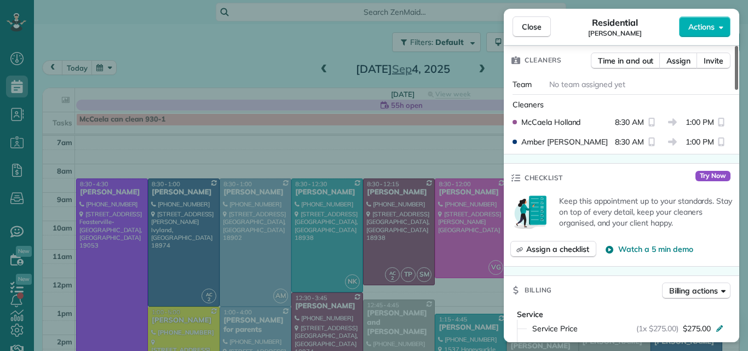
scroll to position [301, 0]
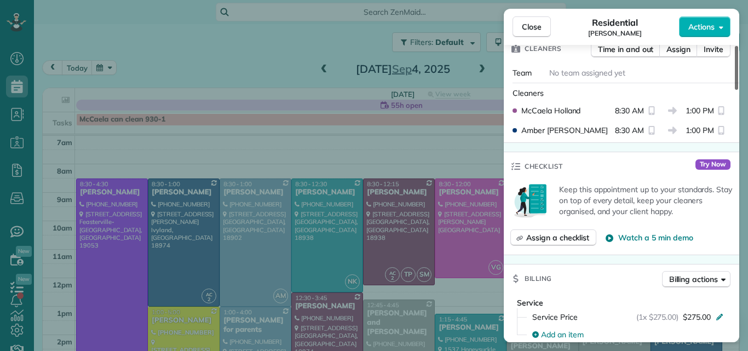
drag, startPoint x: 734, startPoint y: 70, endPoint x: 723, endPoint y: 114, distance: 45.7
click at [735, 90] on div at bounding box center [736, 68] width 3 height 44
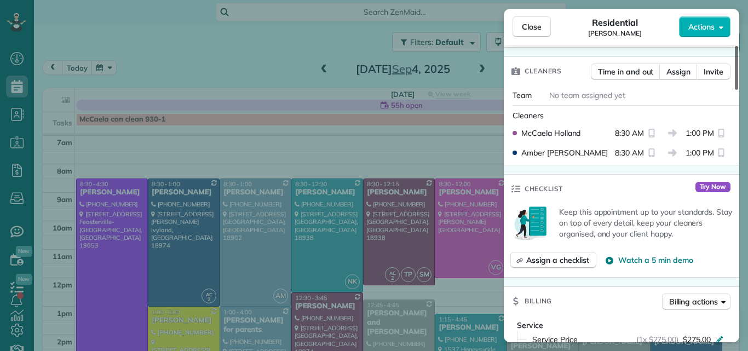
scroll to position [257, 0]
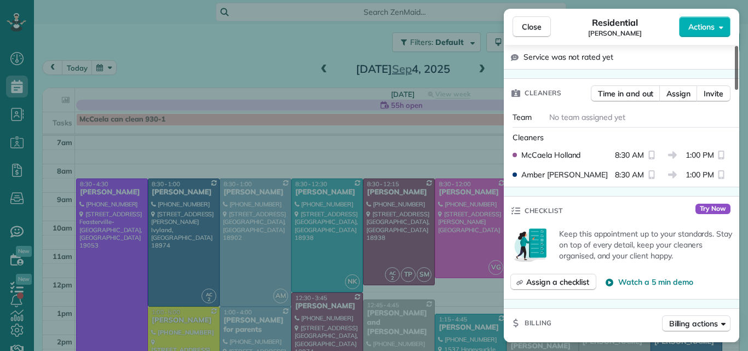
drag, startPoint x: 736, startPoint y: 101, endPoint x: 736, endPoint y: 95, distance: 6.6
click at [736, 90] on div at bounding box center [736, 68] width 3 height 44
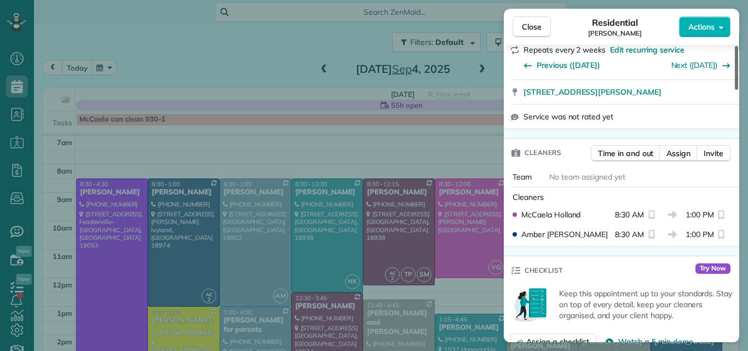
scroll to position [216, 0]
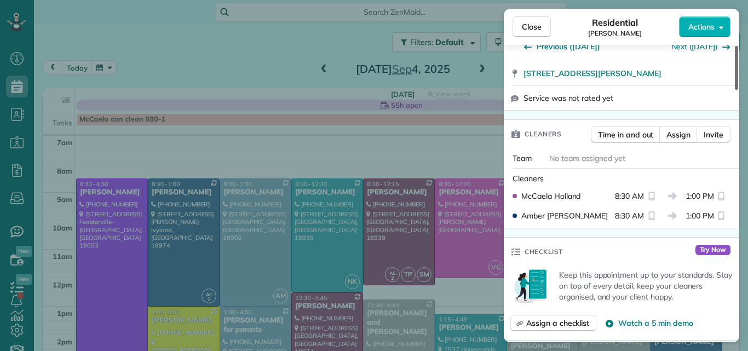
drag, startPoint x: 735, startPoint y: 94, endPoint x: 740, endPoint y: 88, distance: 7.8
click at [738, 88] on div at bounding box center [736, 68] width 3 height 44
click at [696, 19] on button "Actions" at bounding box center [704, 26] width 51 height 21
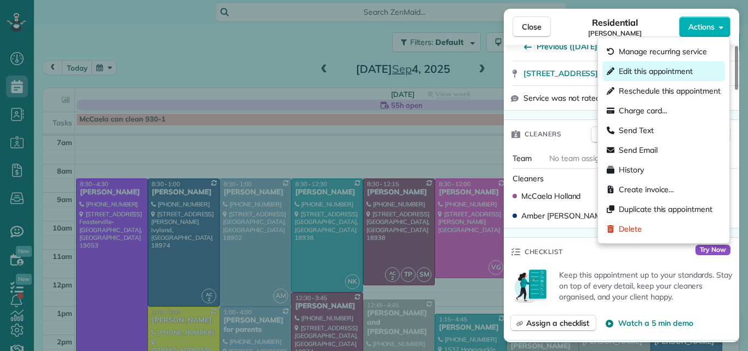
click at [651, 71] on span "Edit this appointment" at bounding box center [656, 71] width 74 height 11
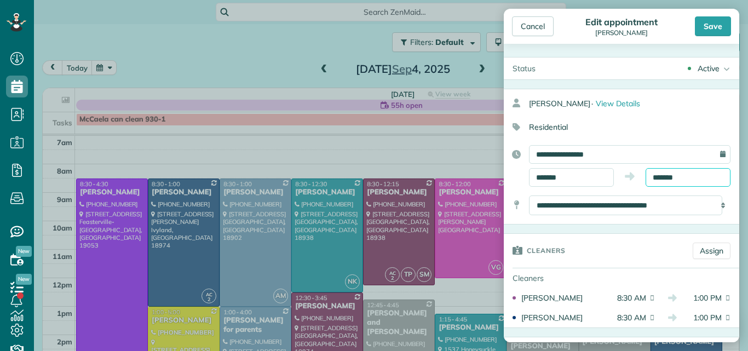
click at [668, 176] on input "*******" at bounding box center [687, 177] width 85 height 19
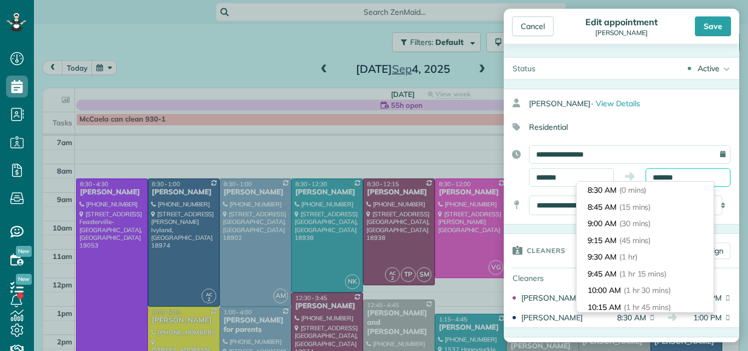
scroll to position [284, 0]
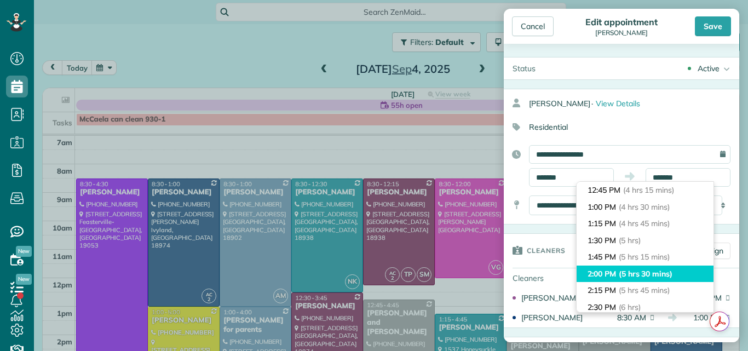
click at [636, 266] on li "2:00 PM (5 hrs 30 mins)" at bounding box center [644, 274] width 137 height 17
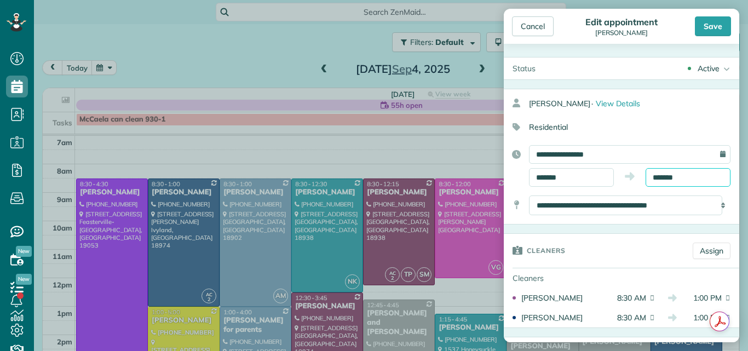
click at [663, 177] on input "*******" at bounding box center [687, 177] width 85 height 19
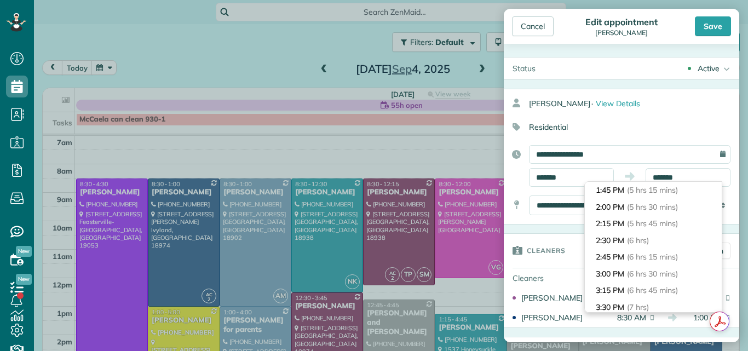
scroll to position [329, 0]
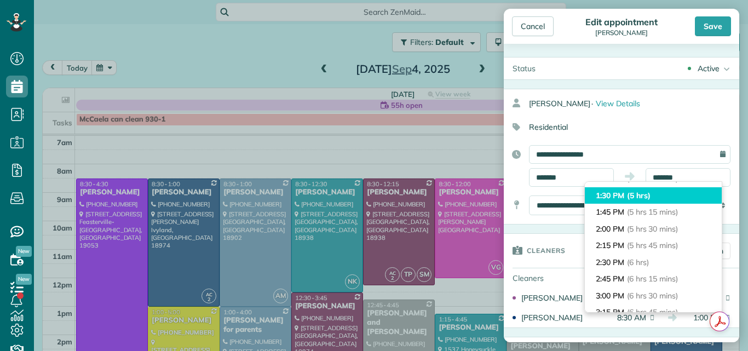
type input "*******"
click at [684, 194] on li "1:30 PM (5 hrs)" at bounding box center [653, 195] width 137 height 17
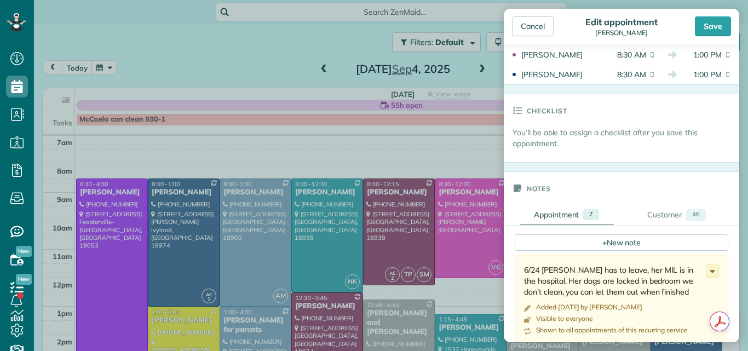
scroll to position [303, 0]
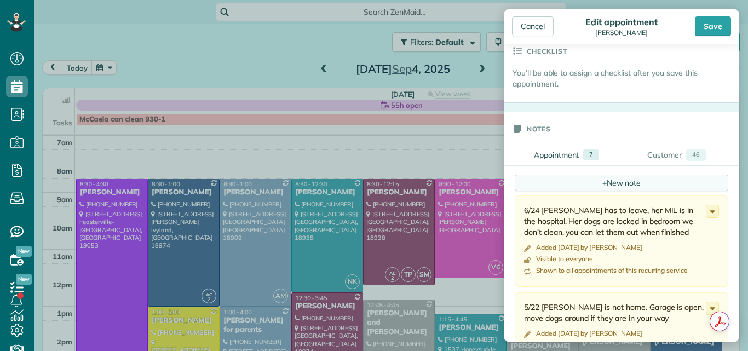
click at [616, 180] on div "+ New note" at bounding box center [621, 183] width 213 height 16
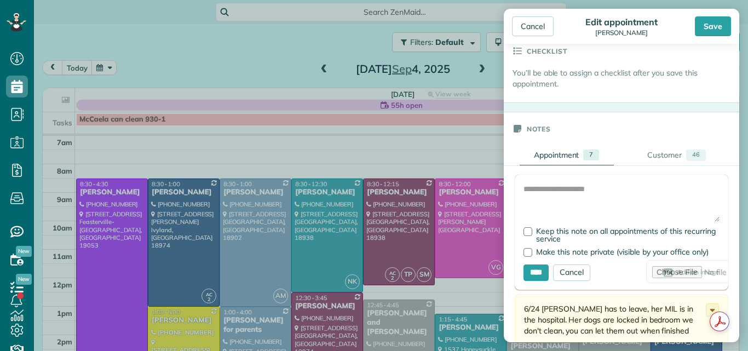
click at [535, 181] on form "Add Image Keep this note on all appointments of this recurring service Make thi…" at bounding box center [621, 232] width 213 height 115
click at [535, 189] on textarea at bounding box center [621, 202] width 196 height 38
type textarea "**********"
click at [534, 269] on input "****" at bounding box center [535, 272] width 25 height 16
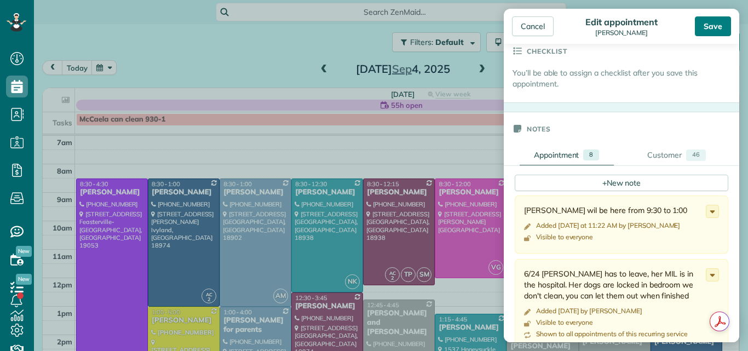
click at [712, 27] on div "Save" at bounding box center [713, 26] width 36 height 20
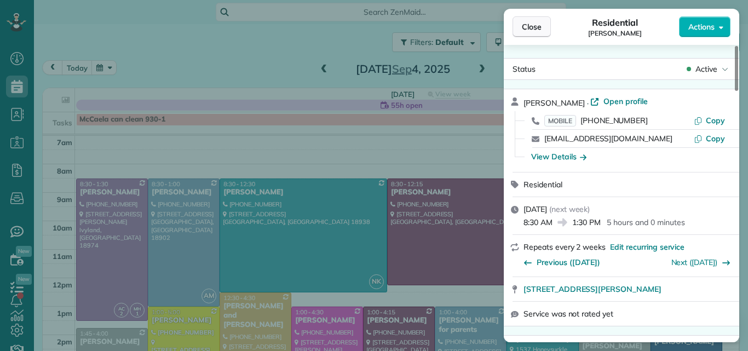
click at [531, 19] on button "Close" at bounding box center [531, 26] width 38 height 21
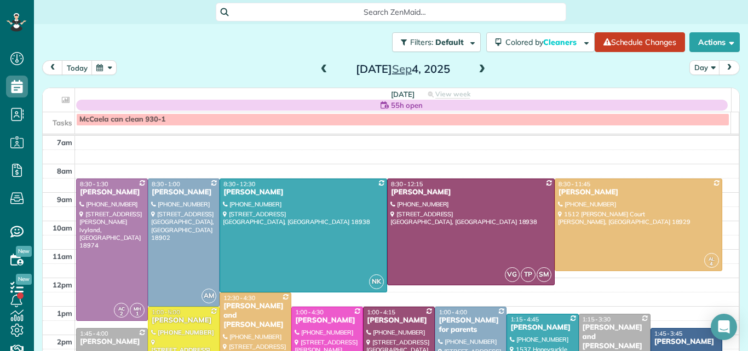
click at [318, 71] on span at bounding box center [324, 70] width 12 height 10
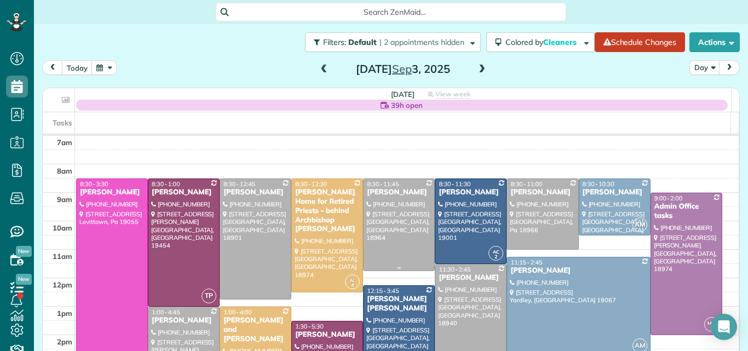
click at [408, 210] on div at bounding box center [398, 224] width 71 height 91
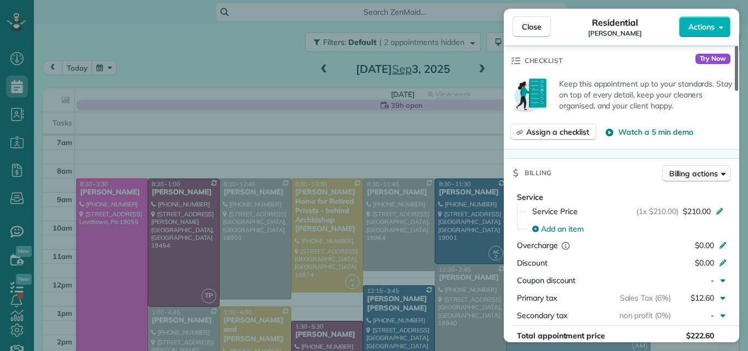
scroll to position [416, 0]
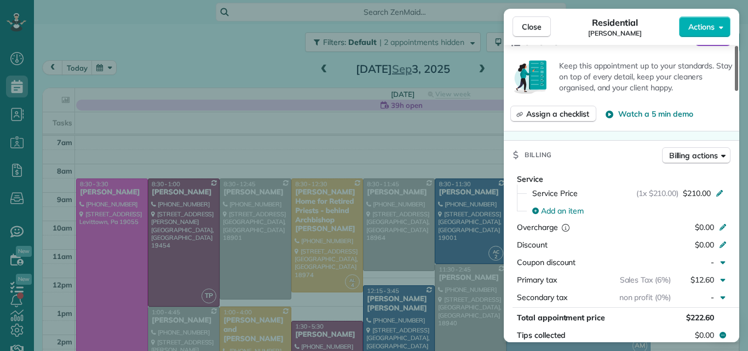
drag, startPoint x: 737, startPoint y: 51, endPoint x: 723, endPoint y: 114, distance: 64.4
click at [735, 91] on div at bounding box center [736, 68] width 3 height 45
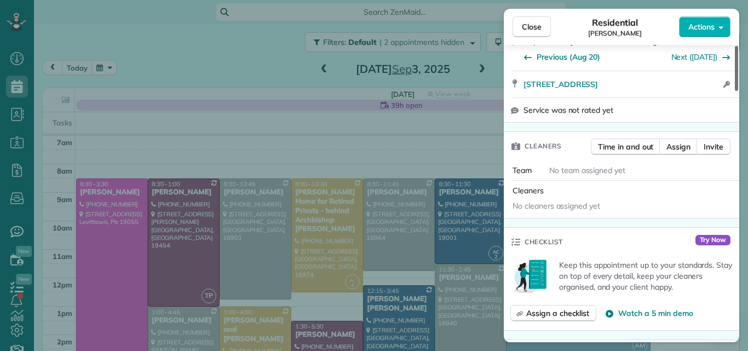
scroll to position [177, 0]
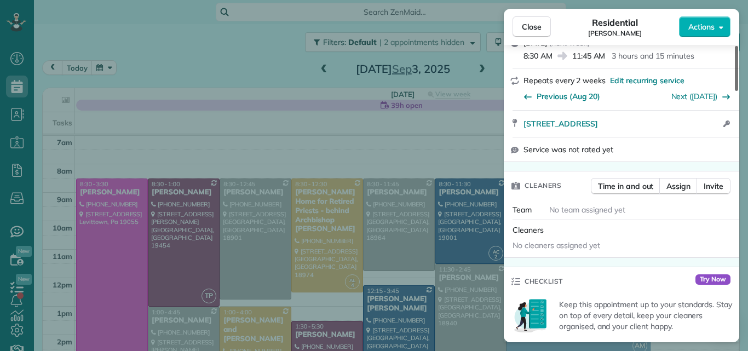
drag, startPoint x: 735, startPoint y: 116, endPoint x: 747, endPoint y: 79, distance: 38.1
click at [738, 79] on div at bounding box center [736, 68] width 3 height 45
click at [679, 181] on span "Assign" at bounding box center [678, 186] width 24 height 11
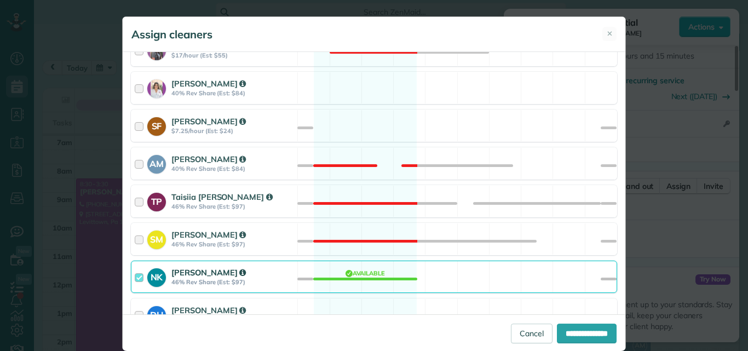
scroll to position [430, 0]
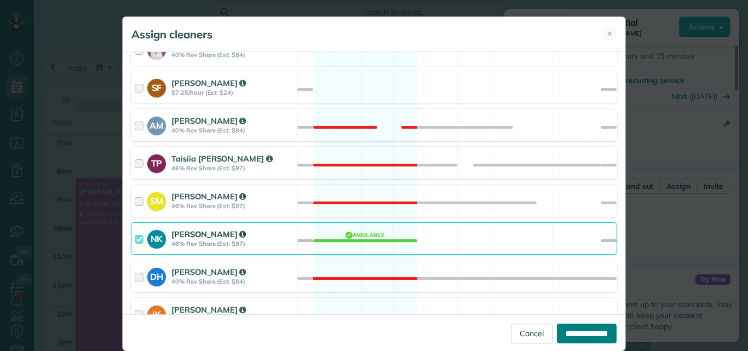
click at [577, 330] on input "**********" at bounding box center [587, 334] width 60 height 20
type input "**********"
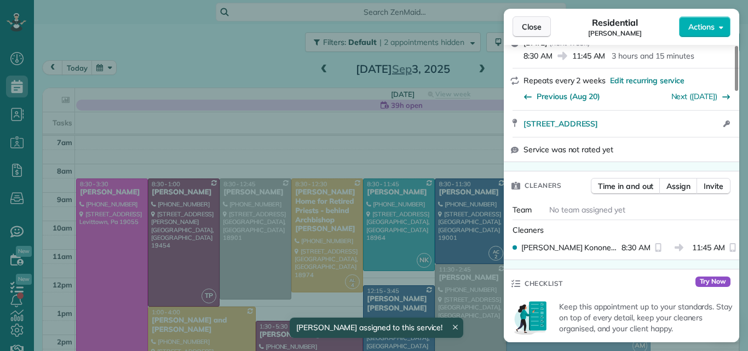
click at [527, 25] on span "Close" at bounding box center [532, 26] width 20 height 11
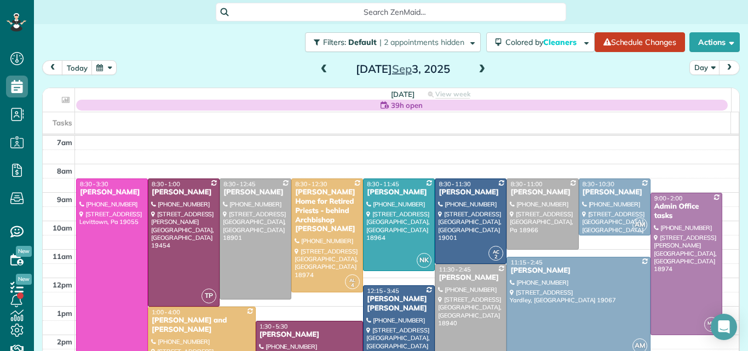
click at [323, 70] on span at bounding box center [324, 70] width 12 height 10
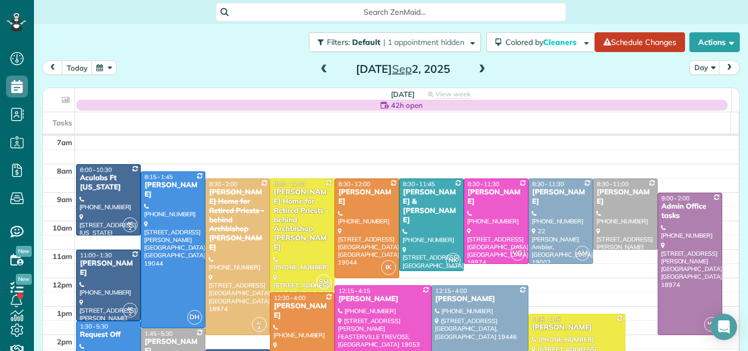
click at [320, 68] on span at bounding box center [324, 70] width 12 height 10
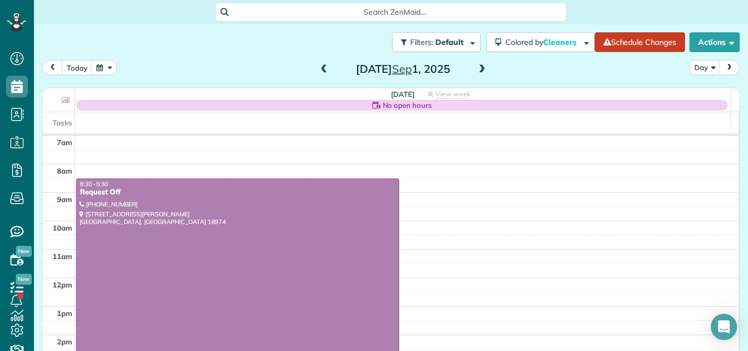
click at [483, 66] on span at bounding box center [482, 70] width 12 height 10
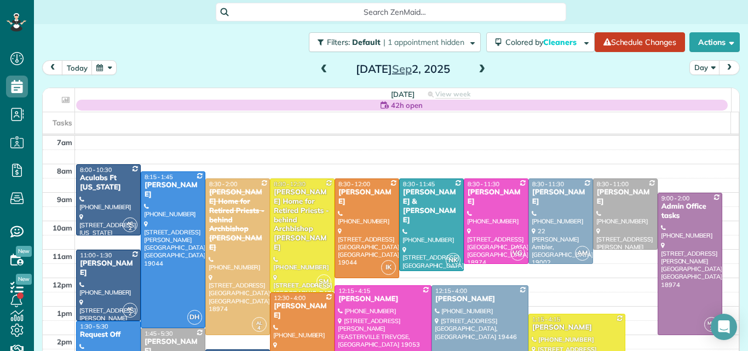
click at [483, 66] on span at bounding box center [482, 70] width 12 height 10
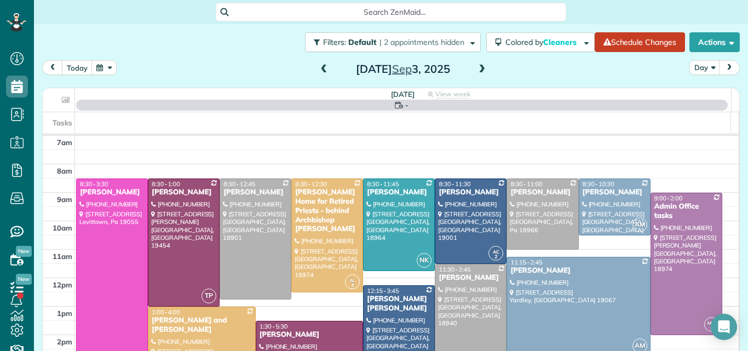
click at [483, 66] on span at bounding box center [482, 70] width 12 height 10
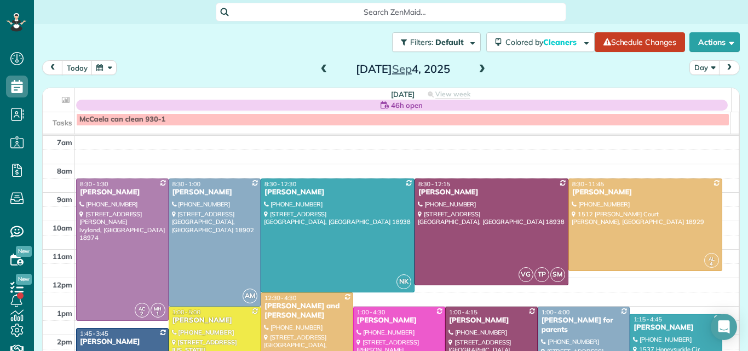
click at [483, 66] on span at bounding box center [482, 70] width 12 height 10
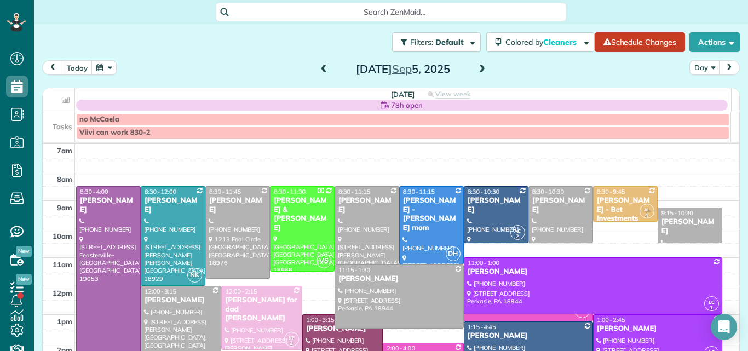
click at [483, 66] on span at bounding box center [482, 70] width 12 height 10
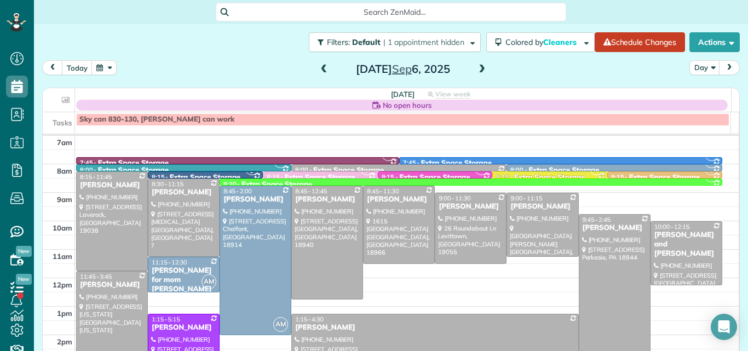
click at [320, 66] on span at bounding box center [324, 70] width 12 height 10
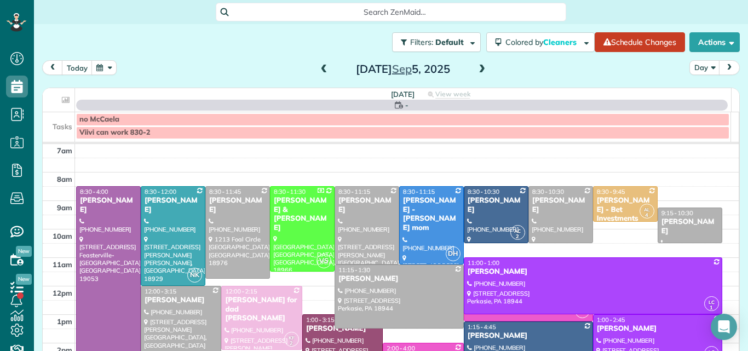
click at [320, 66] on span at bounding box center [324, 70] width 12 height 10
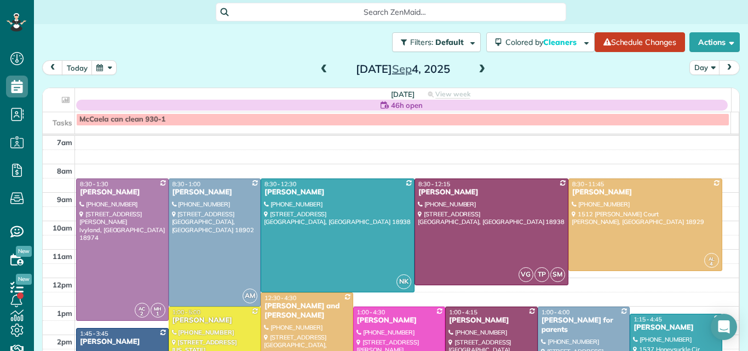
click at [320, 66] on span at bounding box center [324, 70] width 12 height 10
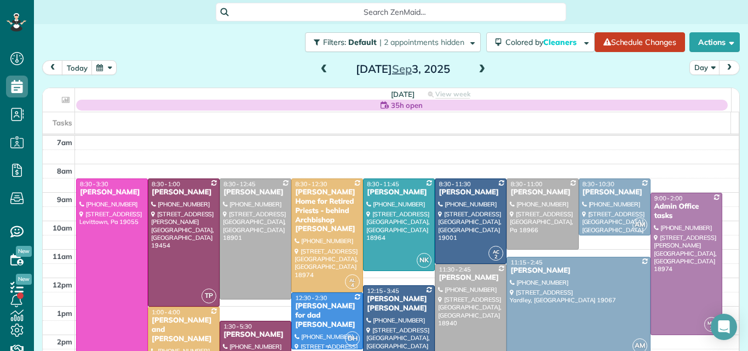
click at [318, 316] on div "[PERSON_NAME] for dad [PERSON_NAME]" at bounding box center [327, 316] width 65 height 28
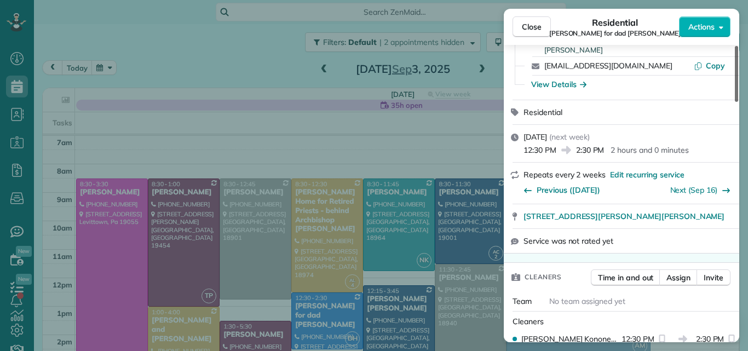
scroll to position [142, 0]
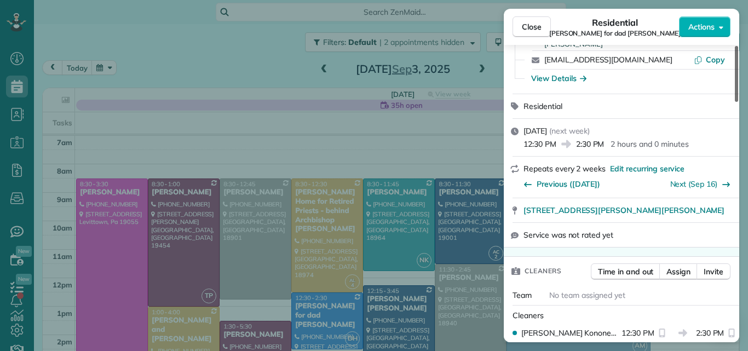
drag, startPoint x: 736, startPoint y: 90, endPoint x: 732, endPoint y: 117, distance: 27.1
click at [735, 102] on div at bounding box center [736, 74] width 3 height 56
click at [533, 24] on span "Close" at bounding box center [532, 26] width 20 height 11
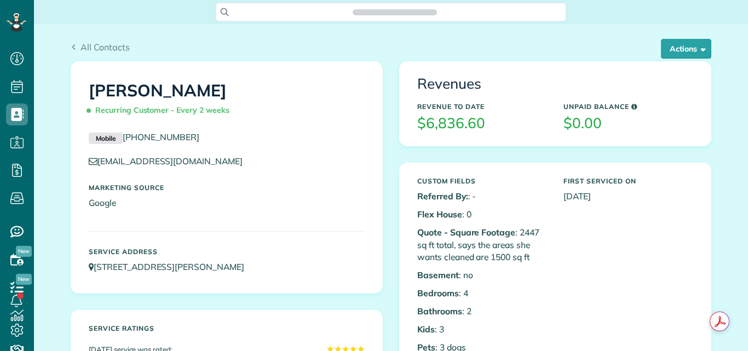
scroll to position [5, 5]
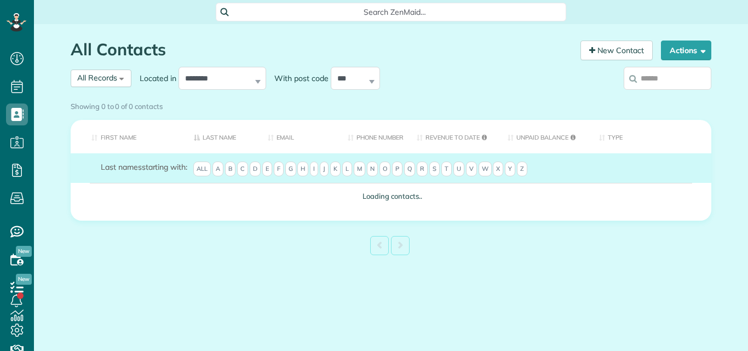
scroll to position [5, 5]
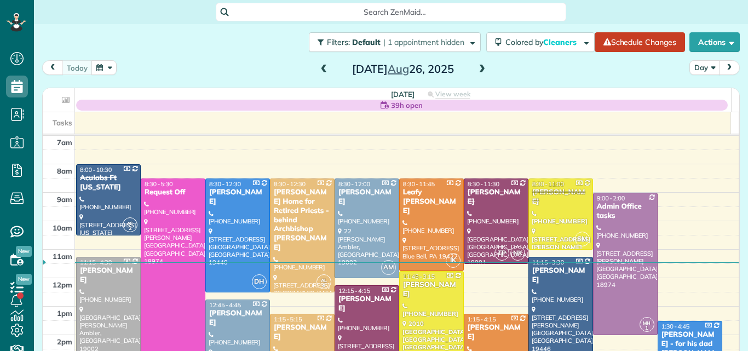
scroll to position [5, 5]
click at [318, 68] on span at bounding box center [324, 70] width 12 height 10
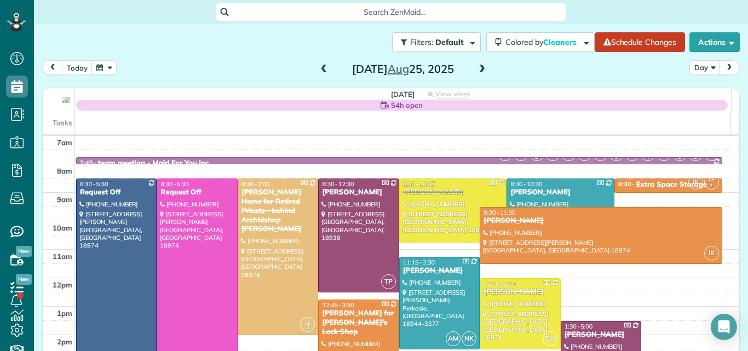
click at [318, 68] on span at bounding box center [324, 70] width 12 height 10
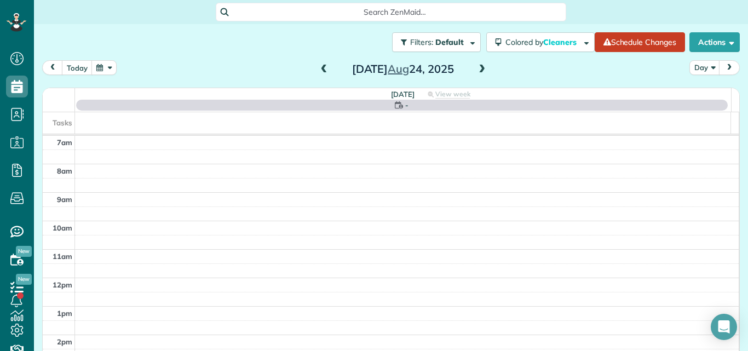
click at [478, 68] on span at bounding box center [482, 70] width 12 height 10
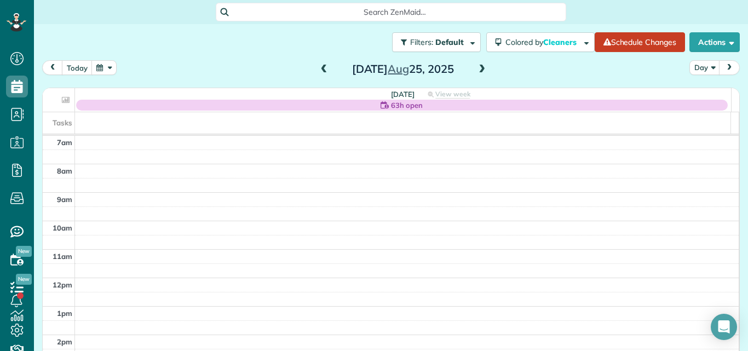
click at [478, 68] on span at bounding box center [482, 70] width 12 height 10
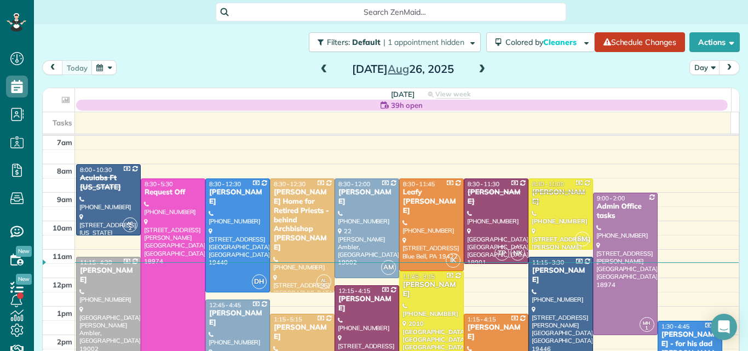
click at [476, 65] on span at bounding box center [482, 70] width 12 height 10
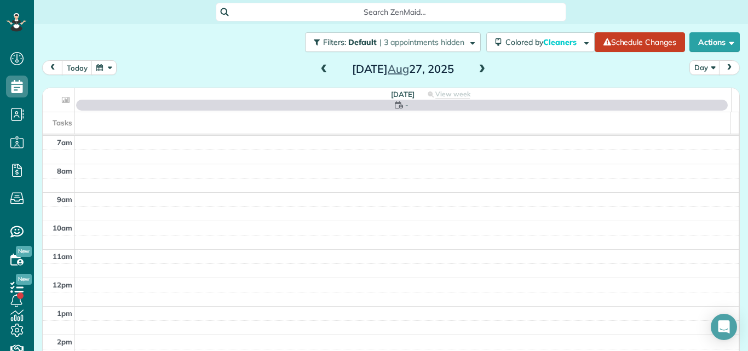
click at [476, 65] on span at bounding box center [482, 70] width 12 height 10
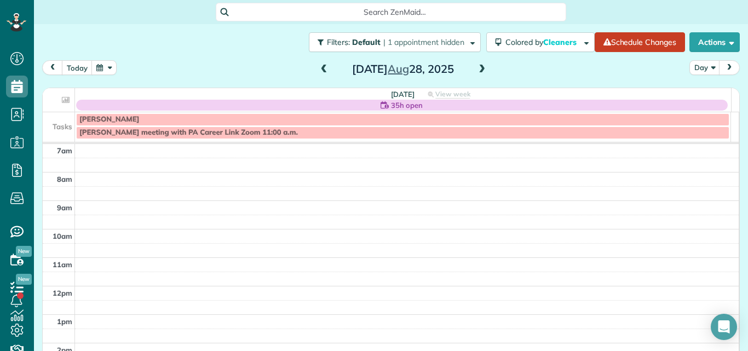
click at [476, 65] on span at bounding box center [482, 70] width 12 height 10
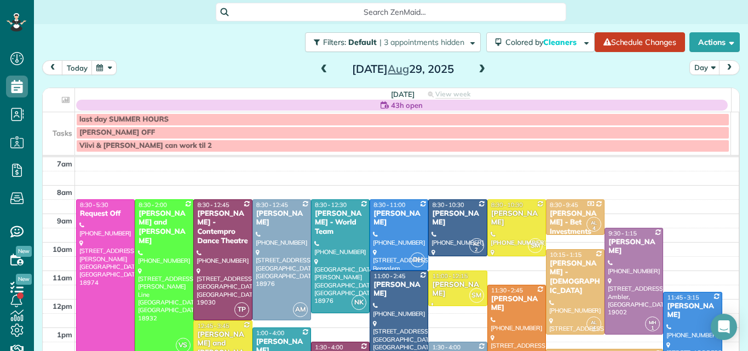
click at [476, 65] on span at bounding box center [482, 70] width 12 height 10
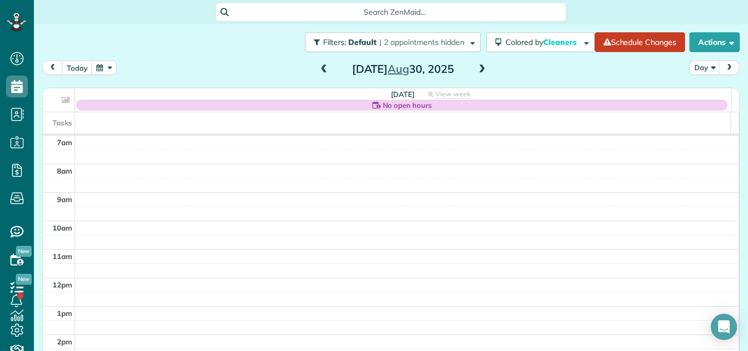
click at [477, 67] on span at bounding box center [482, 70] width 12 height 10
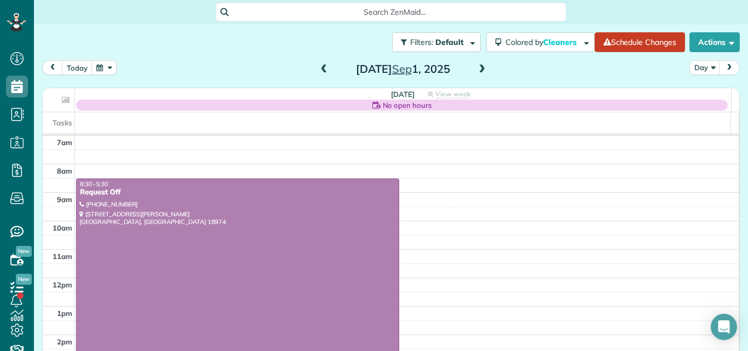
click at [477, 70] on span at bounding box center [482, 70] width 12 height 10
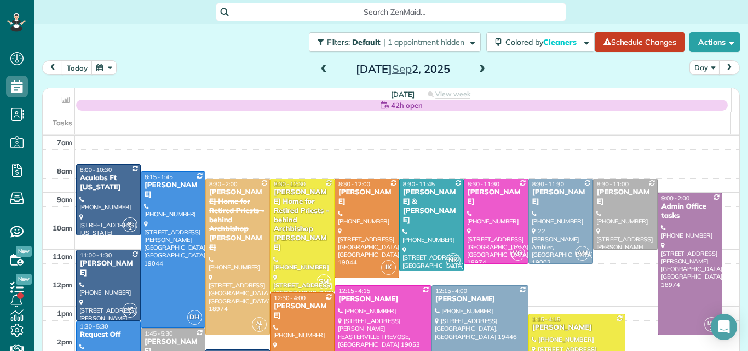
click at [476, 68] on span at bounding box center [482, 70] width 12 height 10
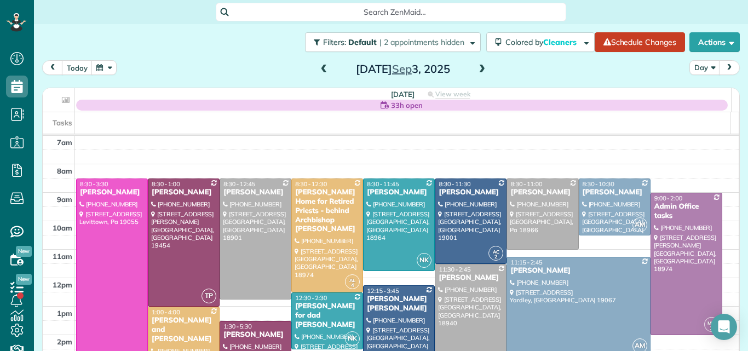
click at [319, 71] on span at bounding box center [324, 70] width 12 height 10
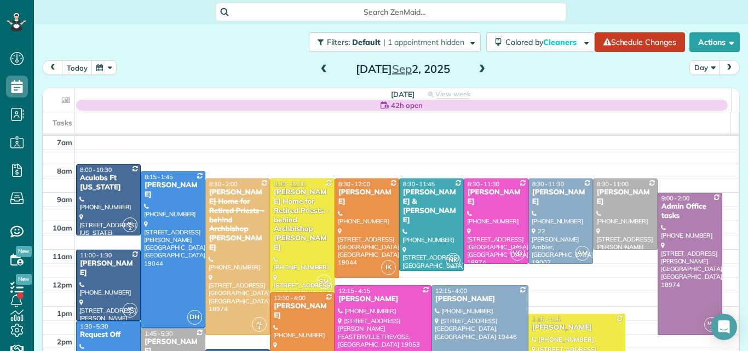
click at [611, 195] on div "[PERSON_NAME]" at bounding box center [625, 197] width 58 height 19
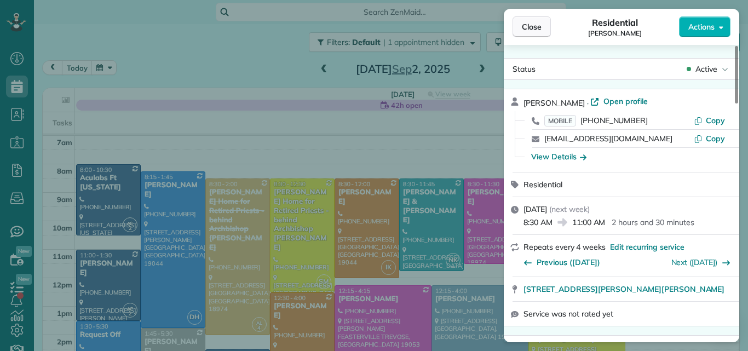
click at [532, 26] on span "Close" at bounding box center [532, 26] width 20 height 11
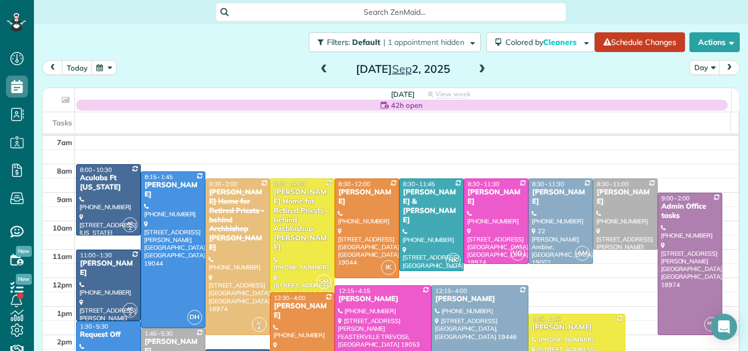
scroll to position [5, 0]
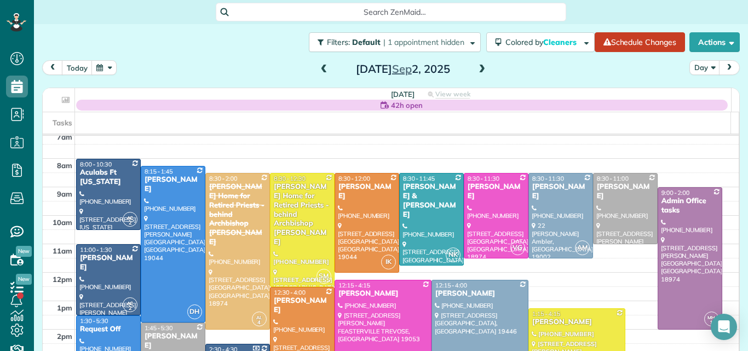
click at [318, 66] on span at bounding box center [324, 70] width 12 height 10
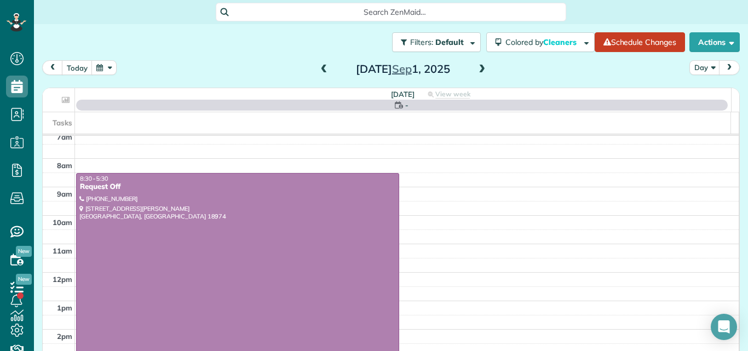
scroll to position [0, 0]
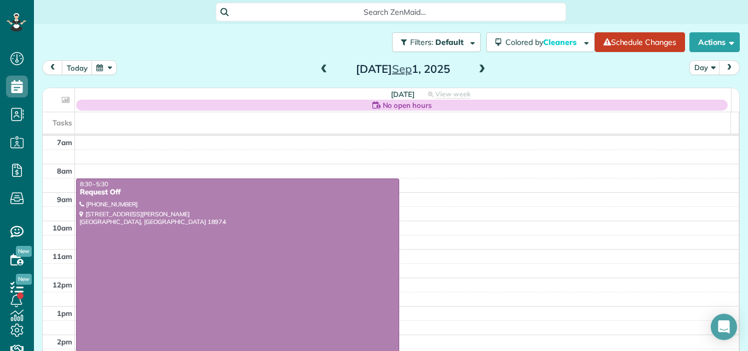
click at [479, 68] on span at bounding box center [482, 70] width 12 height 10
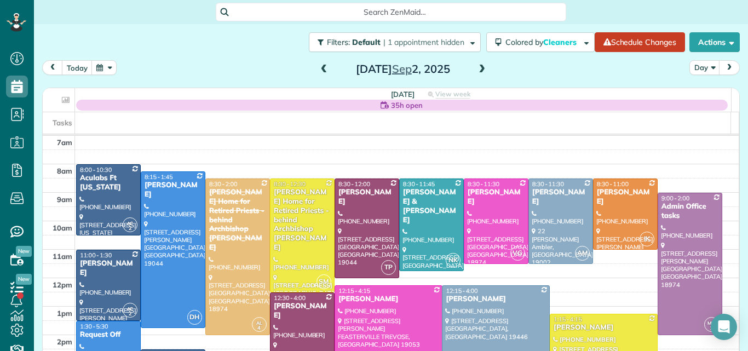
click at [479, 68] on span at bounding box center [482, 70] width 12 height 10
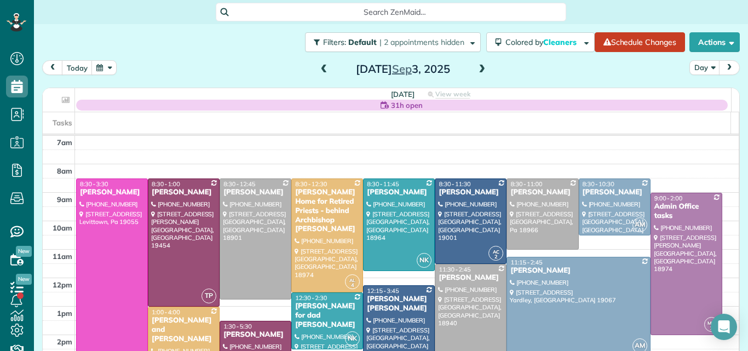
click at [479, 68] on span at bounding box center [482, 70] width 12 height 10
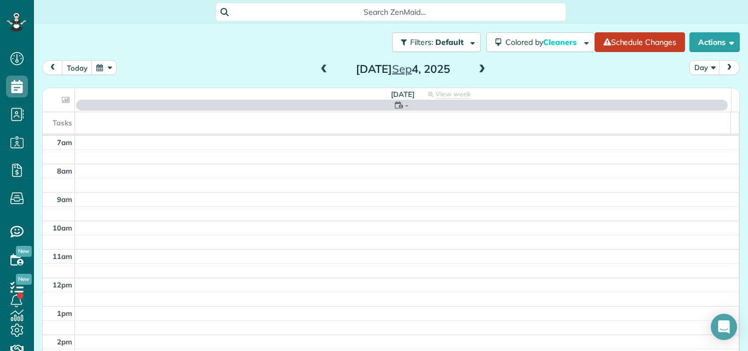
click at [479, 68] on span at bounding box center [482, 70] width 12 height 10
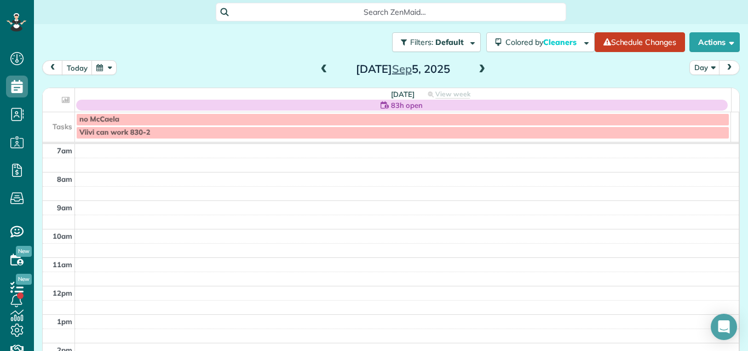
click at [320, 64] on span at bounding box center [324, 69] width 12 height 16
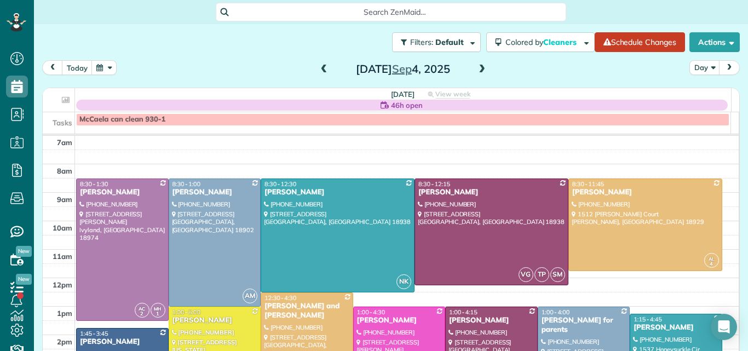
click at [477, 70] on span at bounding box center [482, 70] width 12 height 10
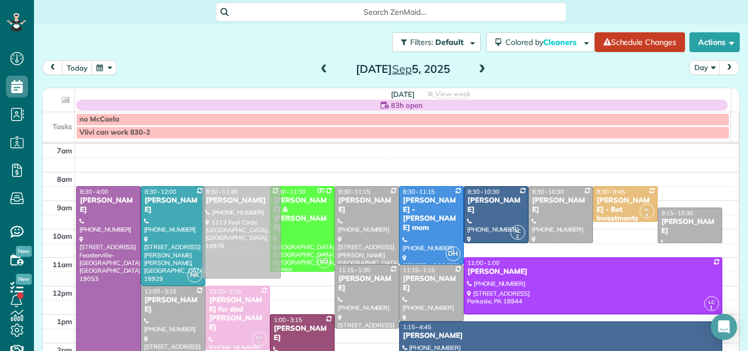
drag, startPoint x: 243, startPoint y: 206, endPoint x: 252, endPoint y: 205, distance: 8.8
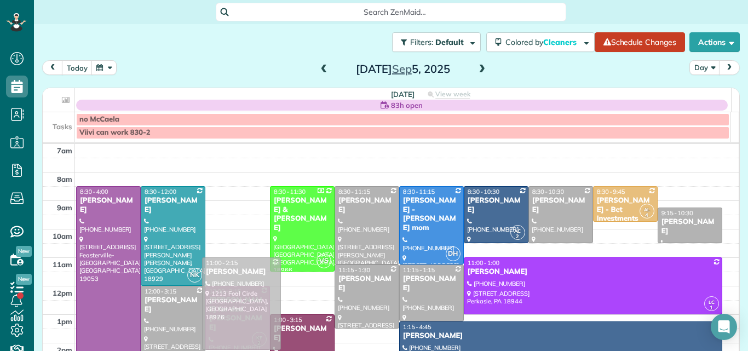
drag, startPoint x: 211, startPoint y: 218, endPoint x: 209, endPoint y: 288, distance: 70.1
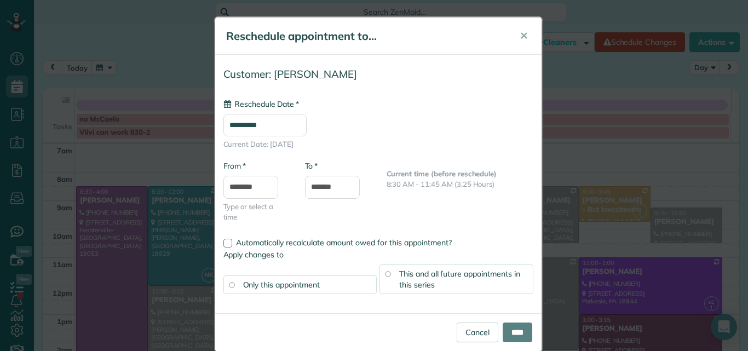
type input "**********"
click at [505, 327] on input "****" at bounding box center [518, 332] width 30 height 20
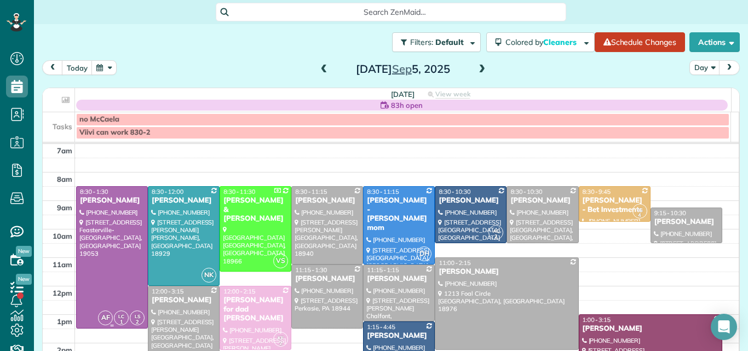
click at [92, 239] on div at bounding box center [112, 257] width 71 height 141
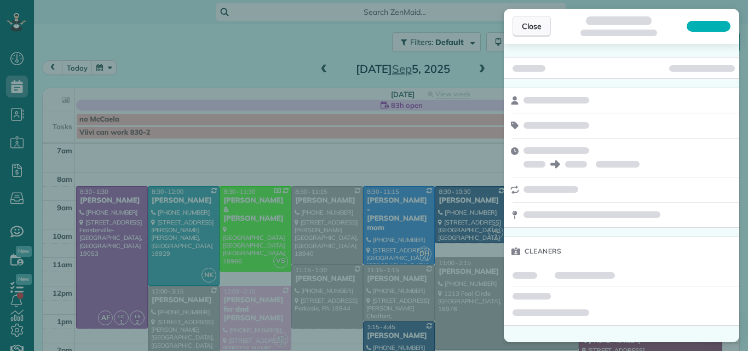
click at [535, 26] on span "Close" at bounding box center [532, 26] width 20 height 11
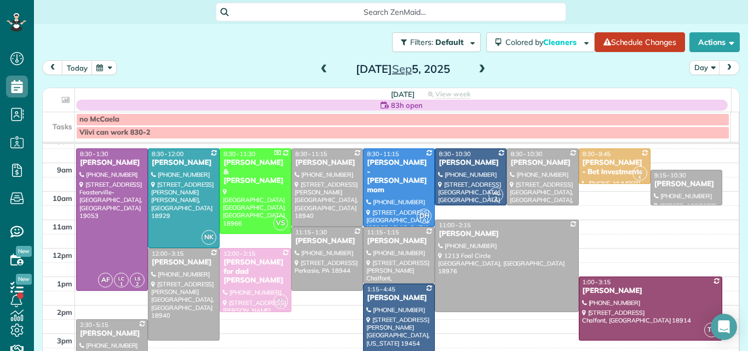
scroll to position [39, 0]
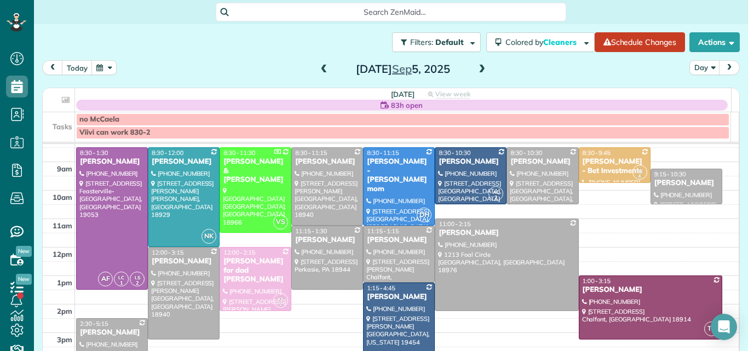
click at [320, 68] on span at bounding box center [324, 70] width 12 height 10
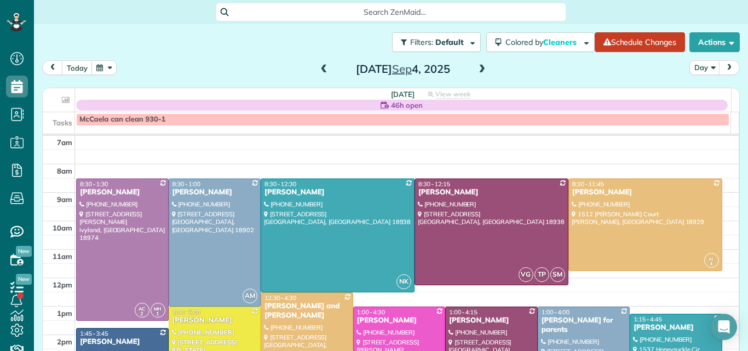
click at [320, 68] on span at bounding box center [324, 70] width 12 height 10
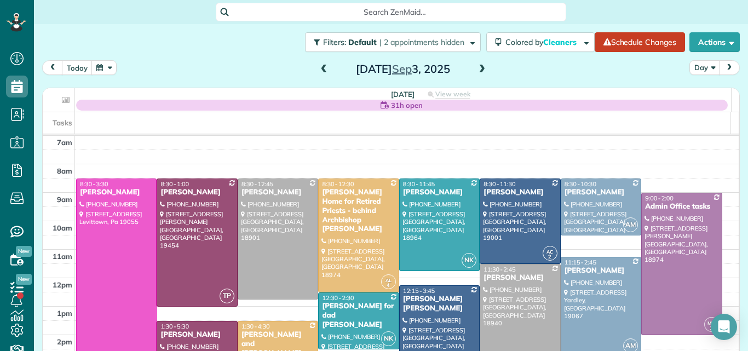
click at [320, 68] on span at bounding box center [324, 70] width 12 height 10
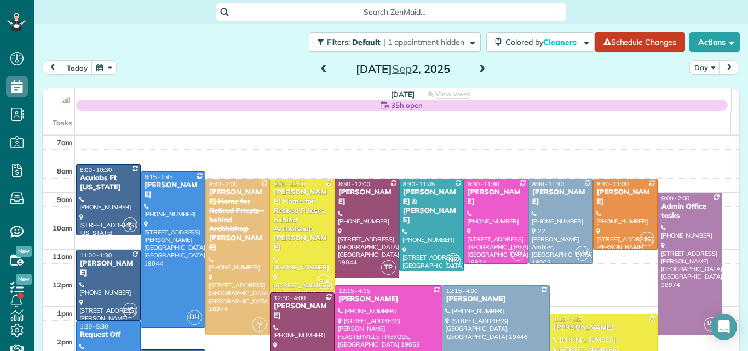
click at [320, 67] on span at bounding box center [324, 70] width 12 height 10
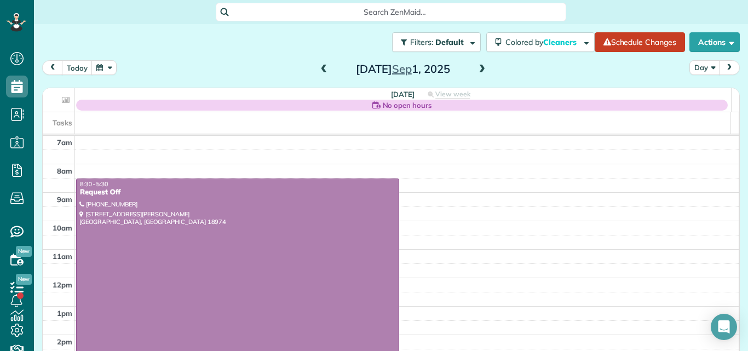
click at [320, 67] on span at bounding box center [324, 70] width 12 height 10
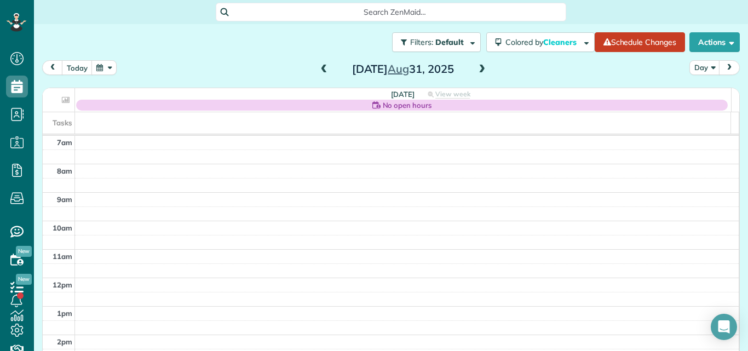
click at [320, 67] on span at bounding box center [324, 70] width 12 height 10
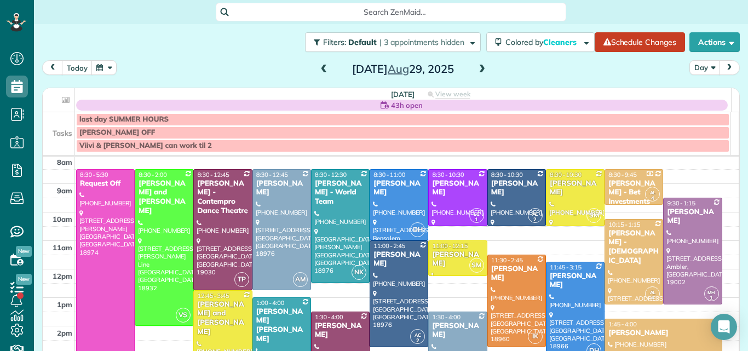
scroll to position [14, 0]
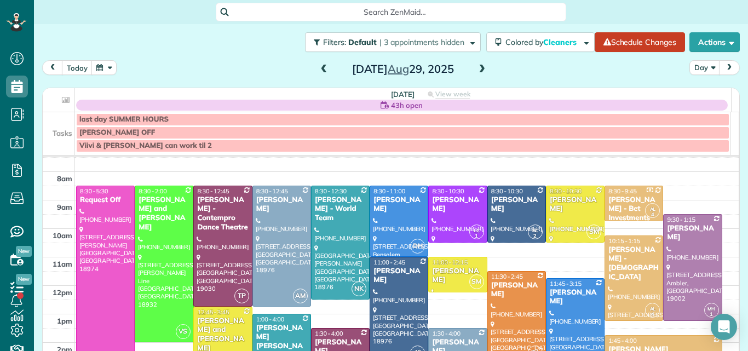
click at [476, 67] on span at bounding box center [482, 70] width 12 height 10
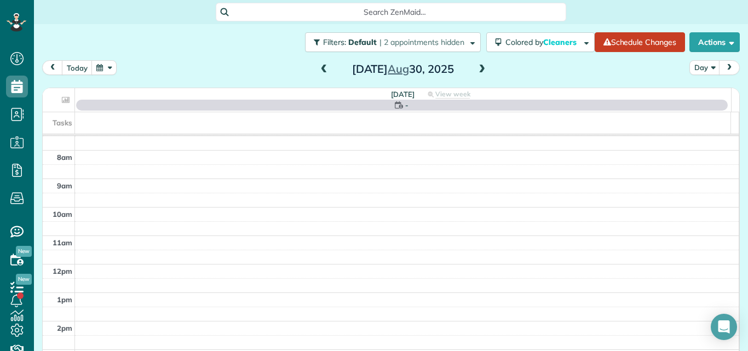
scroll to position [0, 0]
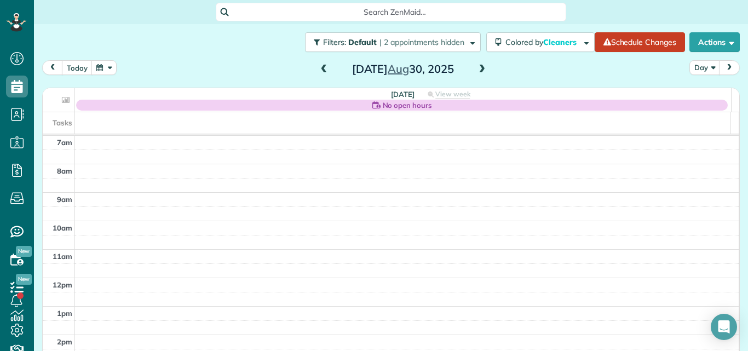
click at [476, 67] on span at bounding box center [482, 70] width 12 height 10
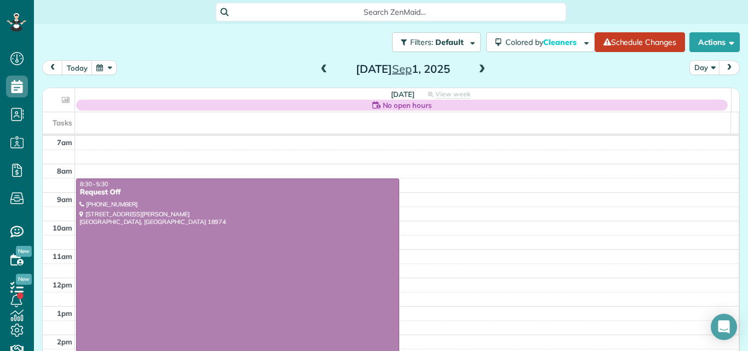
click at [476, 67] on span at bounding box center [482, 70] width 12 height 10
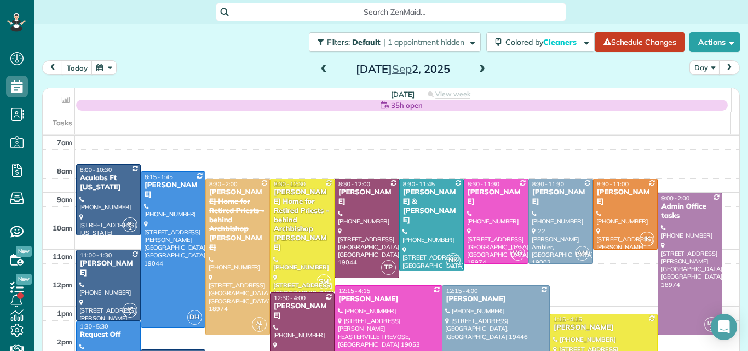
click at [476, 67] on span at bounding box center [482, 70] width 12 height 10
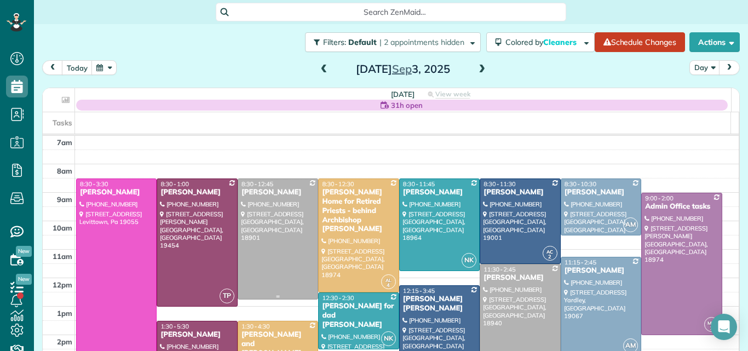
click at [254, 209] on div at bounding box center [277, 239] width 79 height 120
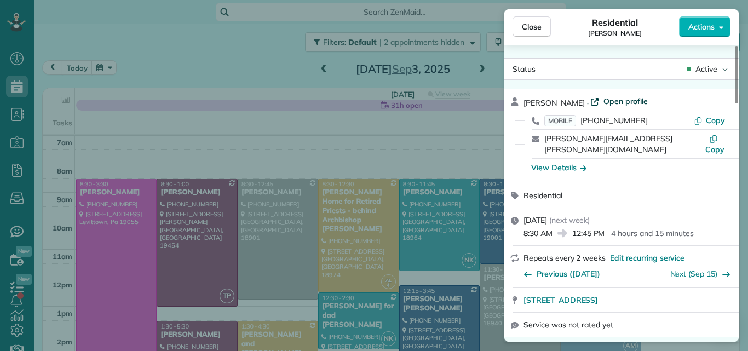
click at [631, 97] on span "Open profile" at bounding box center [625, 101] width 44 height 11
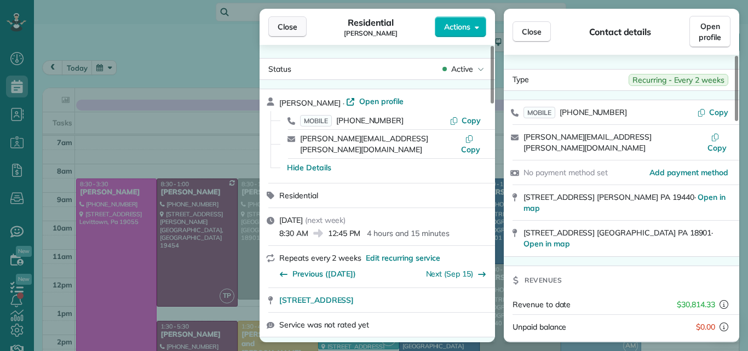
click at [282, 22] on span "Close" at bounding box center [288, 26] width 20 height 11
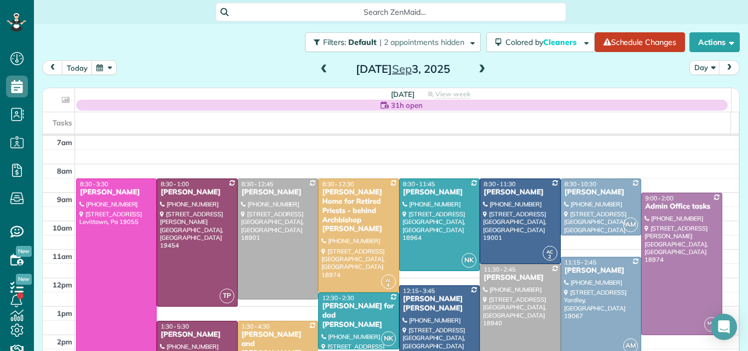
click at [318, 67] on span at bounding box center [324, 70] width 12 height 10
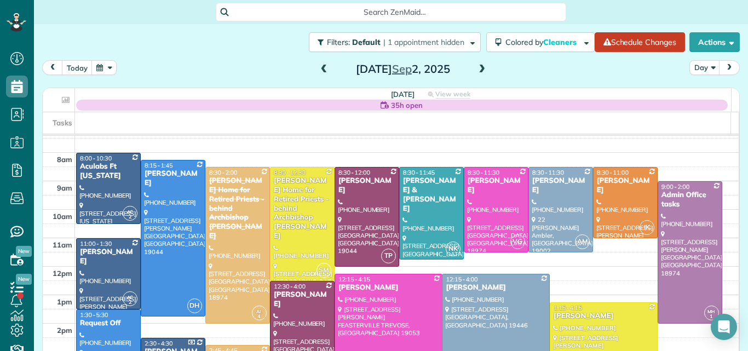
scroll to position [7, 0]
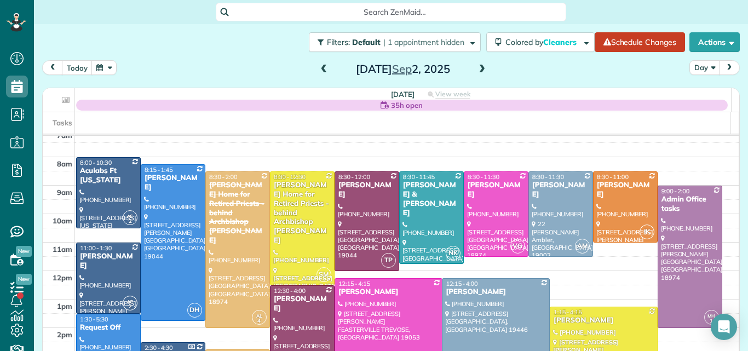
click at [318, 66] on span at bounding box center [324, 70] width 12 height 10
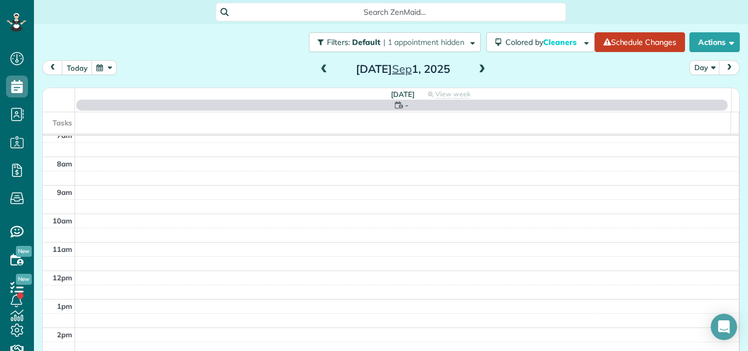
scroll to position [0, 0]
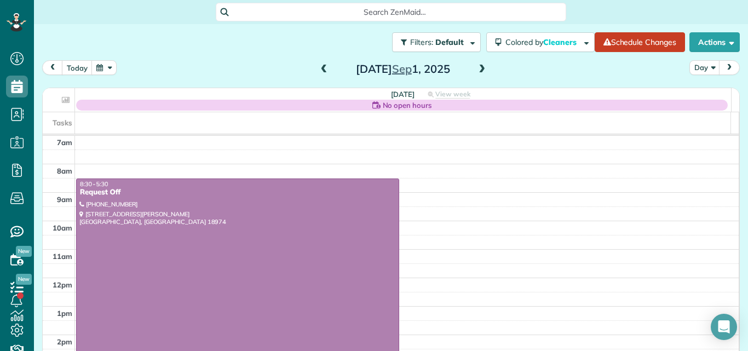
click at [318, 66] on span at bounding box center [324, 70] width 12 height 10
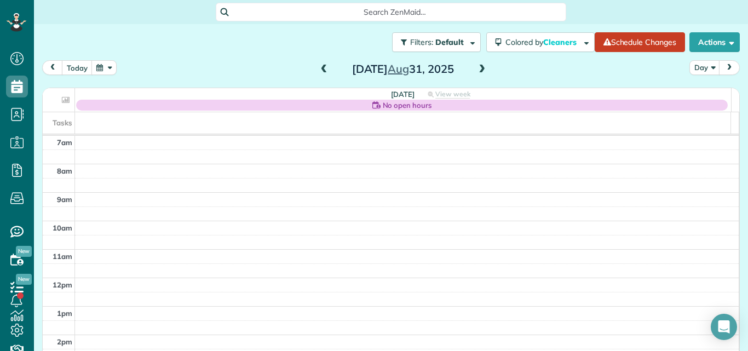
click at [318, 66] on span at bounding box center [324, 70] width 12 height 10
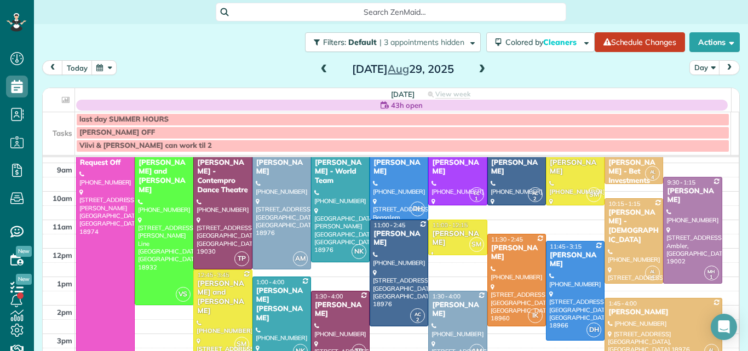
scroll to position [49, 0]
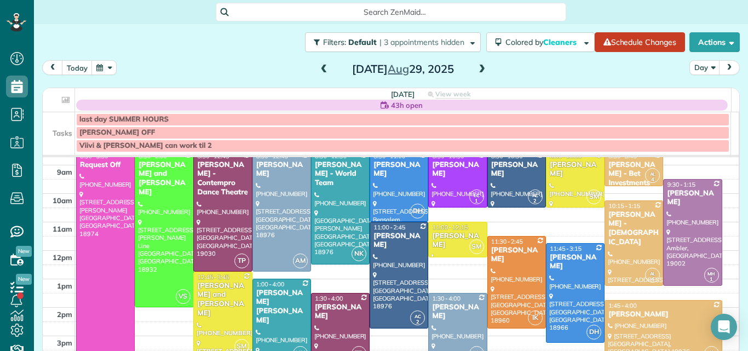
click at [476, 68] on span at bounding box center [482, 70] width 12 height 10
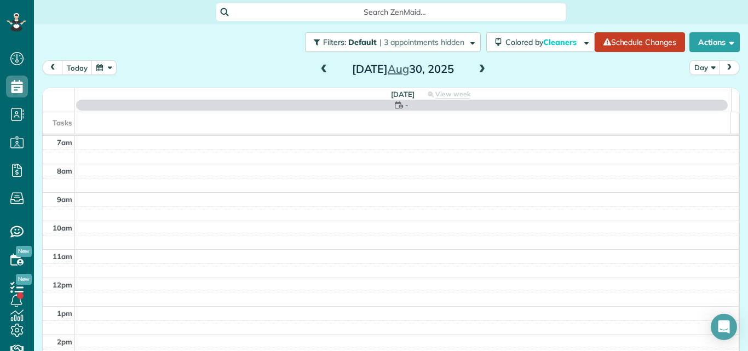
click at [476, 68] on span at bounding box center [482, 70] width 12 height 10
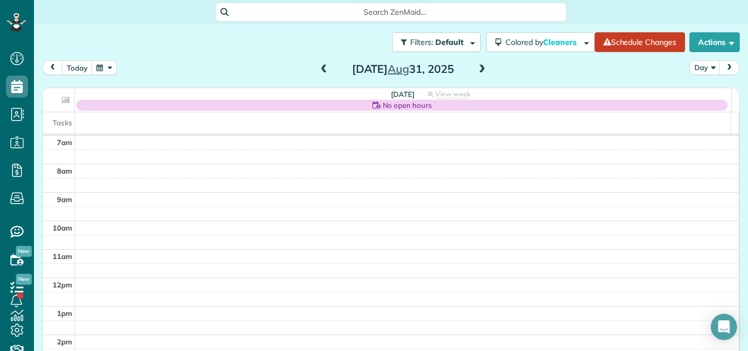
click at [476, 68] on span at bounding box center [482, 70] width 12 height 10
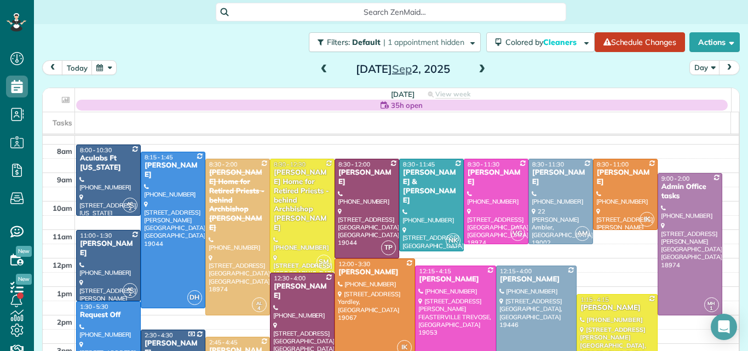
scroll to position [17, 0]
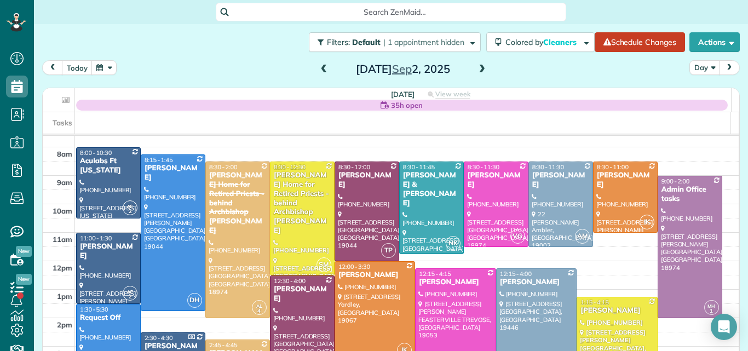
click at [477, 70] on span at bounding box center [482, 70] width 12 height 10
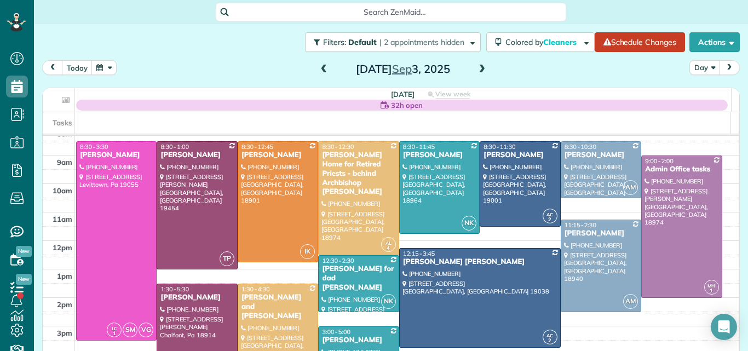
scroll to position [15, 0]
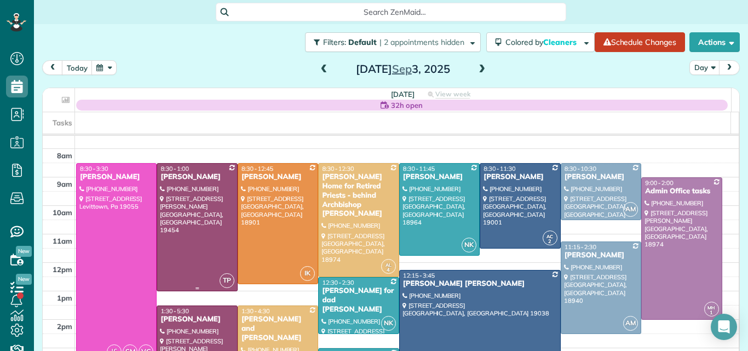
click at [209, 240] on div at bounding box center [196, 227] width 79 height 127
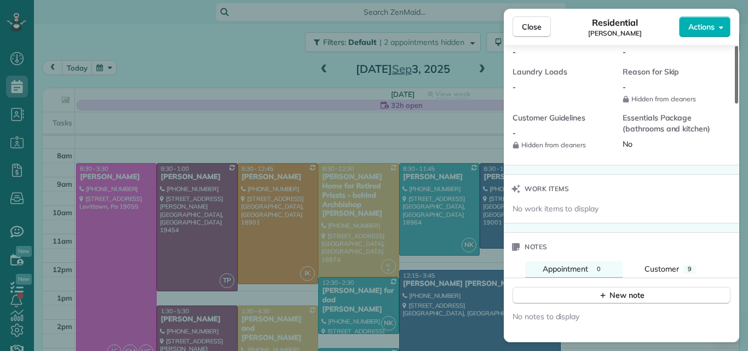
scroll to position [970, 0]
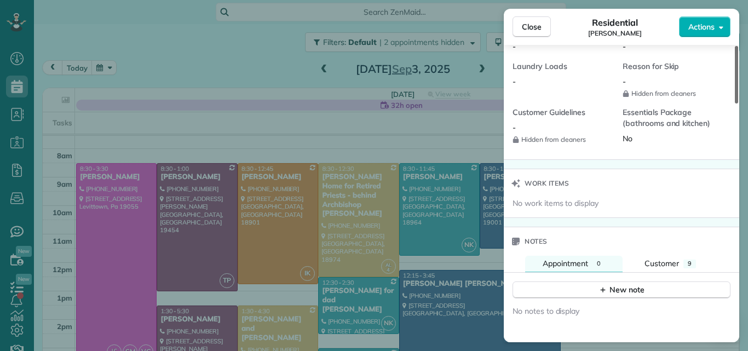
drag, startPoint x: 735, startPoint y: 82, endPoint x: 683, endPoint y: 269, distance: 194.8
click at [735, 103] on div at bounding box center [736, 74] width 3 height 57
click at [531, 20] on button "Close" at bounding box center [531, 26] width 38 height 21
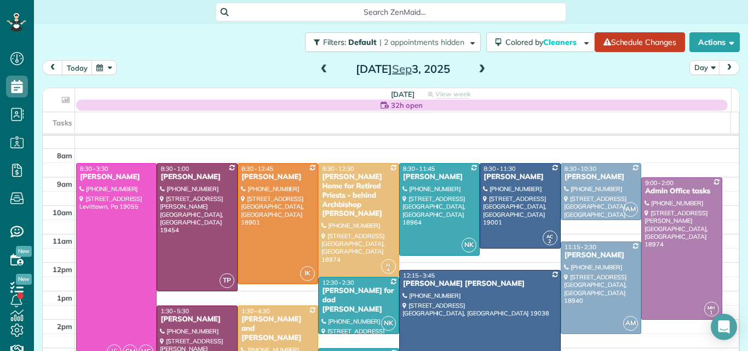
click at [479, 70] on span at bounding box center [482, 70] width 12 height 10
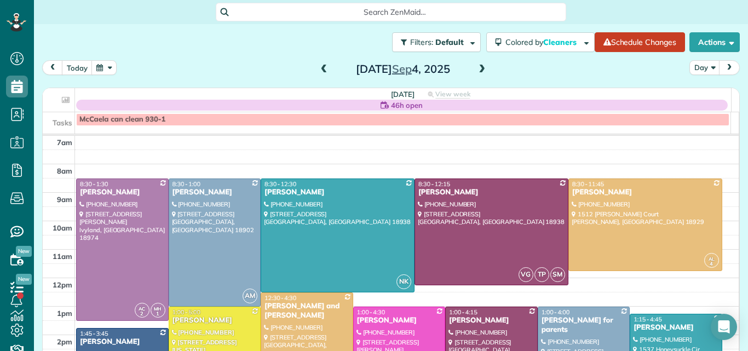
click at [321, 68] on span at bounding box center [324, 70] width 12 height 10
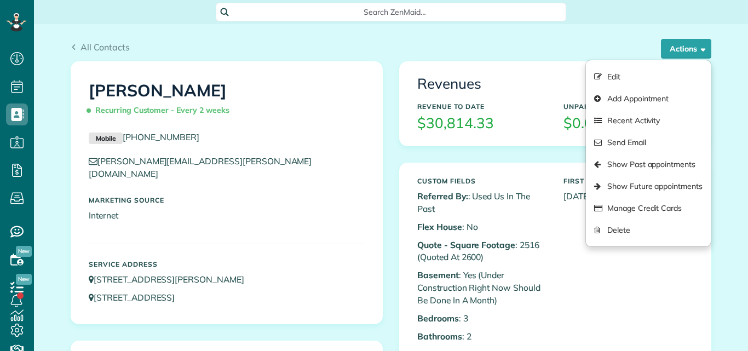
scroll to position [5, 5]
click at [634, 163] on link "Show Past appointments" at bounding box center [648, 164] width 125 height 22
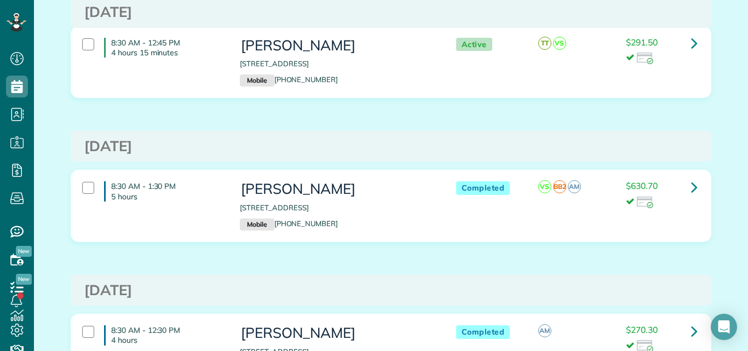
scroll to position [134, 0]
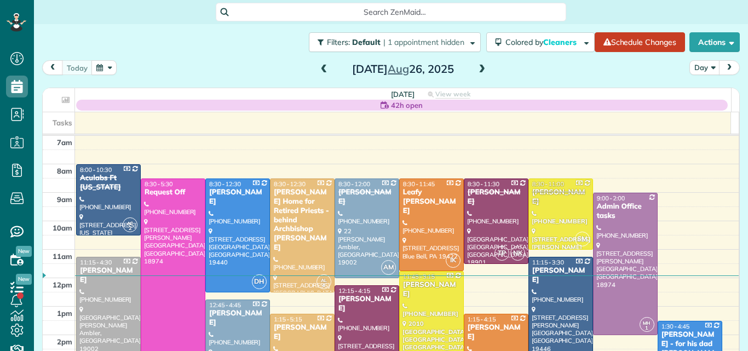
scroll to position [5, 5]
click at [479, 68] on span at bounding box center [482, 70] width 12 height 10
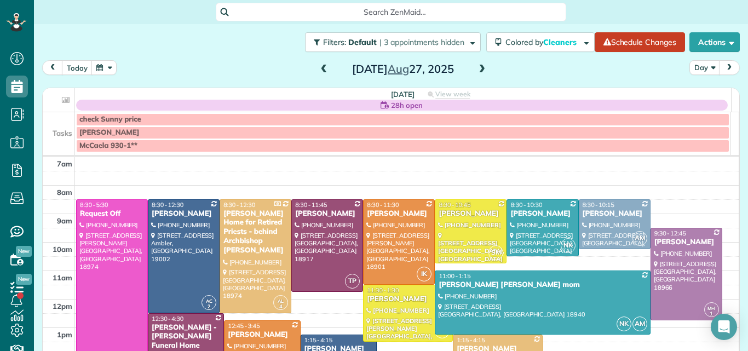
click at [479, 68] on span at bounding box center [482, 70] width 12 height 10
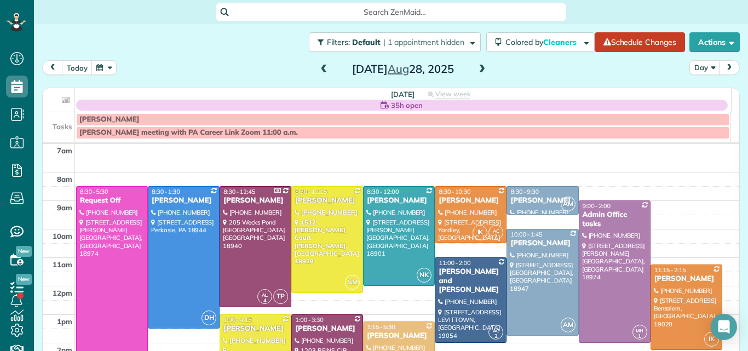
click at [479, 68] on span at bounding box center [482, 70] width 12 height 10
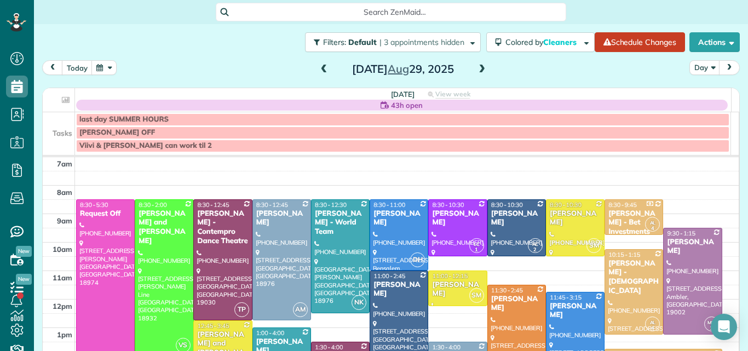
click at [479, 68] on span at bounding box center [482, 70] width 12 height 10
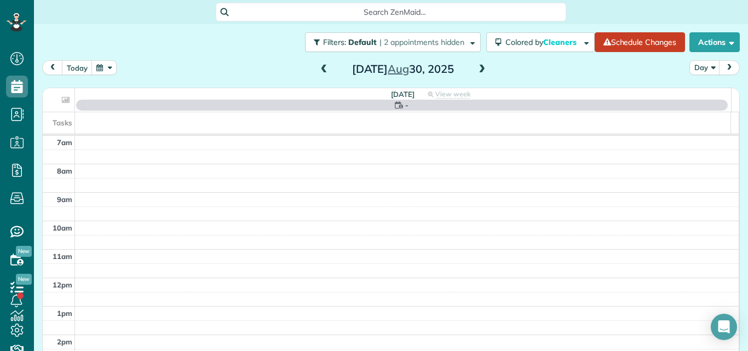
click at [479, 68] on span at bounding box center [482, 70] width 12 height 10
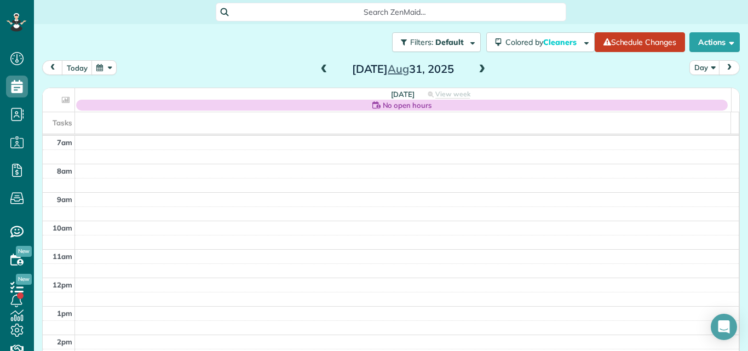
click at [479, 68] on span at bounding box center [482, 70] width 12 height 10
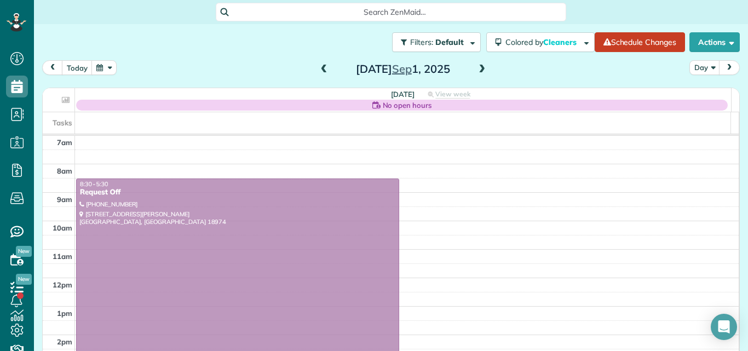
click at [479, 68] on span at bounding box center [482, 70] width 12 height 10
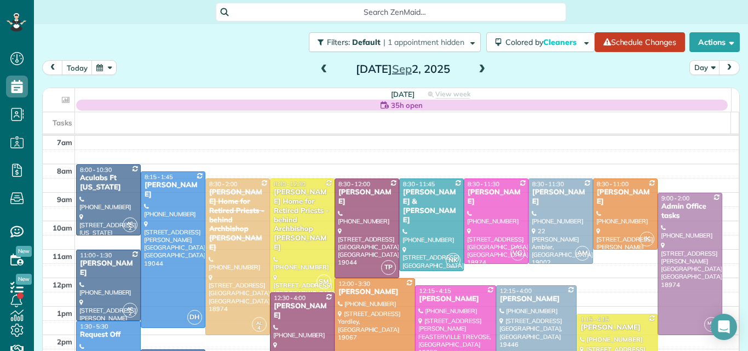
click at [479, 68] on span at bounding box center [482, 70] width 12 height 10
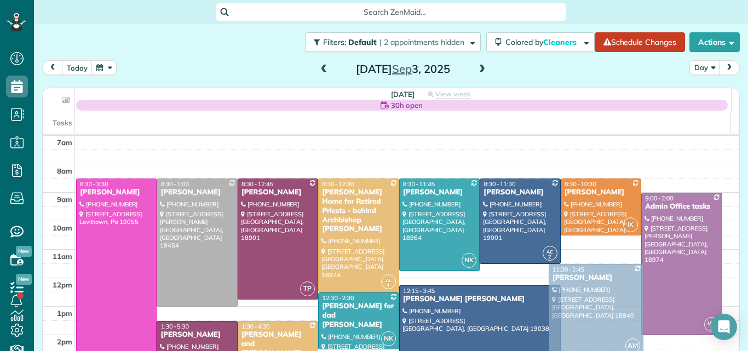
drag, startPoint x: 569, startPoint y: 264, endPoint x: 567, endPoint y: 274, distance: 9.5
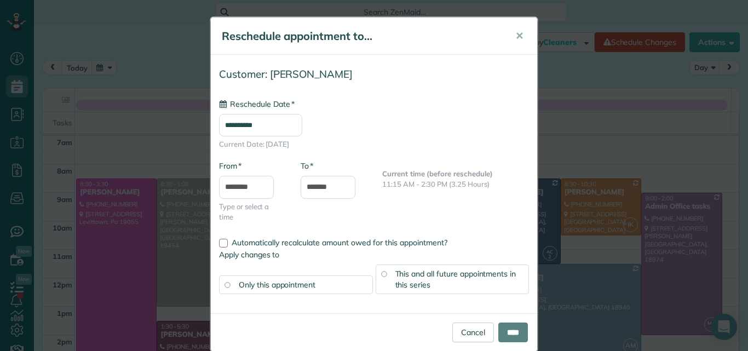
type input "**********"
click at [509, 326] on input "****" at bounding box center [513, 332] width 30 height 20
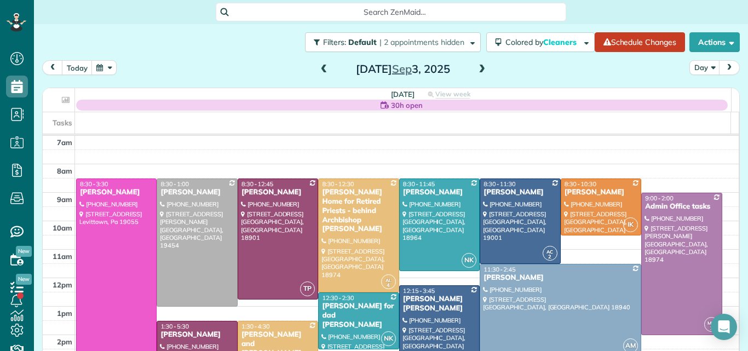
click at [477, 70] on span at bounding box center [482, 70] width 12 height 10
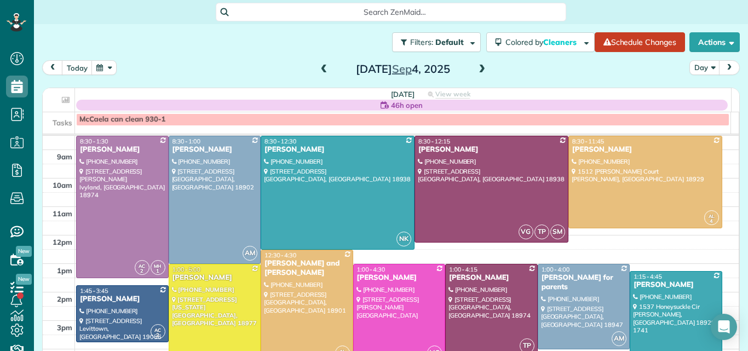
scroll to position [59, 0]
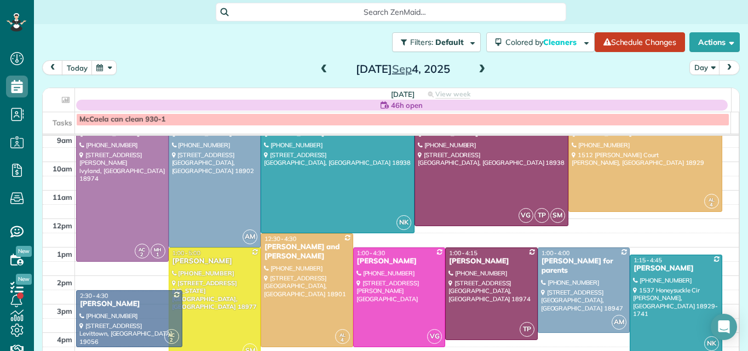
drag, startPoint x: 119, startPoint y: 284, endPoint x: 112, endPoint y: 303, distance: 20.3
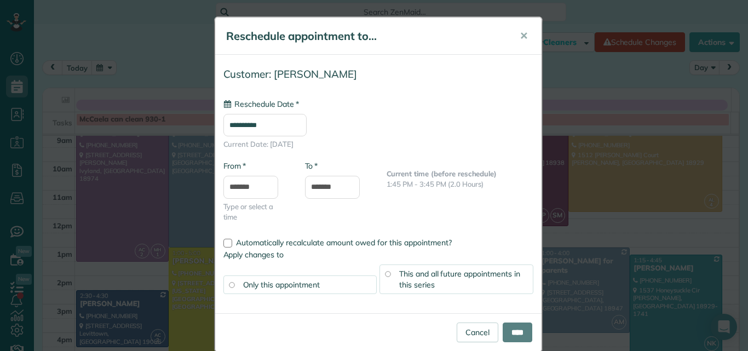
type input "**********"
click at [520, 34] on span "✕" at bounding box center [524, 36] width 8 height 13
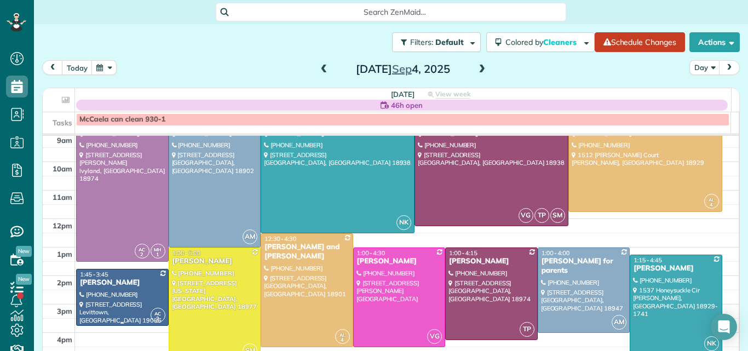
click at [108, 293] on div at bounding box center [122, 297] width 91 height 56
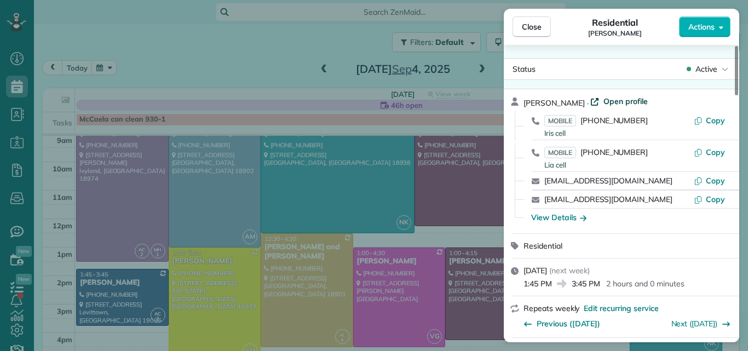
click at [603, 100] on span "Open profile" at bounding box center [625, 101] width 44 height 11
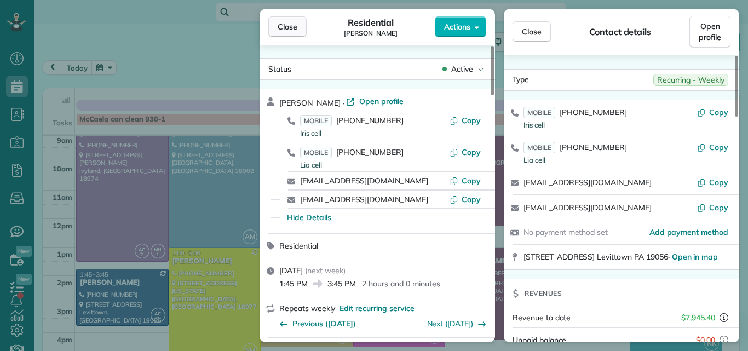
click at [281, 29] on span "Close" at bounding box center [288, 26] width 20 height 11
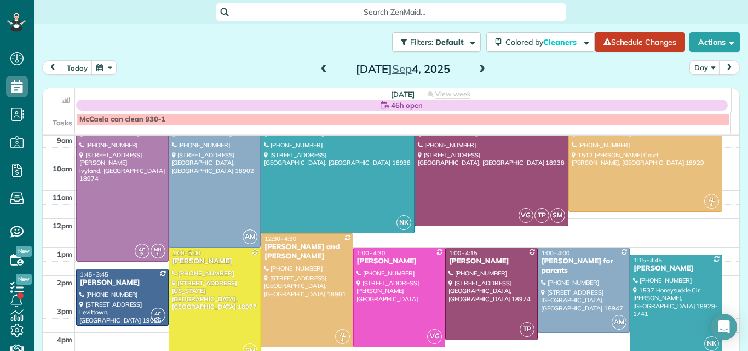
click at [479, 70] on span at bounding box center [482, 70] width 12 height 10
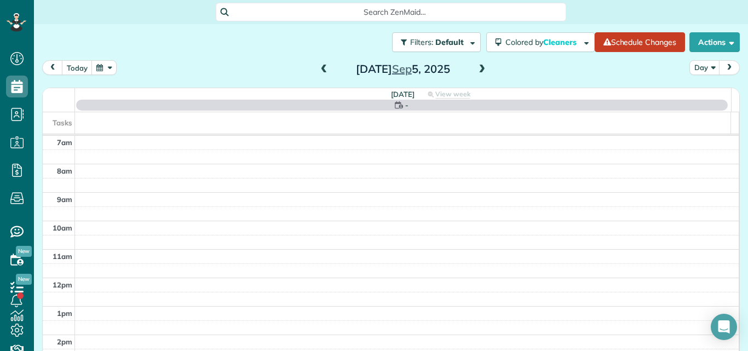
click at [479, 70] on span at bounding box center [482, 70] width 12 height 10
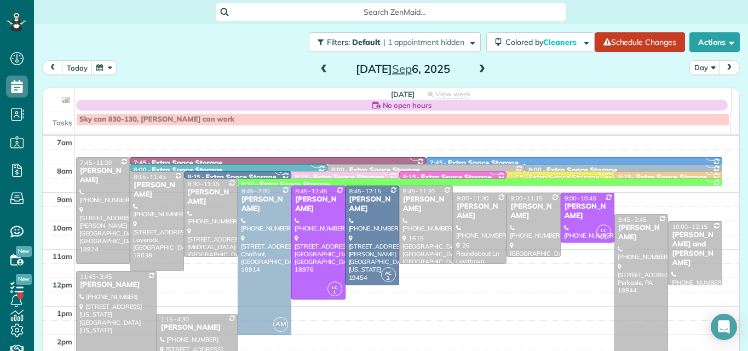
click at [479, 70] on span at bounding box center [482, 70] width 12 height 10
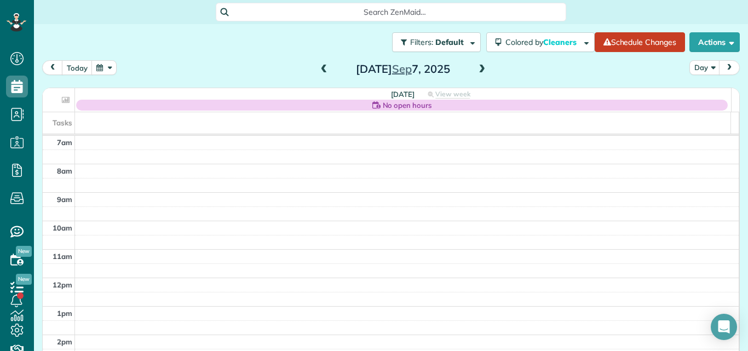
click at [318, 67] on span at bounding box center [324, 70] width 12 height 10
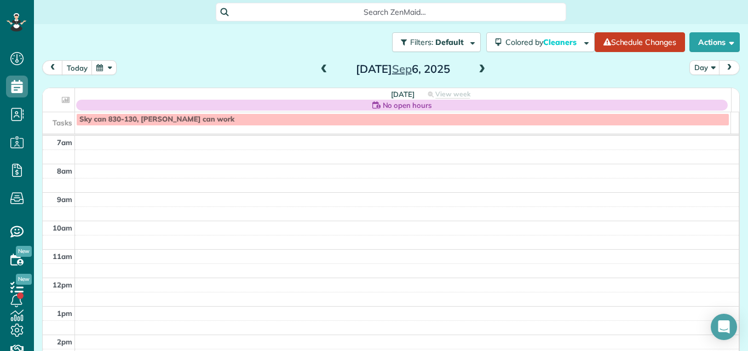
click at [318, 70] on span at bounding box center [324, 70] width 12 height 10
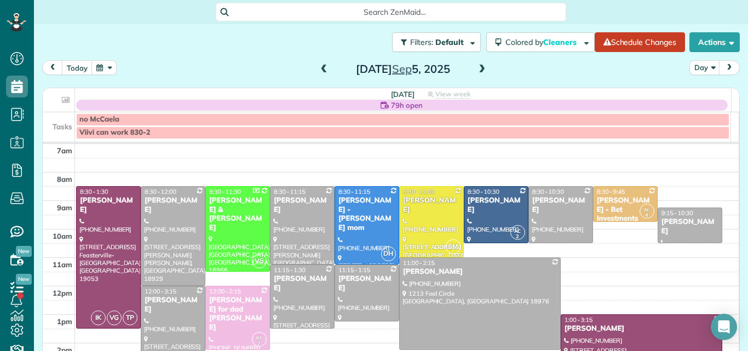
click at [470, 68] on div "Friday Sep 5, 2025" at bounding box center [402, 69] width 175 height 18
click at [479, 67] on span at bounding box center [482, 70] width 12 height 10
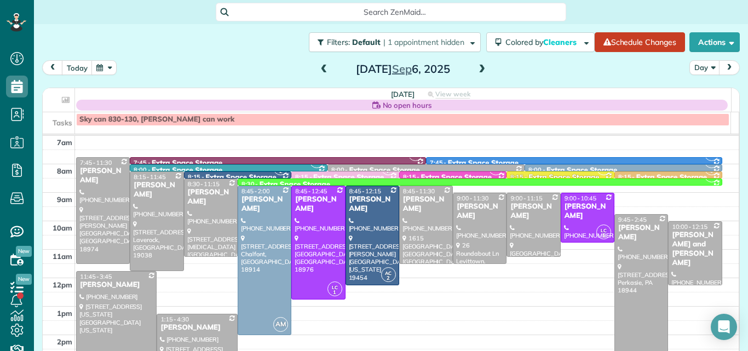
click at [618, 237] on div "Meghan Stitzinger" at bounding box center [641, 232] width 47 height 19
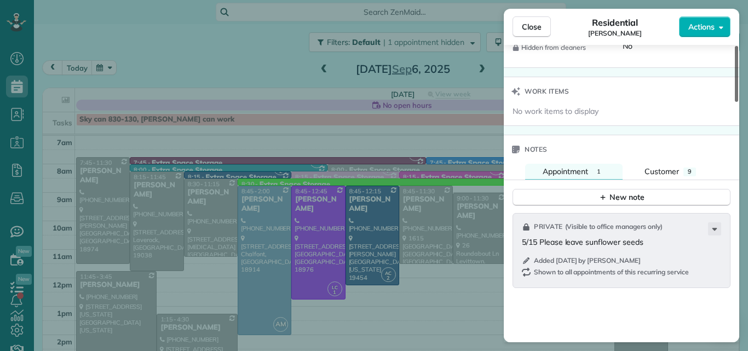
scroll to position [1040, 0]
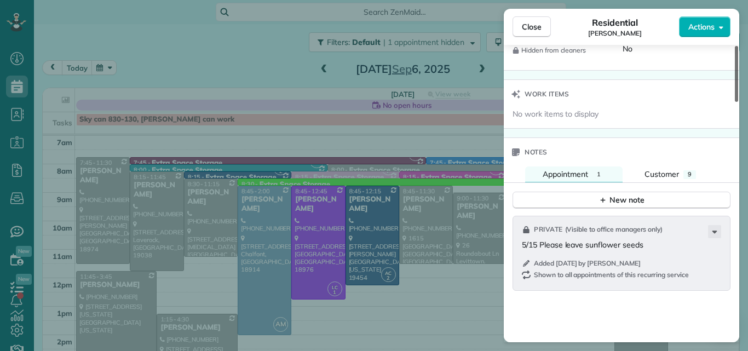
drag, startPoint x: 735, startPoint y: 54, endPoint x: 726, endPoint y: 250, distance: 196.2
click at [735, 102] on div at bounding box center [736, 74] width 3 height 56
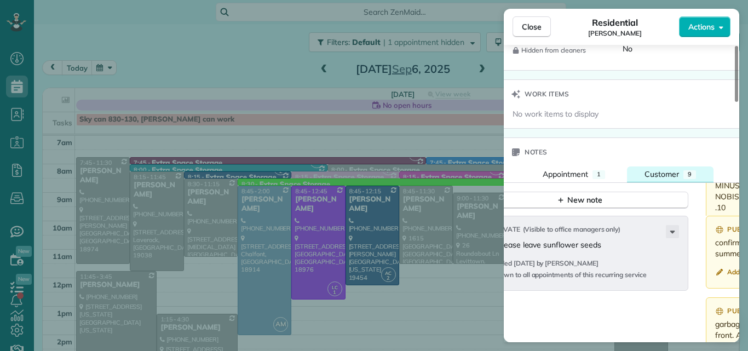
click at [660, 174] on span "Customer" at bounding box center [661, 174] width 34 height 10
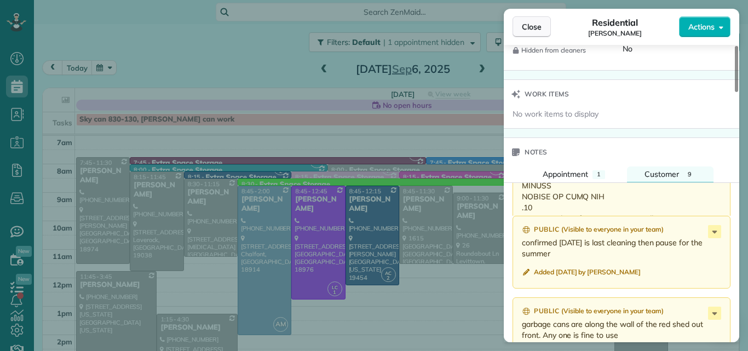
click at [529, 28] on span "Close" at bounding box center [532, 26] width 20 height 11
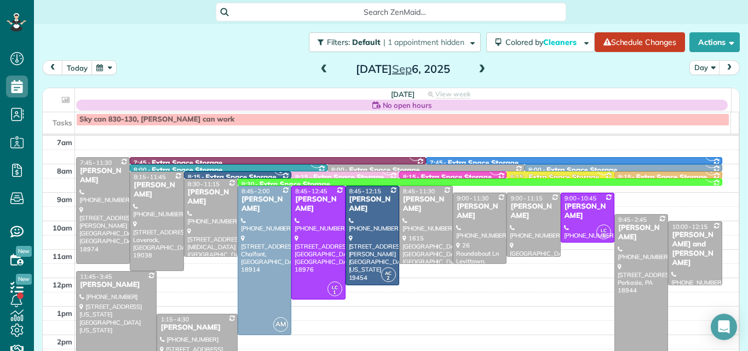
click at [319, 66] on span at bounding box center [324, 70] width 12 height 10
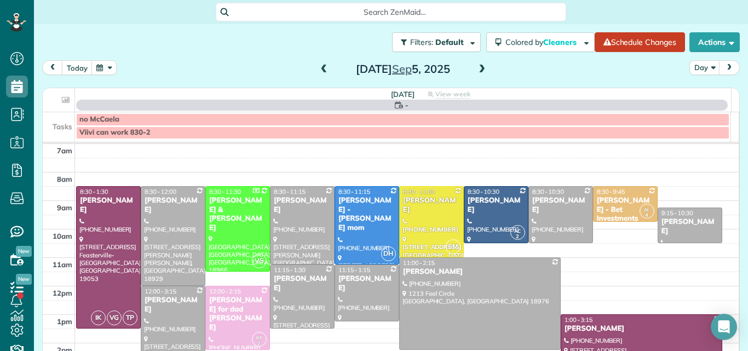
click at [319, 66] on span at bounding box center [324, 70] width 12 height 10
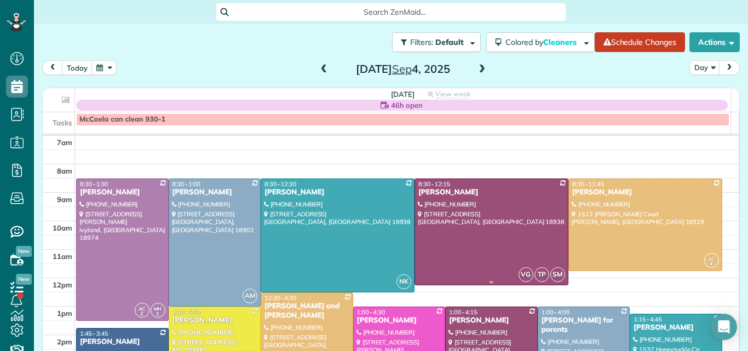
click at [509, 189] on div "Janet Tracy" at bounding box center [491, 192] width 147 height 9
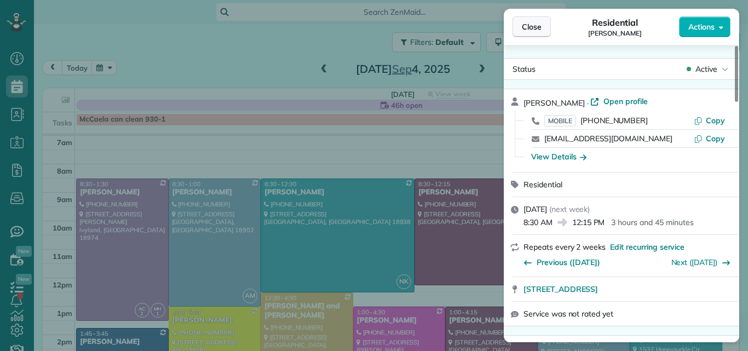
click at [527, 24] on span "Close" at bounding box center [532, 26] width 20 height 11
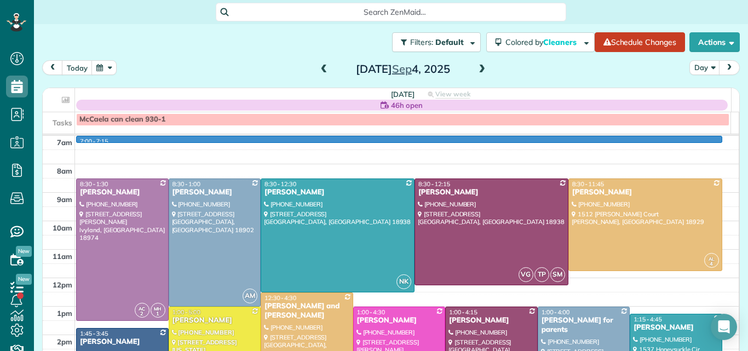
click at [416, 138] on div "7am 8am 9am 10am 11am 12pm 1pm 2pm 3pm 4pm 5pm 6pm 7pm 8pm 7:00 - 7:15 AC 2 MH …" at bounding box center [391, 335] width 696 height 398
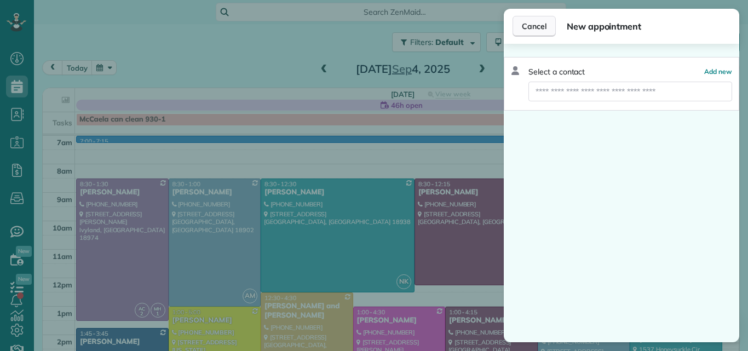
click at [532, 24] on span "Cancel" at bounding box center [534, 26] width 25 height 11
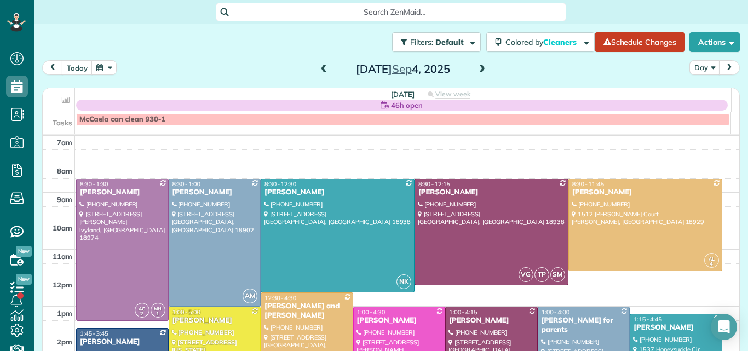
click at [318, 69] on span at bounding box center [324, 70] width 12 height 10
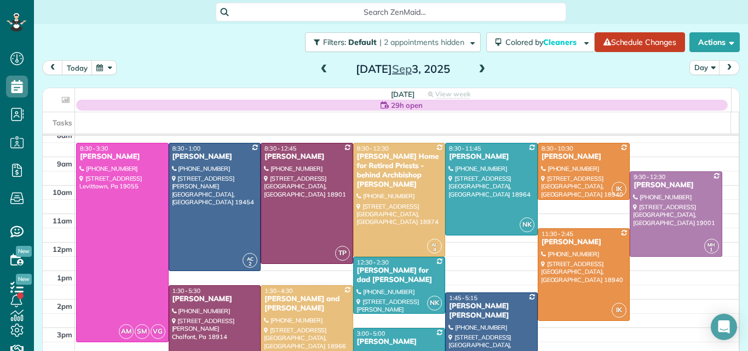
scroll to position [23, 0]
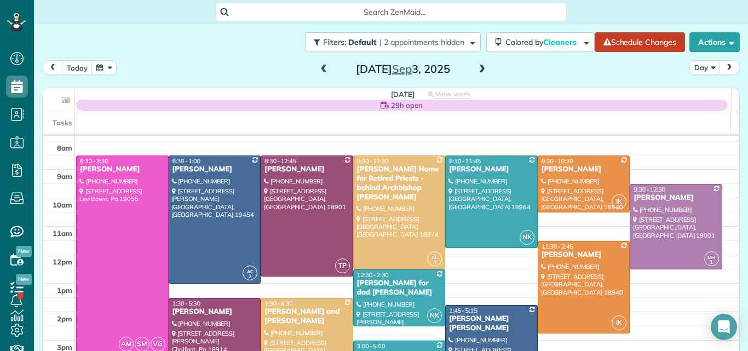
click at [476, 73] on span at bounding box center [482, 70] width 12 height 10
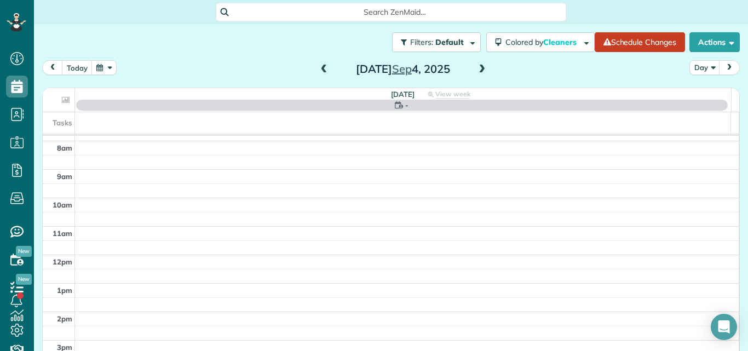
scroll to position [0, 0]
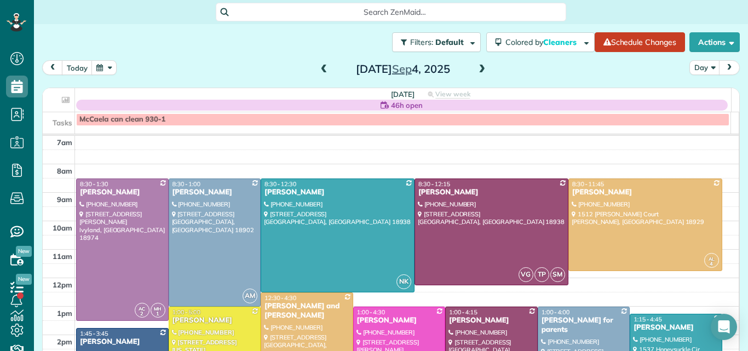
click at [467, 79] on div "today Day Thursday Sep 4, 2025" at bounding box center [390, 70] width 697 height 20
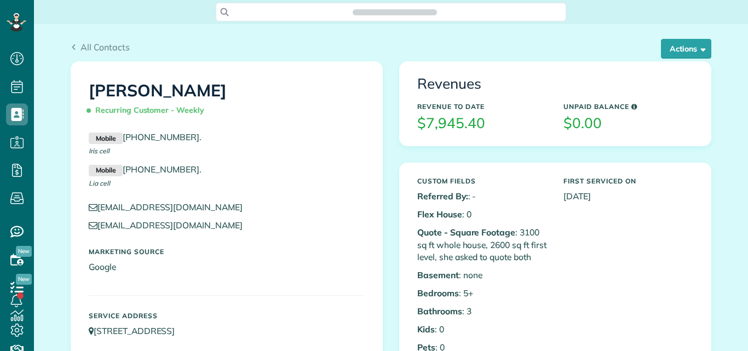
scroll to position [5, 5]
click at [671, 43] on button "Actions" at bounding box center [686, 49] width 50 height 20
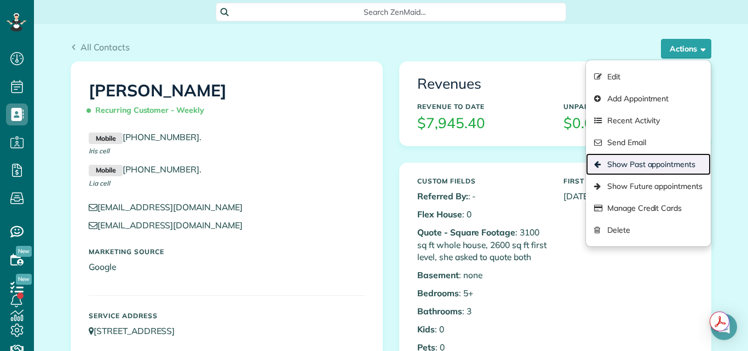
click at [628, 164] on link "Show Past appointments" at bounding box center [648, 164] width 125 height 22
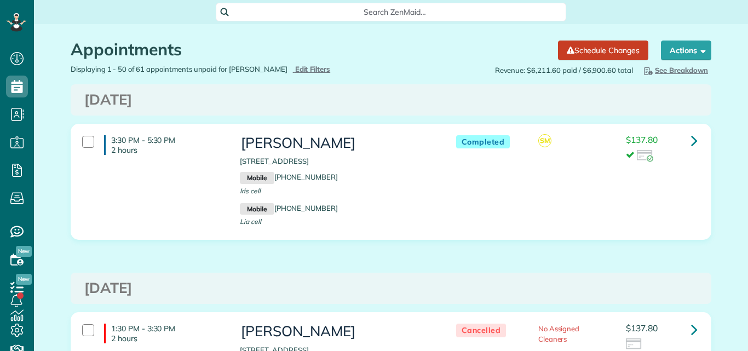
scroll to position [5, 5]
click at [632, 162] on div "$137.80" at bounding box center [662, 151] width 88 height 32
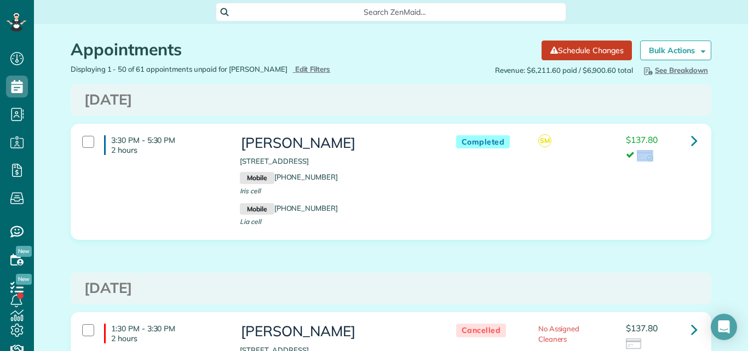
click at [632, 162] on div "$137.80" at bounding box center [662, 151] width 88 height 32
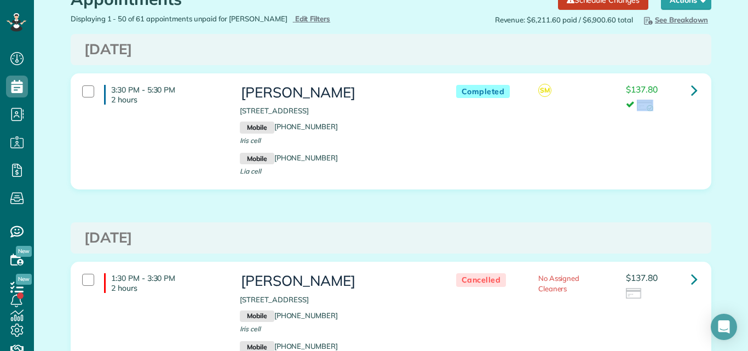
scroll to position [7, 0]
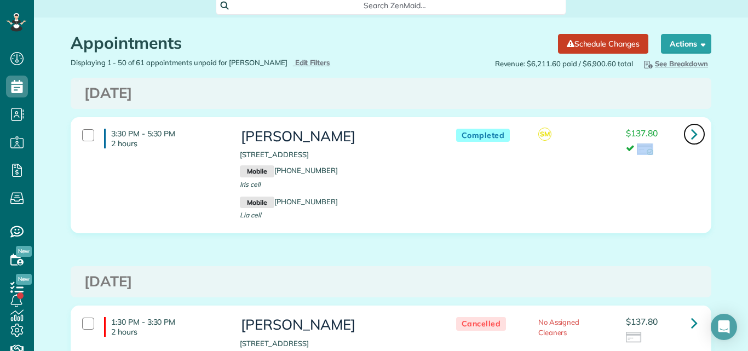
click at [691, 131] on icon at bounding box center [694, 133] width 7 height 19
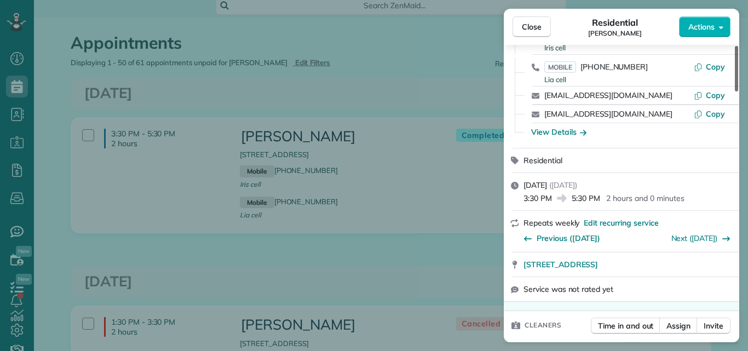
drag, startPoint x: 736, startPoint y: 69, endPoint x: 738, endPoint y: 86, distance: 17.1
click at [738, 85] on div at bounding box center [736, 68] width 3 height 45
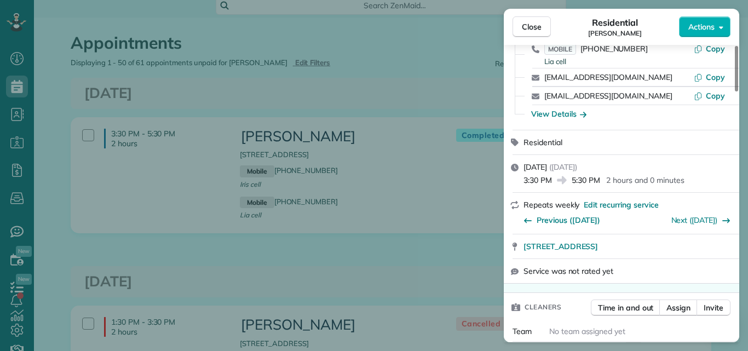
drag, startPoint x: 738, startPoint y: 86, endPoint x: 740, endPoint y: 94, distance: 7.8
click at [738, 91] on div at bounding box center [736, 68] width 3 height 45
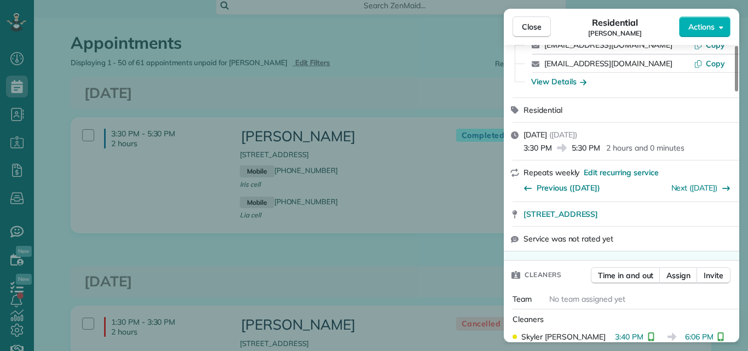
click at [740, 94] on div "Close Residential [PERSON_NAME] Actions Status Completed [PERSON_NAME] · Open p…" at bounding box center [374, 175] width 748 height 351
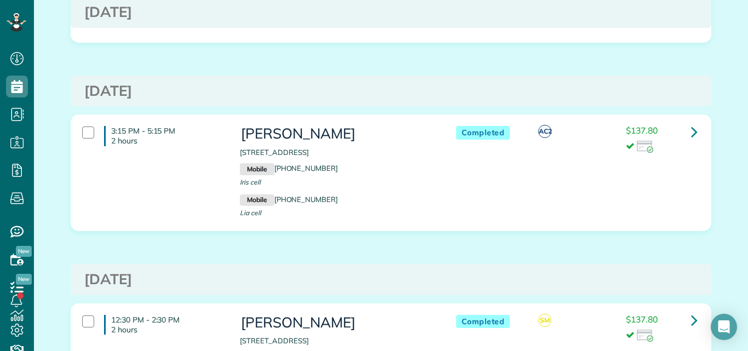
scroll to position [9180, 0]
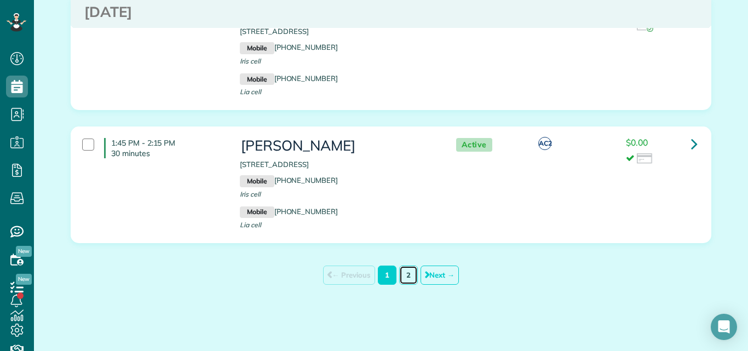
click at [400, 272] on link "2" at bounding box center [408, 275] width 19 height 19
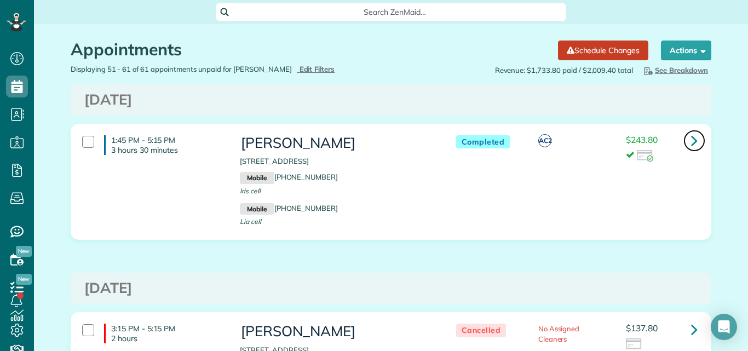
click at [691, 142] on icon at bounding box center [694, 140] width 7 height 19
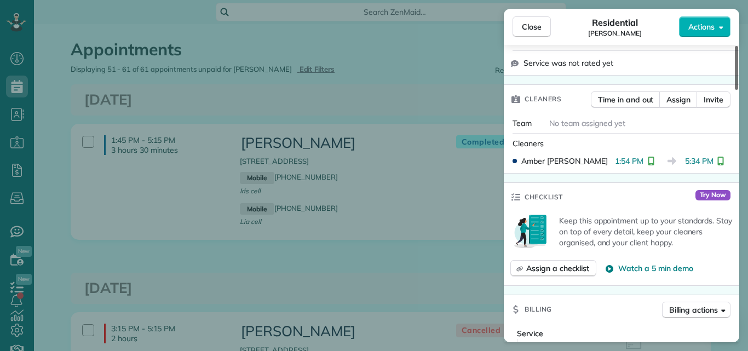
drag, startPoint x: 736, startPoint y: 56, endPoint x: 737, endPoint y: 94, distance: 37.8
click at [737, 90] on div at bounding box center [736, 68] width 3 height 44
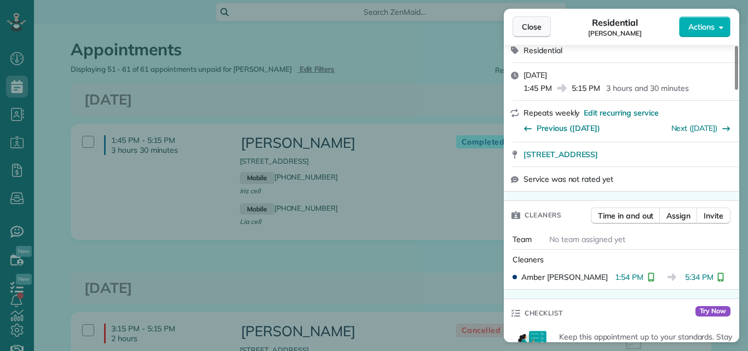
click at [535, 24] on span "Close" at bounding box center [532, 26] width 20 height 11
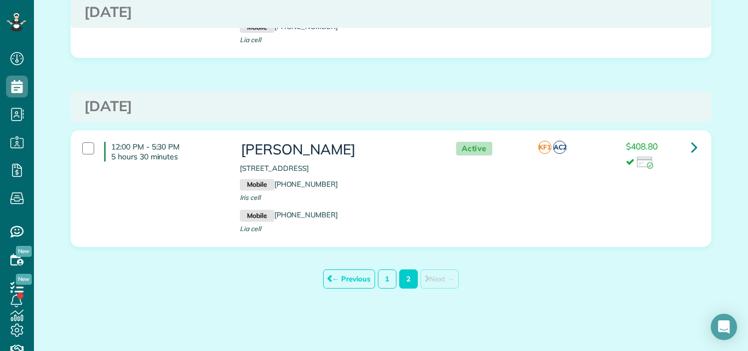
scroll to position [1883, 0]
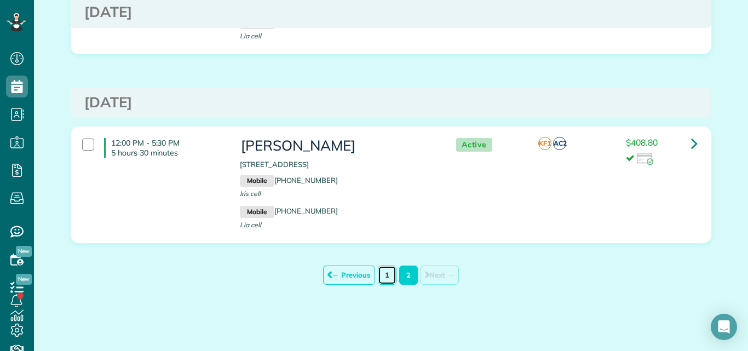
click at [381, 276] on link "1" at bounding box center [387, 275] width 19 height 19
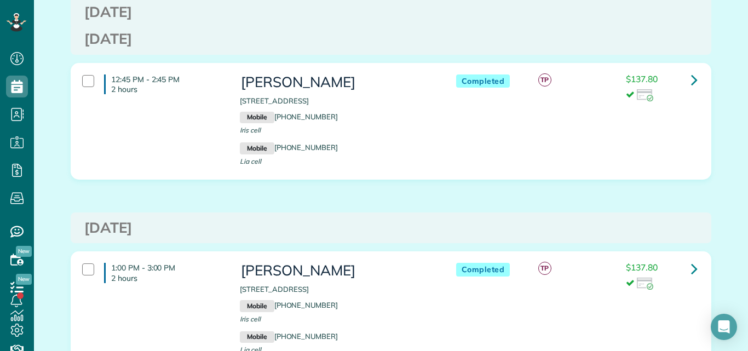
scroll to position [3611, 0]
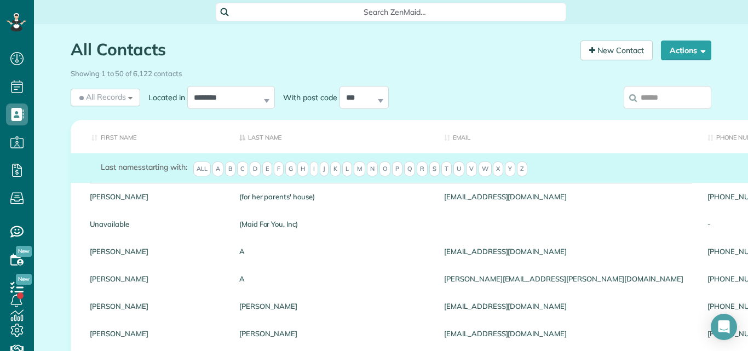
scroll to position [5, 5]
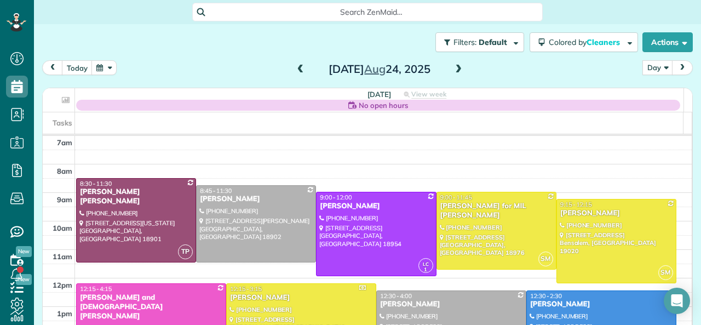
scroll to position [25, 0]
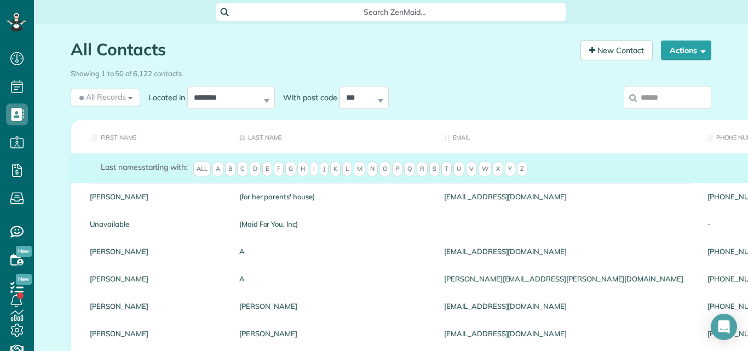
scroll to position [5, 5]
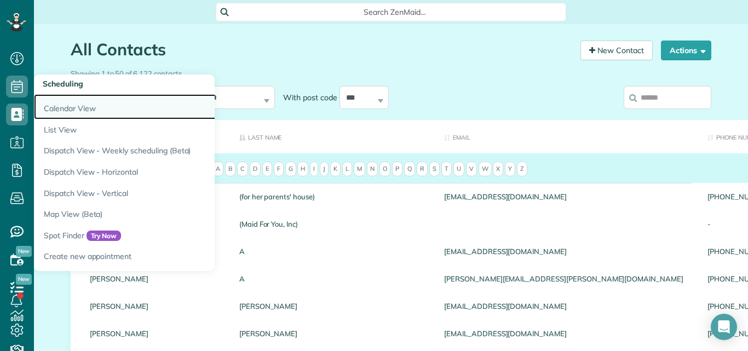
click at [57, 109] on link "Calendar View" at bounding box center [171, 106] width 274 height 25
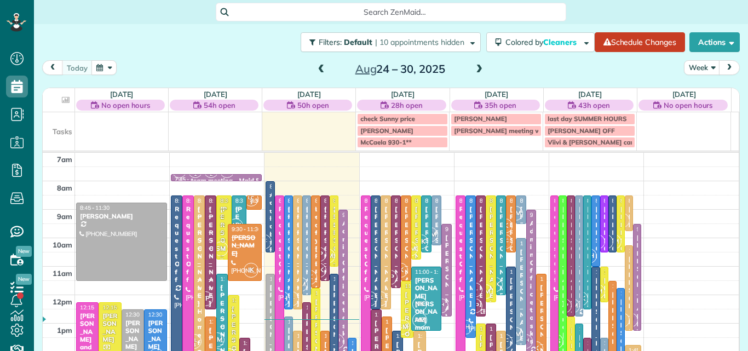
scroll to position [5, 5]
click at [473, 69] on span at bounding box center [479, 70] width 12 height 10
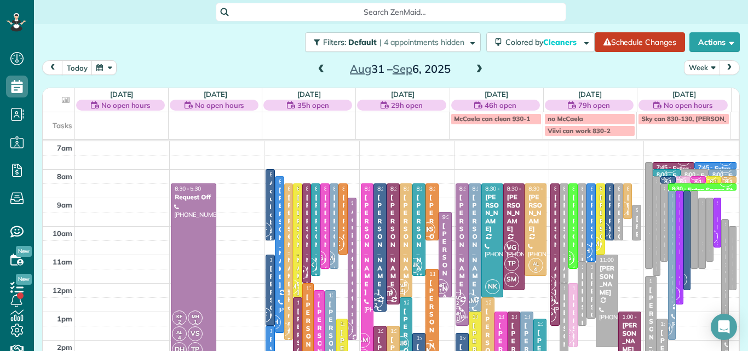
click at [685, 62] on button "Week" at bounding box center [702, 67] width 36 height 15
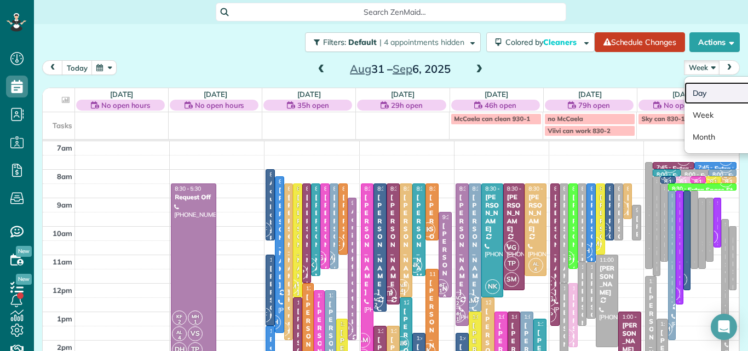
click at [688, 87] on link "Day" at bounding box center [727, 93] width 86 height 22
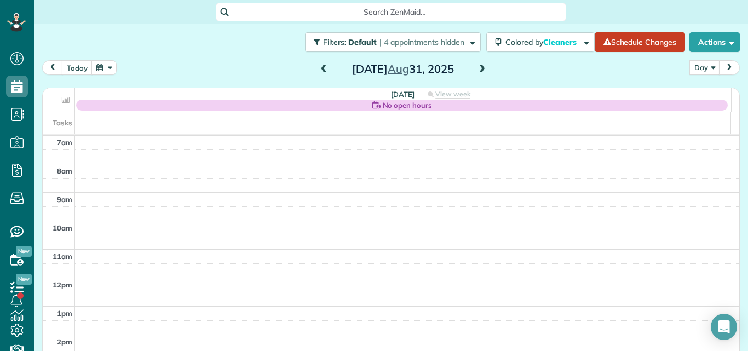
click at [476, 68] on span at bounding box center [482, 70] width 12 height 10
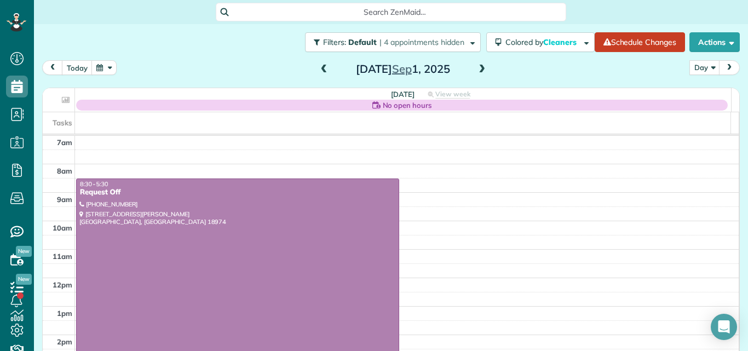
click at [476, 68] on span at bounding box center [482, 70] width 12 height 10
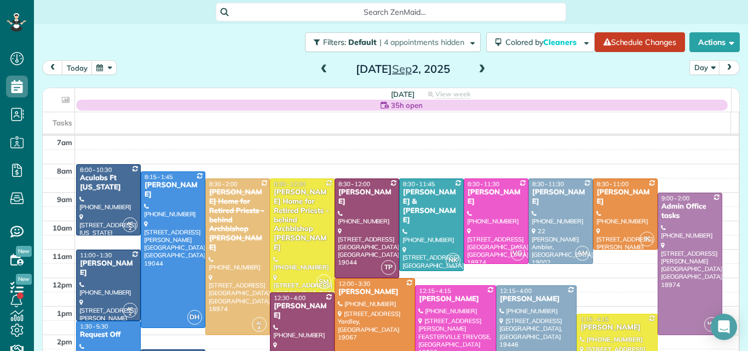
click at [476, 68] on span at bounding box center [482, 70] width 12 height 10
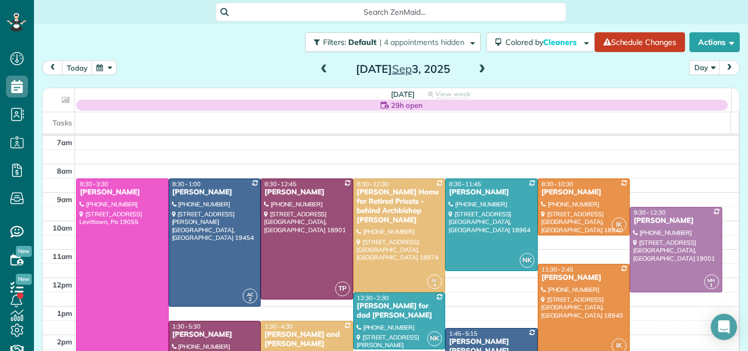
click at [476, 68] on span at bounding box center [482, 70] width 12 height 10
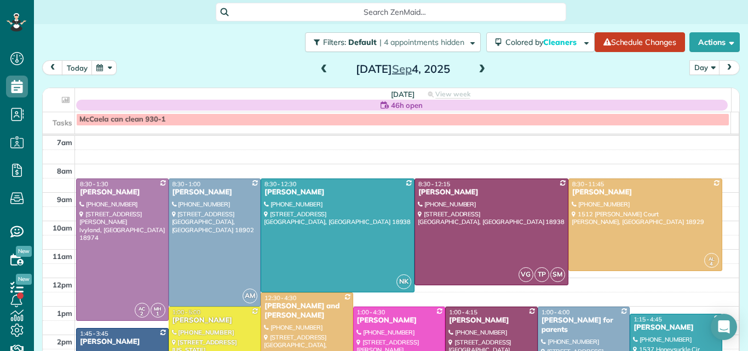
click at [476, 68] on span at bounding box center [482, 70] width 12 height 10
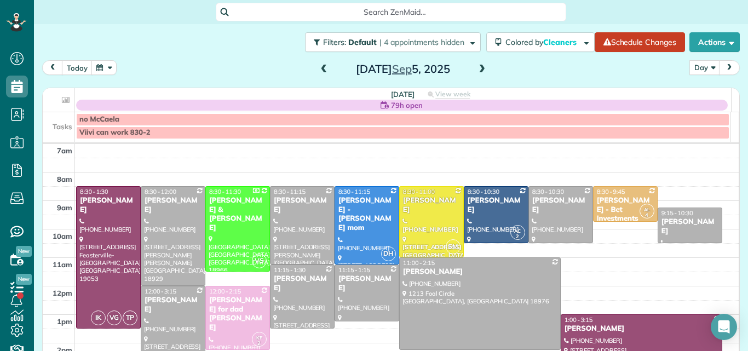
click at [476, 68] on span at bounding box center [482, 70] width 12 height 10
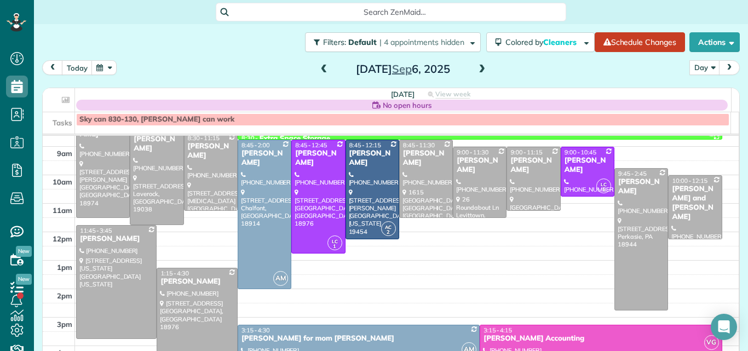
scroll to position [16, 0]
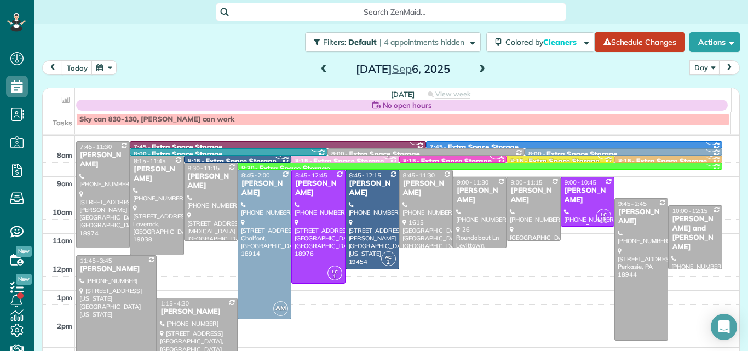
click at [580, 194] on div "[PERSON_NAME]" at bounding box center [587, 195] width 47 height 19
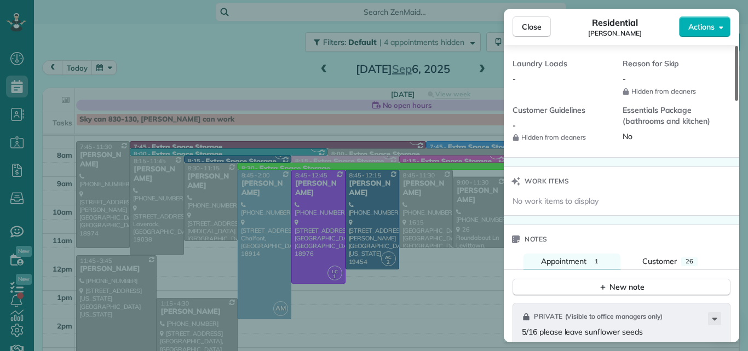
scroll to position [1009, 0]
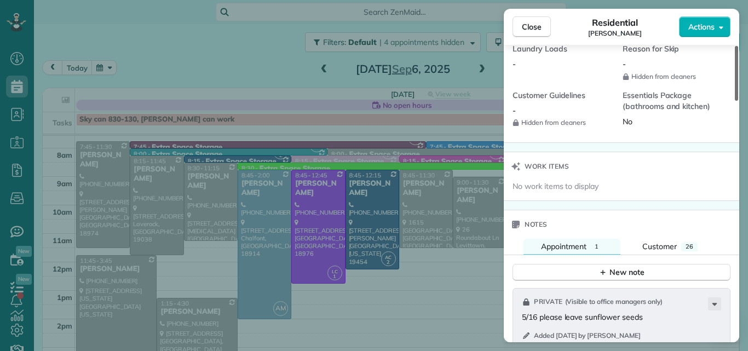
drag, startPoint x: 735, startPoint y: 60, endPoint x: 717, endPoint y: 245, distance: 186.0
click at [735, 101] on div at bounding box center [736, 73] width 3 height 55
click at [630, 273] on div "New note" at bounding box center [621, 272] width 46 height 11
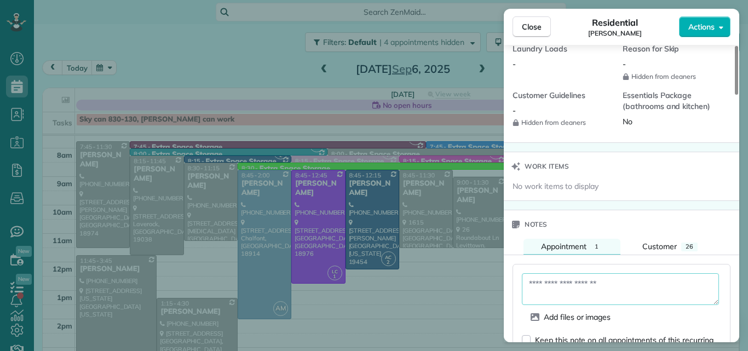
click at [570, 277] on textarea at bounding box center [620, 289] width 197 height 32
type textarea "**********"
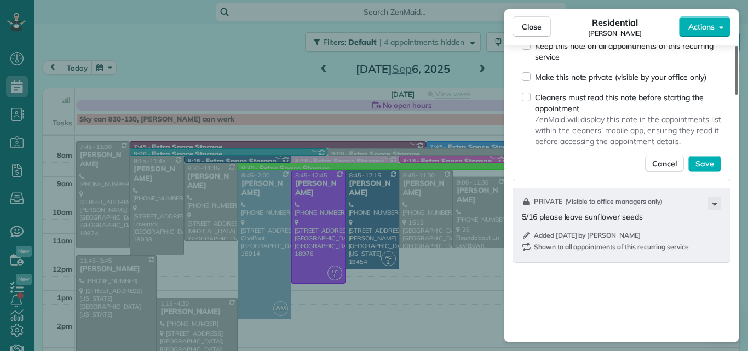
scroll to position [1310, 0]
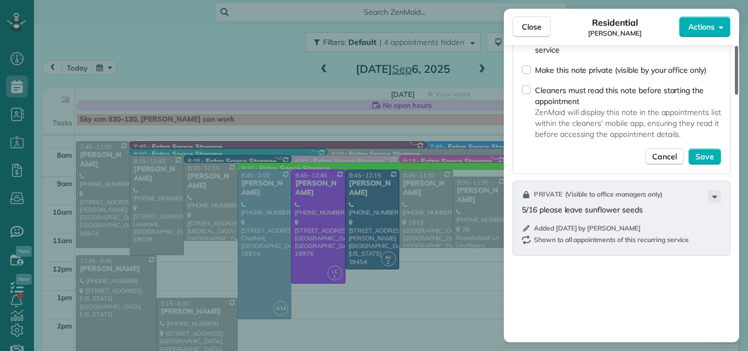
drag, startPoint x: 736, startPoint y: 238, endPoint x: 730, endPoint y: 287, distance: 49.6
click at [735, 95] on div at bounding box center [736, 70] width 3 height 49
click at [709, 158] on span "Save" at bounding box center [704, 156] width 19 height 11
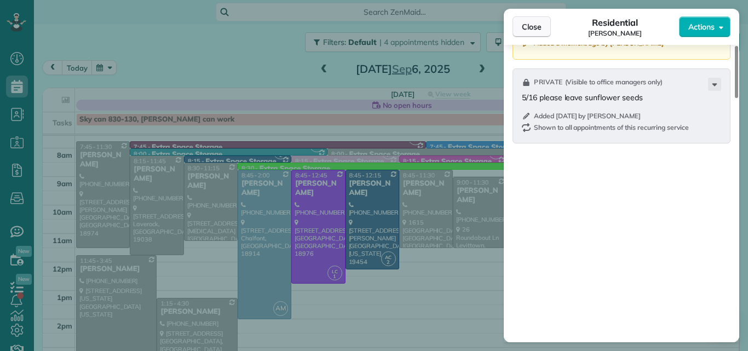
click at [526, 24] on span "Close" at bounding box center [532, 26] width 20 height 11
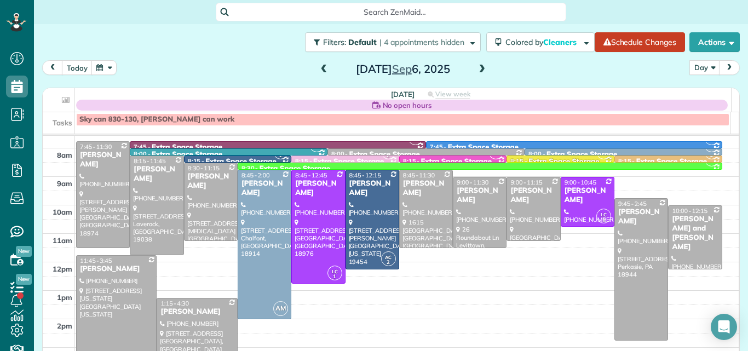
click at [320, 74] on span at bounding box center [324, 69] width 12 height 16
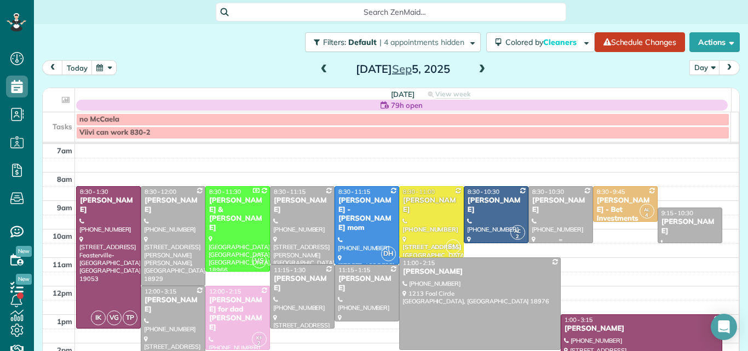
click at [537, 194] on span "8:30 - 10:30" at bounding box center [548, 192] width 32 height 8
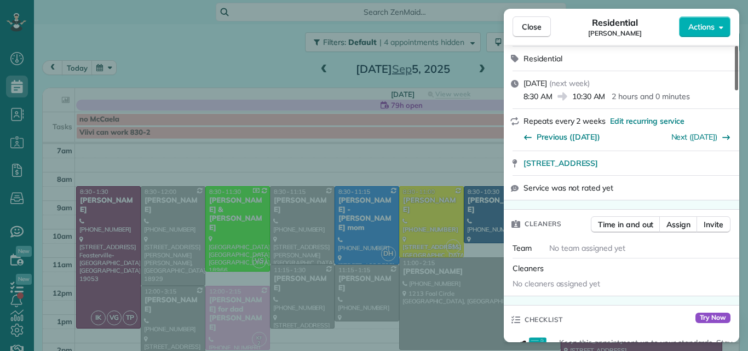
scroll to position [184, 0]
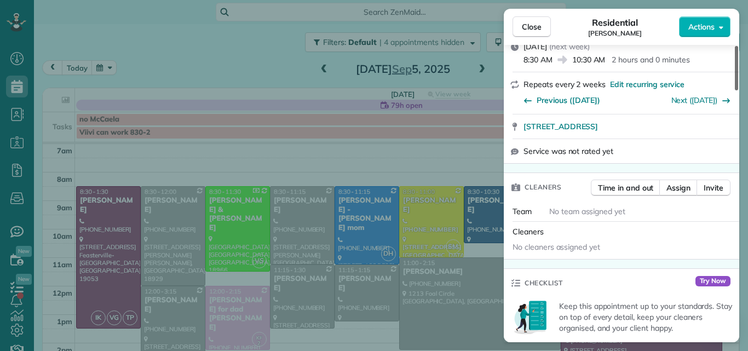
drag, startPoint x: 737, startPoint y: 76, endPoint x: 732, endPoint y: 103, distance: 27.8
click at [735, 90] on div at bounding box center [736, 68] width 3 height 44
click at [677, 189] on span "Assign" at bounding box center [678, 187] width 24 height 11
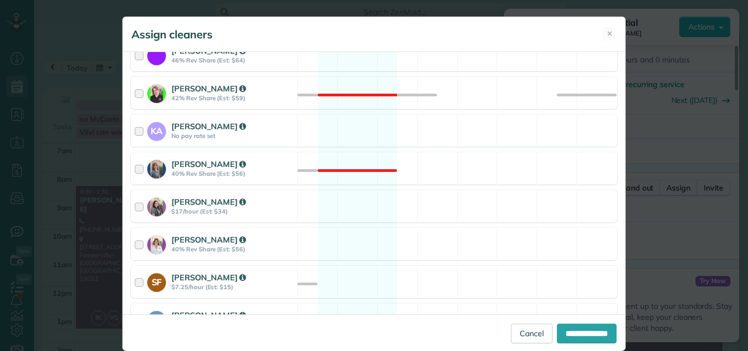
scroll to position [121, 0]
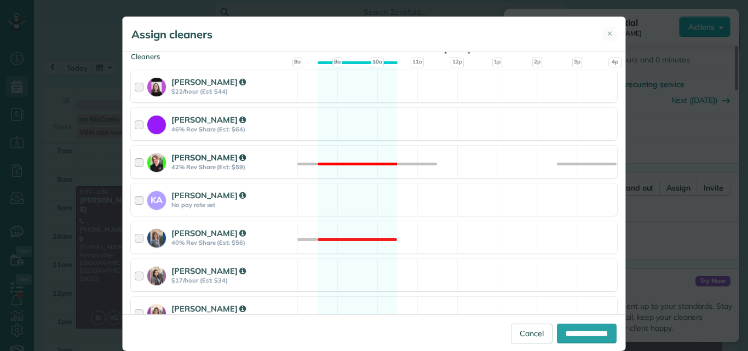
click at [135, 163] on div at bounding box center [141, 162] width 13 height 20
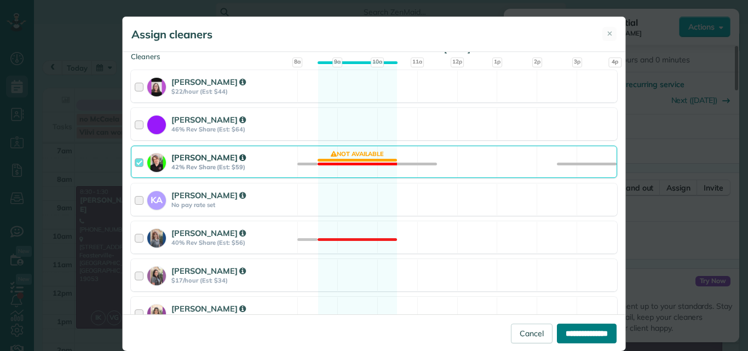
click at [560, 325] on input "**********" at bounding box center [587, 334] width 60 height 20
type input "**********"
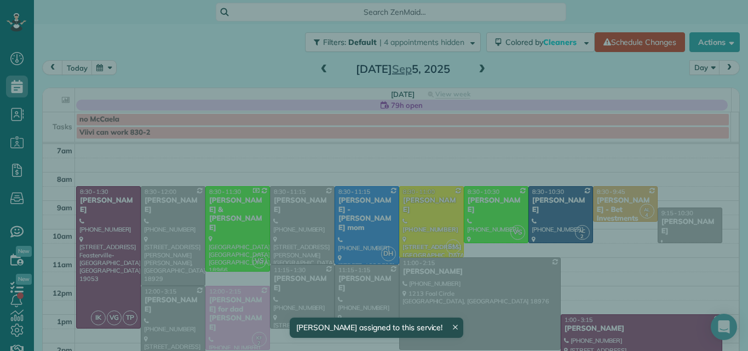
click at [213, 215] on div "Close Residential [PERSON_NAME] Actions Status Active [PERSON_NAME] · Open prof…" at bounding box center [374, 175] width 748 height 351
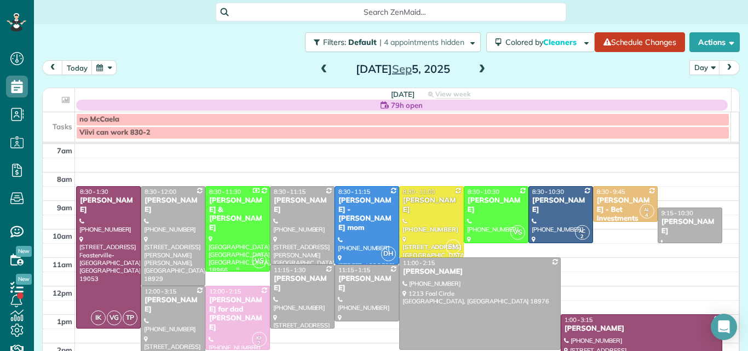
click at [244, 206] on div "[PERSON_NAME] & [PERSON_NAME]" at bounding box center [238, 214] width 58 height 37
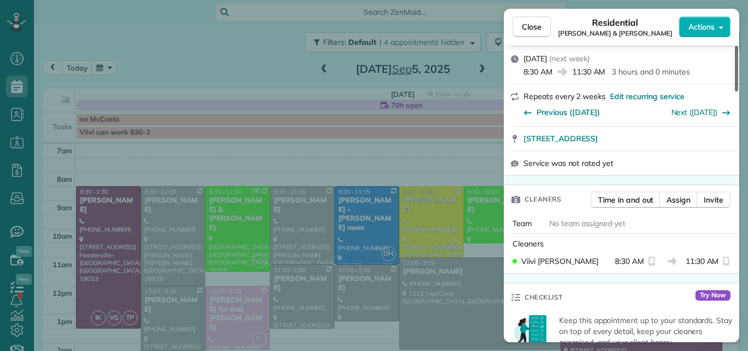
drag, startPoint x: 736, startPoint y: 57, endPoint x: 735, endPoint y: 84, distance: 27.4
click at [735, 84] on div at bounding box center [736, 68] width 3 height 45
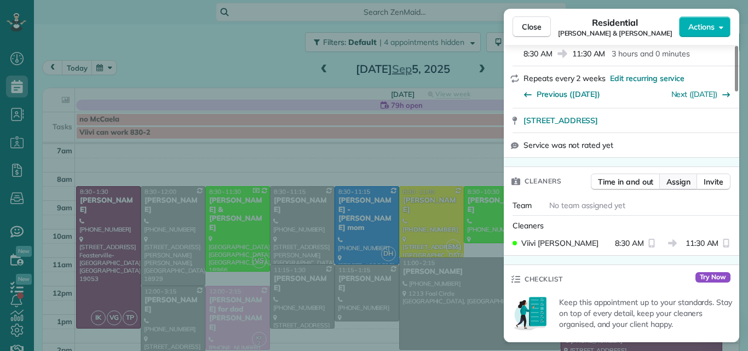
click at [678, 176] on span "Assign" at bounding box center [678, 181] width 24 height 11
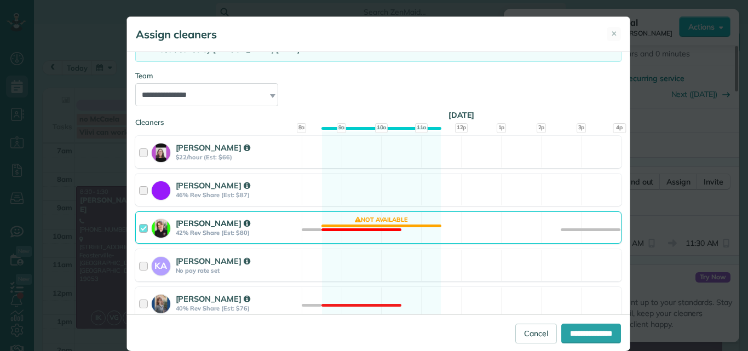
scroll to position [125, 0]
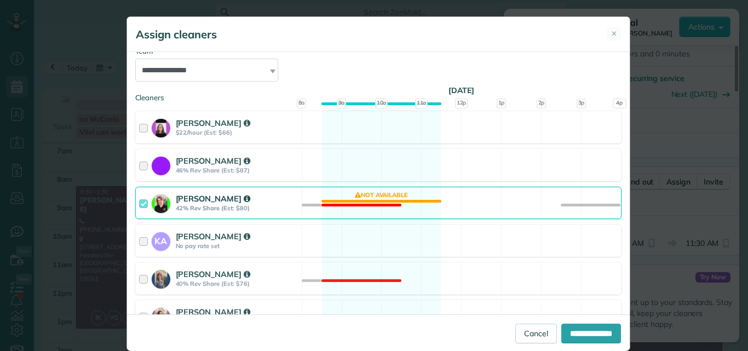
click at [139, 203] on div at bounding box center [145, 203] width 13 height 20
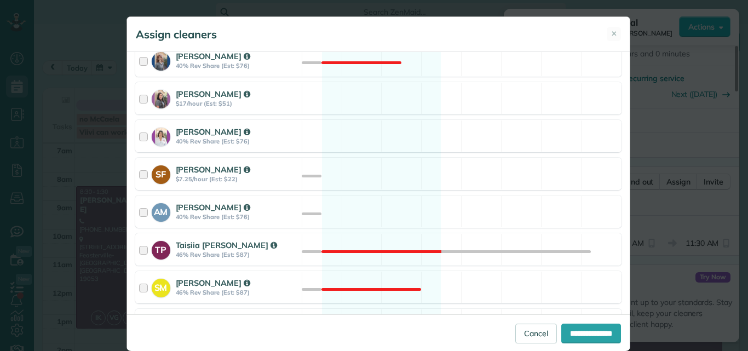
scroll to position [260, 0]
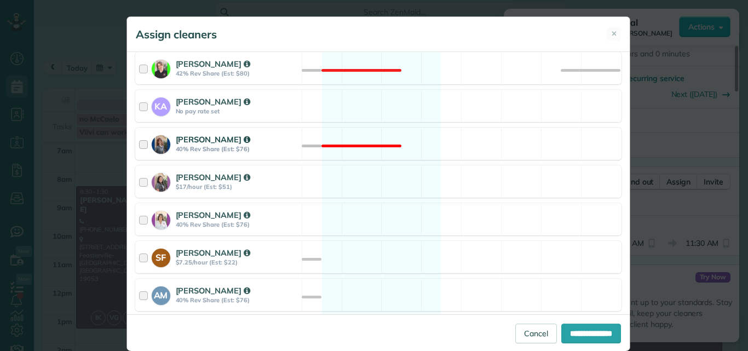
click at [139, 145] on div at bounding box center [145, 144] width 13 height 20
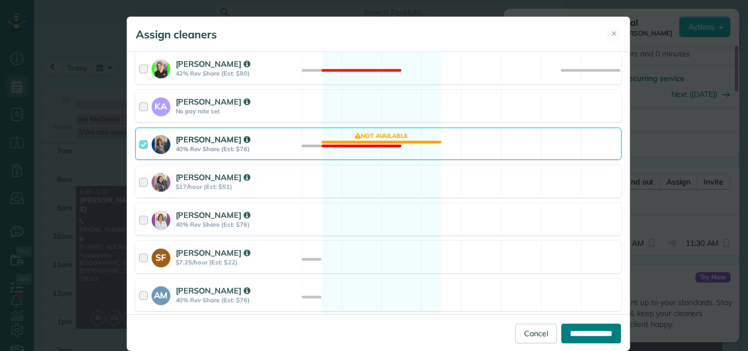
click at [576, 331] on input "**********" at bounding box center [591, 334] width 60 height 20
type input "**********"
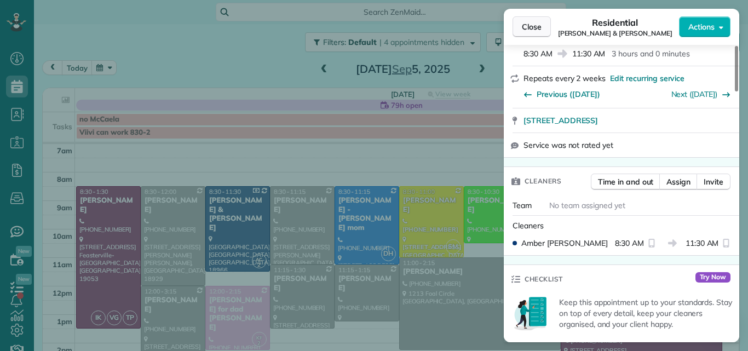
click at [533, 27] on span "Close" at bounding box center [532, 26] width 20 height 11
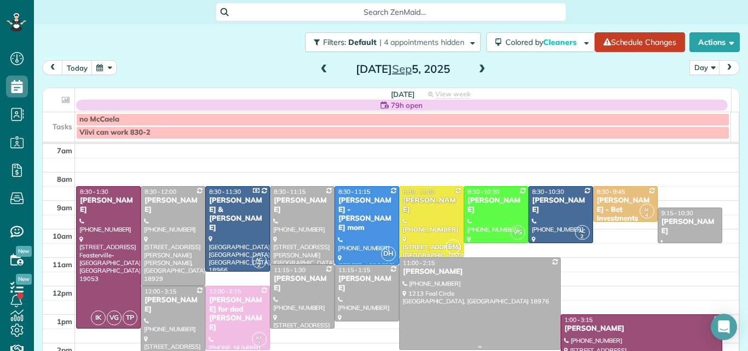
click at [461, 284] on div at bounding box center [480, 303] width 160 height 91
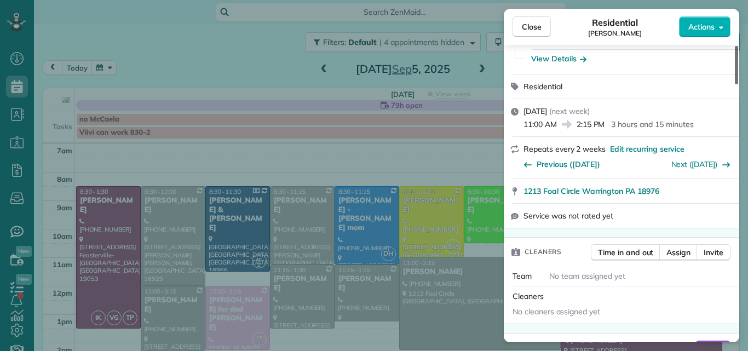
drag, startPoint x: 737, startPoint y: 71, endPoint x: 735, endPoint y: 94, distance: 23.1
click at [735, 84] on div at bounding box center [736, 65] width 3 height 38
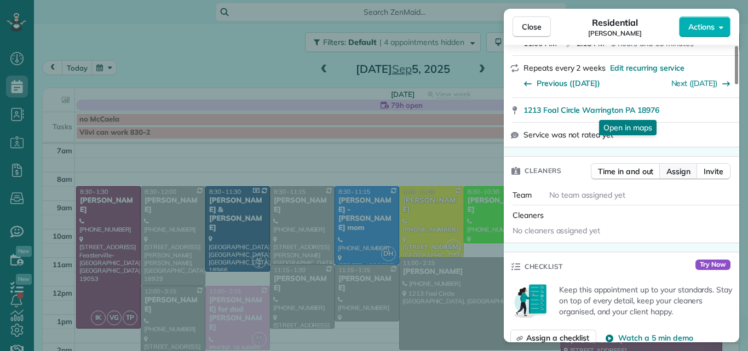
click at [686, 169] on span "Assign" at bounding box center [678, 171] width 24 height 11
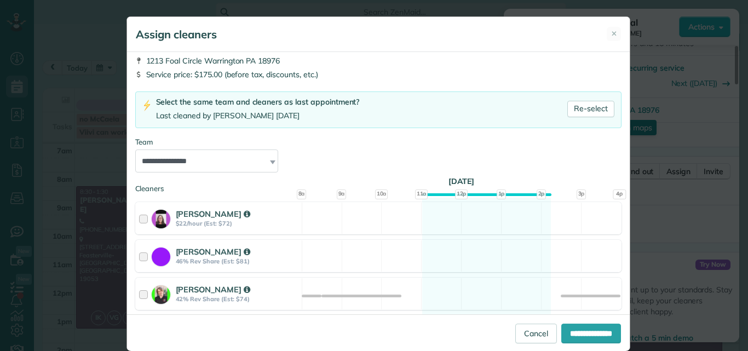
scroll to position [111, 0]
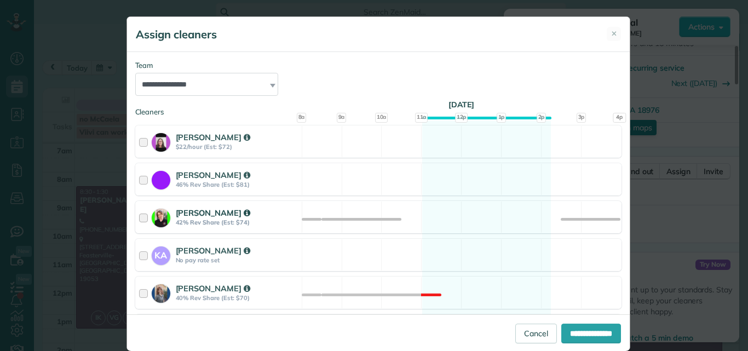
click at [139, 218] on div at bounding box center [145, 217] width 13 height 20
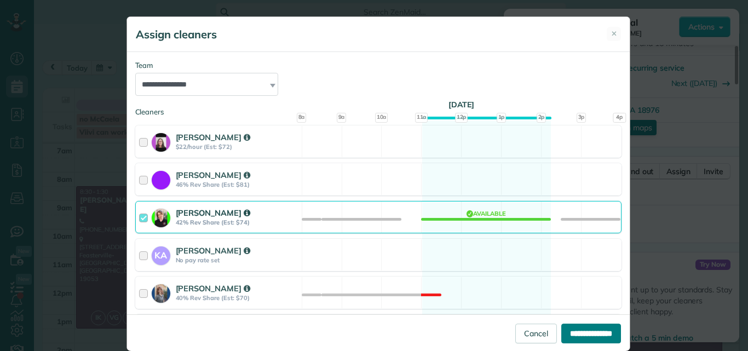
click at [586, 333] on input "**********" at bounding box center [591, 334] width 60 height 20
type input "**********"
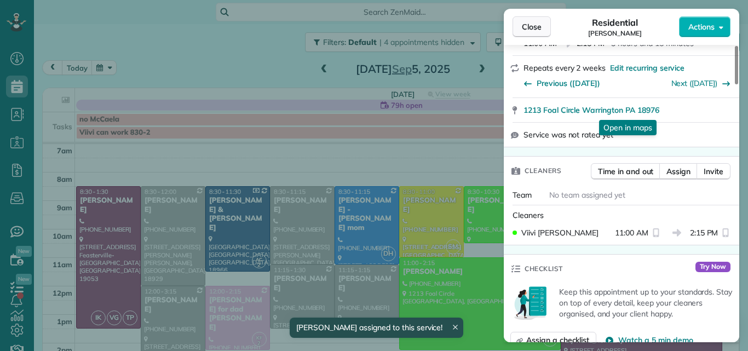
click at [528, 26] on span "Close" at bounding box center [532, 26] width 20 height 11
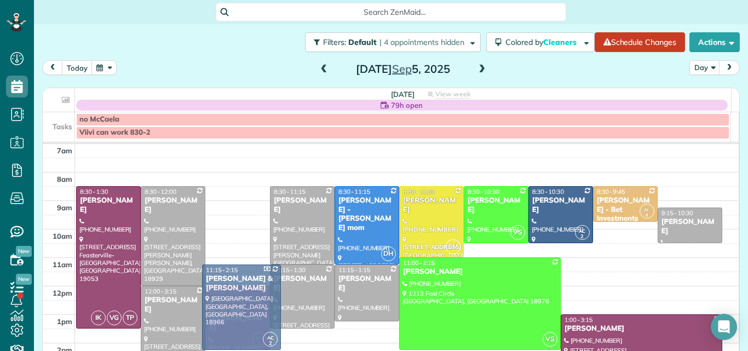
drag, startPoint x: 226, startPoint y: 198, endPoint x: 232, endPoint y: 274, distance: 76.3
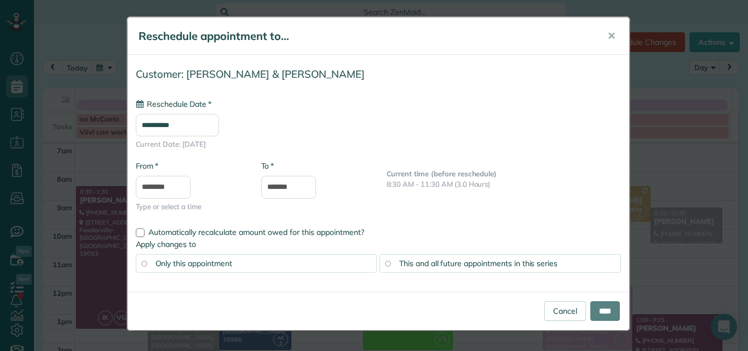
type input "**********"
click at [610, 306] on input "****" at bounding box center [605, 311] width 30 height 20
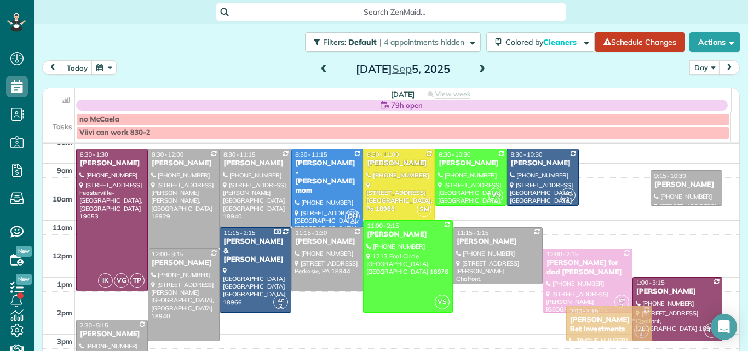
drag, startPoint x: 593, startPoint y: 194, endPoint x: 555, endPoint y: 351, distance: 161.6
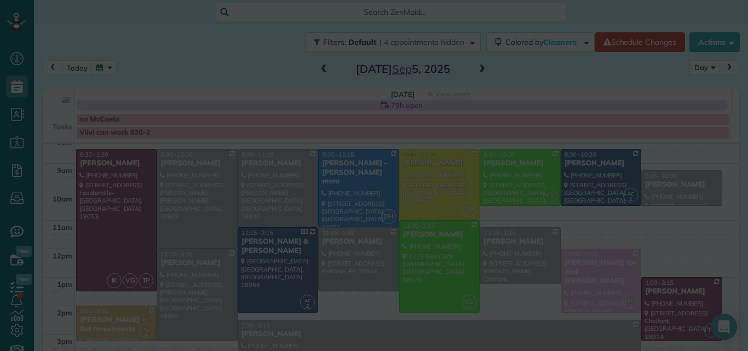
scroll to position [38, 0]
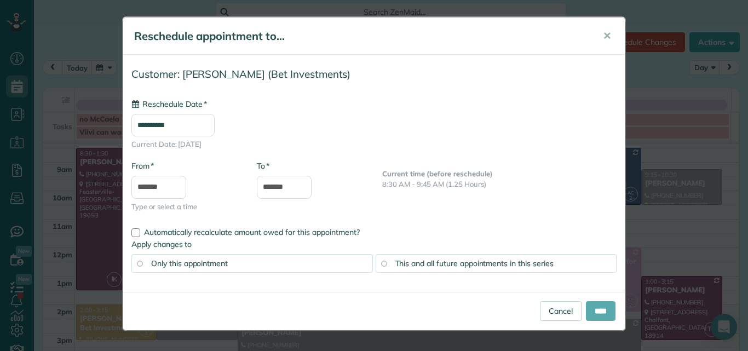
type input "**********"
click at [563, 307] on link "Cancel" at bounding box center [561, 311] width 42 height 20
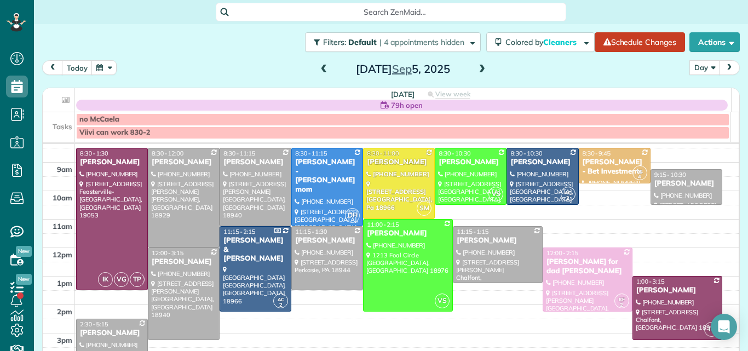
click at [477, 66] on span at bounding box center [482, 70] width 12 height 10
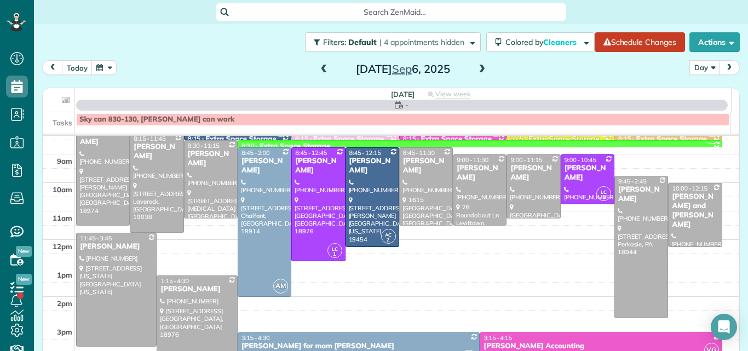
scroll to position [0, 0]
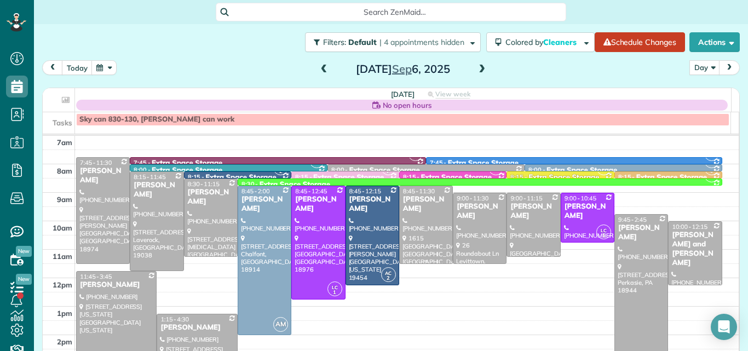
click at [419, 200] on div "[PERSON_NAME]" at bounding box center [425, 204] width 47 height 19
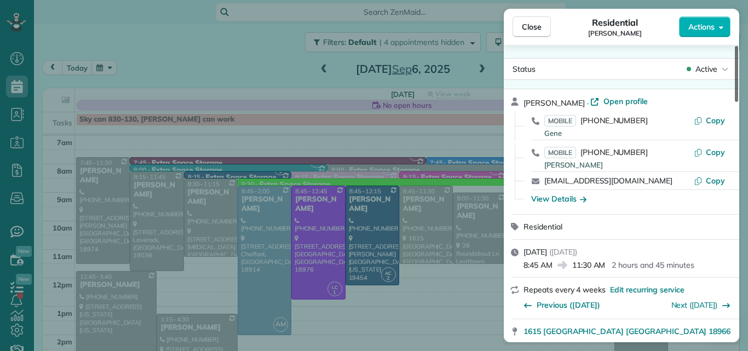
scroll to position [14, 0]
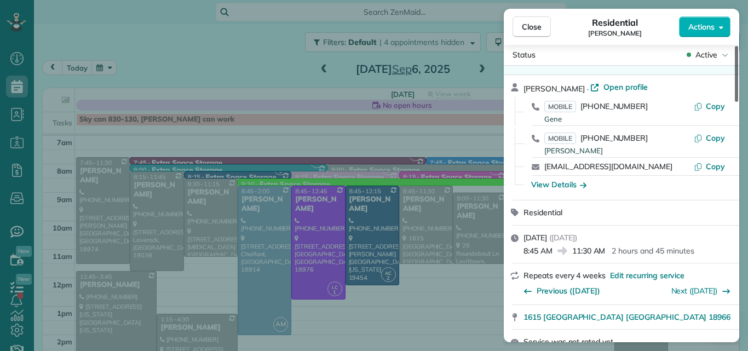
click at [735, 66] on div at bounding box center [736, 74] width 3 height 56
click at [538, 24] on span "Close" at bounding box center [532, 26] width 20 height 11
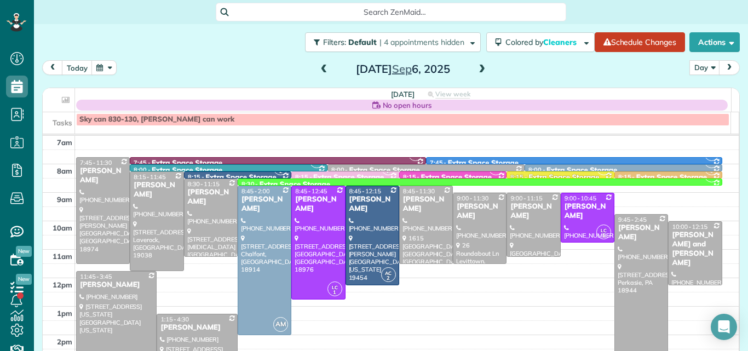
click at [318, 66] on span at bounding box center [324, 70] width 12 height 10
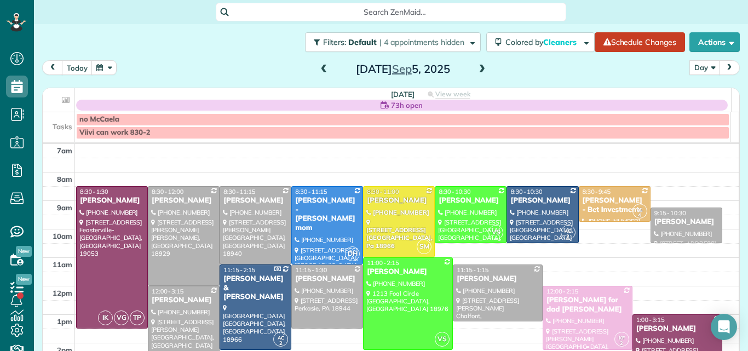
click at [562, 326] on div at bounding box center [587, 317] width 89 height 63
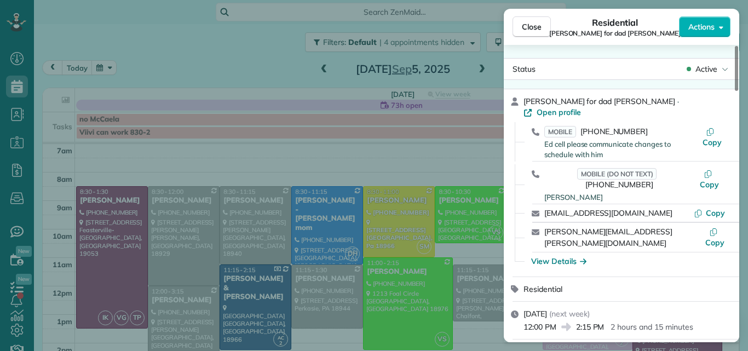
drag, startPoint x: 538, startPoint y: 24, endPoint x: 296, endPoint y: 88, distance: 250.3
click at [538, 24] on span "Close" at bounding box center [532, 26] width 20 height 11
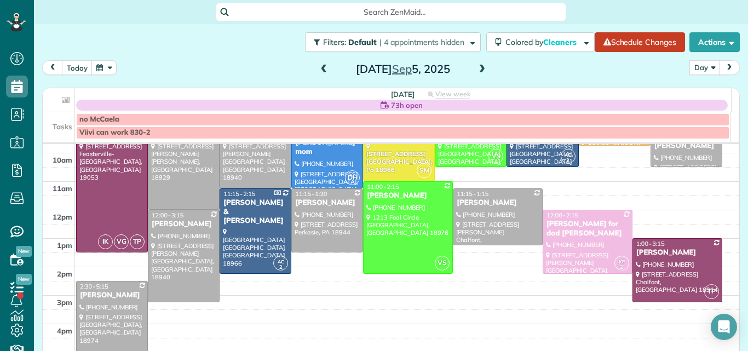
scroll to position [37, 0]
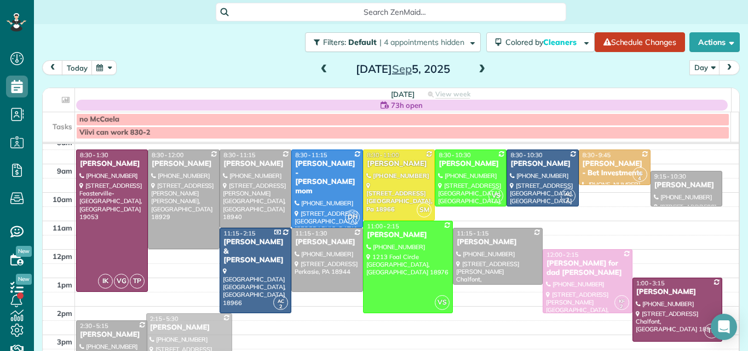
drag, startPoint x: 188, startPoint y: 281, endPoint x: 176, endPoint y: 342, distance: 62.5
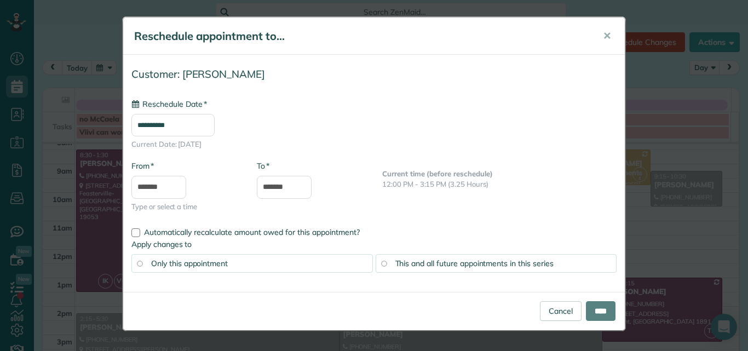
type input "**********"
click at [601, 301] on input "****" at bounding box center [601, 311] width 30 height 20
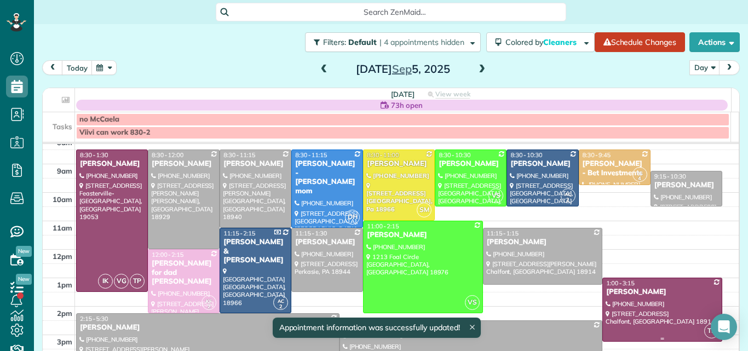
click at [657, 287] on div "[PERSON_NAME]" at bounding box center [661, 291] width 113 height 9
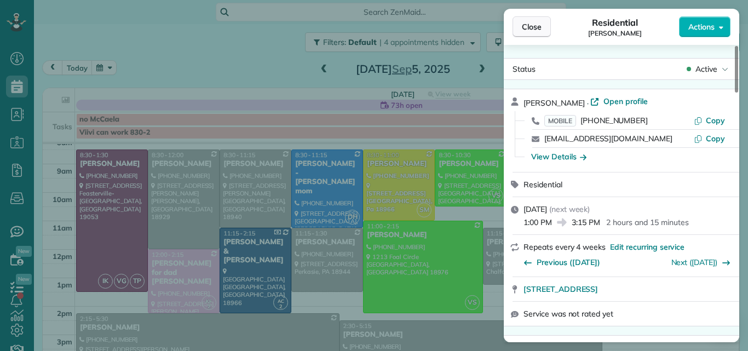
click at [523, 20] on button "Close" at bounding box center [531, 26] width 38 height 21
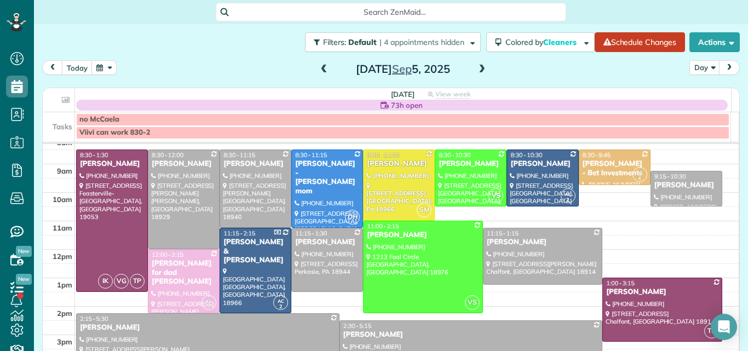
click at [192, 325] on div "[PERSON_NAME]" at bounding box center [207, 327] width 257 height 9
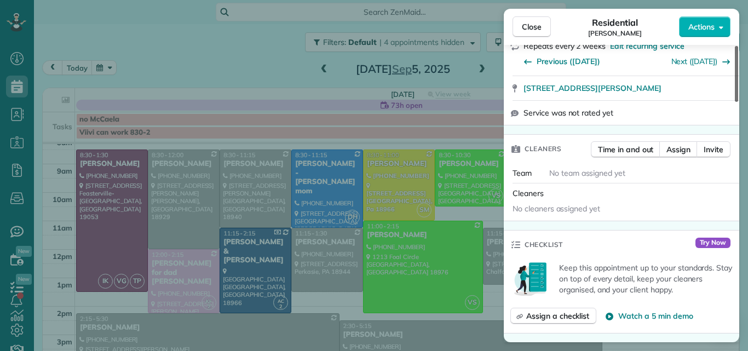
scroll to position [222, 0]
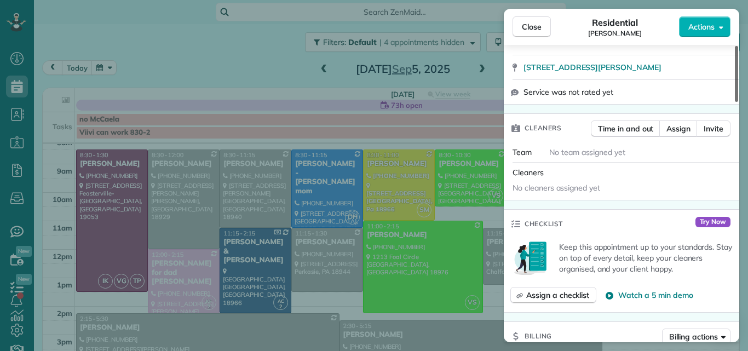
drag, startPoint x: 737, startPoint y: 64, endPoint x: 732, endPoint y: 105, distance: 42.0
click at [735, 102] on div at bounding box center [736, 74] width 3 height 56
click at [677, 125] on span "Assign" at bounding box center [678, 128] width 24 height 11
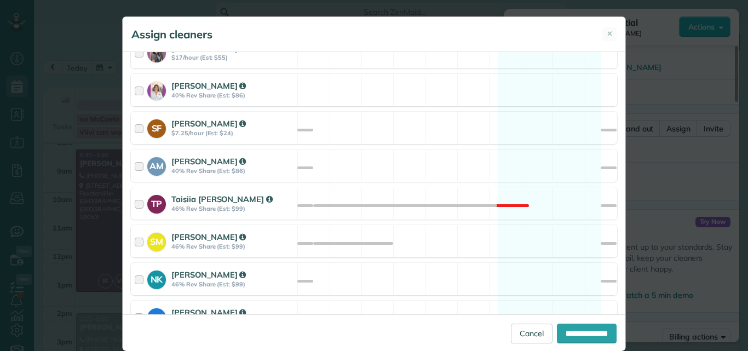
scroll to position [426, 0]
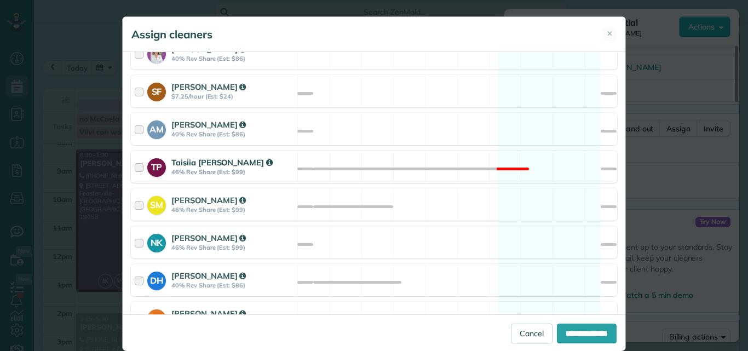
click at [135, 165] on div at bounding box center [141, 167] width 13 height 20
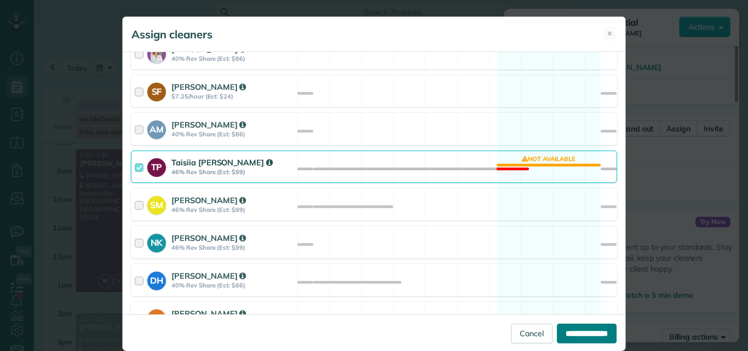
click at [571, 333] on input "**********" at bounding box center [587, 334] width 60 height 20
type input "**********"
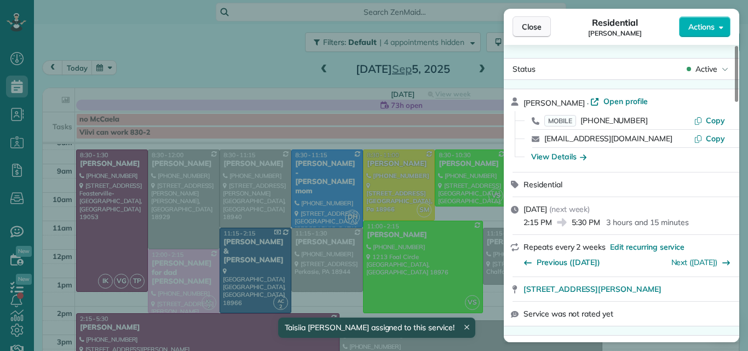
click at [526, 25] on span "Close" at bounding box center [532, 26] width 20 height 11
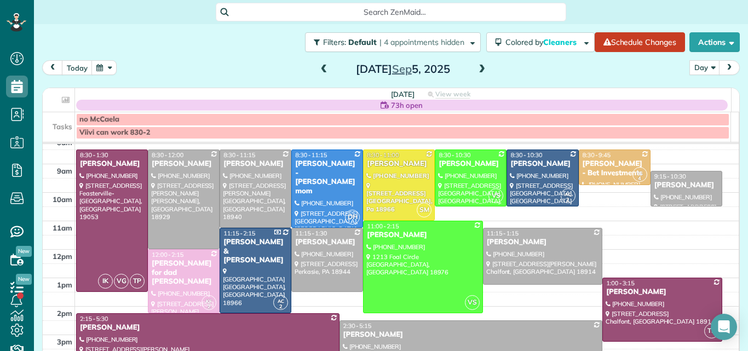
click at [322, 66] on span at bounding box center [324, 70] width 12 height 10
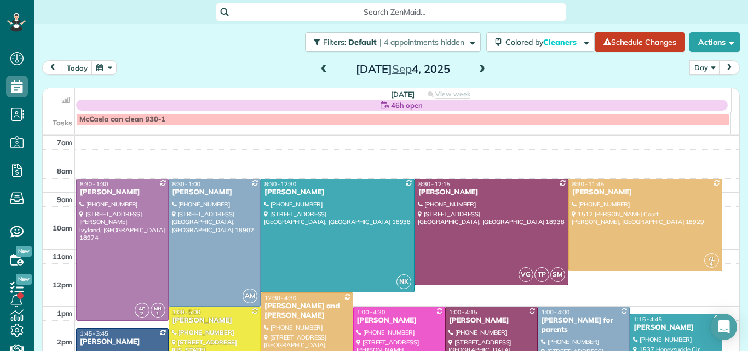
click at [322, 66] on span at bounding box center [324, 70] width 12 height 10
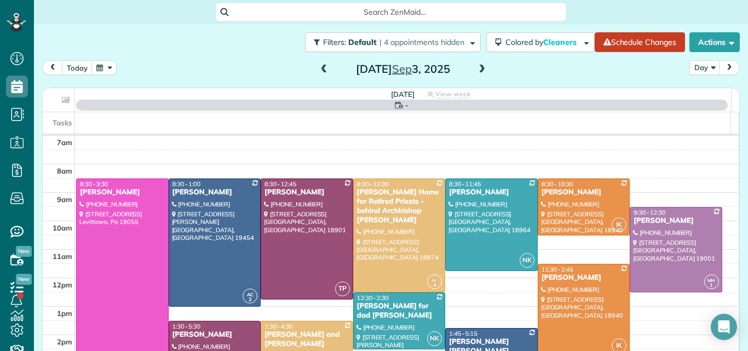
click at [322, 66] on span at bounding box center [324, 70] width 12 height 10
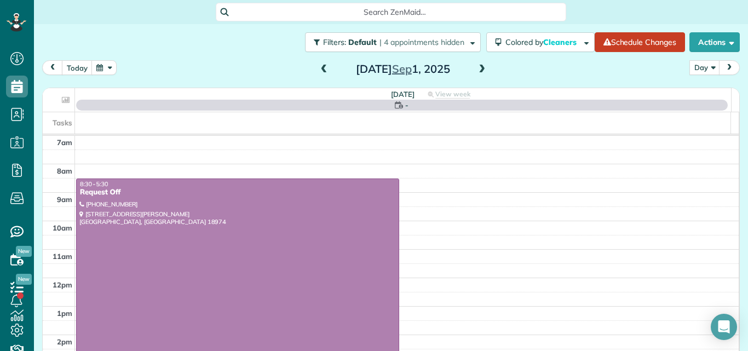
click at [322, 66] on span at bounding box center [324, 70] width 12 height 10
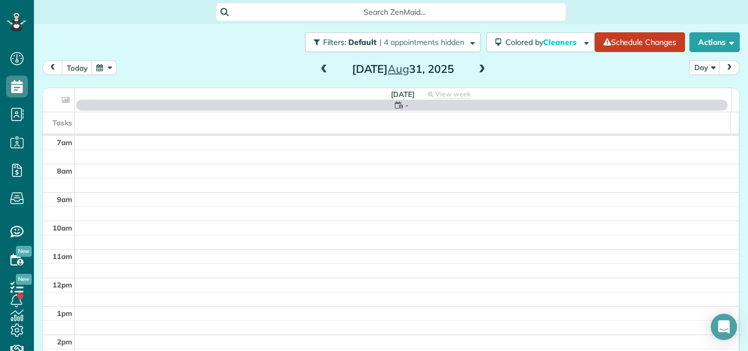
click at [322, 66] on span at bounding box center [324, 70] width 12 height 10
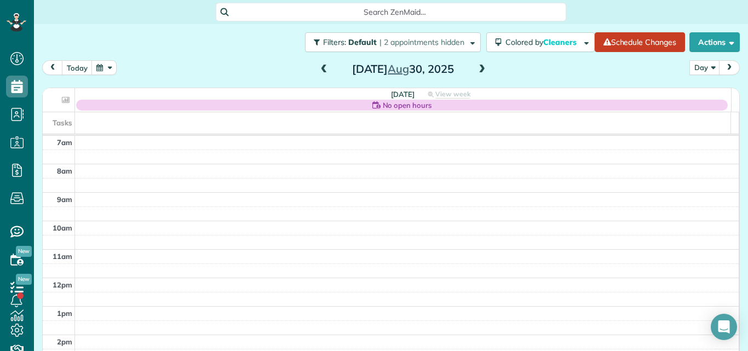
click at [322, 66] on span at bounding box center [324, 70] width 12 height 10
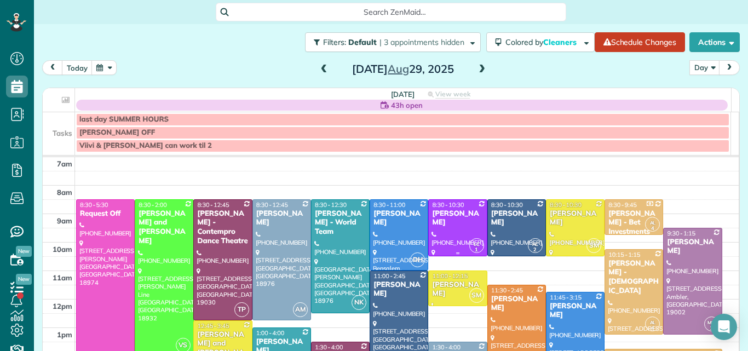
click at [454, 220] on div "[PERSON_NAME]" at bounding box center [457, 218] width 52 height 19
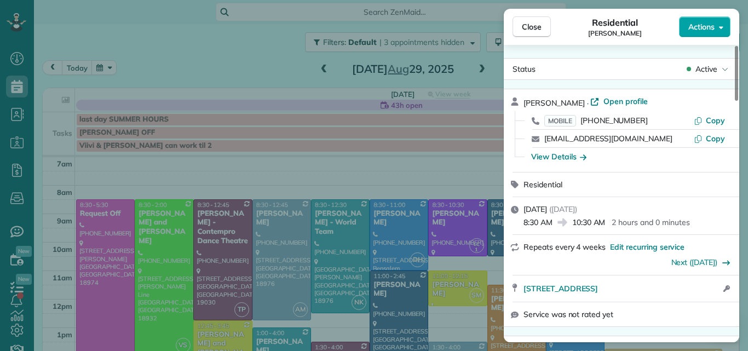
click at [694, 27] on span "Actions" at bounding box center [701, 26] width 26 height 11
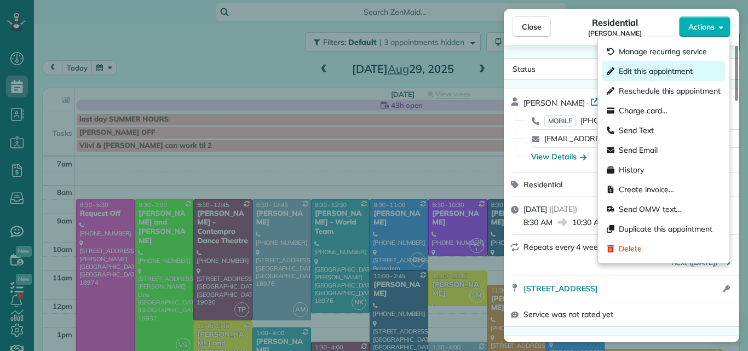
click at [670, 71] on span "Edit this appointment" at bounding box center [656, 71] width 74 height 11
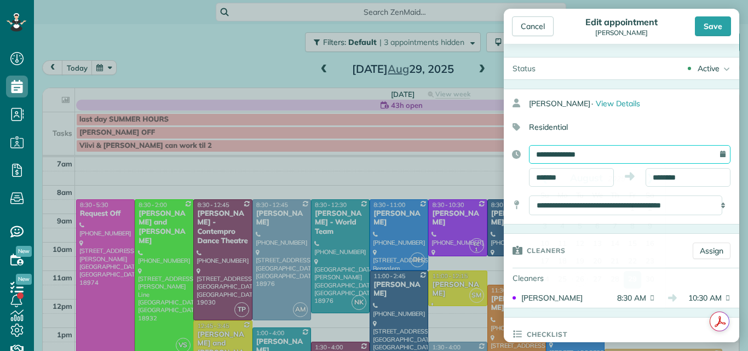
click at [631, 152] on input "**********" at bounding box center [629, 154] width 201 height 19
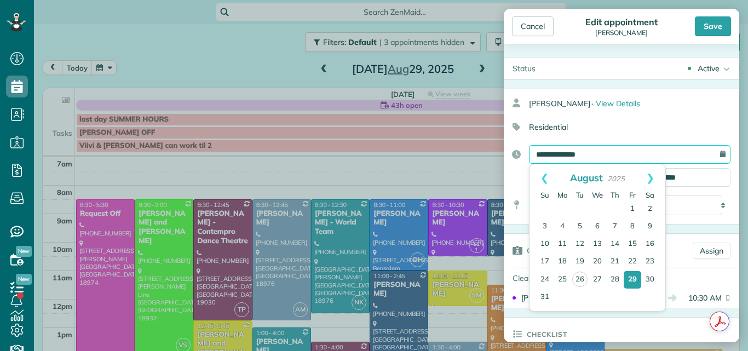
click at [631, 152] on input "**********" at bounding box center [629, 154] width 201 height 19
click at [649, 174] on link "Next" at bounding box center [650, 177] width 30 height 27
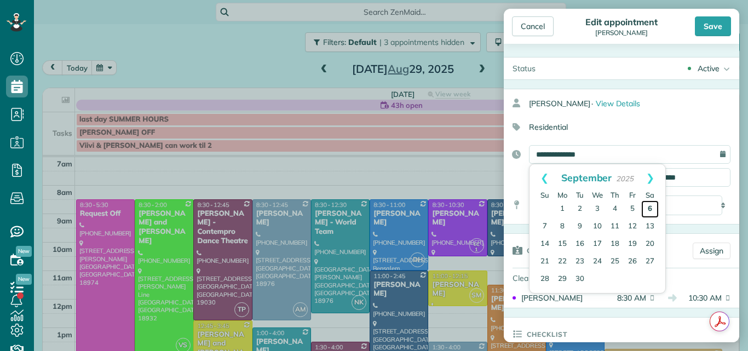
click at [651, 204] on link "6" at bounding box center [650, 209] width 18 height 18
type input "**********"
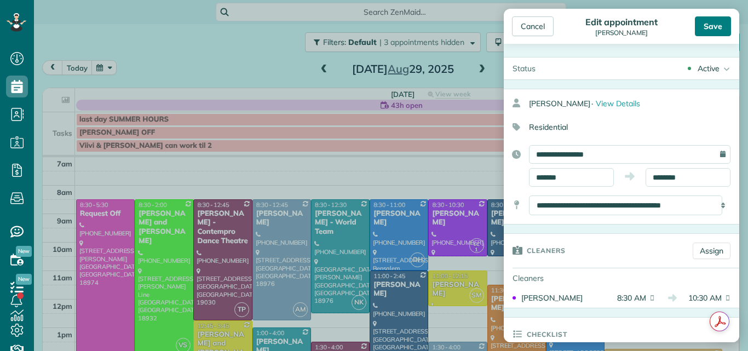
click at [710, 22] on div "Save" at bounding box center [713, 26] width 36 height 20
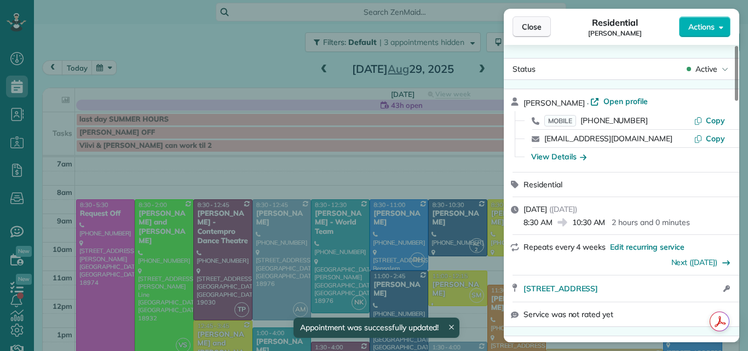
click at [542, 21] on button "Close" at bounding box center [531, 26] width 38 height 21
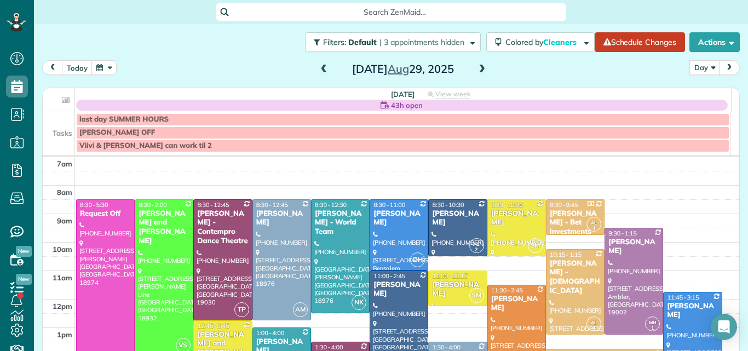
click at [476, 67] on span at bounding box center [482, 70] width 12 height 10
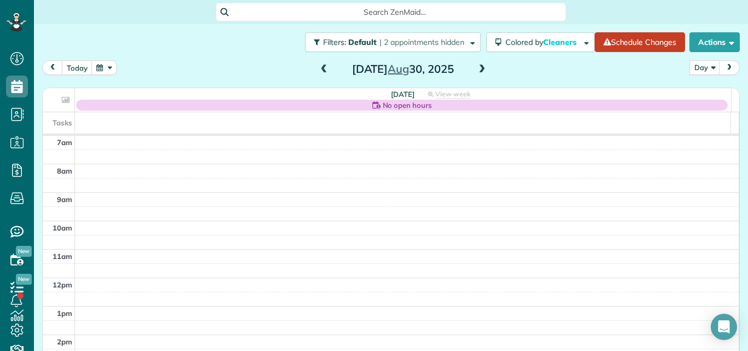
click at [476, 67] on span at bounding box center [482, 70] width 12 height 10
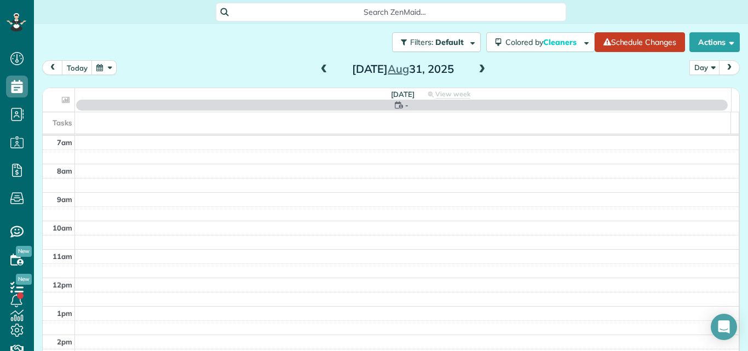
click at [476, 67] on span at bounding box center [482, 70] width 12 height 10
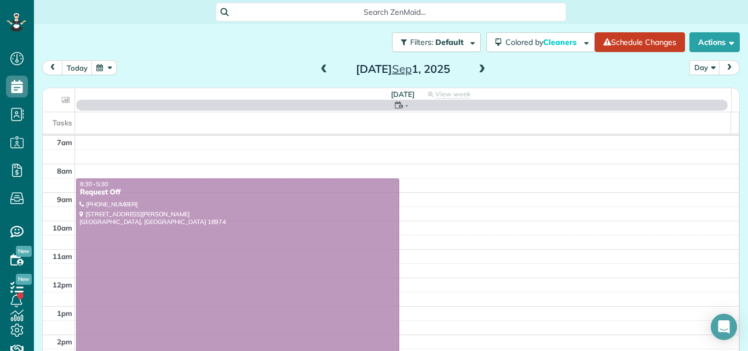
click at [476, 67] on span at bounding box center [482, 70] width 12 height 10
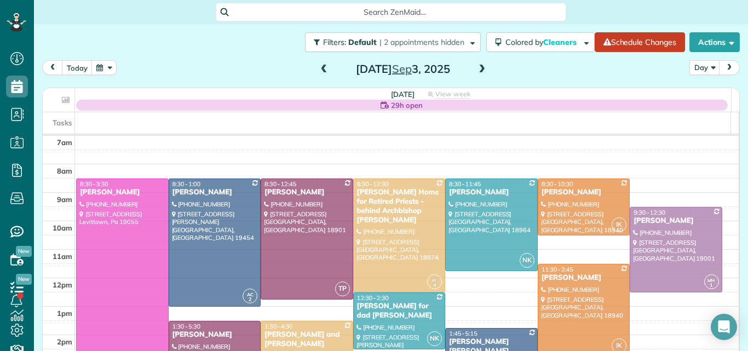
click at [476, 67] on span at bounding box center [482, 70] width 12 height 10
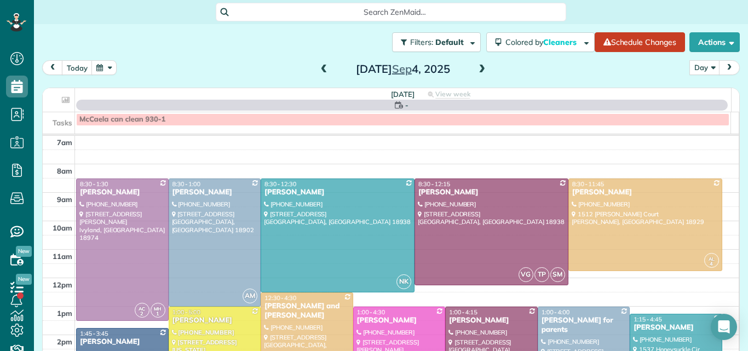
click at [476, 67] on span at bounding box center [482, 70] width 12 height 10
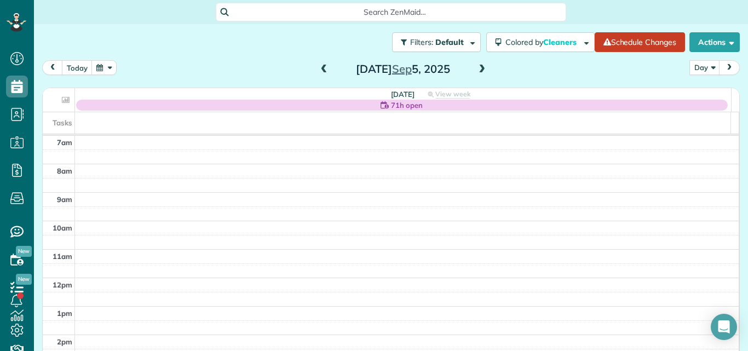
click at [318, 66] on span at bounding box center [324, 70] width 12 height 10
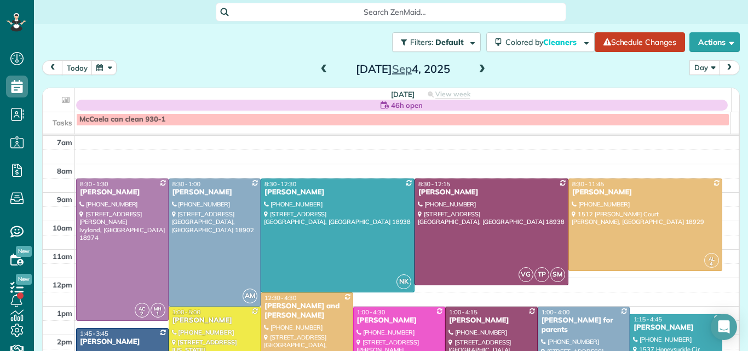
click at [476, 70] on span at bounding box center [482, 70] width 12 height 10
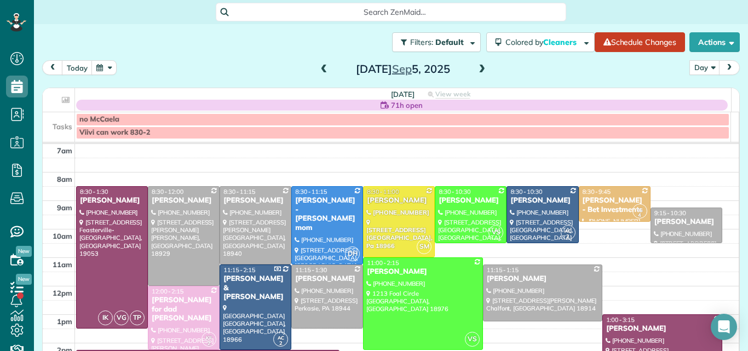
click at [614, 320] on span "1:00 - 3:15" at bounding box center [620, 320] width 28 height 8
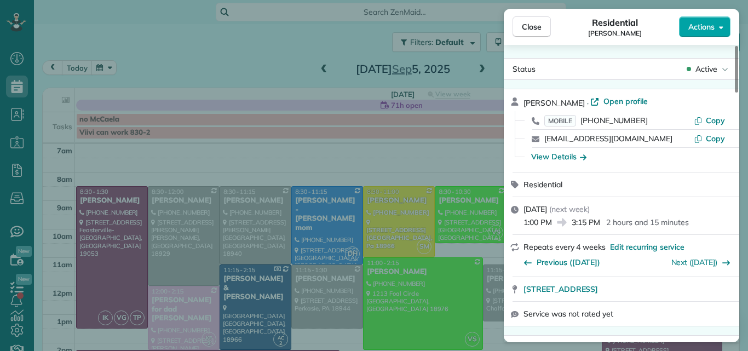
click at [703, 21] on button "Actions" at bounding box center [704, 26] width 51 height 21
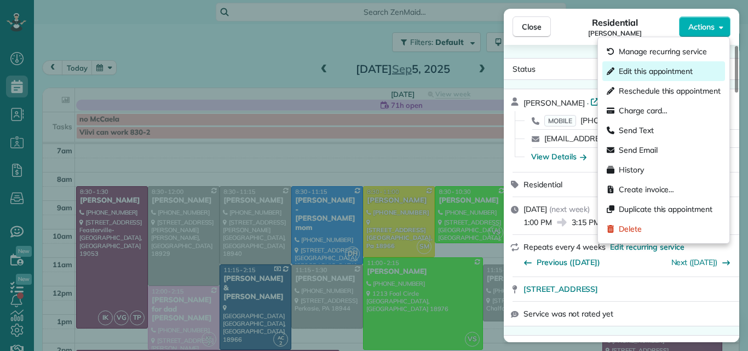
click at [674, 70] on span "Edit this appointment" at bounding box center [656, 71] width 74 height 11
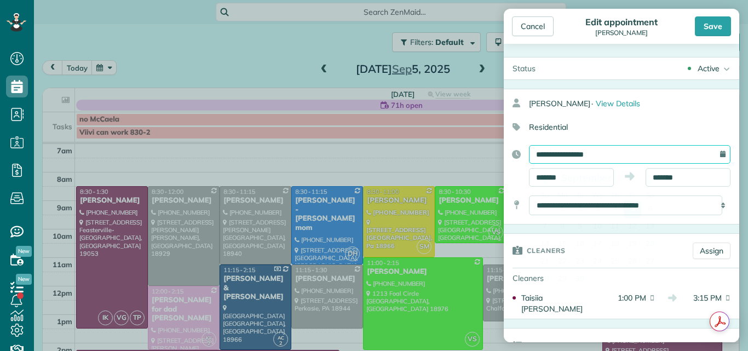
click at [601, 153] on input "**********" at bounding box center [629, 154] width 201 height 19
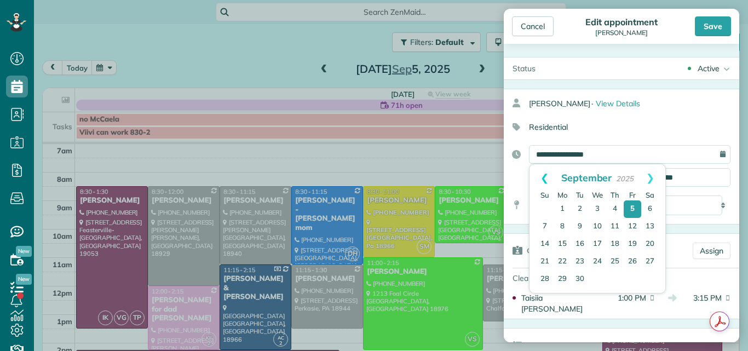
click at [539, 174] on link "Prev" at bounding box center [544, 177] width 30 height 27
click at [633, 279] on link "29" at bounding box center [633, 280] width 18 height 18
type input "**********"
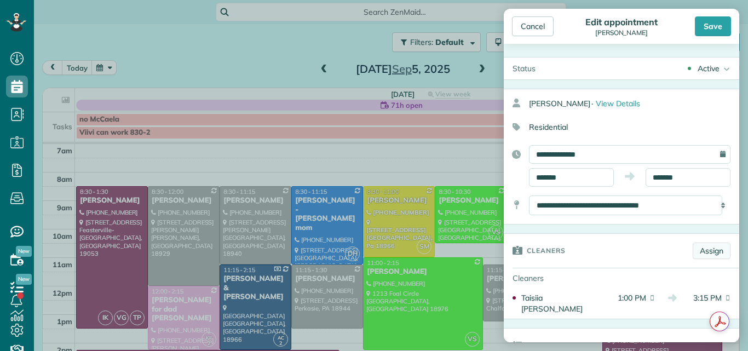
click at [699, 249] on link "Assign" at bounding box center [712, 251] width 38 height 16
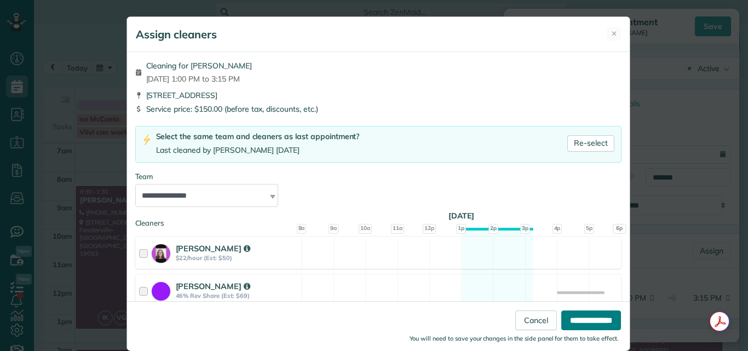
click at [564, 318] on input "**********" at bounding box center [591, 320] width 60 height 20
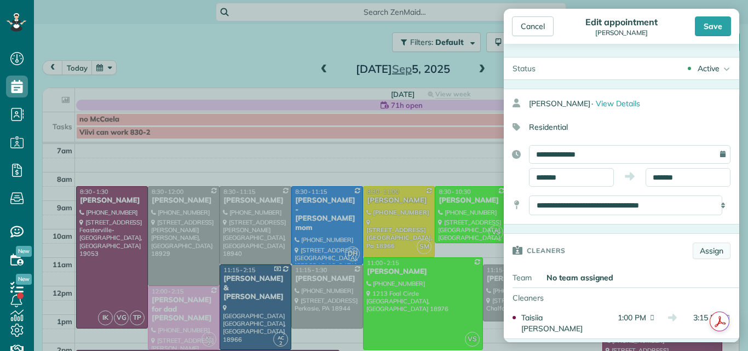
click at [696, 248] on link "Assign" at bounding box center [712, 251] width 38 height 16
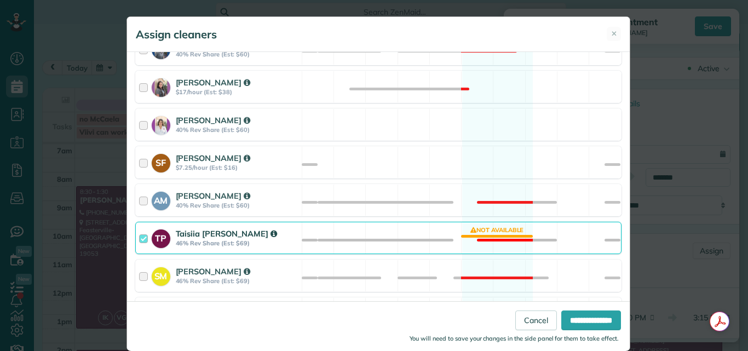
scroll to position [439, 0]
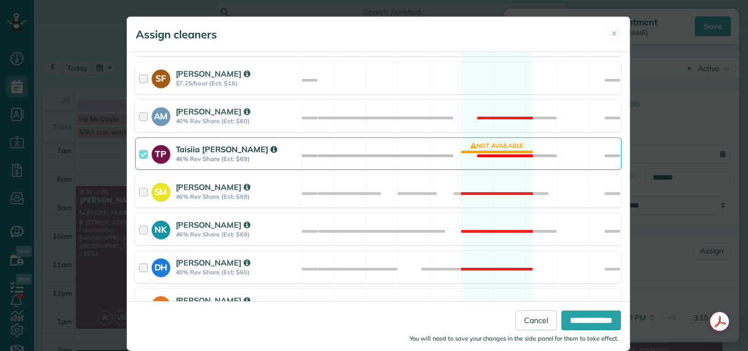
click at [139, 152] on div at bounding box center [145, 153] width 13 height 20
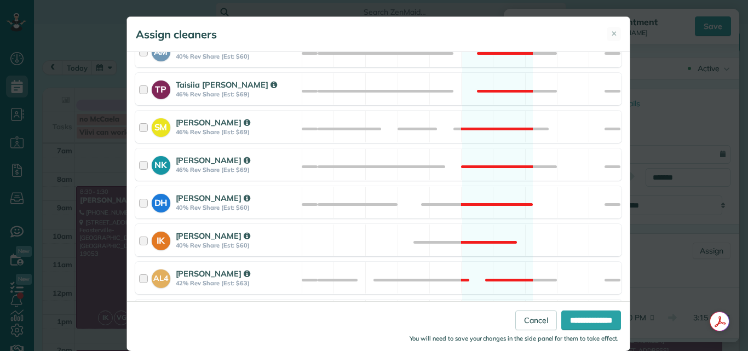
scroll to position [527, 0]
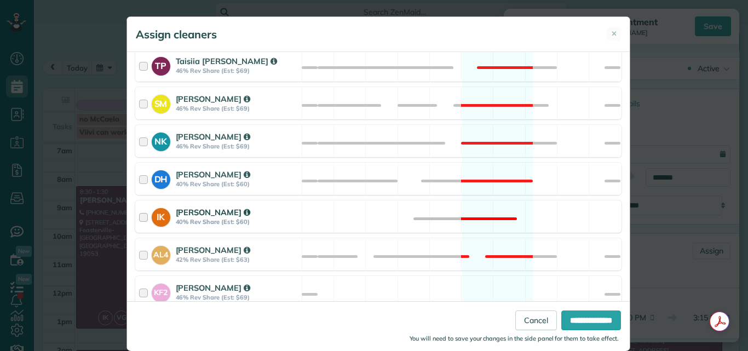
click at [139, 214] on div at bounding box center [145, 216] width 13 height 20
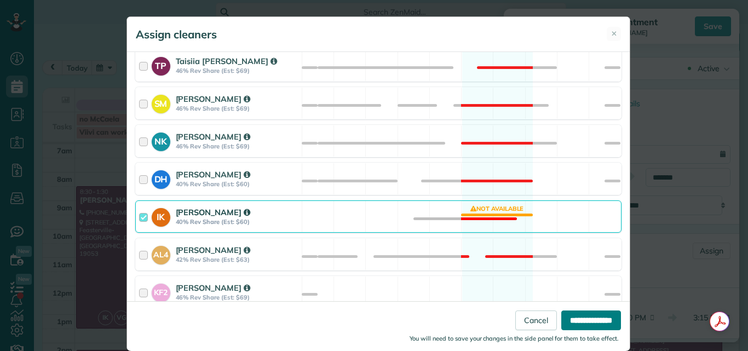
click at [561, 316] on input "**********" at bounding box center [591, 320] width 60 height 20
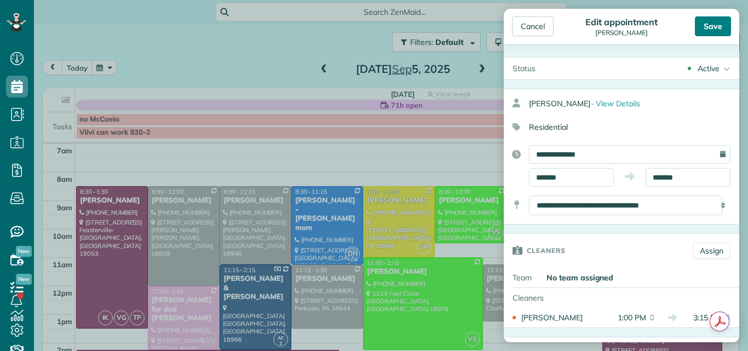
click at [715, 26] on div "Save" at bounding box center [713, 26] width 36 height 20
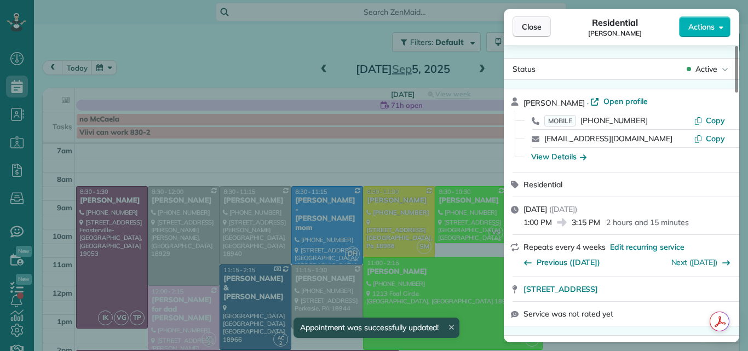
click at [536, 28] on span "Close" at bounding box center [532, 26] width 20 height 11
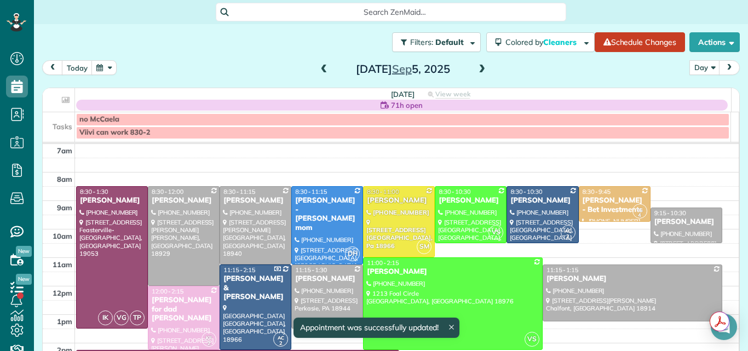
click at [320, 71] on span at bounding box center [324, 70] width 12 height 10
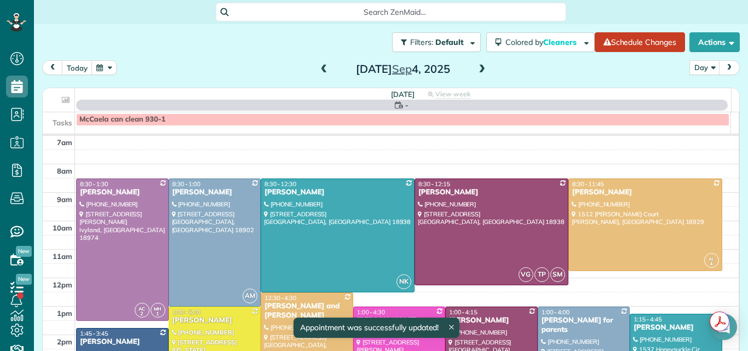
click at [320, 71] on span at bounding box center [324, 70] width 12 height 10
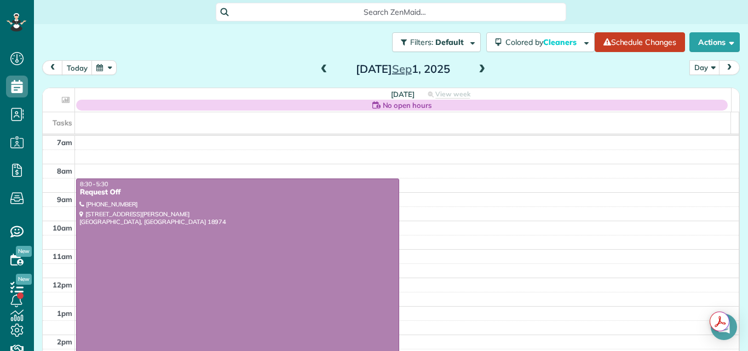
click at [320, 71] on span at bounding box center [324, 70] width 12 height 10
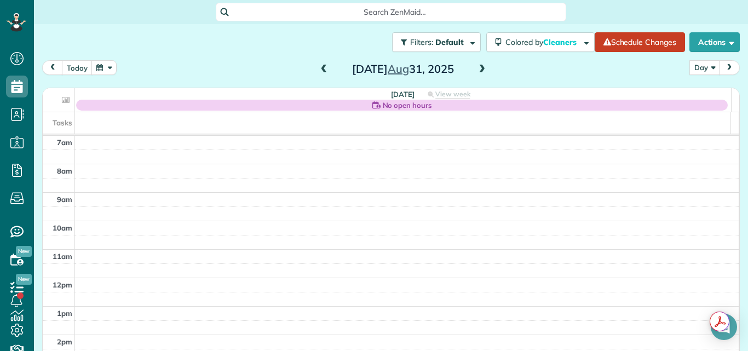
click at [320, 71] on span at bounding box center [324, 70] width 12 height 10
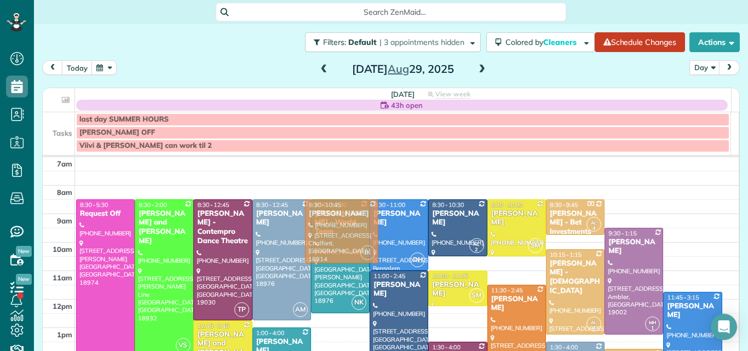
drag, startPoint x: 336, startPoint y: 334, endPoint x: 335, endPoint y: 206, distance: 128.7
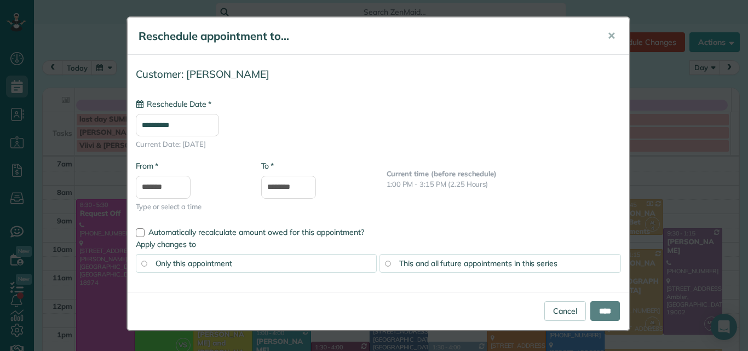
type input "**********"
click at [609, 309] on input "****" at bounding box center [605, 311] width 30 height 20
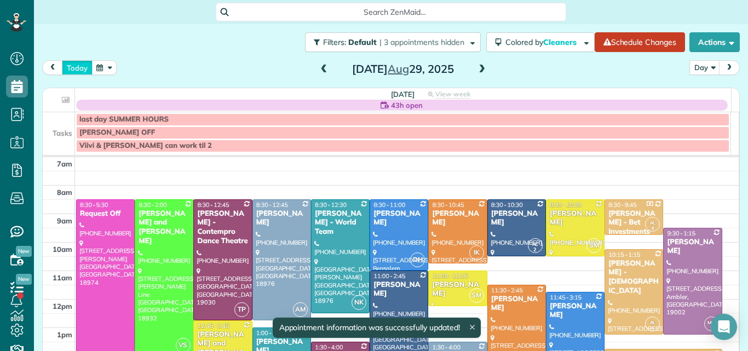
click at [71, 62] on button "today" at bounding box center [77, 67] width 31 height 15
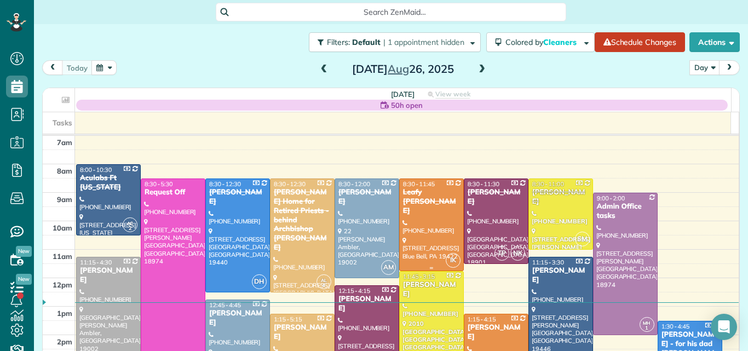
click at [429, 225] on div at bounding box center [432, 224] width 64 height 91
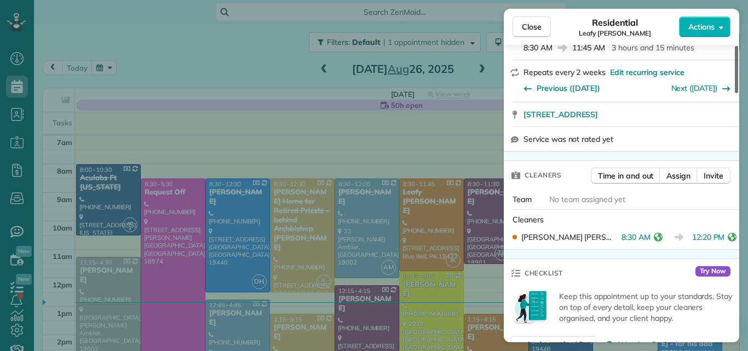
scroll to position [199, 0]
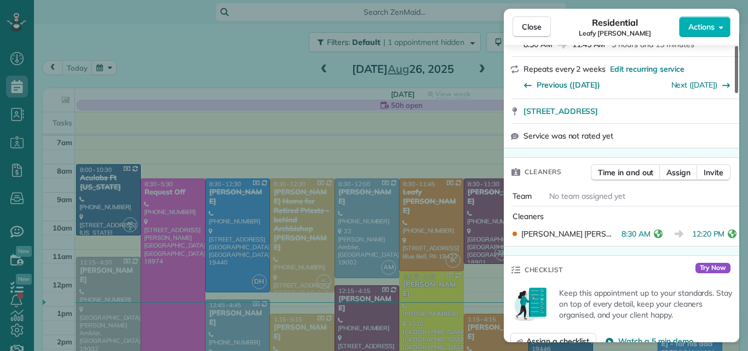
drag, startPoint x: 736, startPoint y: 67, endPoint x: 729, endPoint y: 99, distance: 32.4
click at [735, 93] on div at bounding box center [736, 69] width 3 height 47
click at [532, 22] on span "Close" at bounding box center [532, 26] width 20 height 11
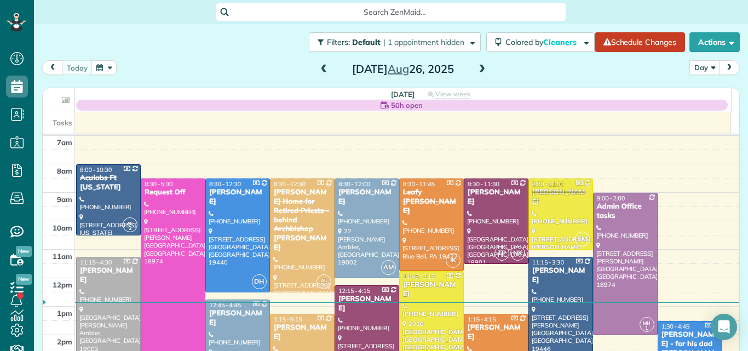
click at [479, 328] on div "[PERSON_NAME]" at bounding box center [496, 332] width 58 height 19
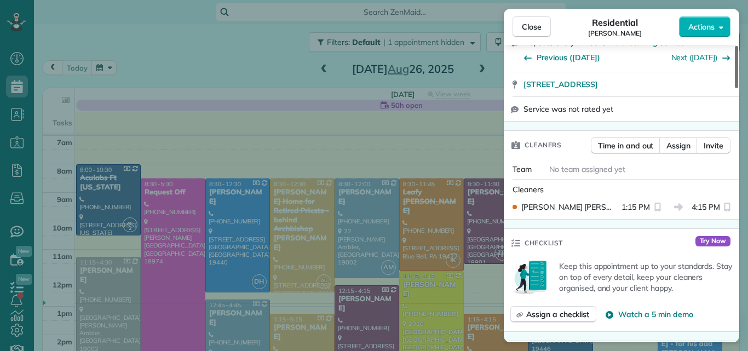
scroll to position [243, 0]
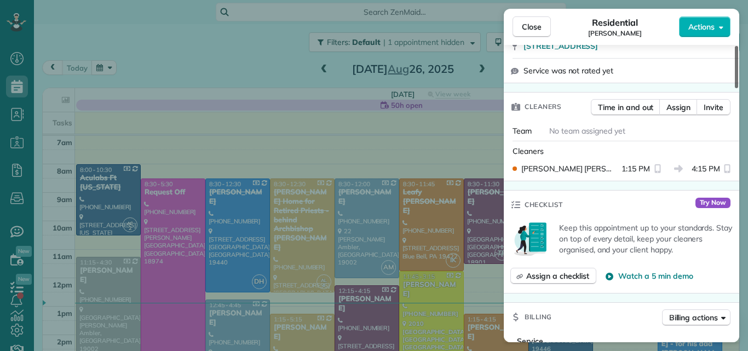
drag, startPoint x: 736, startPoint y: 78, endPoint x: 727, endPoint y: 112, distance: 35.6
click at [735, 88] on div at bounding box center [736, 67] width 3 height 42
click at [524, 21] on span "Close" at bounding box center [532, 26] width 20 height 11
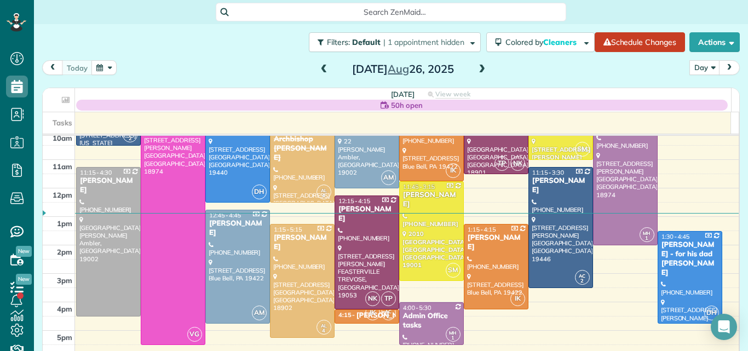
scroll to position [98, 0]
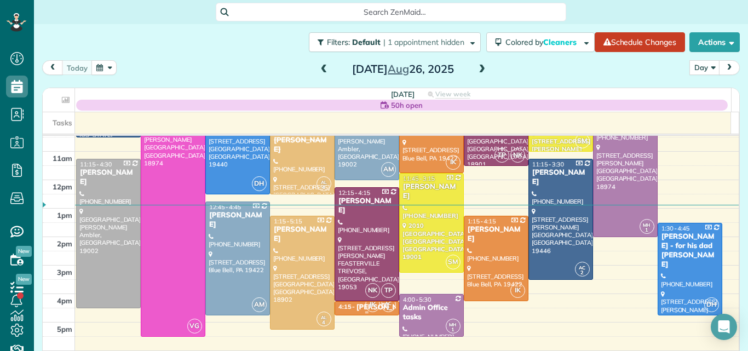
click at [340, 308] on div "4:15 - 4:45" at bounding box center [347, 307] width 19 height 8
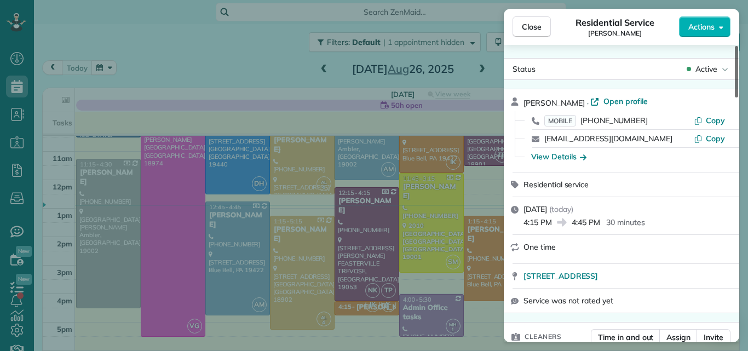
drag, startPoint x: 736, startPoint y: 86, endPoint x: 731, endPoint y: 79, distance: 8.8
click at [735, 79] on div at bounding box center [736, 71] width 3 height 51
click at [530, 27] on span "Close" at bounding box center [532, 26] width 20 height 11
